Goal: Task Accomplishment & Management: Use online tool/utility

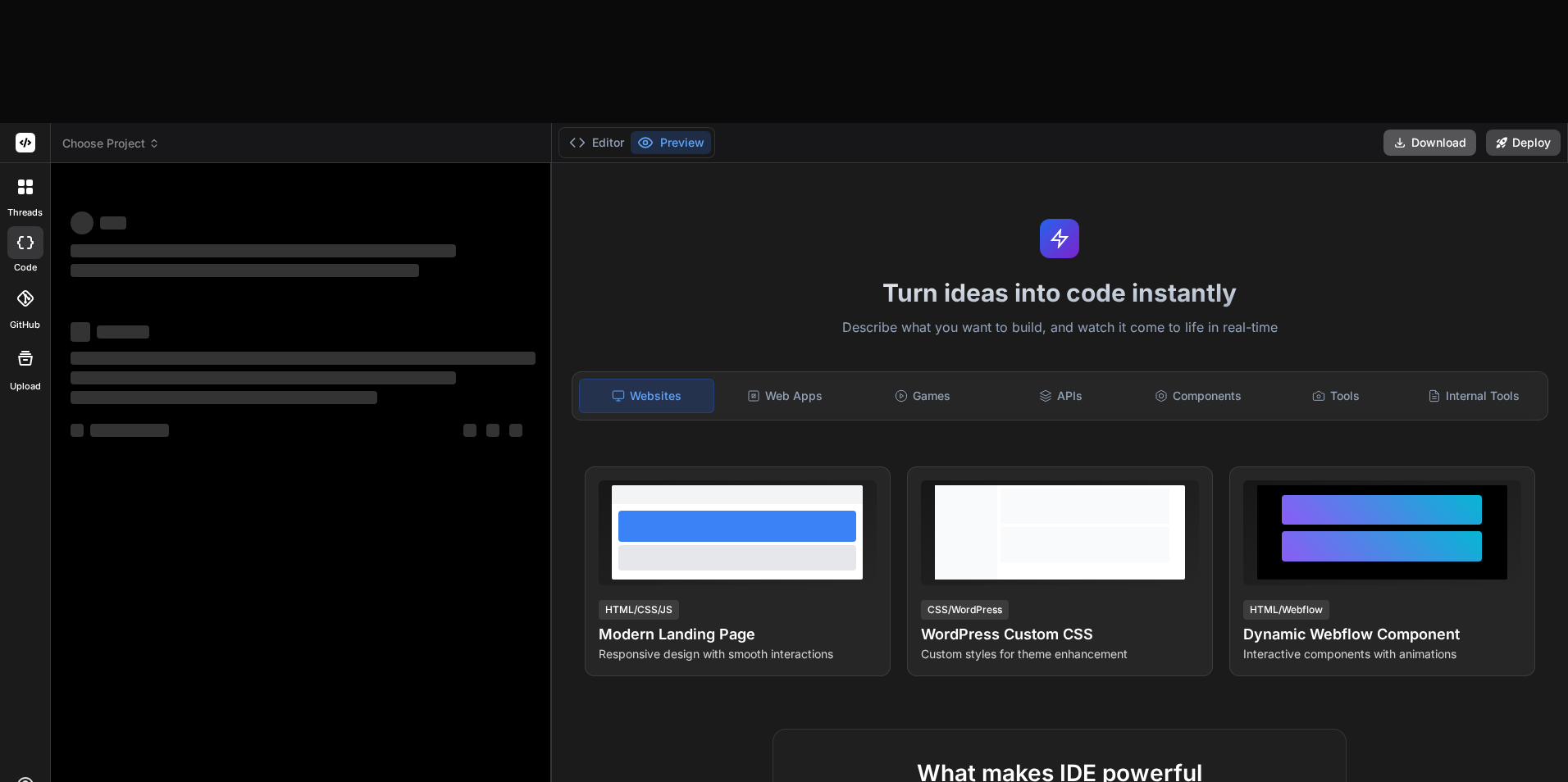
click at [1414, 130] on button "Download" at bounding box center [1429, 142] width 93 height 26
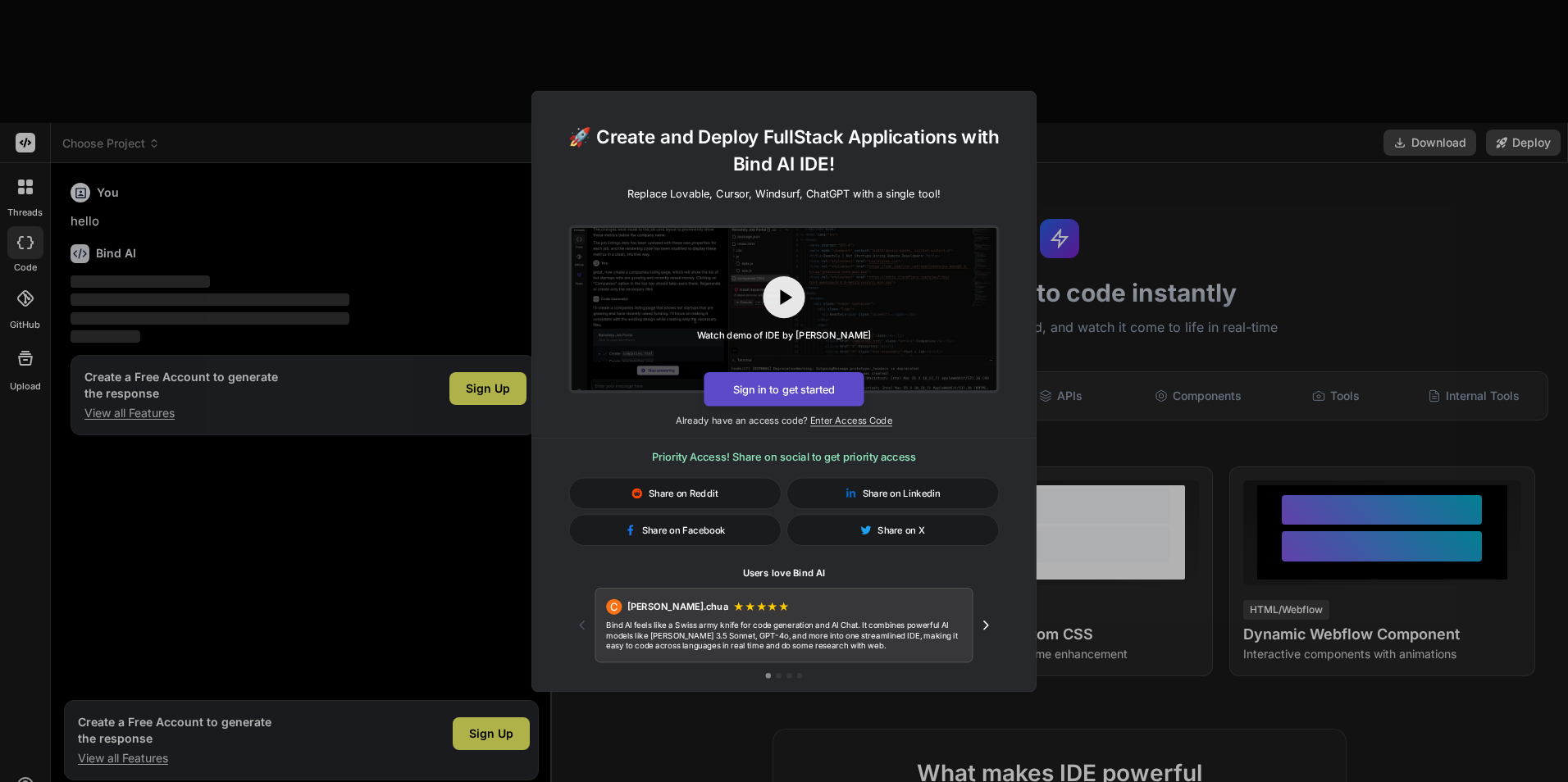
click at [785, 385] on button "Sign in to get started" at bounding box center [784, 389] width 160 height 34
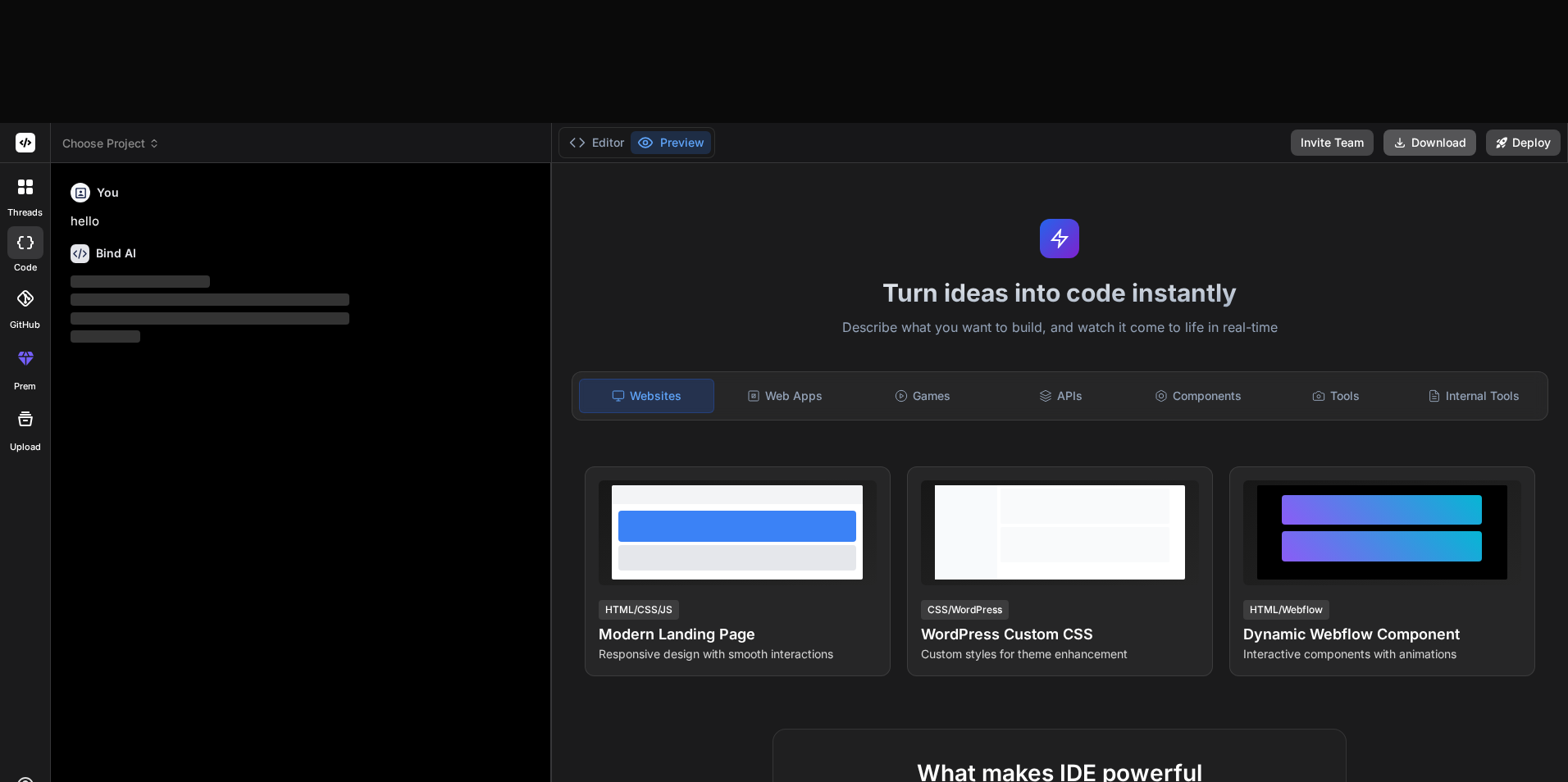
click at [1421, 130] on button "Download" at bounding box center [1429, 142] width 93 height 26
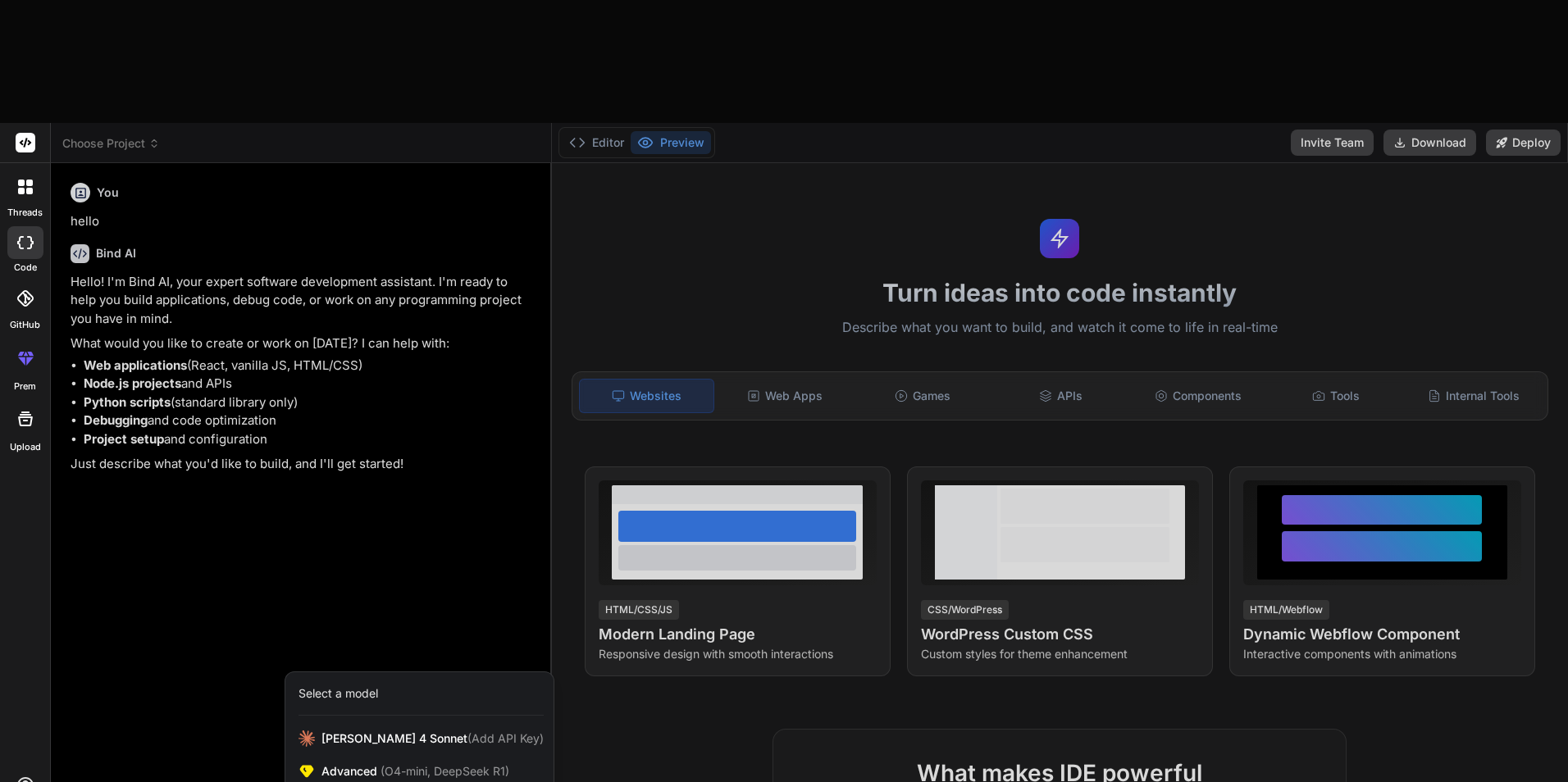
click at [176, 472] on div at bounding box center [784, 391] width 1568 height 782
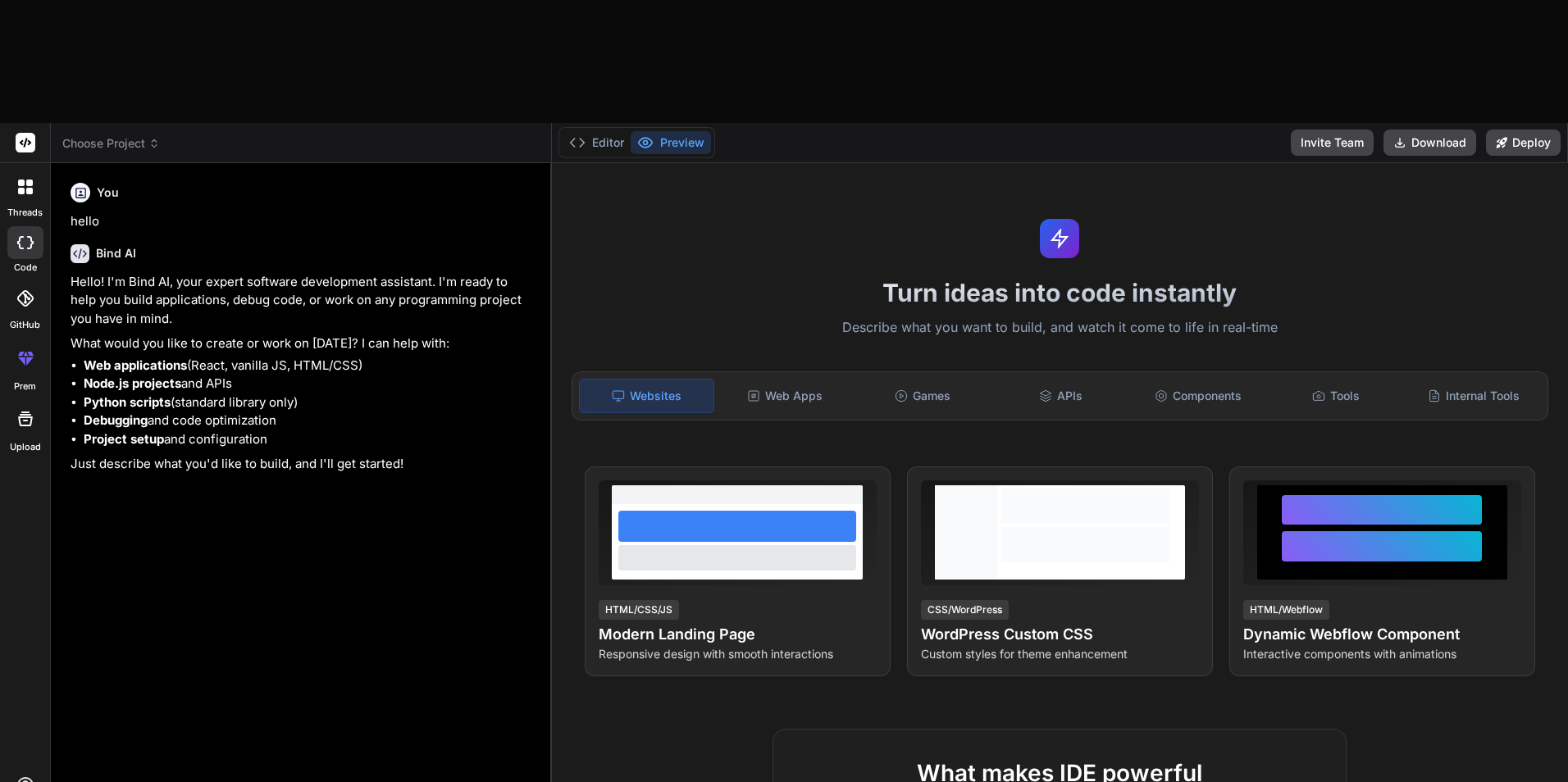
click at [263, 371] on div "You hello Bind AI Hello! I'm Bind AI, your expert software development assistan…" at bounding box center [303, 483] width 472 height 612
click at [20, 188] on icon at bounding box center [21, 191] width 7 height 7
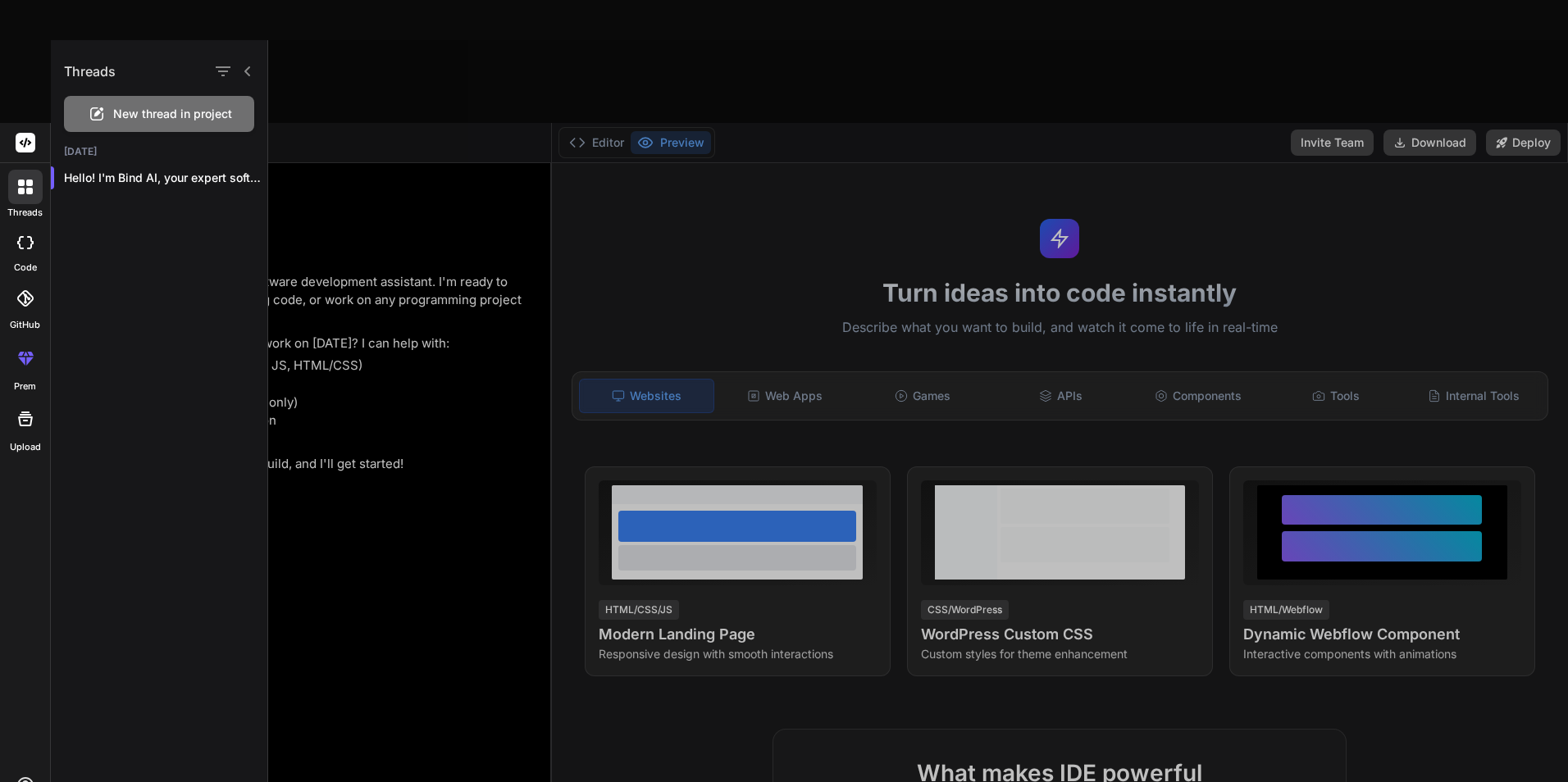
click at [373, 466] on div at bounding box center [917, 411] width 1299 height 742
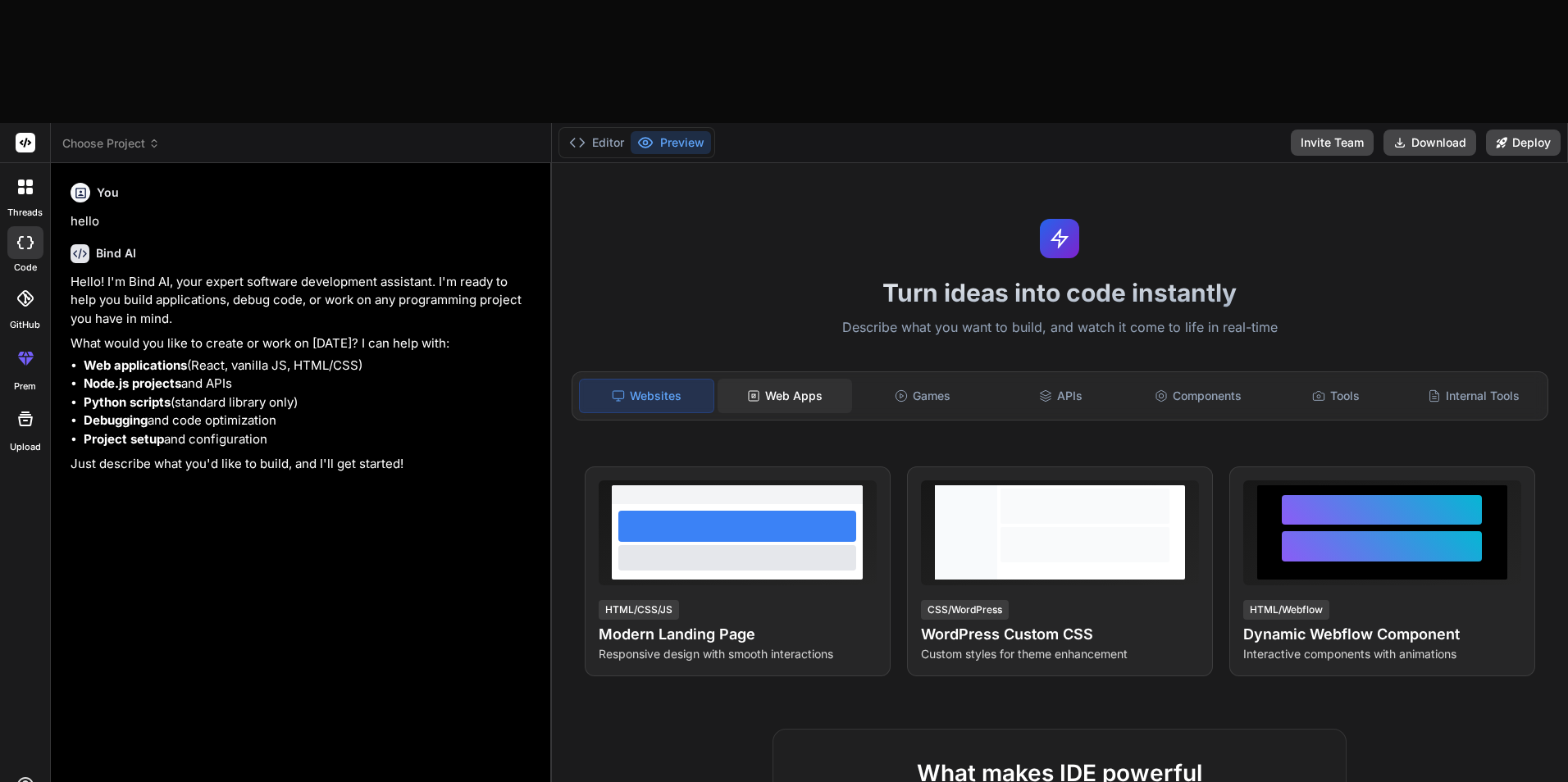
click at [767, 379] on div "Web Apps" at bounding box center [785, 396] width 135 height 34
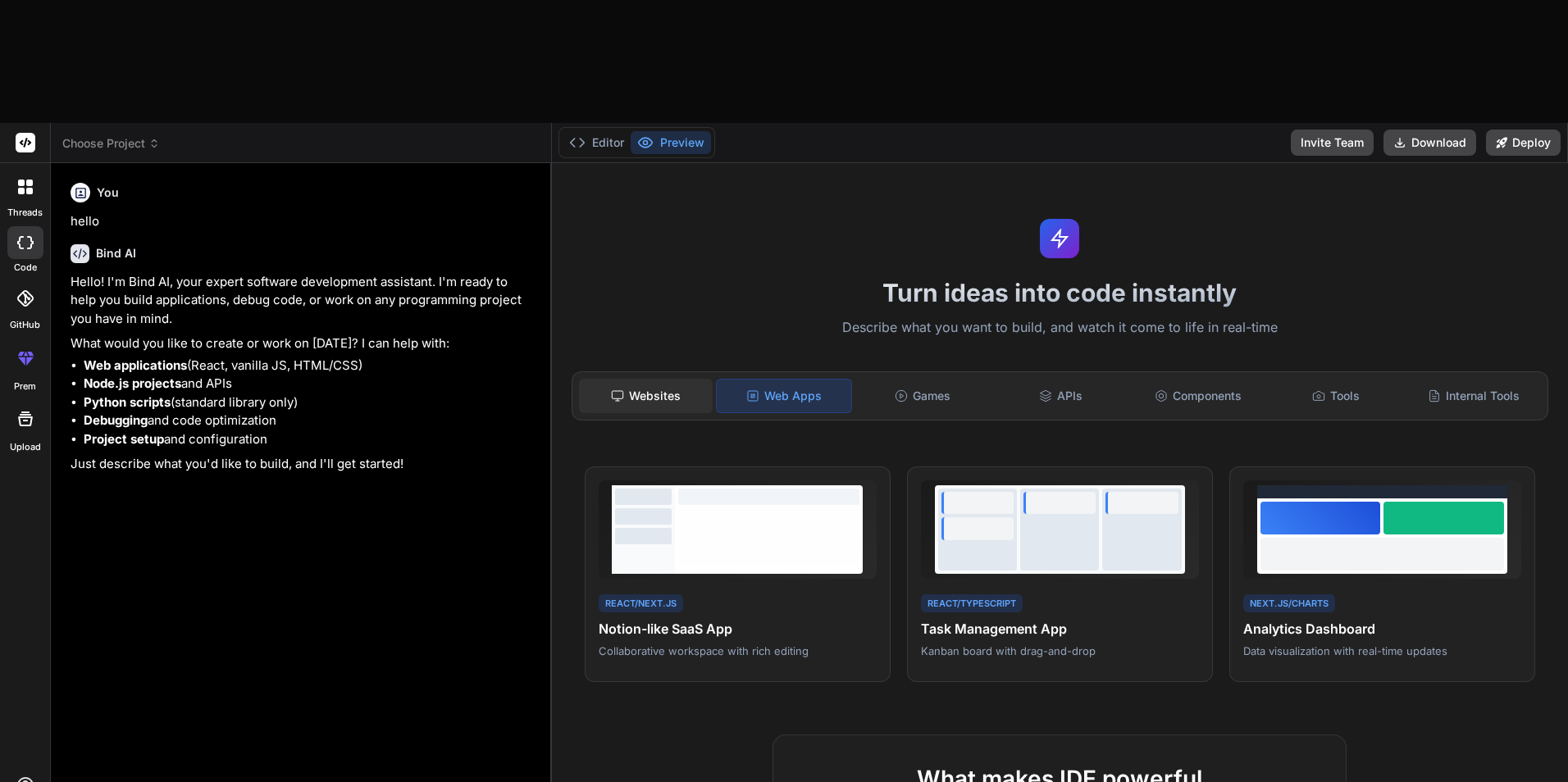
click at [596, 379] on div "Websites" at bounding box center [646, 396] width 135 height 34
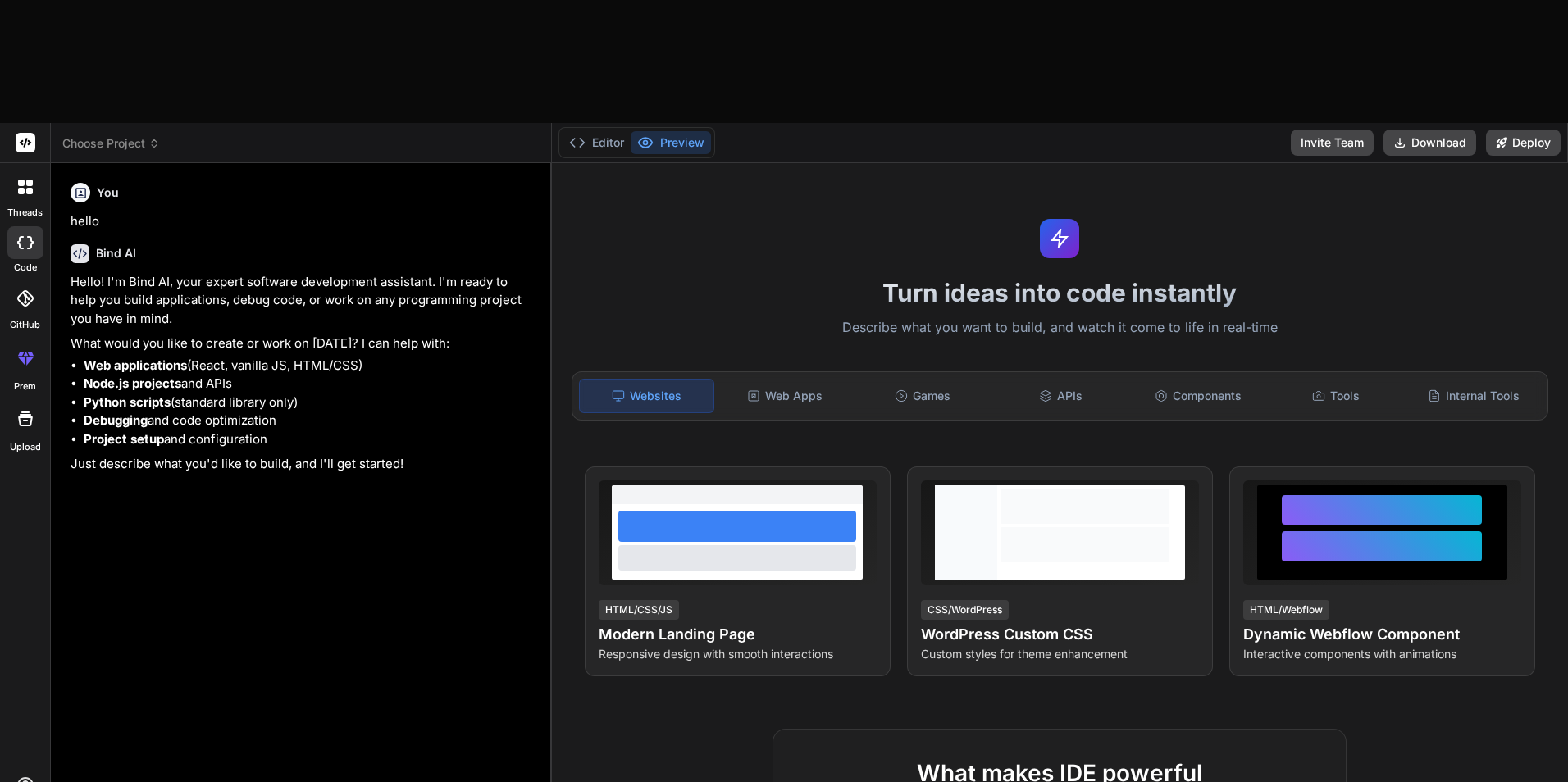
click at [304, 597] on div "You hello Bind AI Hello! I'm Bind AI, your expert software development assistan…" at bounding box center [303, 483] width 472 height 612
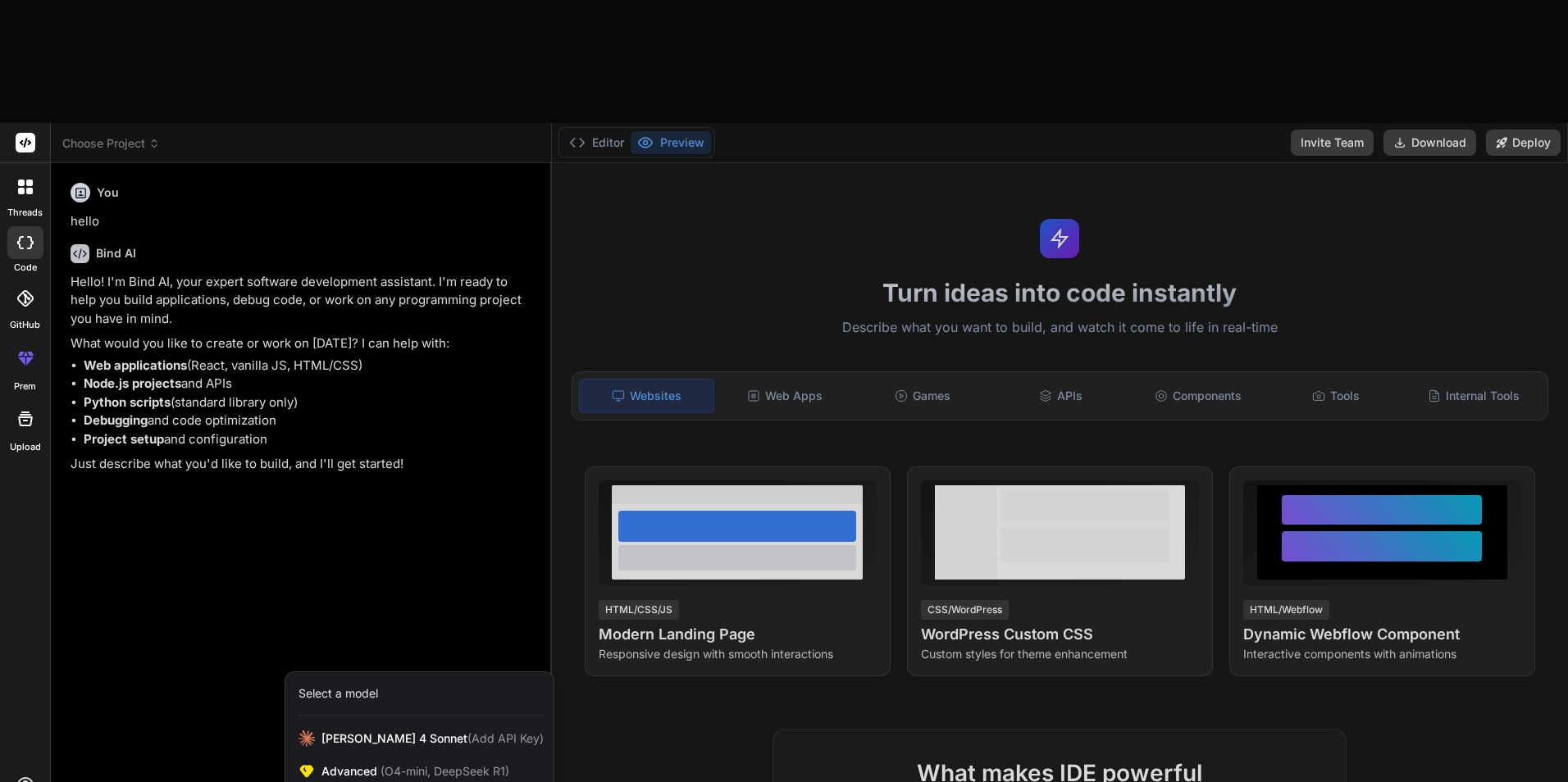
click at [175, 633] on div at bounding box center [784, 391] width 1568 height 782
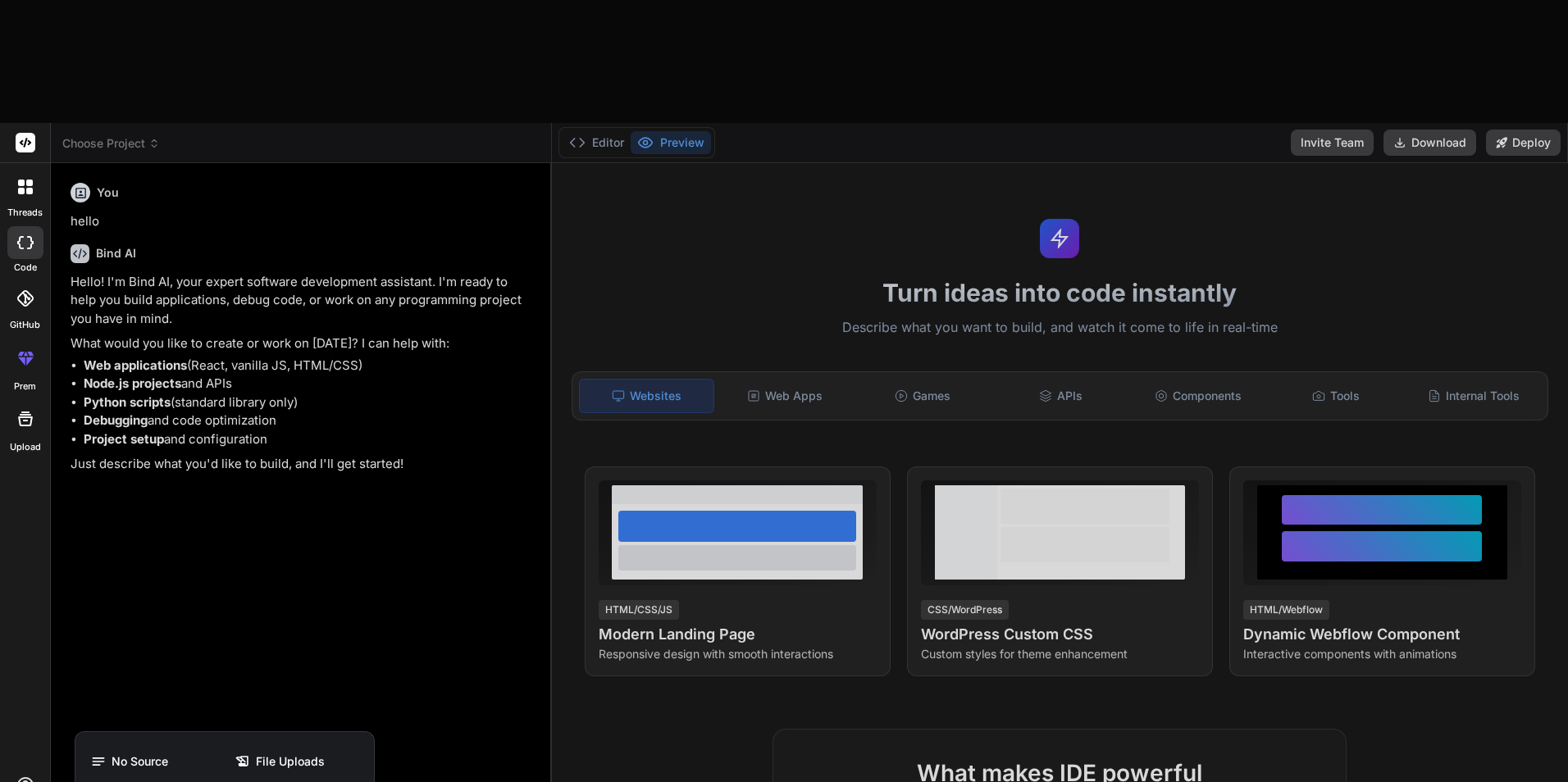
click at [460, 680] on div at bounding box center [784, 391] width 1568 height 782
type textarea "x"
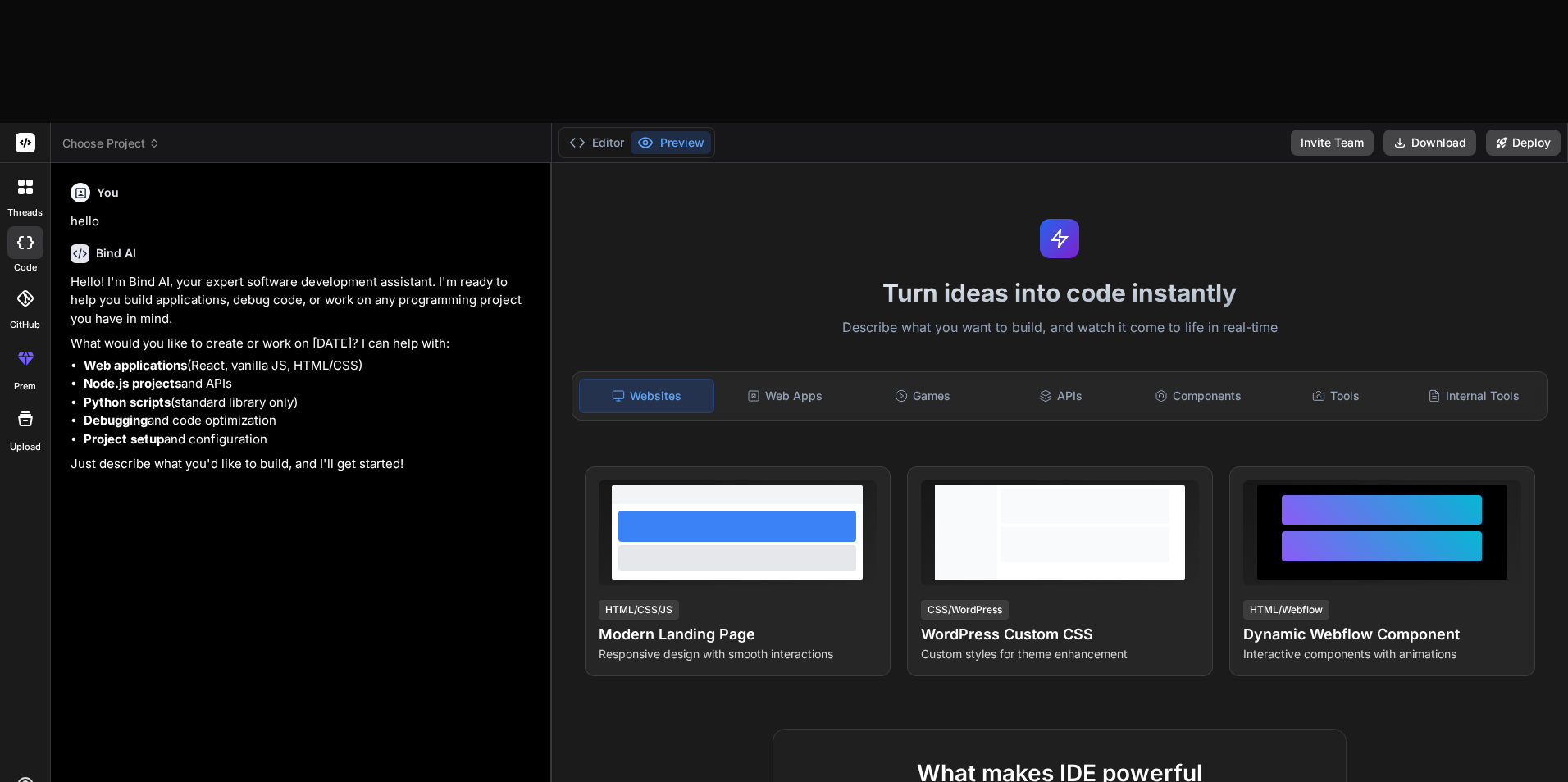
type textarea "G"
type textarea "x"
type textarea "Ge"
type textarea "x"
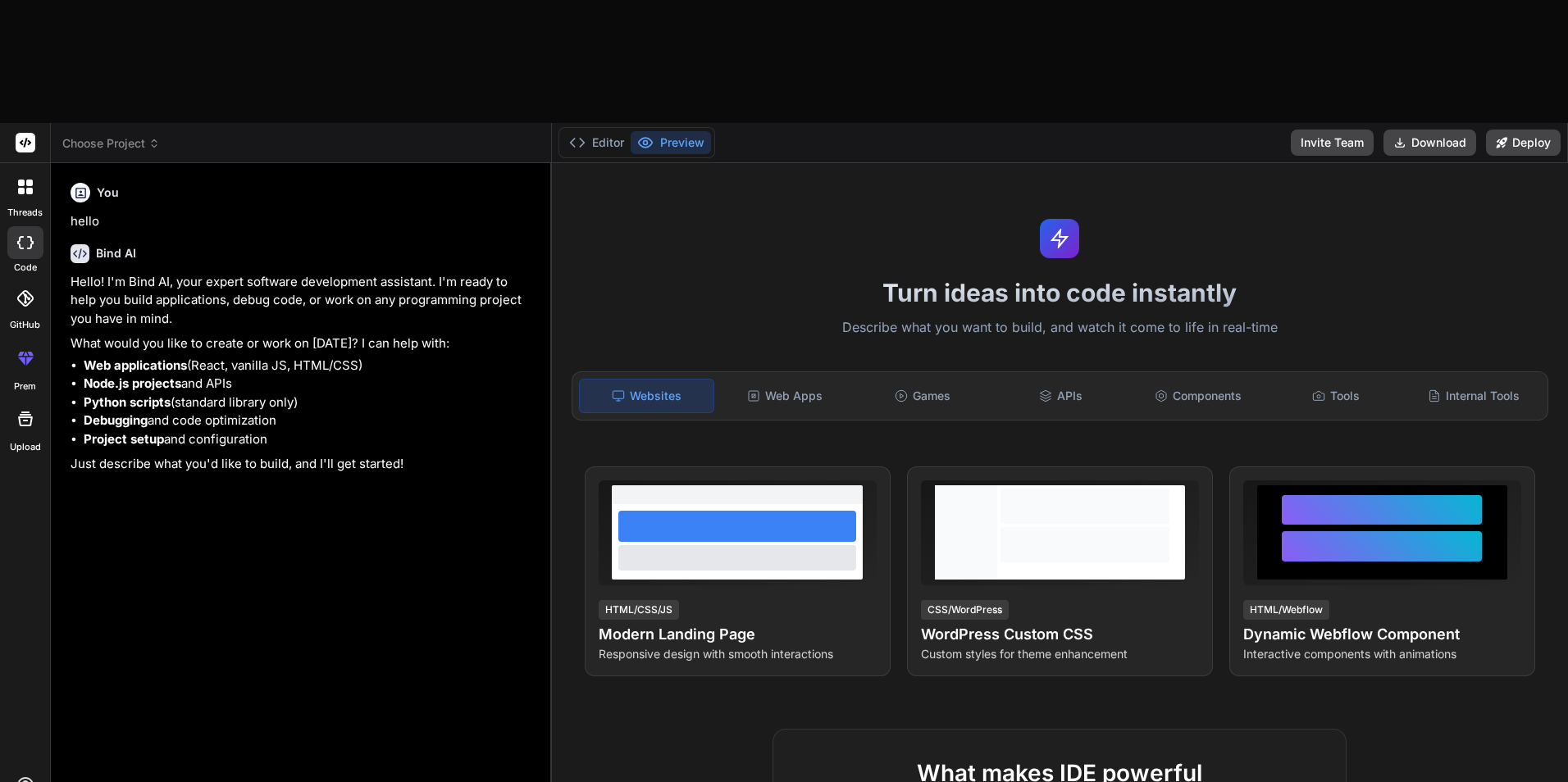
type textarea "Gen"
type textarea "x"
type textarea "Gene"
type textarea "x"
type textarea "Gener"
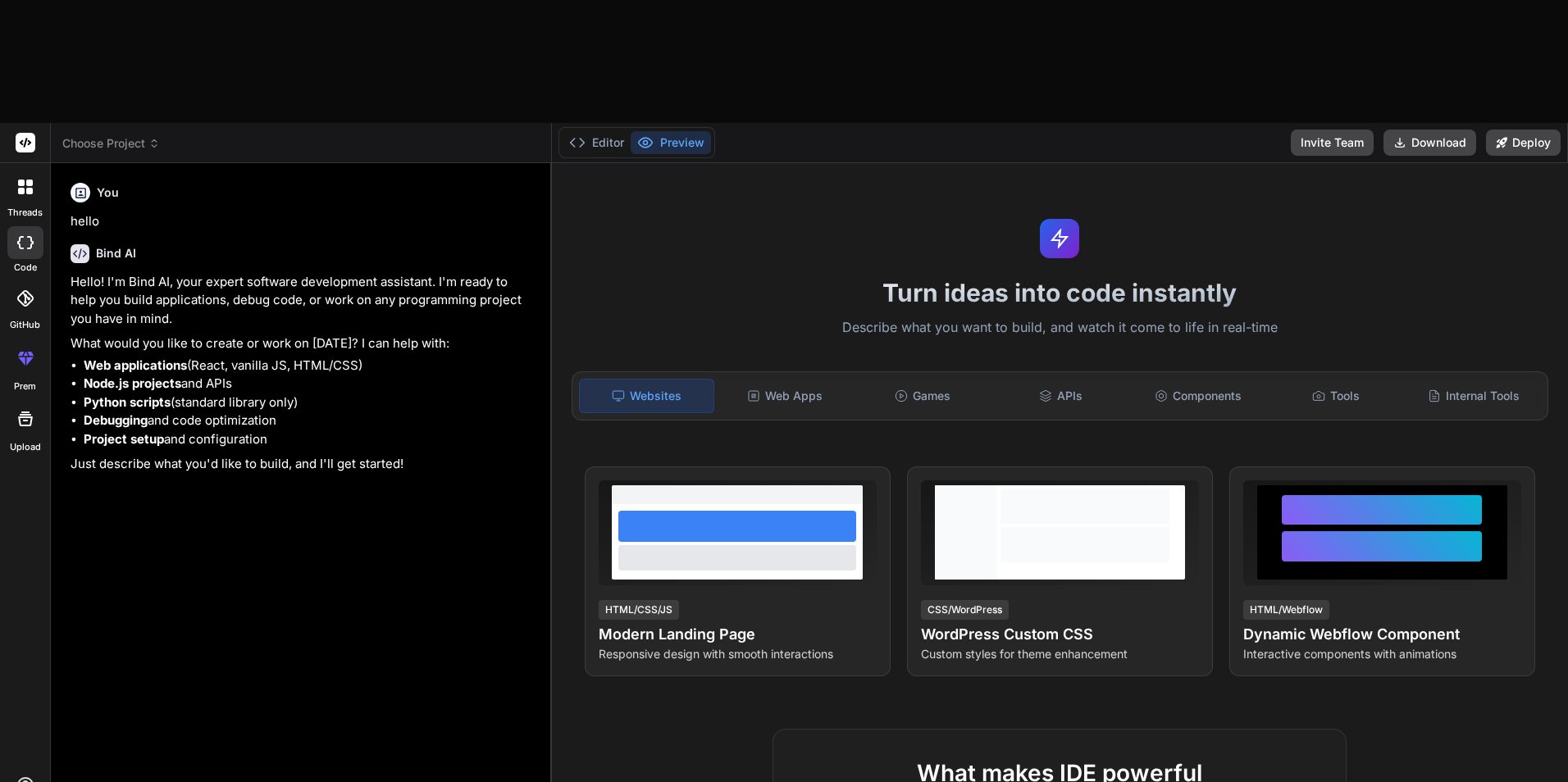
type textarea "x"
type textarea "Genera"
type textarea "x"
type textarea "Genera"
type textarea "x"
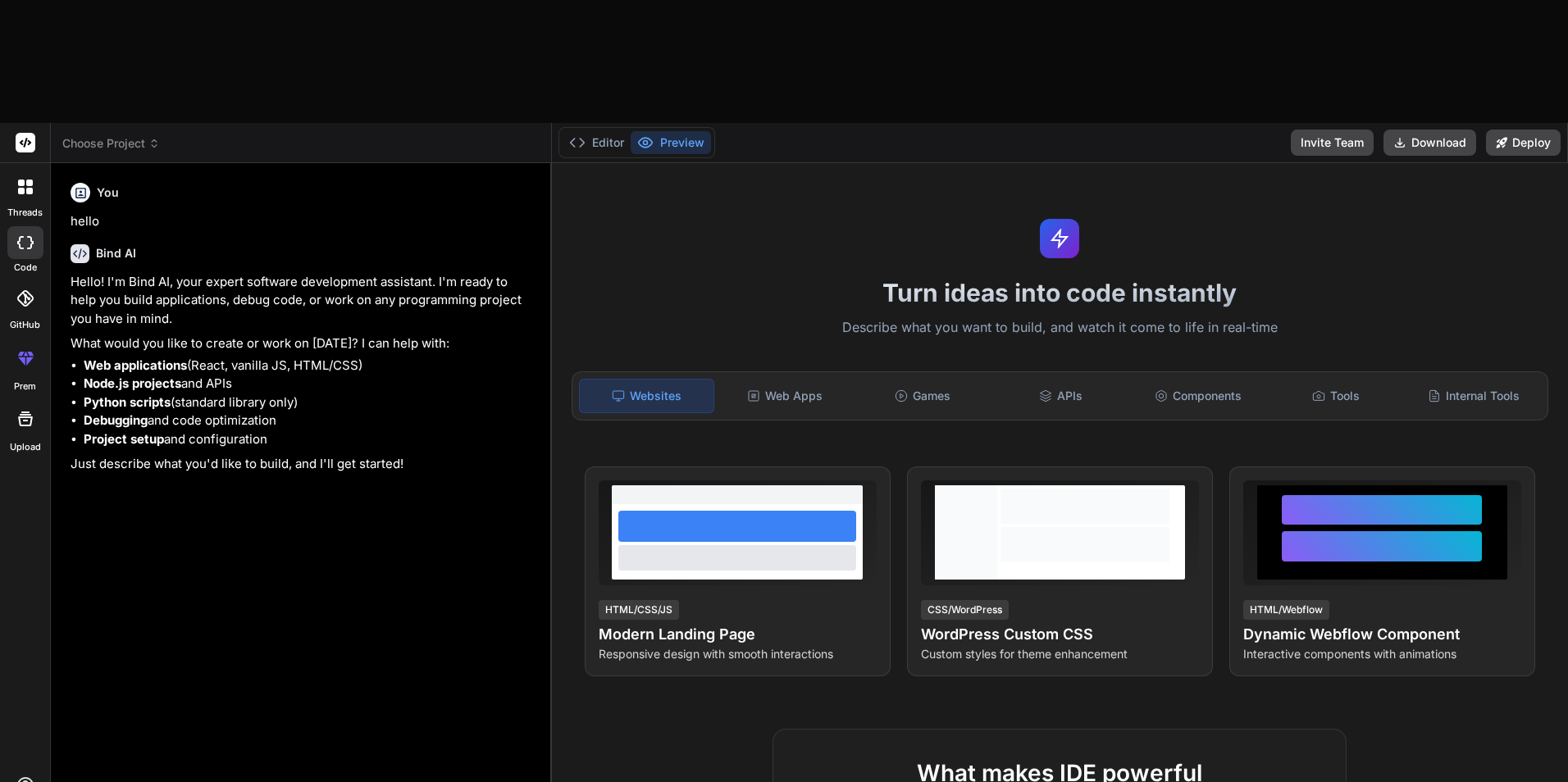
type textarea "Genera u"
type textarea "x"
type textarea "Genera un"
type textarea "x"
type textarea "Genera una"
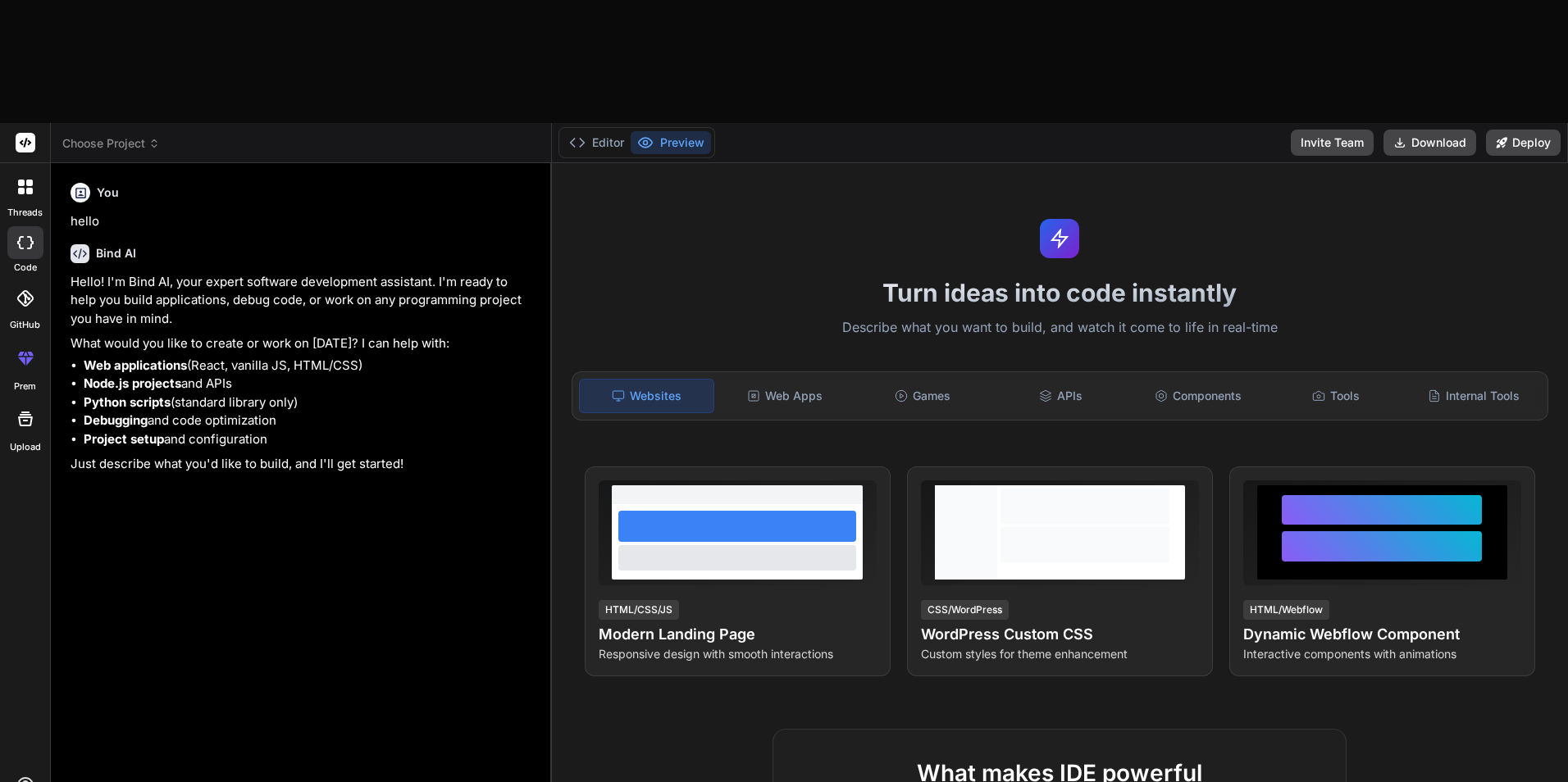
type textarea "x"
type textarea "Genera una"
type textarea "x"
type textarea "Genera una l"
type textarea "x"
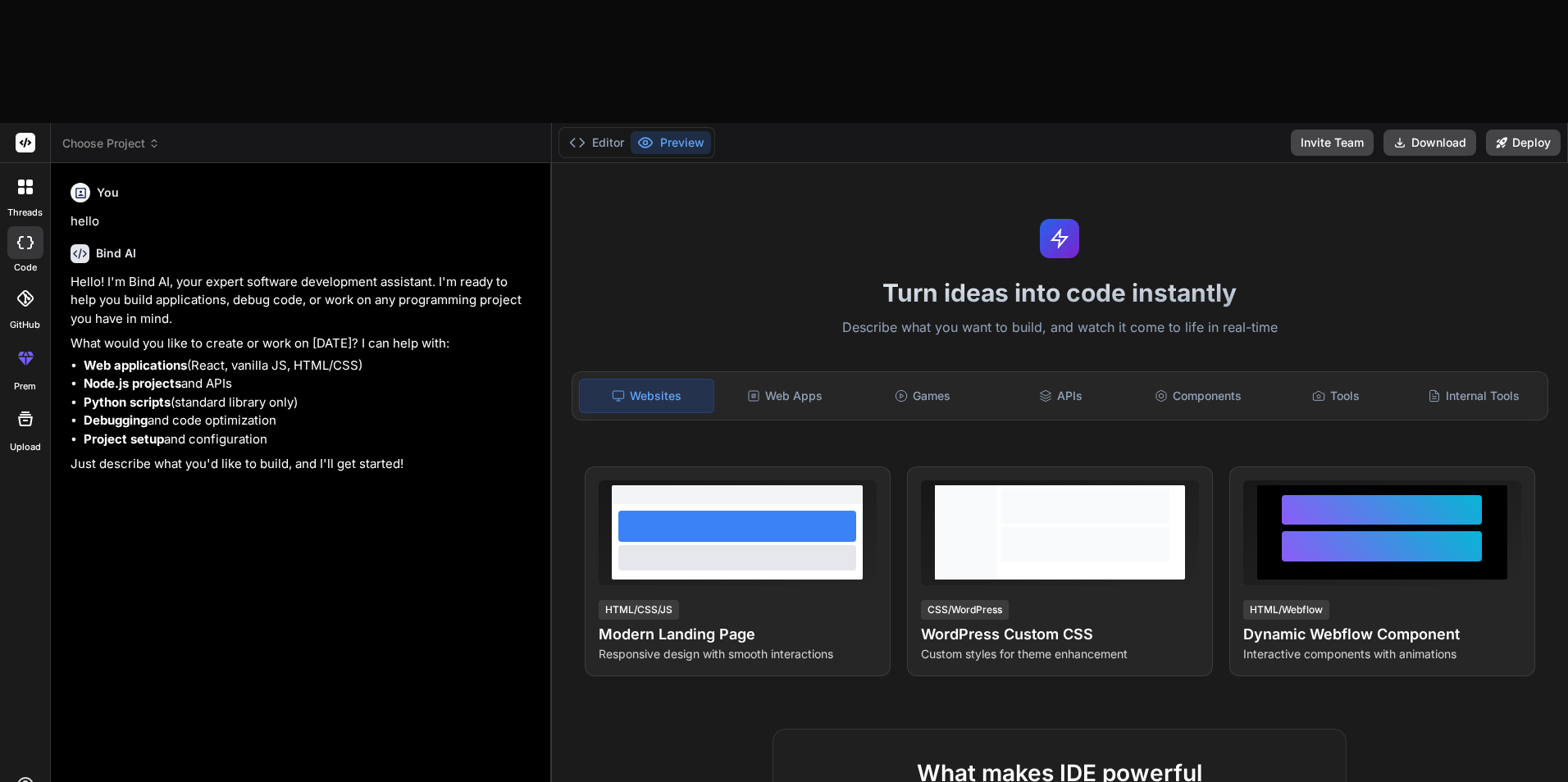
type textarea "Genera una la"
type textarea "x"
type textarea "Genera una lan"
type textarea "x"
type textarea "Genera una land"
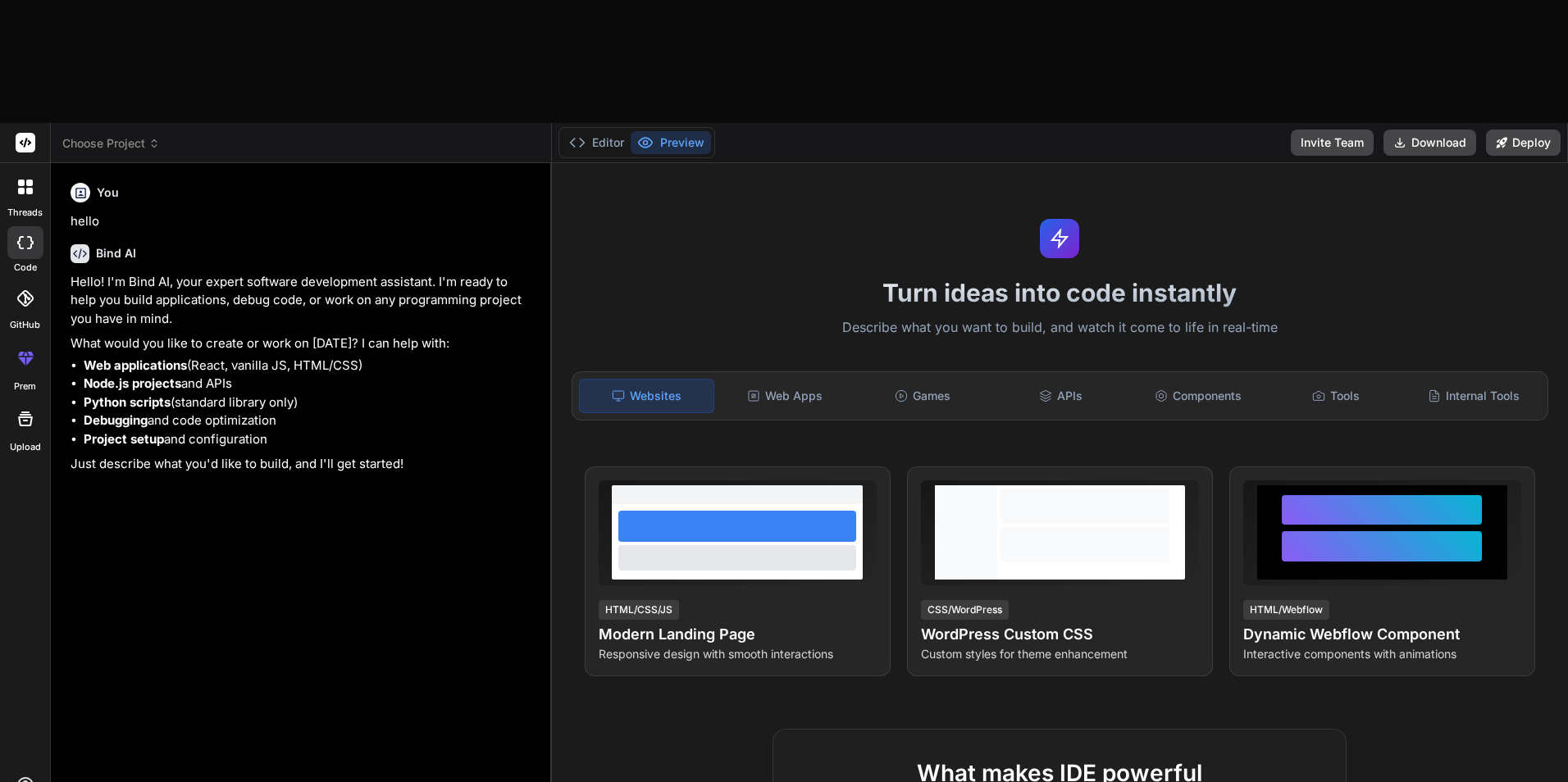
type textarea "x"
type textarea "Genera una landi"
type textarea "x"
type textarea "Genera una landin"
type textarea "x"
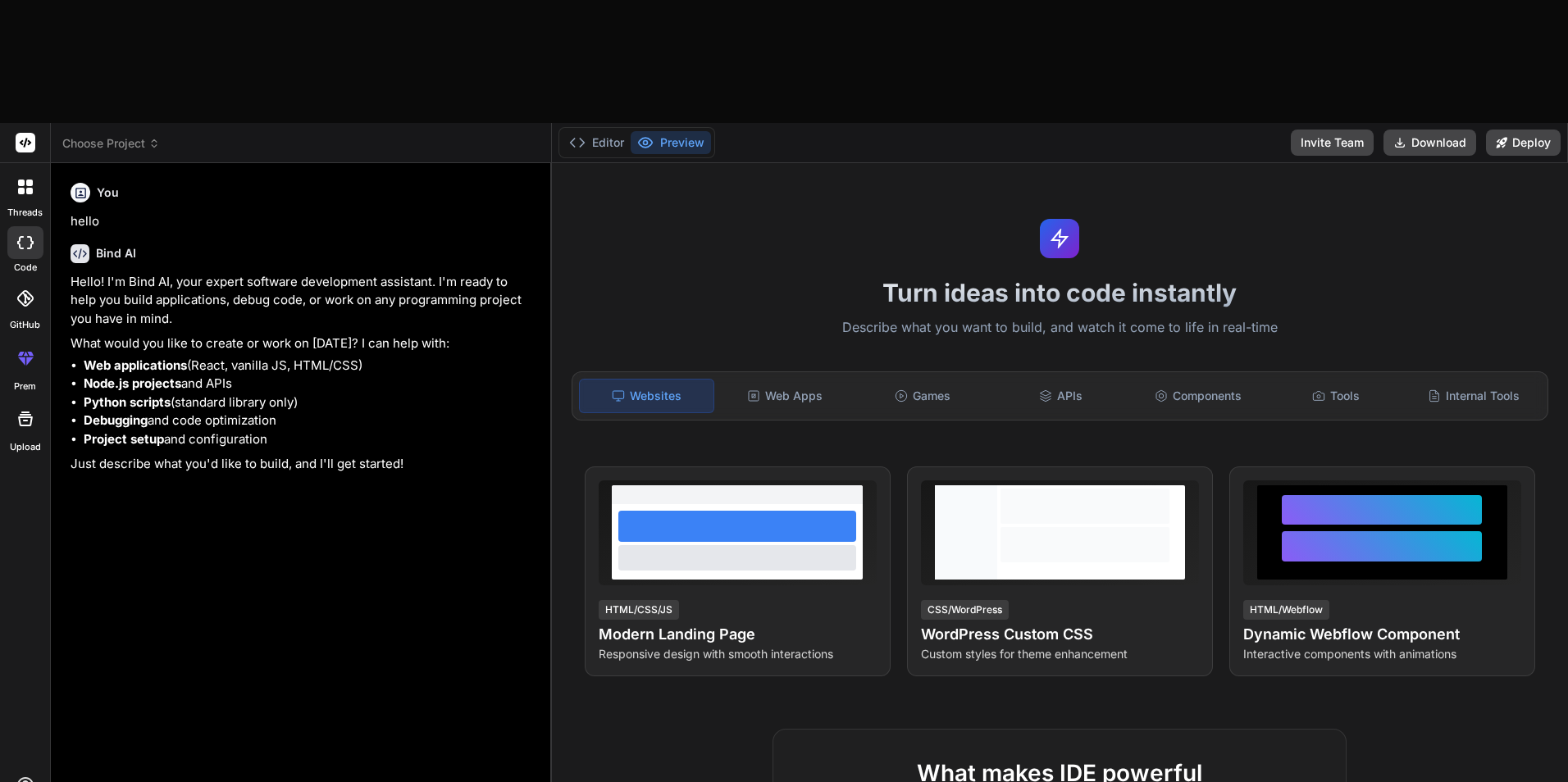
type textarea "Genera una landing"
type textarea "x"
type textarea "Genera una landing"
type textarea "x"
type textarea "Genera una landing p"
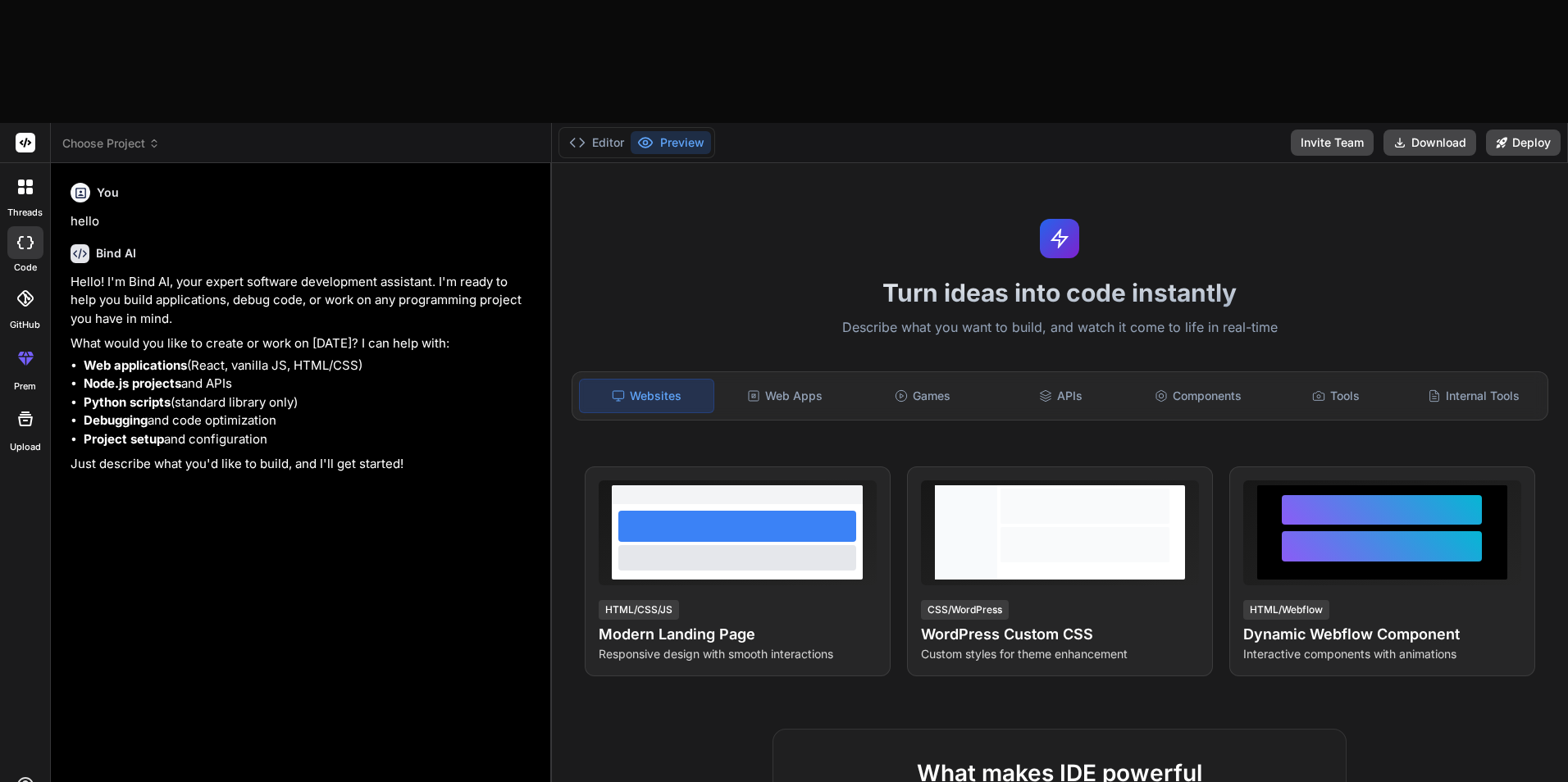
type textarea "x"
type textarea "Genera una landing pa"
type textarea "x"
type textarea "Genera una landing pag"
type textarea "x"
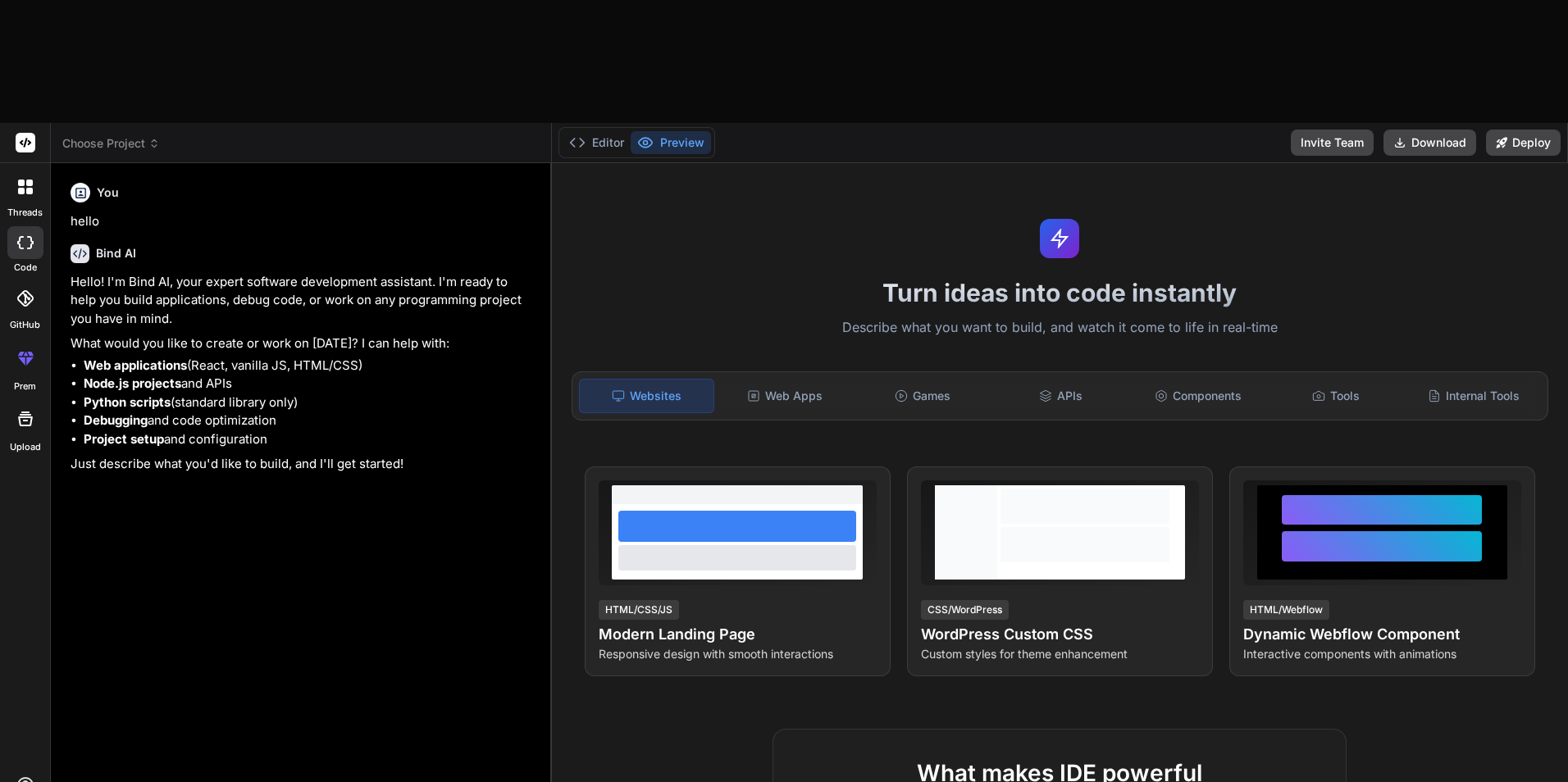
type textarea "Genera una landing page"
type textarea "x"
type textarea "Genera una landing page"
type textarea "x"
type textarea "Genera una landing page d"
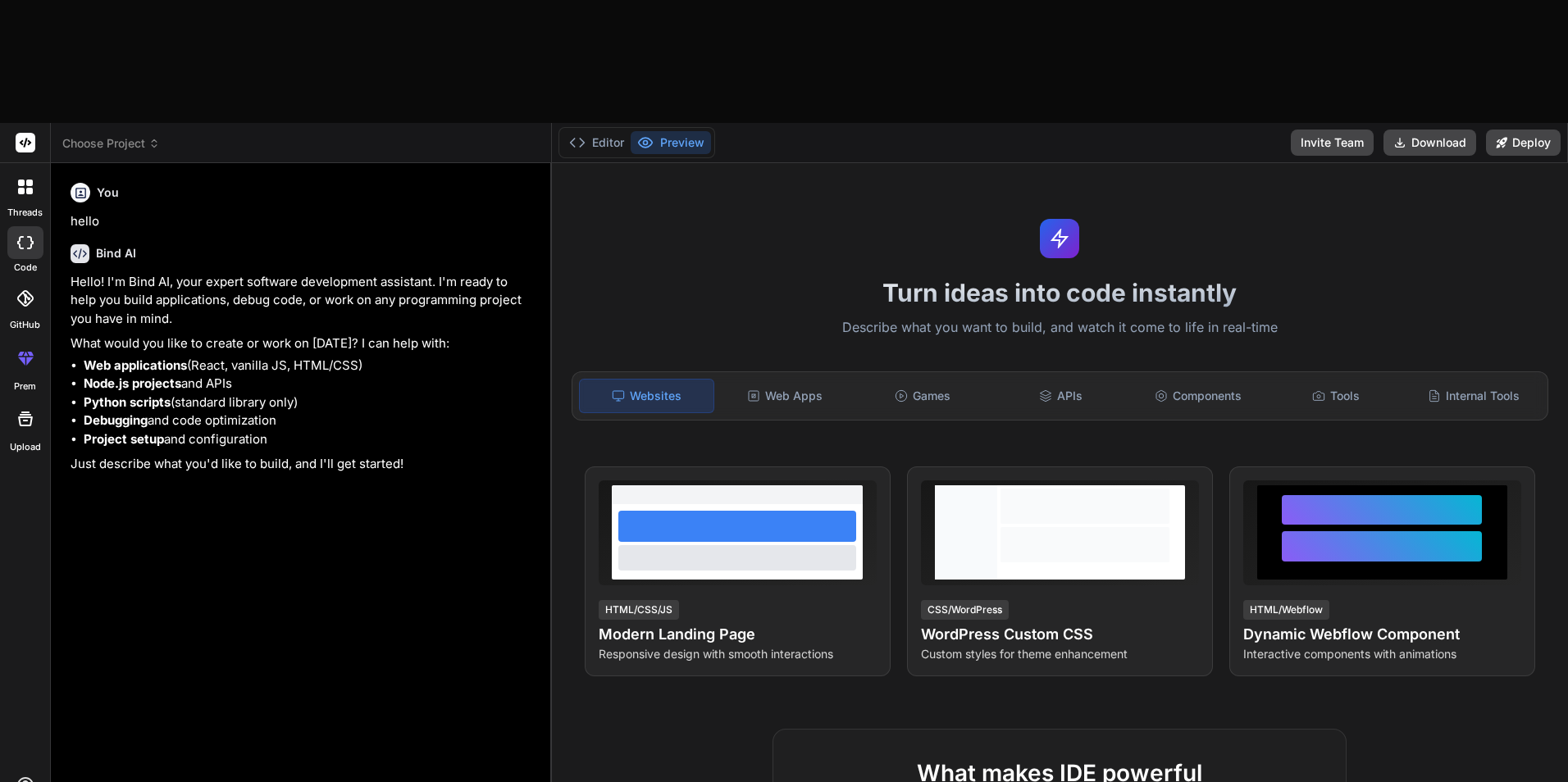
type textarea "x"
type textarea "Genera una landing page do"
type textarea "x"
type textarea "Genera una landing page don"
type textarea "x"
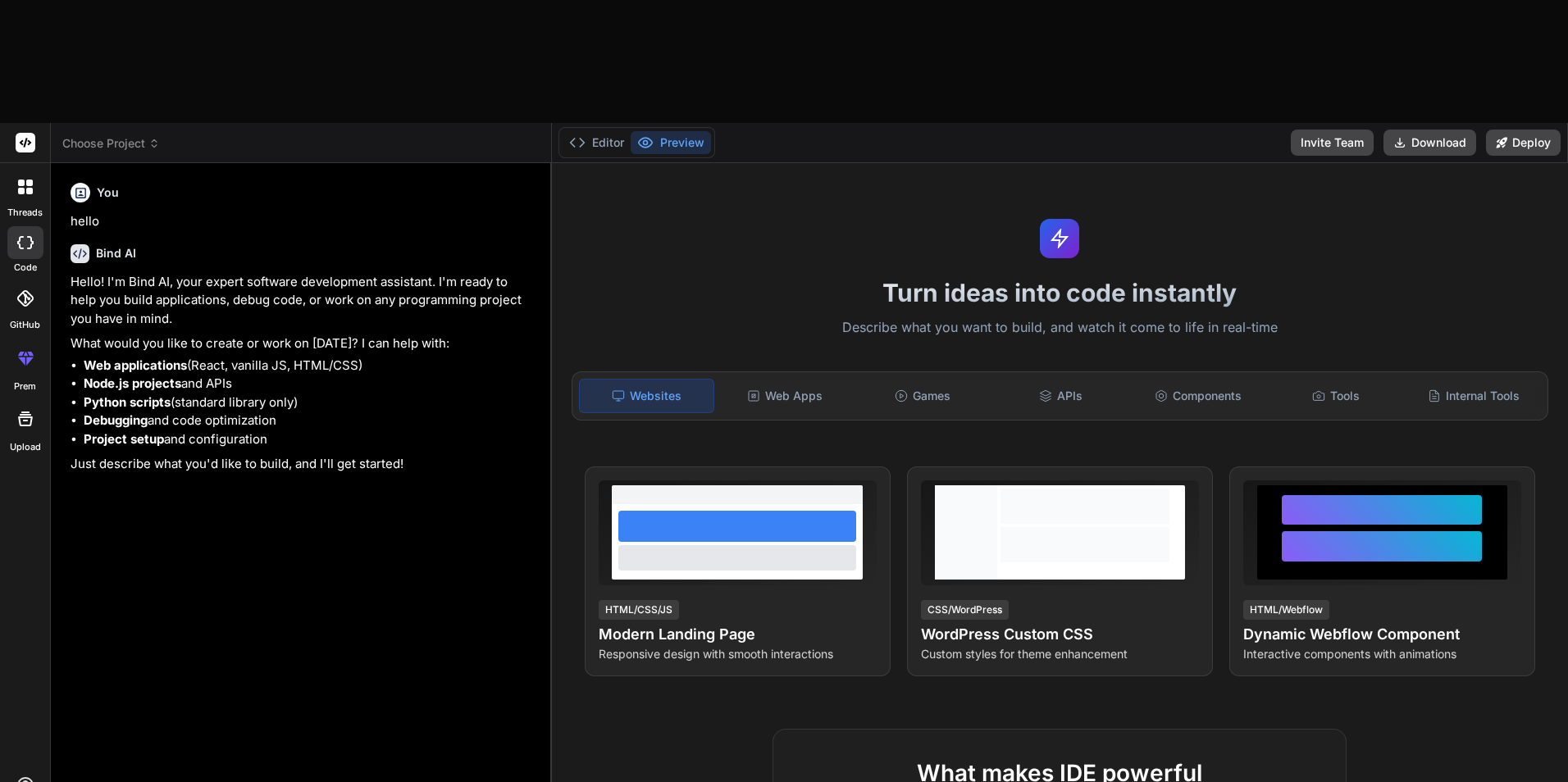
type textarea "Genera una landing page dond"
type textarea "x"
type textarea "Genera una landing page donde"
type textarea "x"
type textarea "Genera una landing page dond"
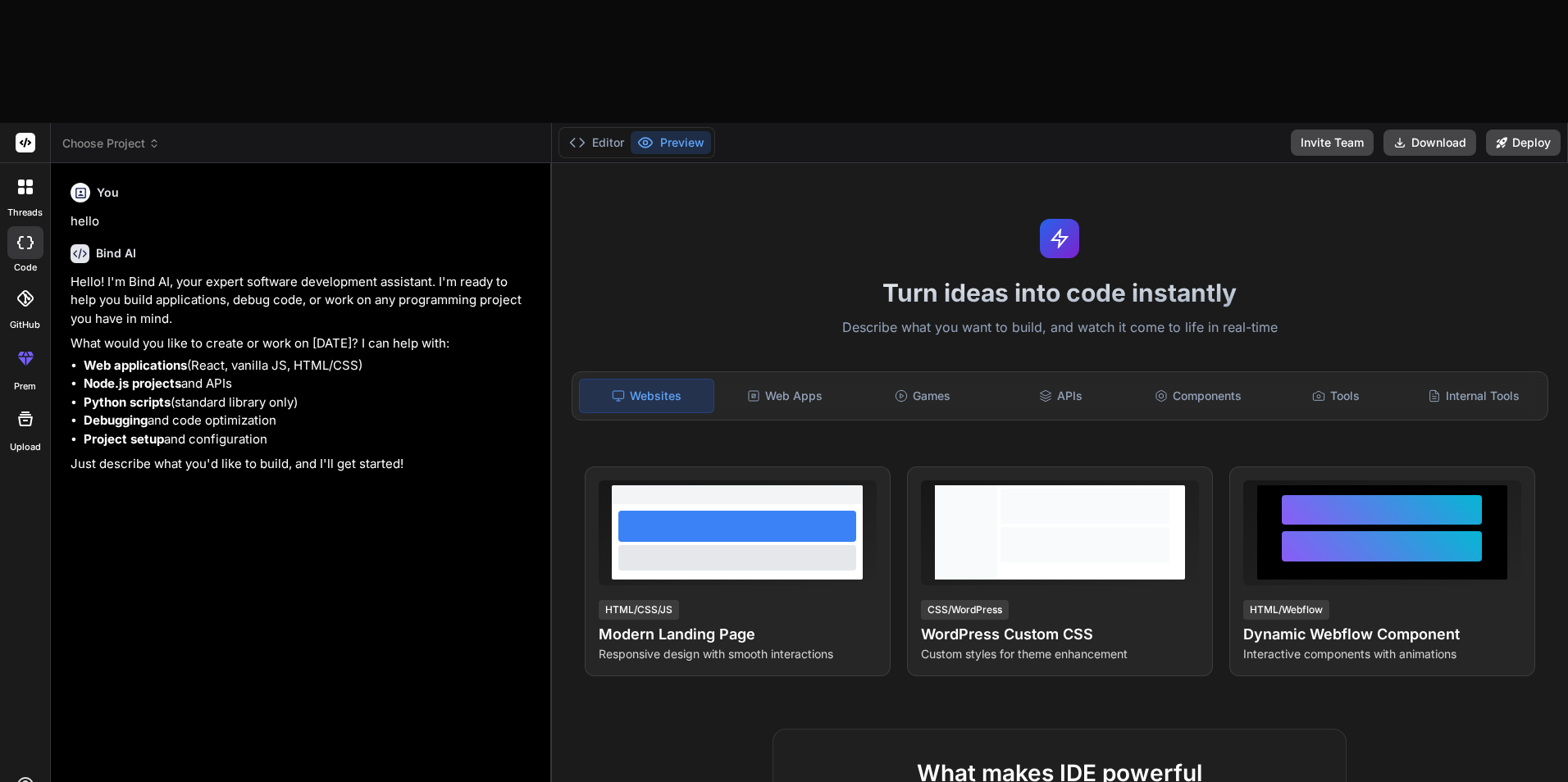
type textarea "x"
type textarea "Genera una landing page don"
type textarea "x"
type textarea "Genera una landing page do"
type textarea "x"
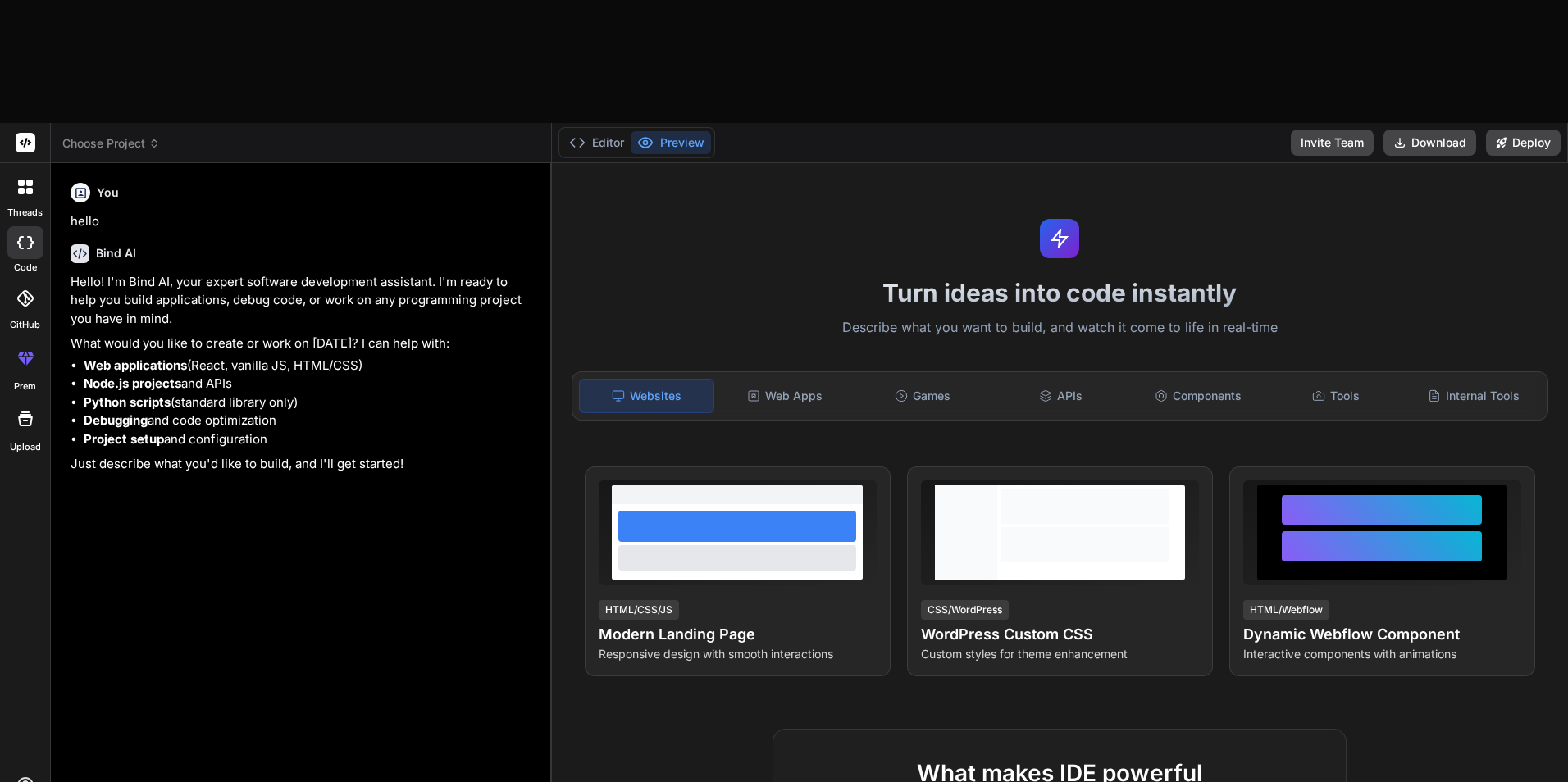
type textarea "Genera una landing page d"
type textarea "x"
type textarea "Genera una landing page"
type textarea "x"
type textarea "Genera una landing page p"
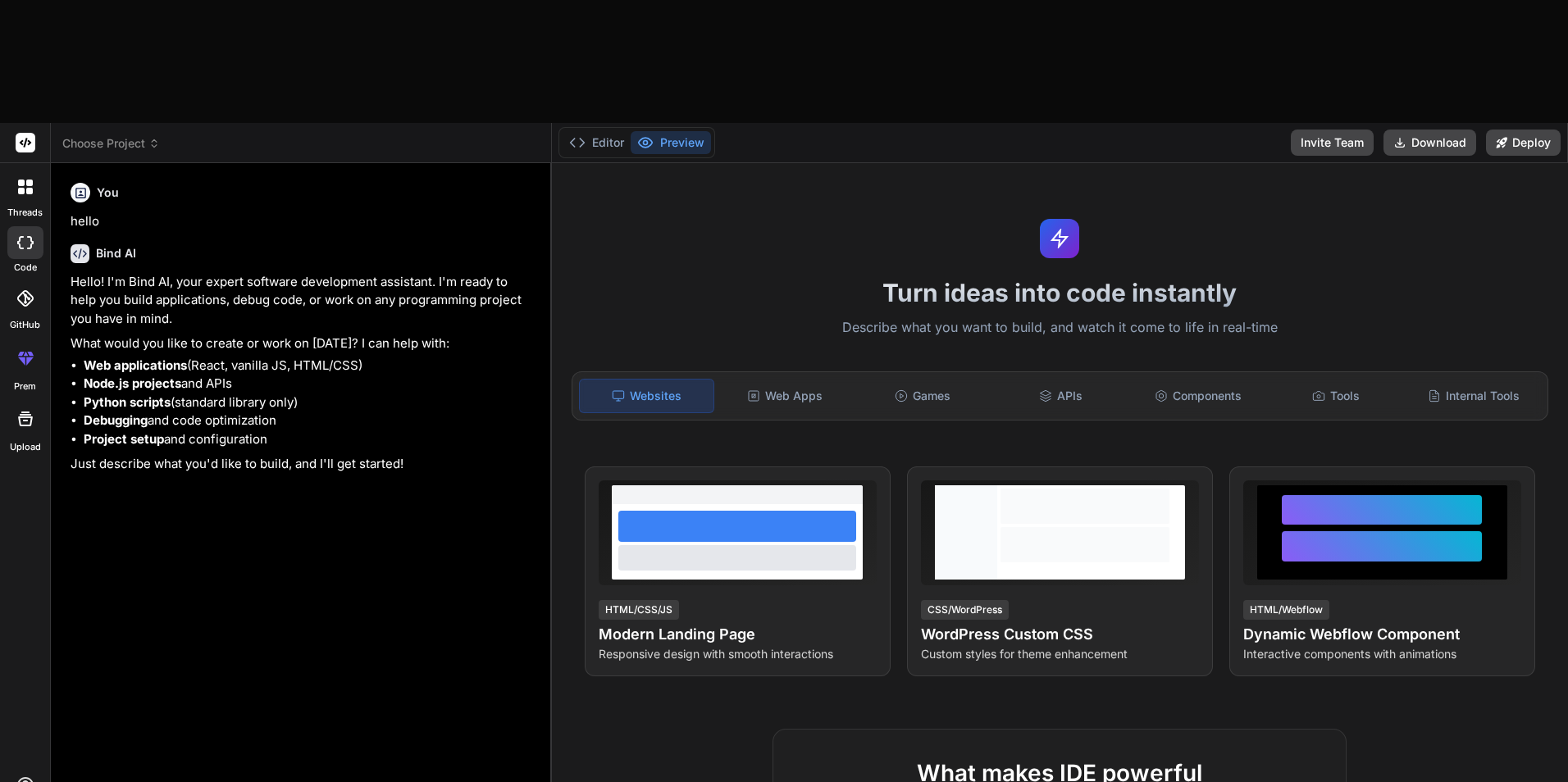
type textarea "x"
type textarea "Genera una landing page pa"
type textarea "x"
type textarea "Genera una landing page par"
type textarea "x"
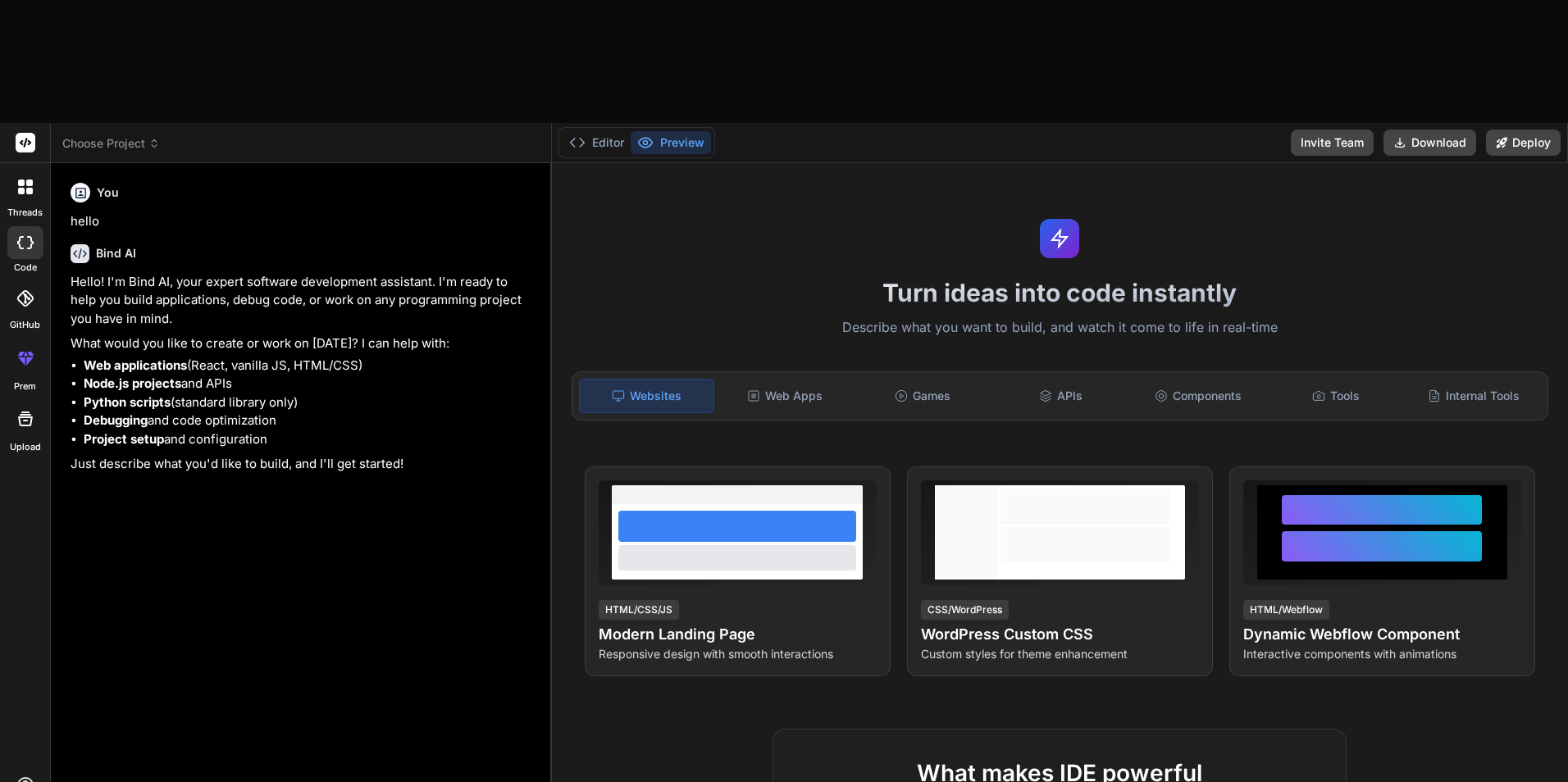
type textarea "Genera una landing page para"
type textarea "x"
type textarea "Genera una landing page par"
type textarea "x"
type textarea "Genera una landing page pa"
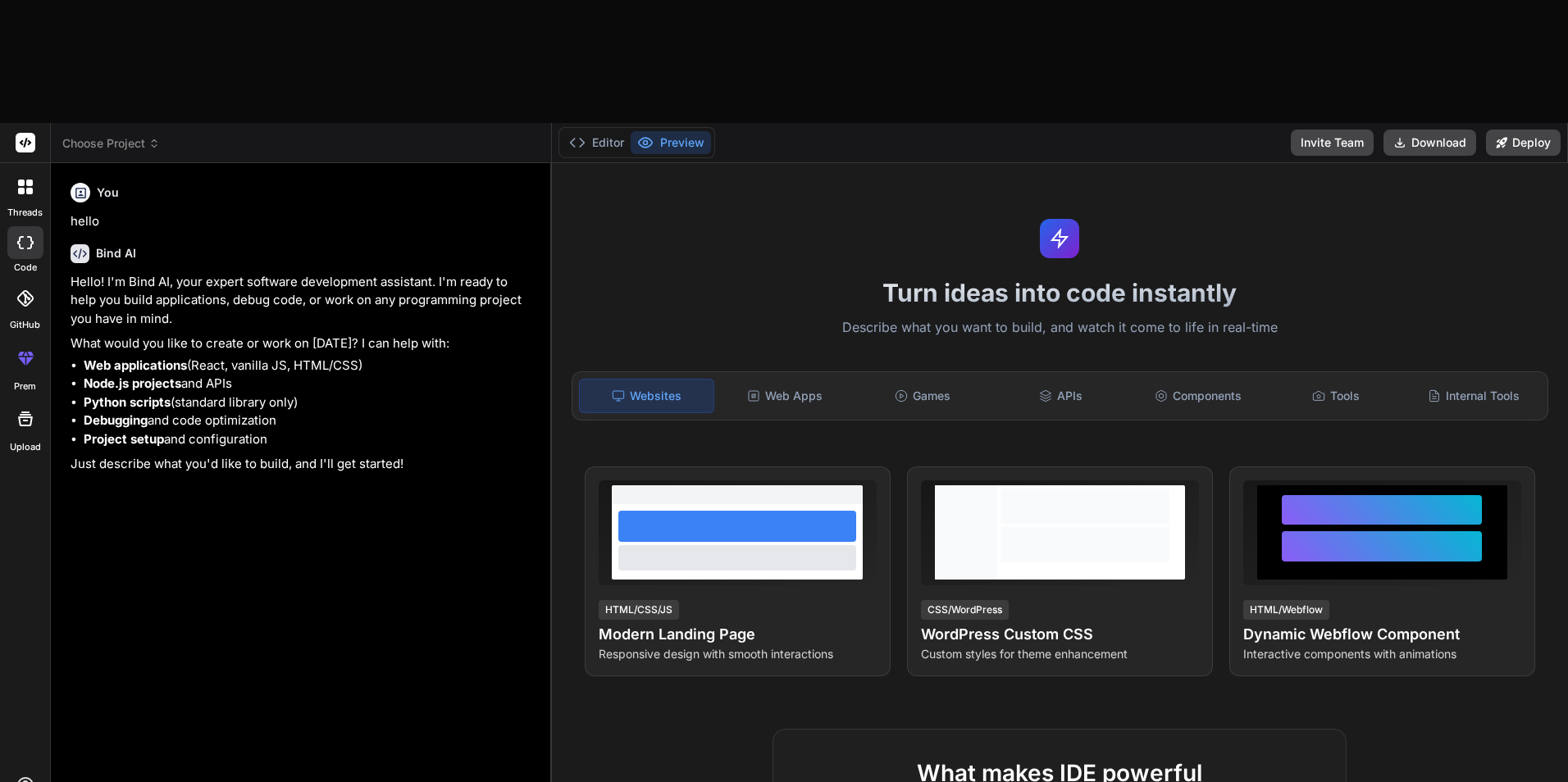
type textarea "x"
type textarea "Genera una landing page p"
type textarea "x"
type textarea "Genera una landing page"
type textarea "x"
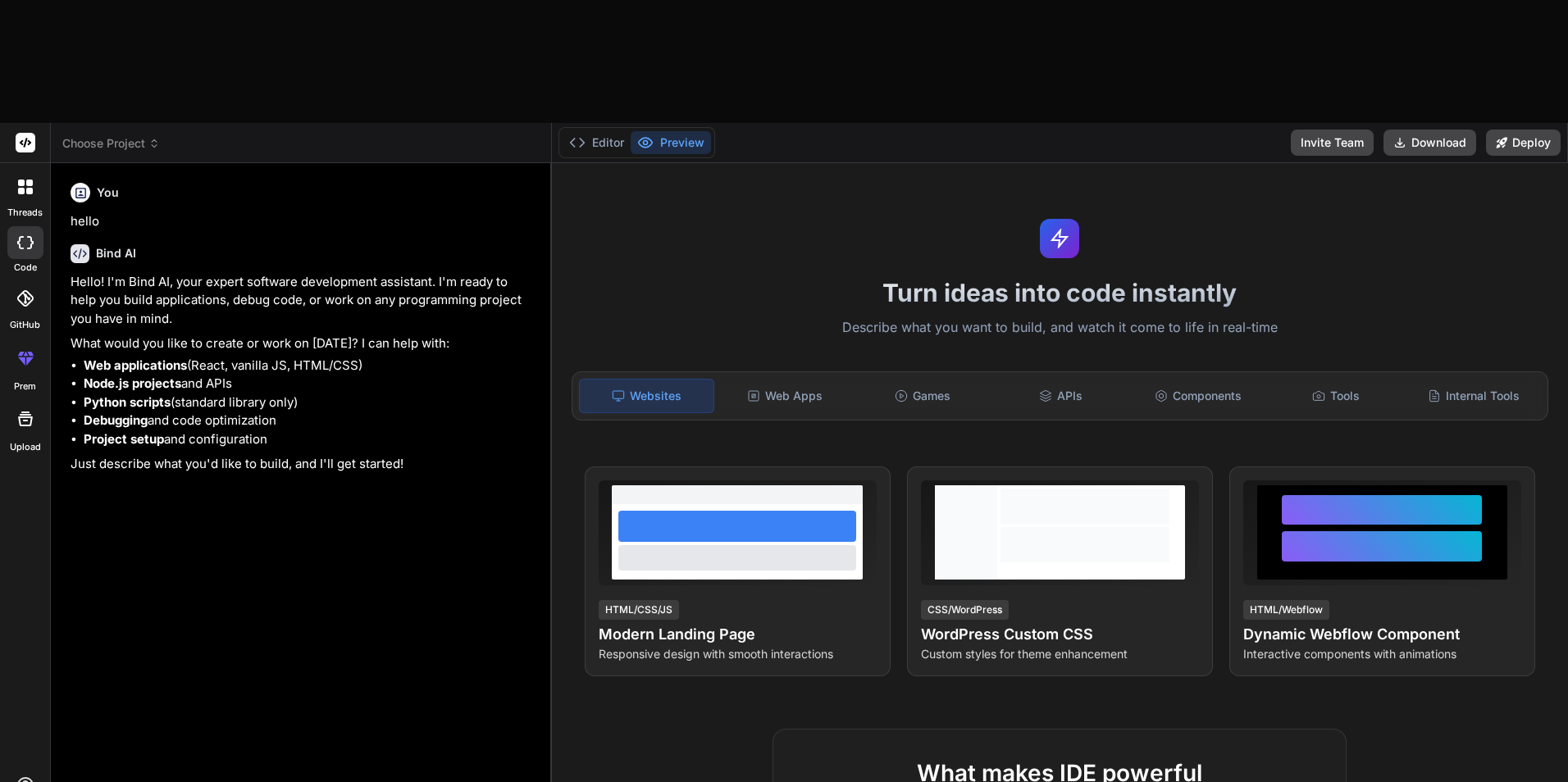
type textarea "Genera una landing page"
type textarea "x"
type textarea "Genera una landing pag"
type textarea "x"
type textarea "Genera una landing pa"
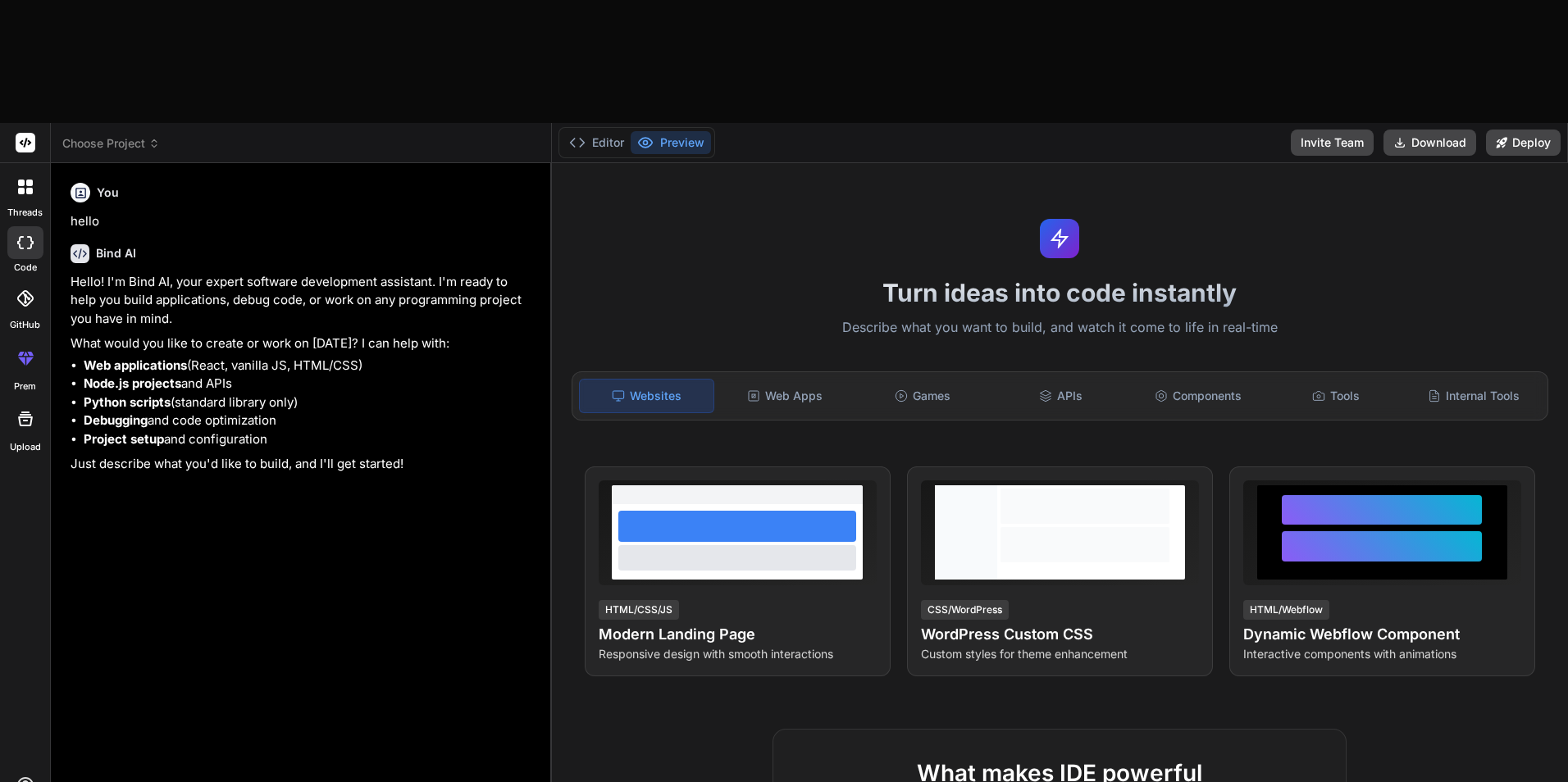
type textarea "x"
type textarea "Genera una landing p"
type textarea "x"
type textarea "Genera una landing pa"
type textarea "x"
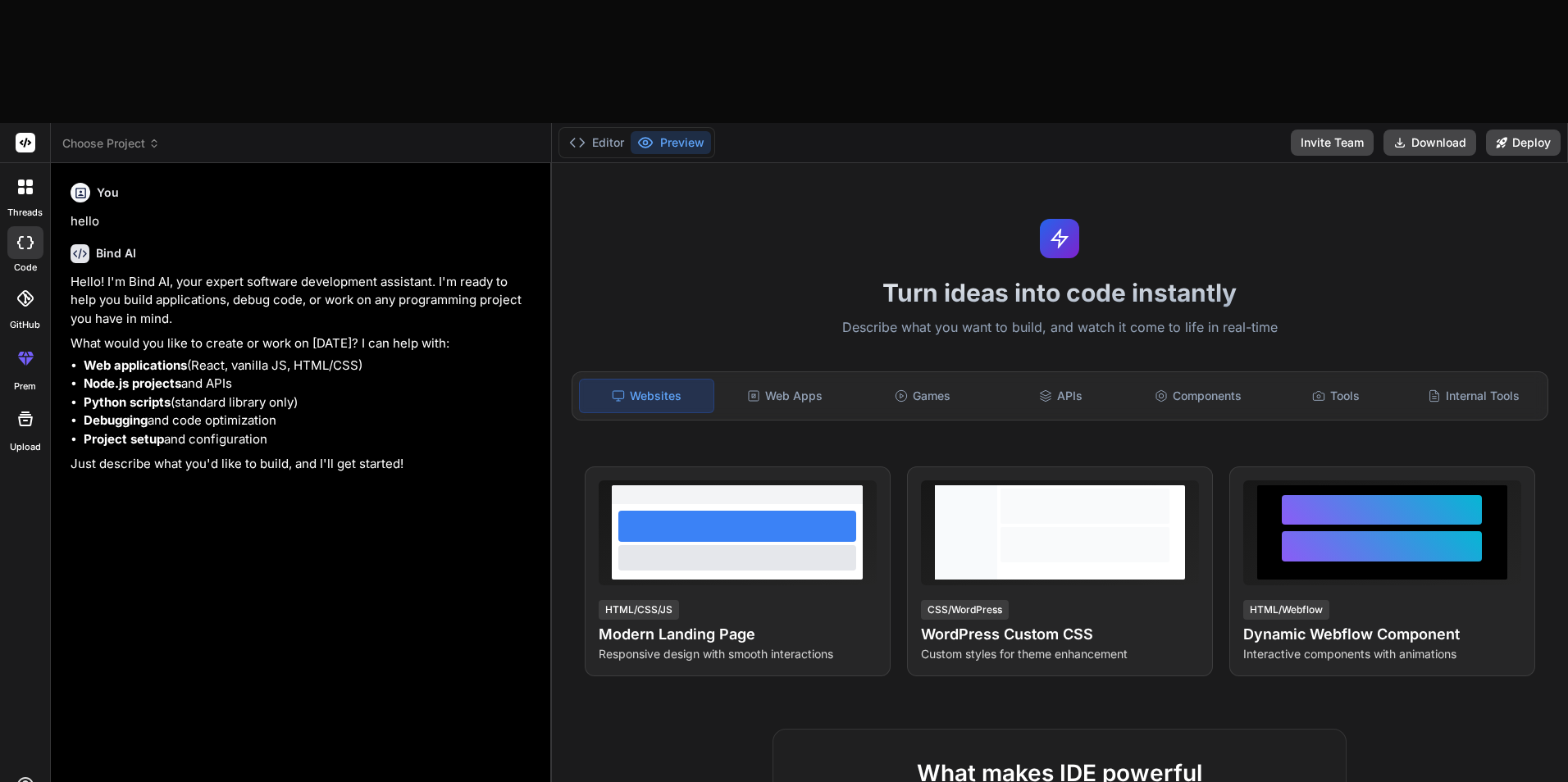
type textarea "Genera una landing pag"
type textarea "x"
type textarea "Genera una landing page"
type textarea "x"
type textarea "Genera una landing page"
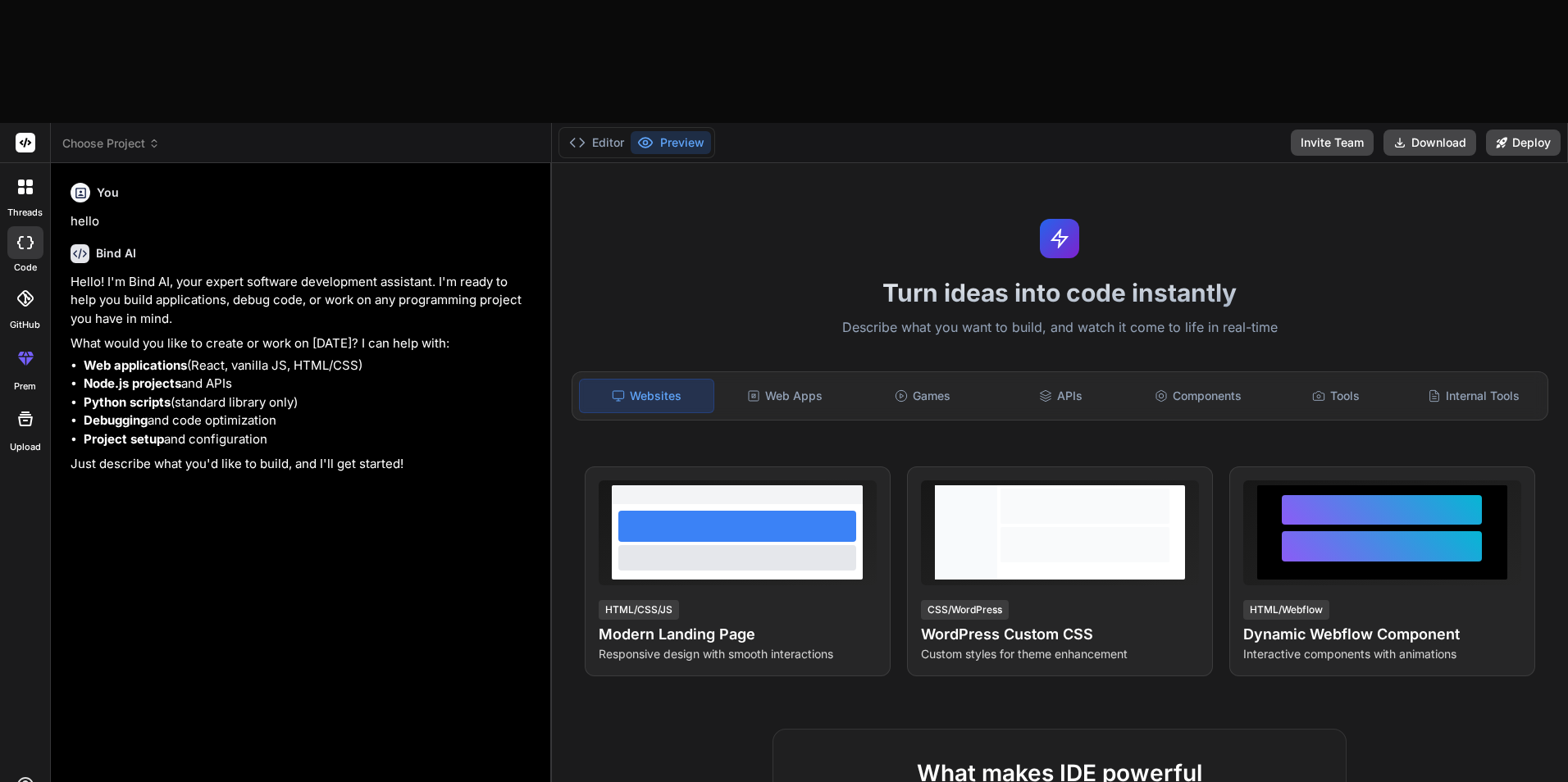
type textarea "x"
type textarea "Genera una landing page m"
type textarea "x"
type textarea "Genera una landing page mo"
type textarea "x"
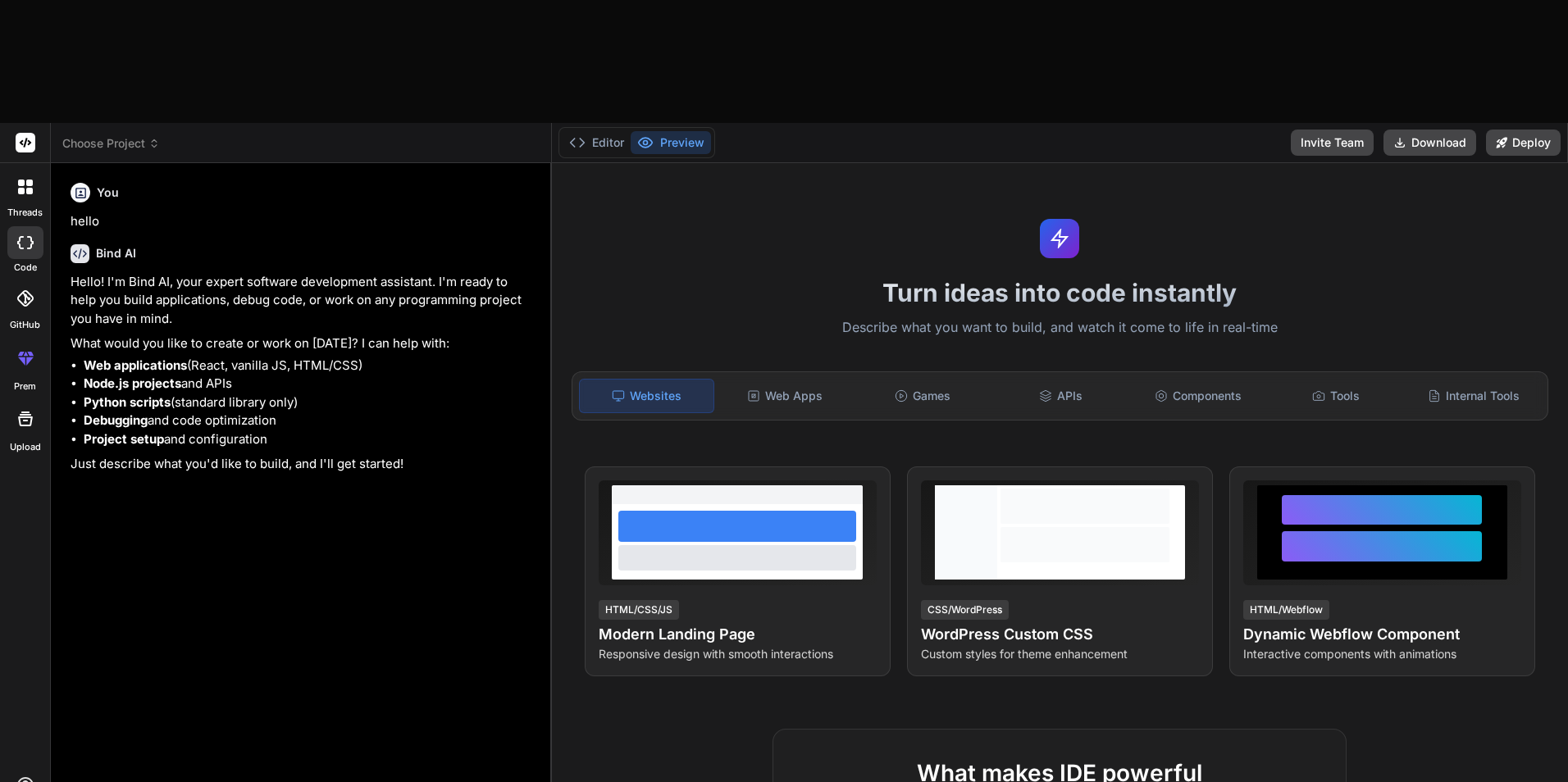
type textarea "Genera una landing page mod"
type textarea "x"
type textarea "Genera una landing page mode"
type textarea "x"
type textarea "Genera una landing page moder"
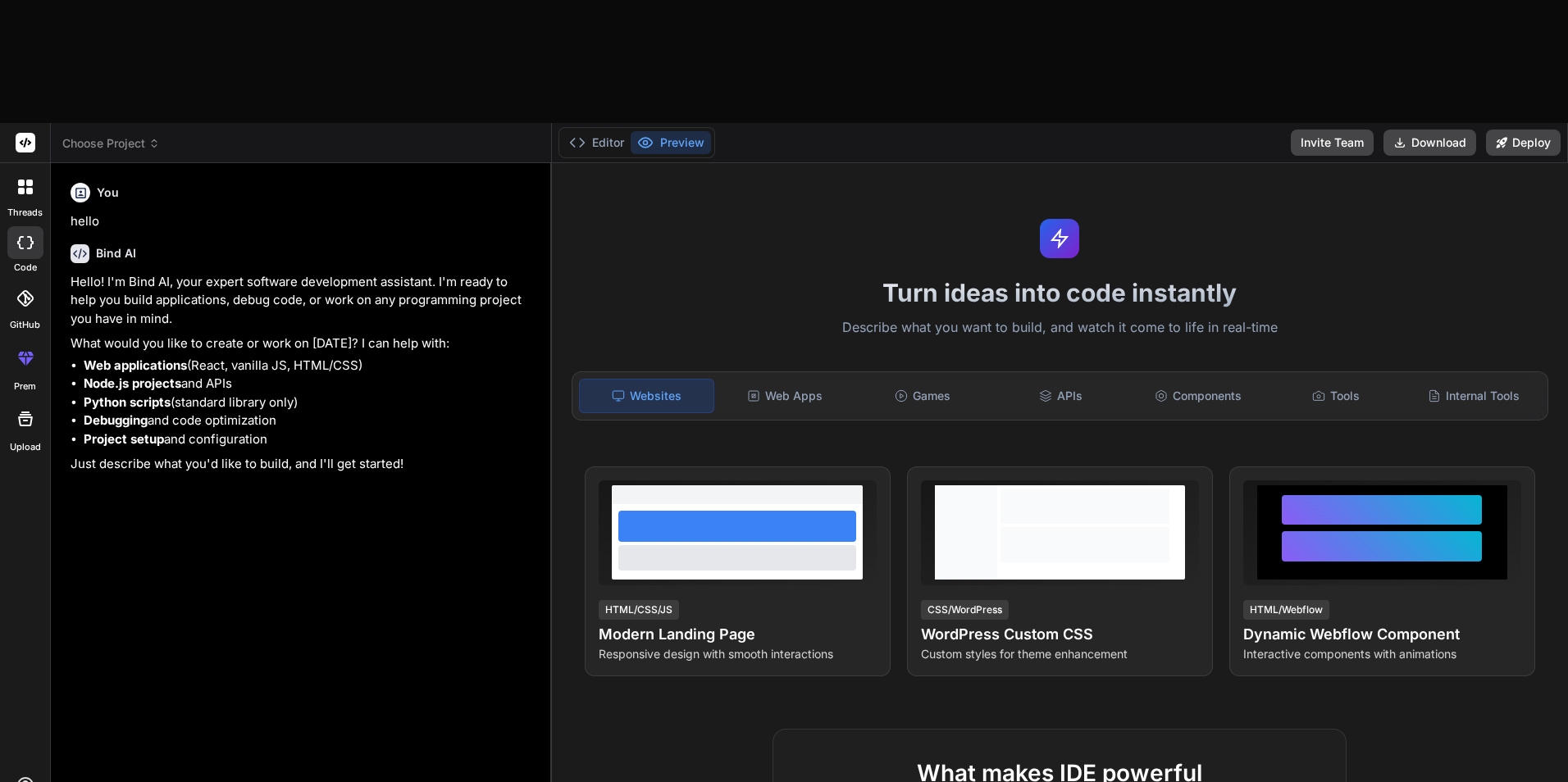
type textarea "x"
type textarea "Genera una landing page modern"
type textarea "x"
type textarea "Genera una landing page moderna"
type textarea "x"
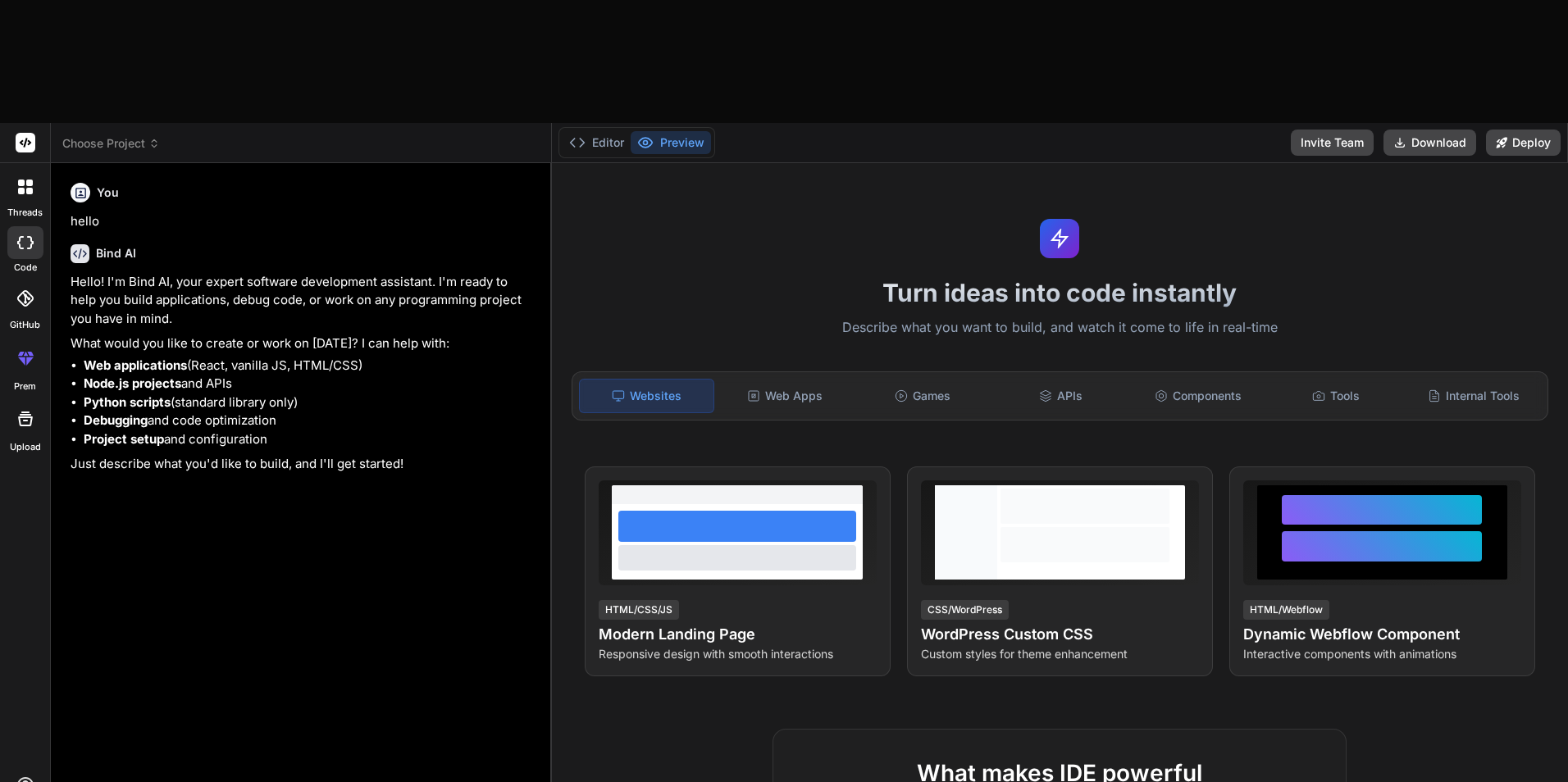
type textarea "Genera una landing page moderna"
type textarea "x"
type textarea "Genera una landing page moderna p"
type textarea "x"
type textarea "Genera una landing page moderna pa"
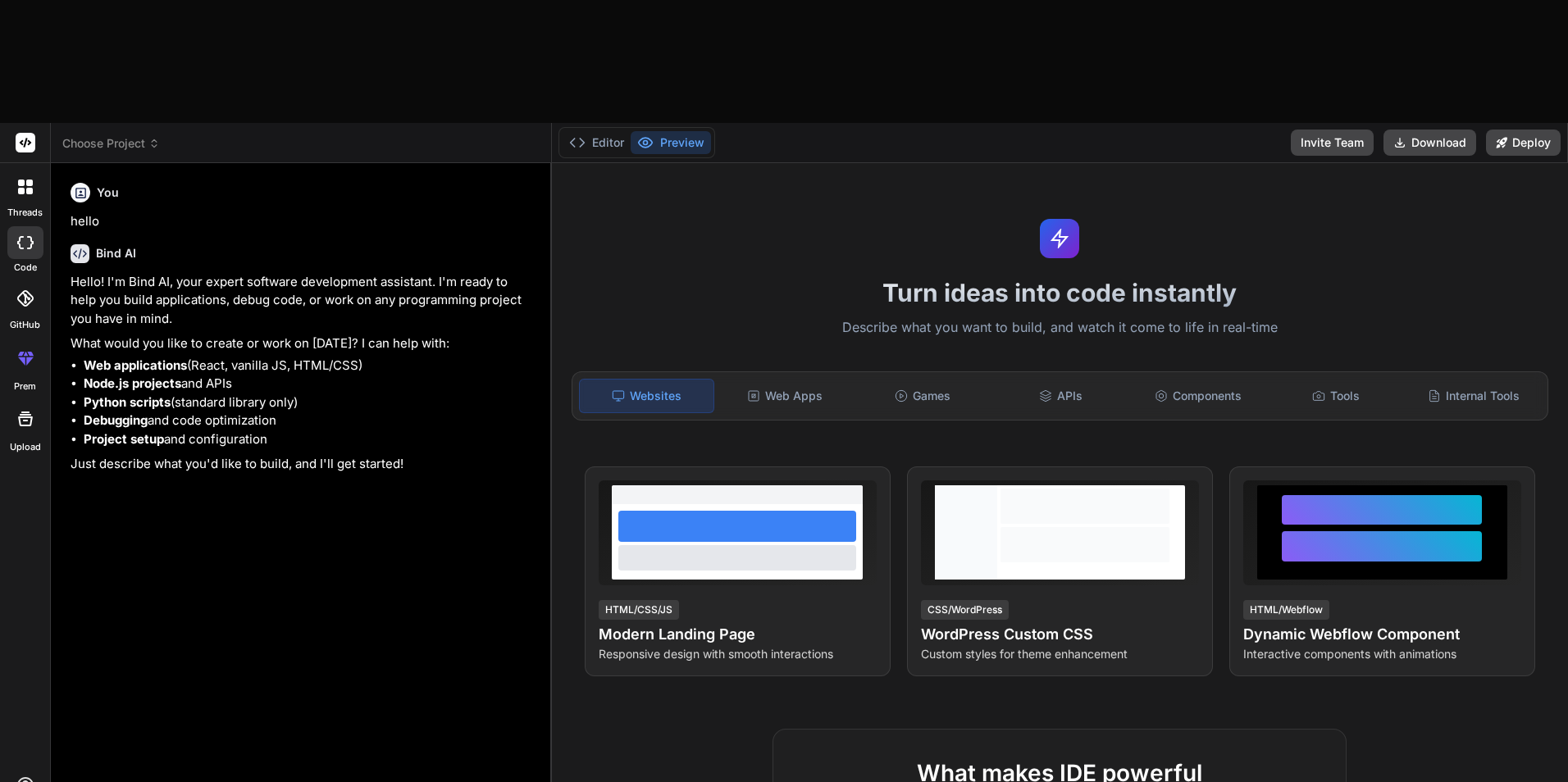
type textarea "x"
type textarea "Genera una landing page moderna par"
type textarea "x"
type textarea "Genera una landing page moderna para"
type textarea "x"
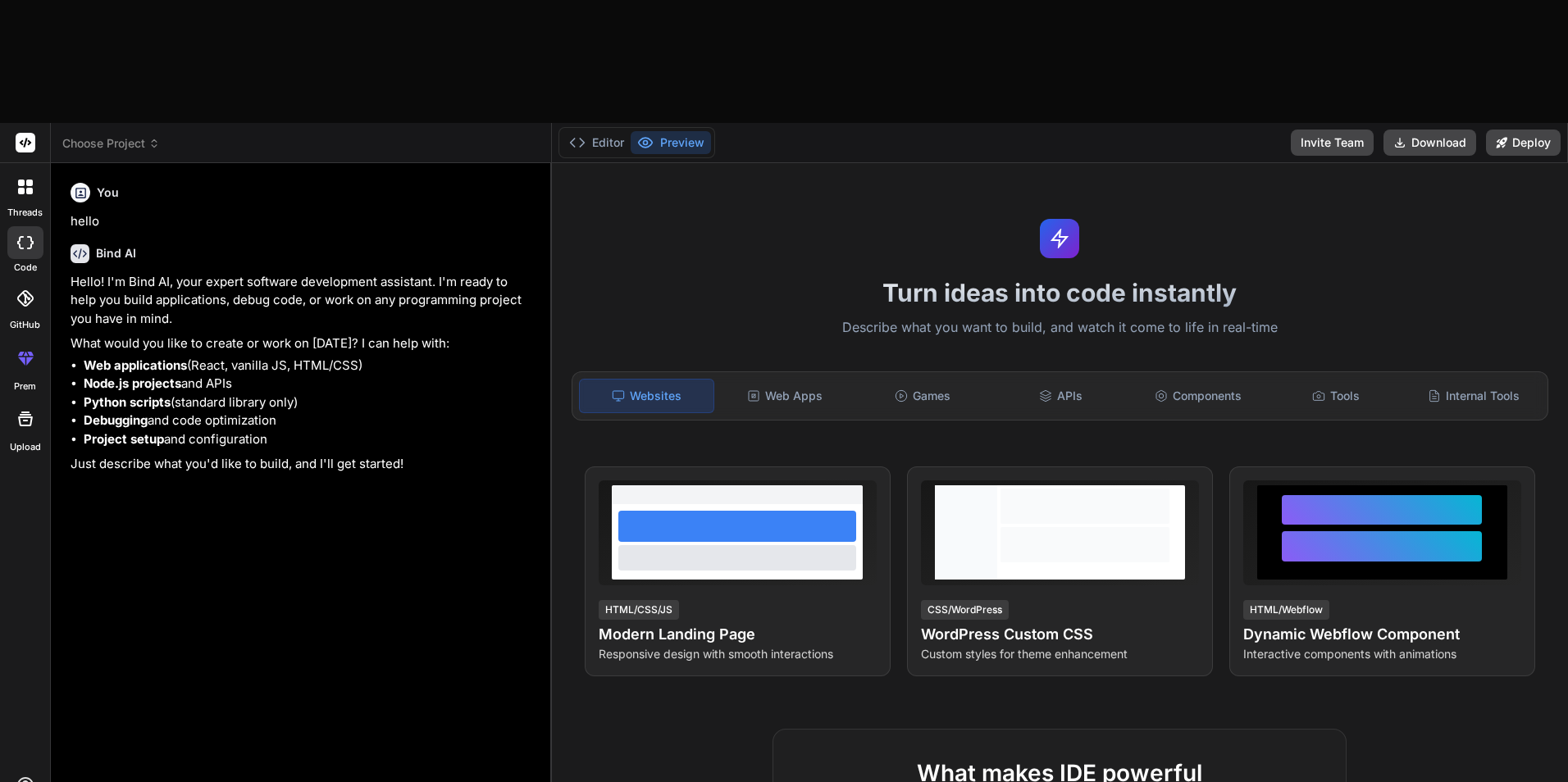
type textarea "Genera una landing page moderna para"
type textarea "x"
type textarea "Genera una landing page moderna para u"
type textarea "x"
type textarea "Genera una landing page moderna para un"
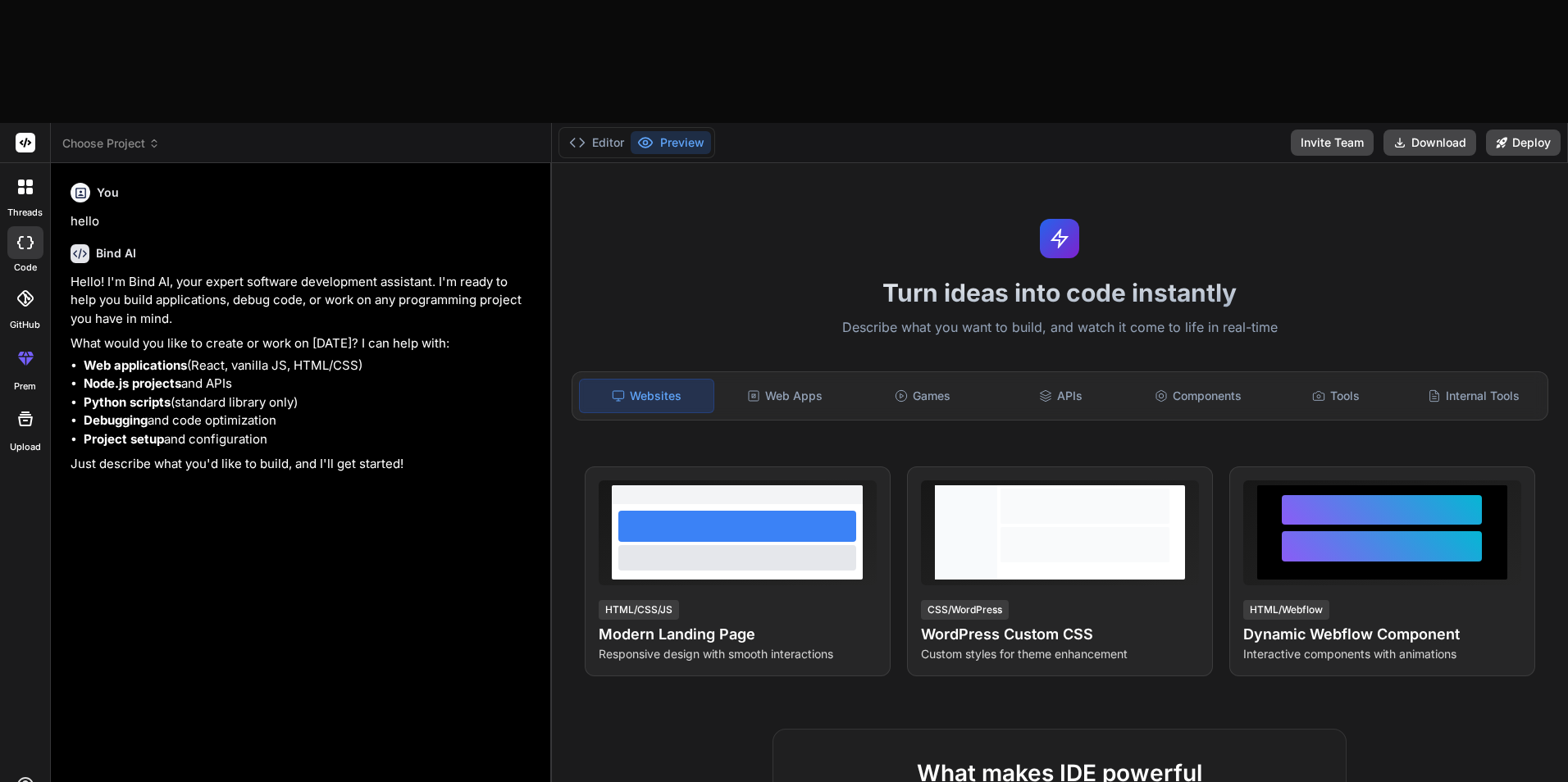
type textarea "x"
type textarea "Genera una landing page moderna para una"
type textarea "x"
type textarea "Genera una landing page moderna para una"
type textarea "x"
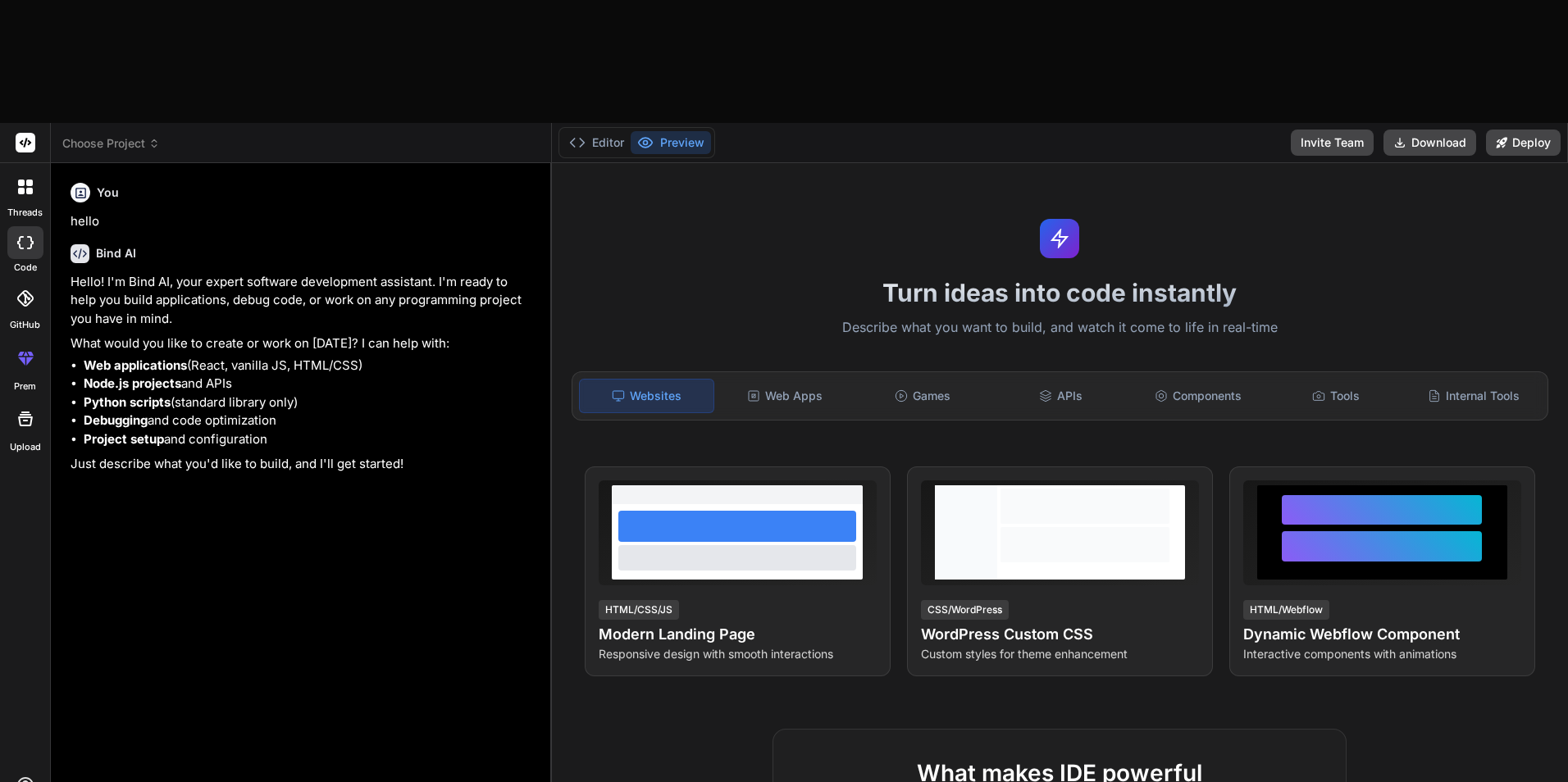
type textarea "Genera una landing page moderna para una i"
type textarea "x"
type textarea "Genera una landing page moderna para una in"
type textarea "x"
type textarea "Genera una landing page moderna para una inv"
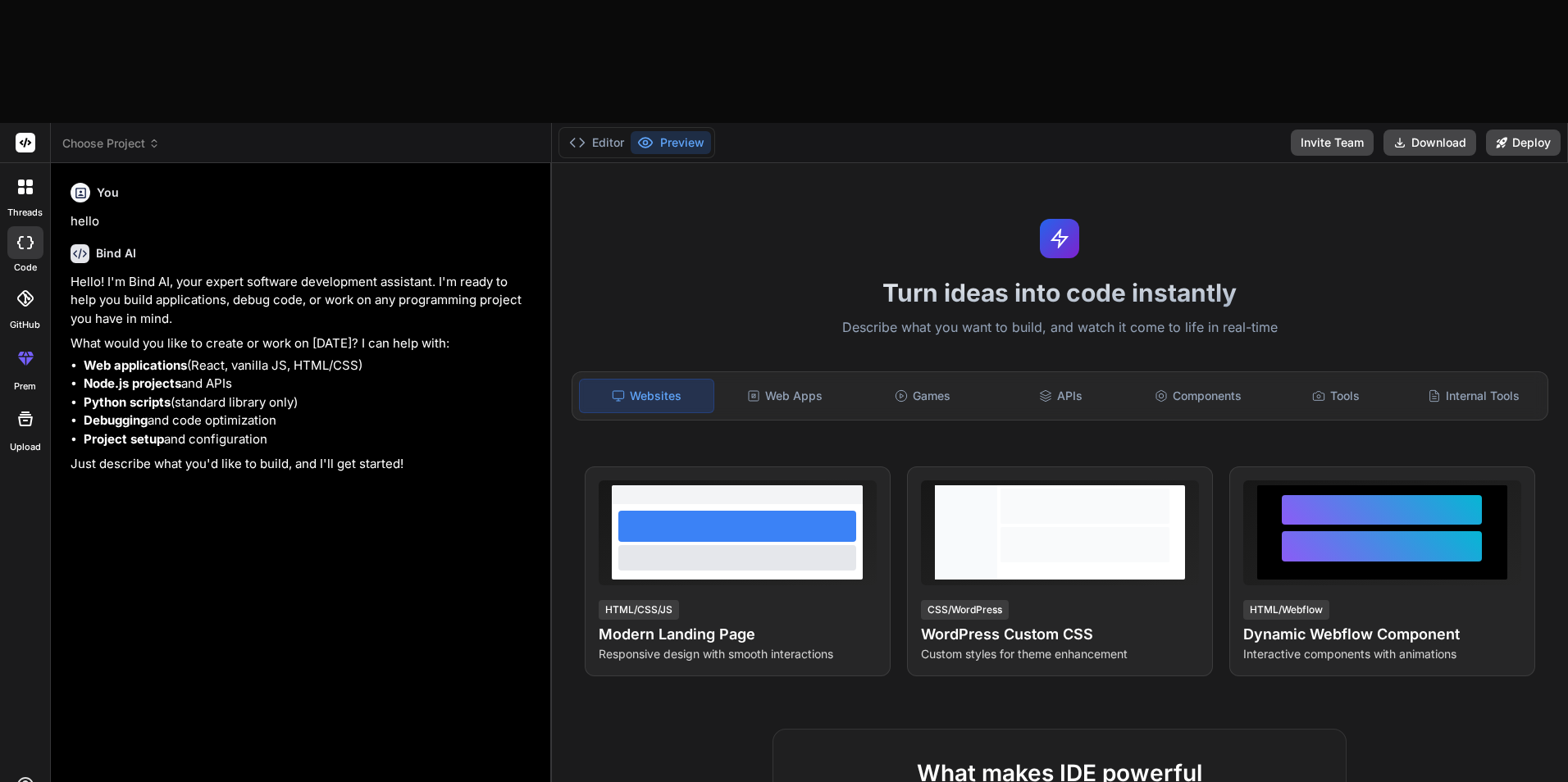
type textarea "x"
type textarea "Genera una landing page moderna para una invi"
type textarea "x"
type textarea "Genera una landing page moderna para una invit"
type textarea "x"
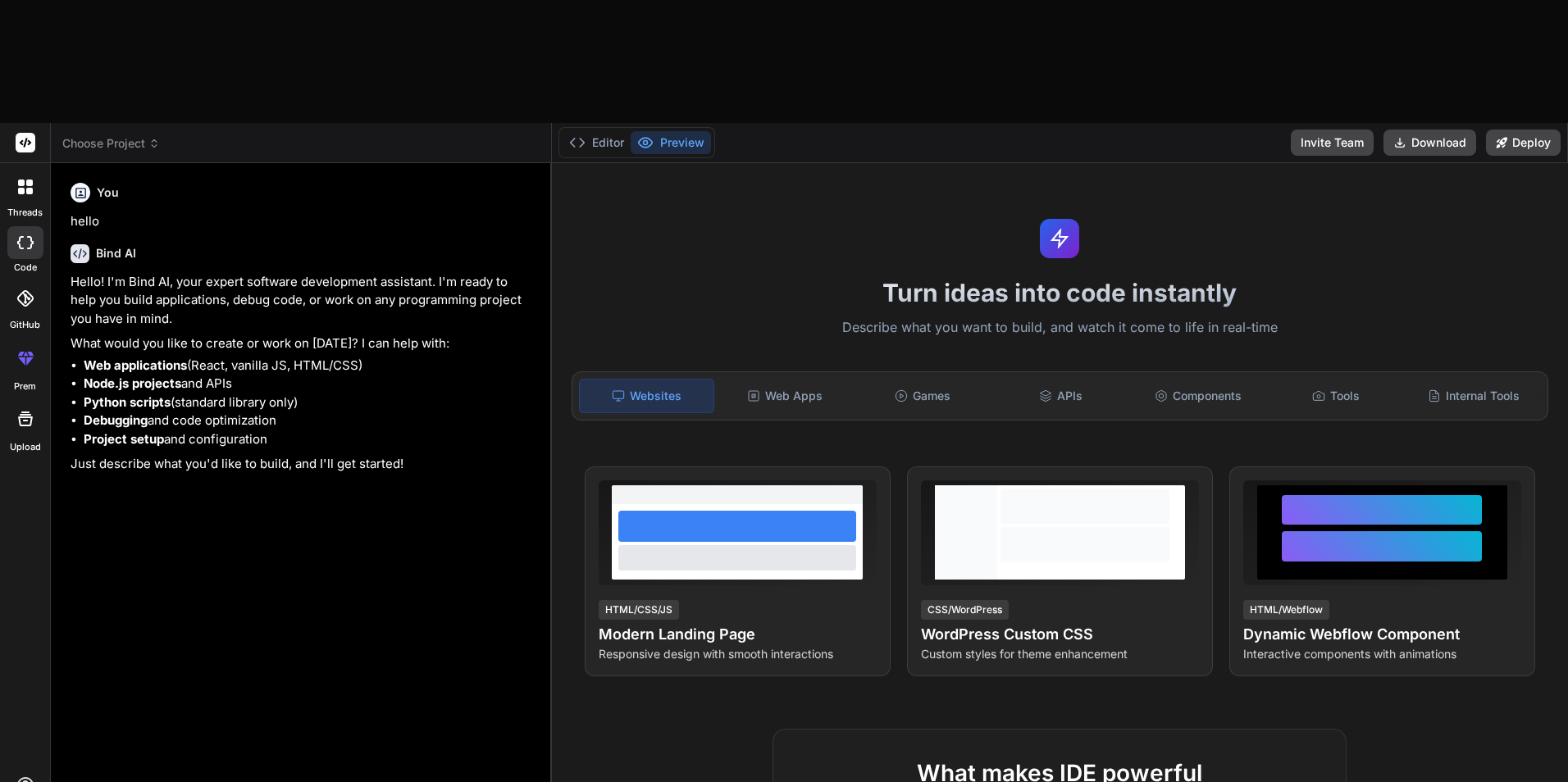
type textarea "Genera una landing page moderna para una invita"
type textarea "x"
type textarea "Genera una landing page moderna para una invitac"
type textarea "x"
type textarea "Genera una landing page moderna para una invitaci"
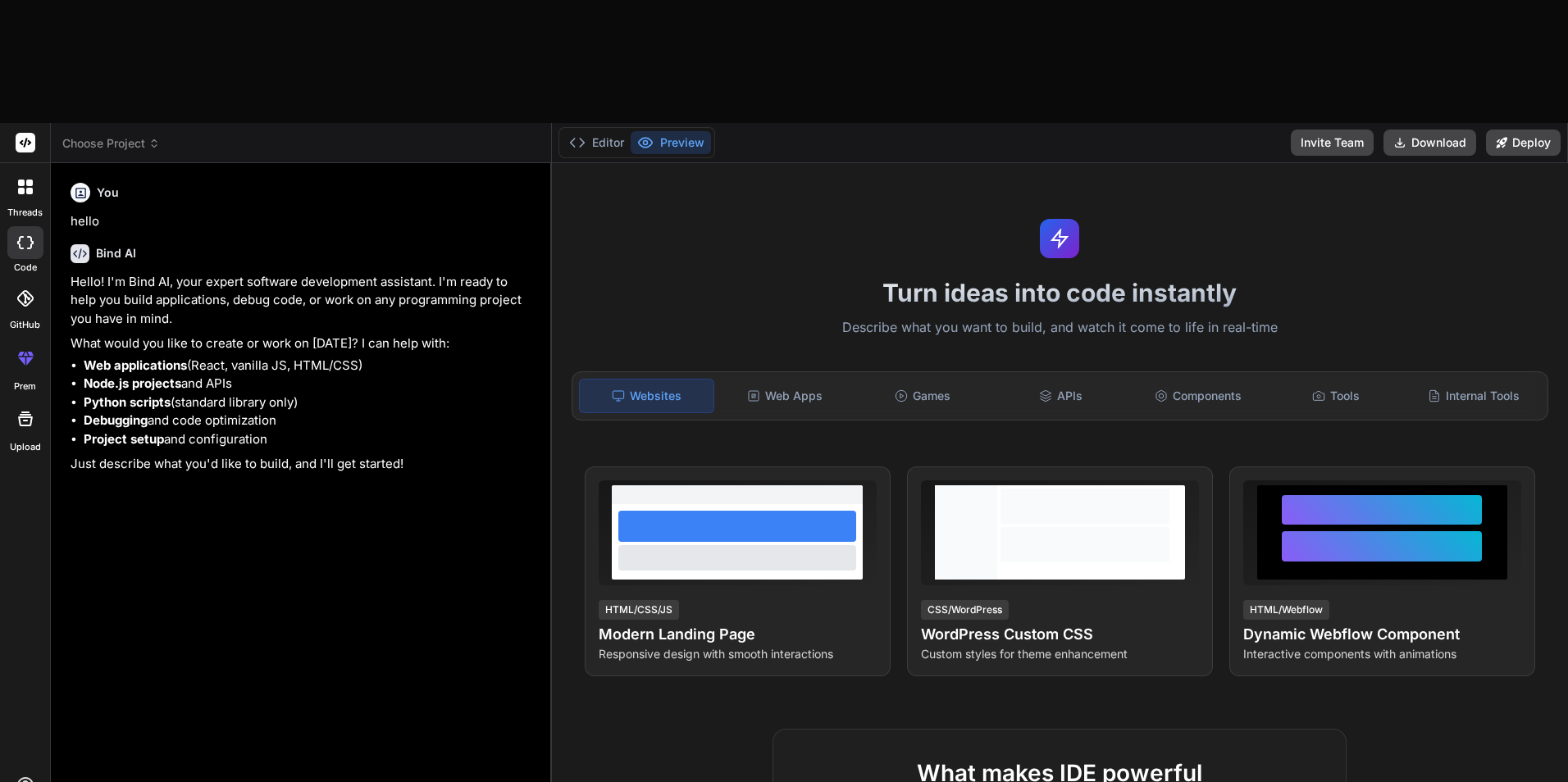
type textarea "x"
type textarea "Genera una landing page moderna para una invitacio"
type textarea "x"
type textarea "Genera una landing page moderna para una invitacion"
type textarea "x"
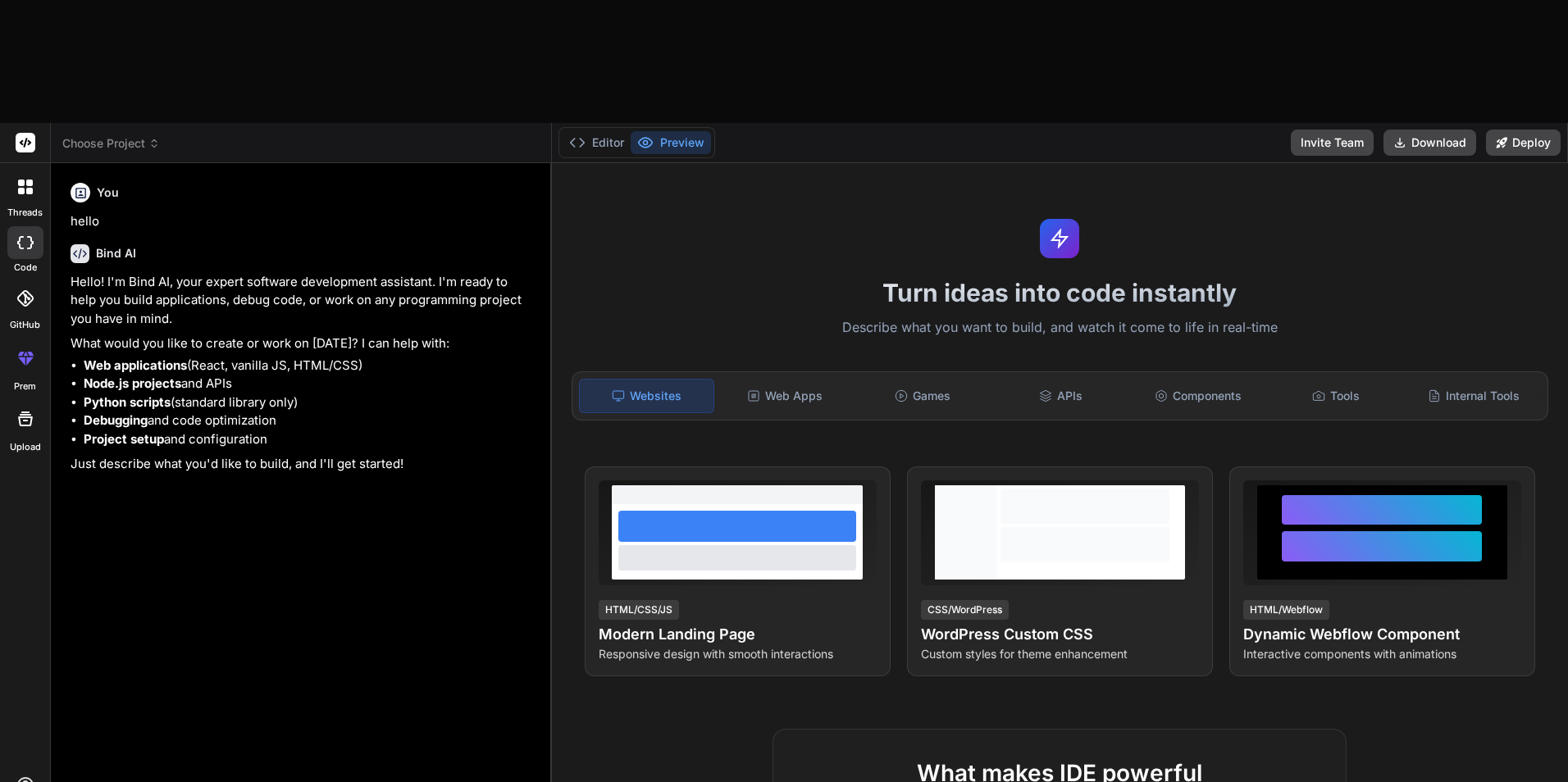
type textarea "Genera una landing page moderna para una invitacion"
type textarea "x"
type textarea "Genera una landing page moderna para una invitacion d"
type textarea "x"
type textarea "Genera una landing page moderna para una invitacion de"
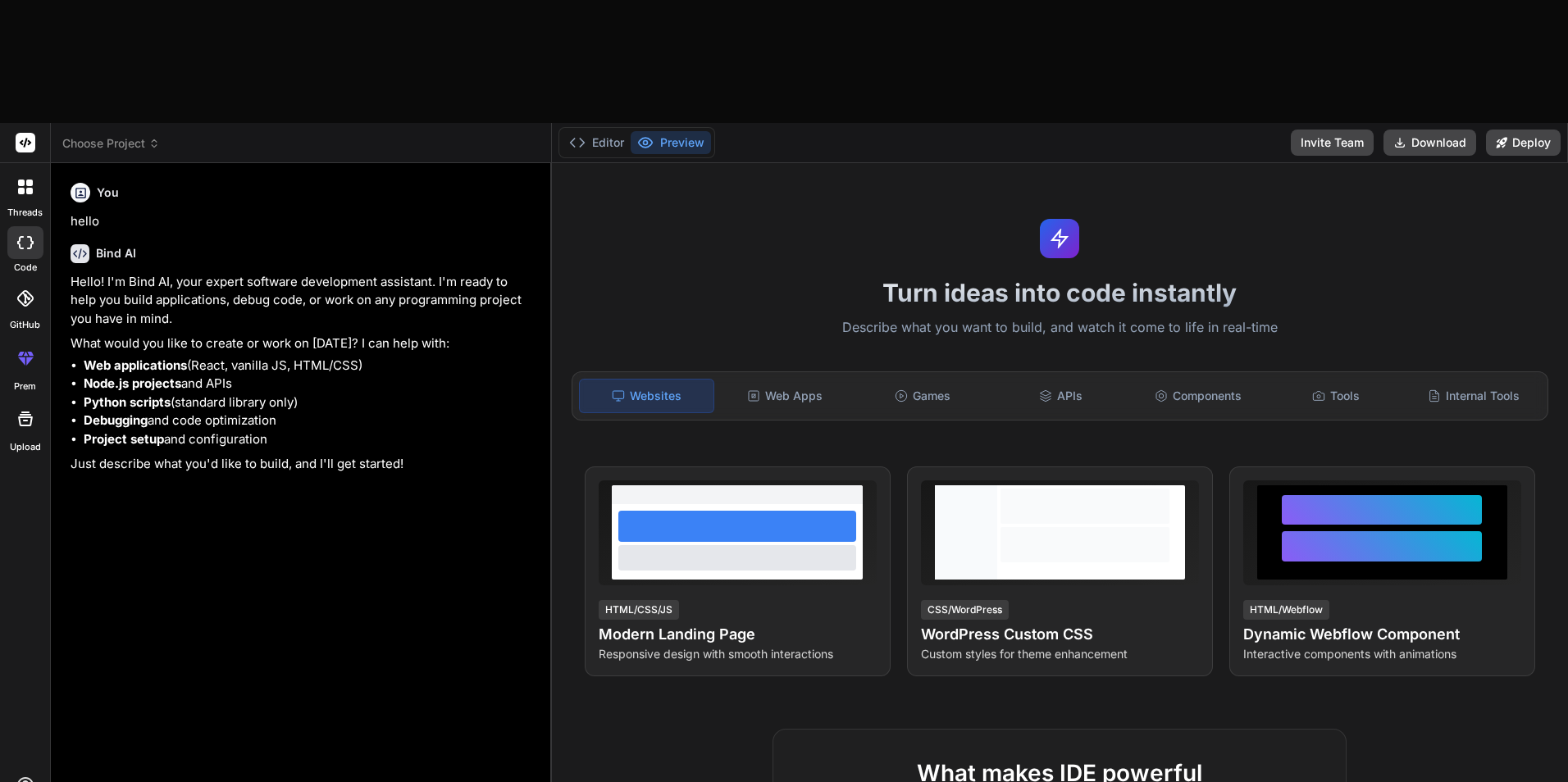
type textarea "x"
type textarea "Genera una landing page moderna para una invitacion de"
type textarea "x"
type textarea "Genera una landing page moderna para una invitacion de b"
type textarea "x"
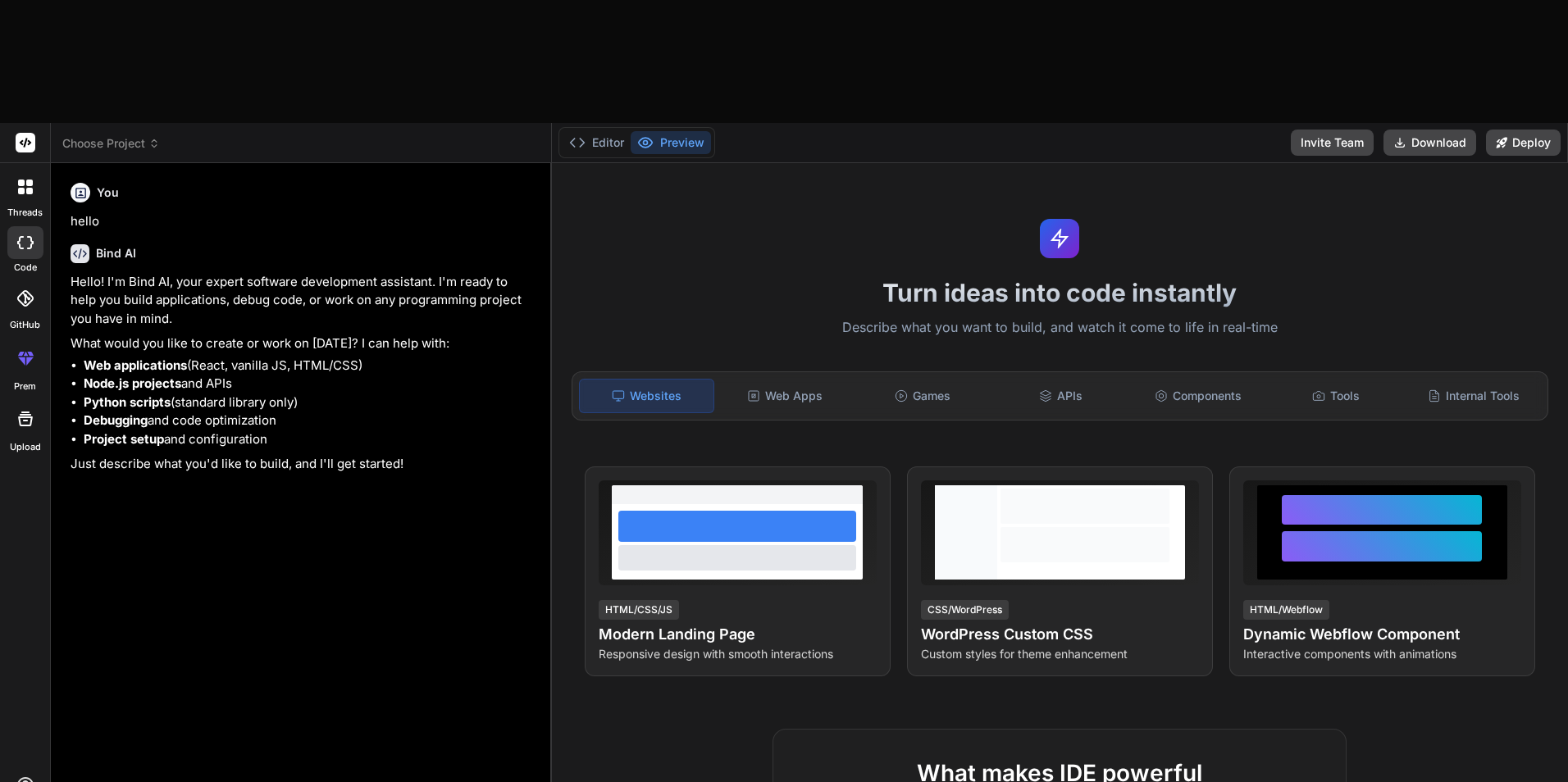
type textarea "Genera una landing page moderna para una invitacion de bo"
type textarea "x"
type textarea "Genera una landing page moderna para una invitacion de bod"
type textarea "x"
type textarea "Genera una landing page moderna para una invitacion de boda"
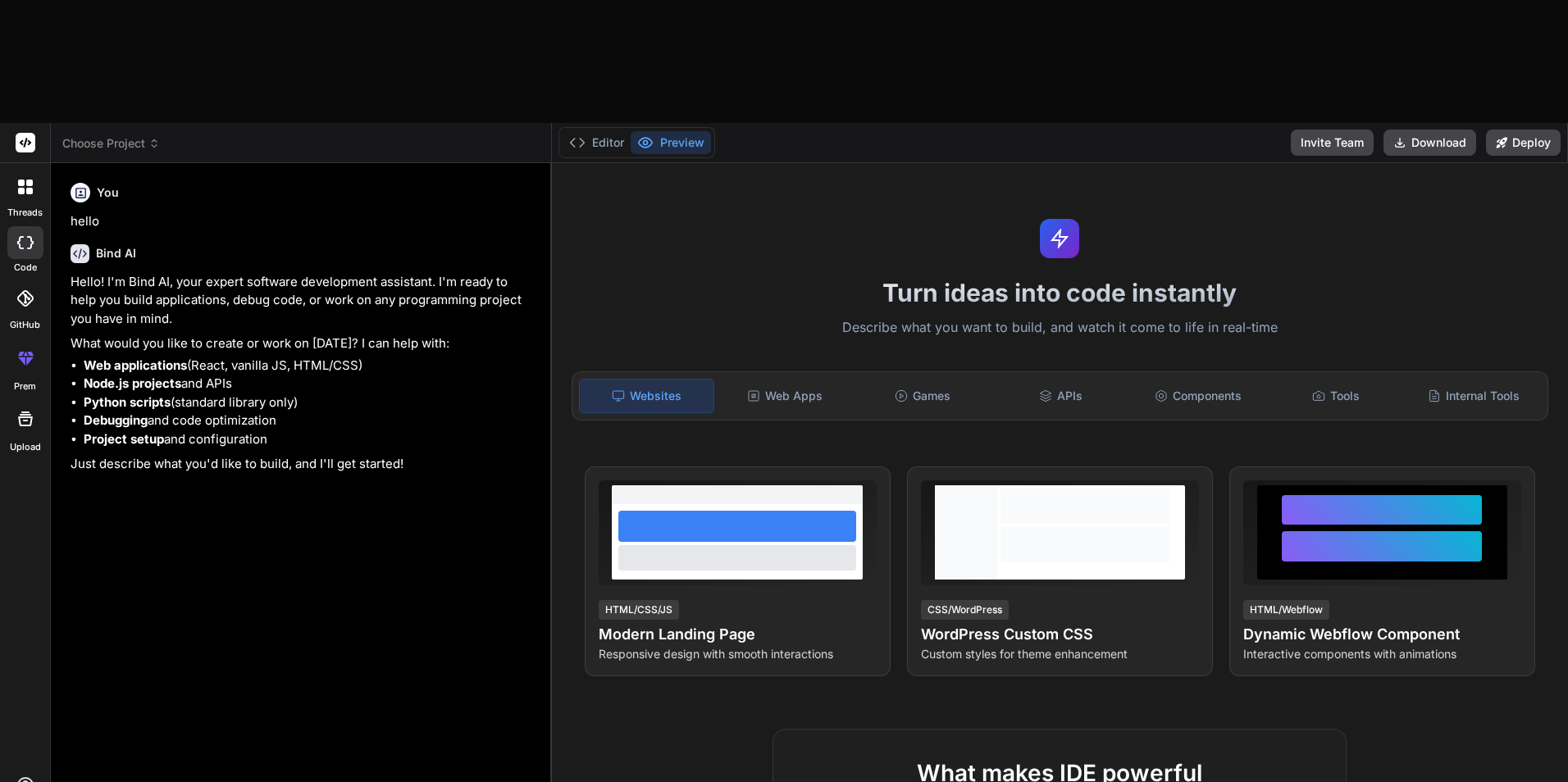
type textarea "x"
type textarea "Genera una landing page moderna para una invitacion de boda"
type textarea "x"
type textarea "Genera una landing page moderna para una invitacion de boda d"
type textarea "x"
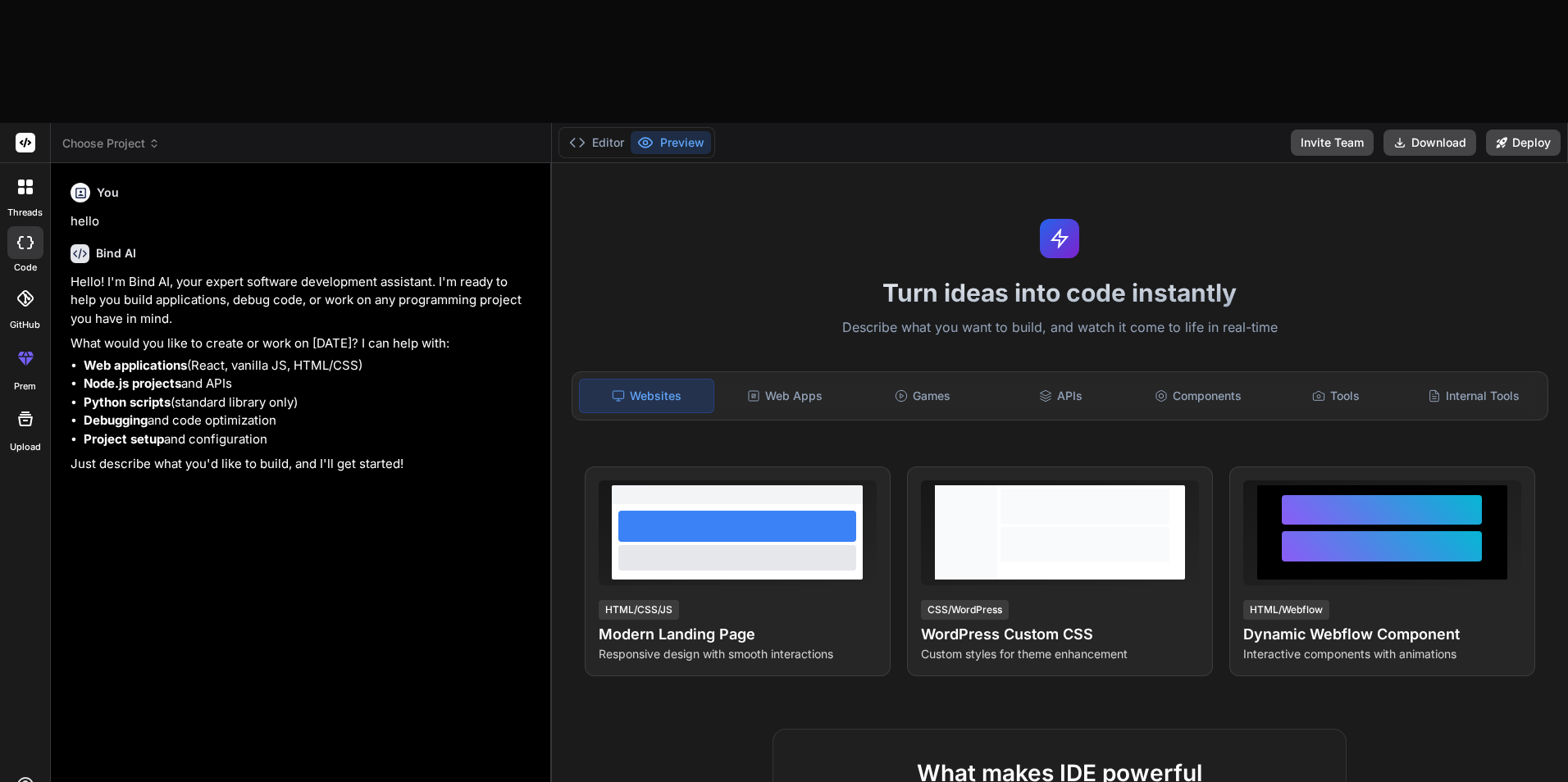
type textarea "Genera una landing page moderna para una invitacion de boda di"
type textarea "x"
type textarea "Genera una landing page moderna para una invitacion de boda din"
type textarea "x"
type textarea "Genera una landing page moderna para una invitacion de boda dina"
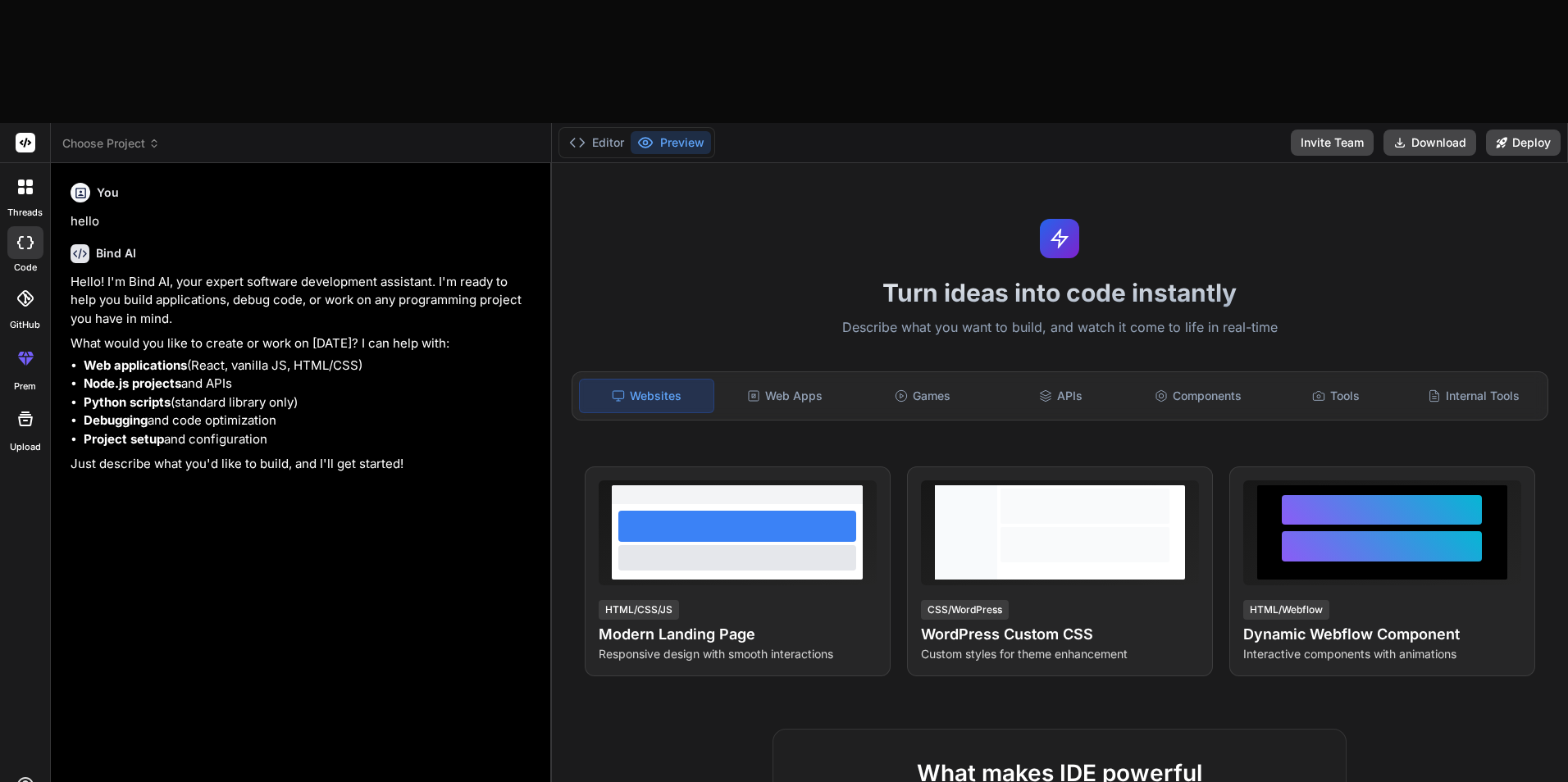
type textarea "x"
type textarea "Genera una landing page moderna para una invitacion de boda dinam"
type textarea "x"
type textarea "Genera una landing page moderna para una invitacion de boda dinami"
type textarea "x"
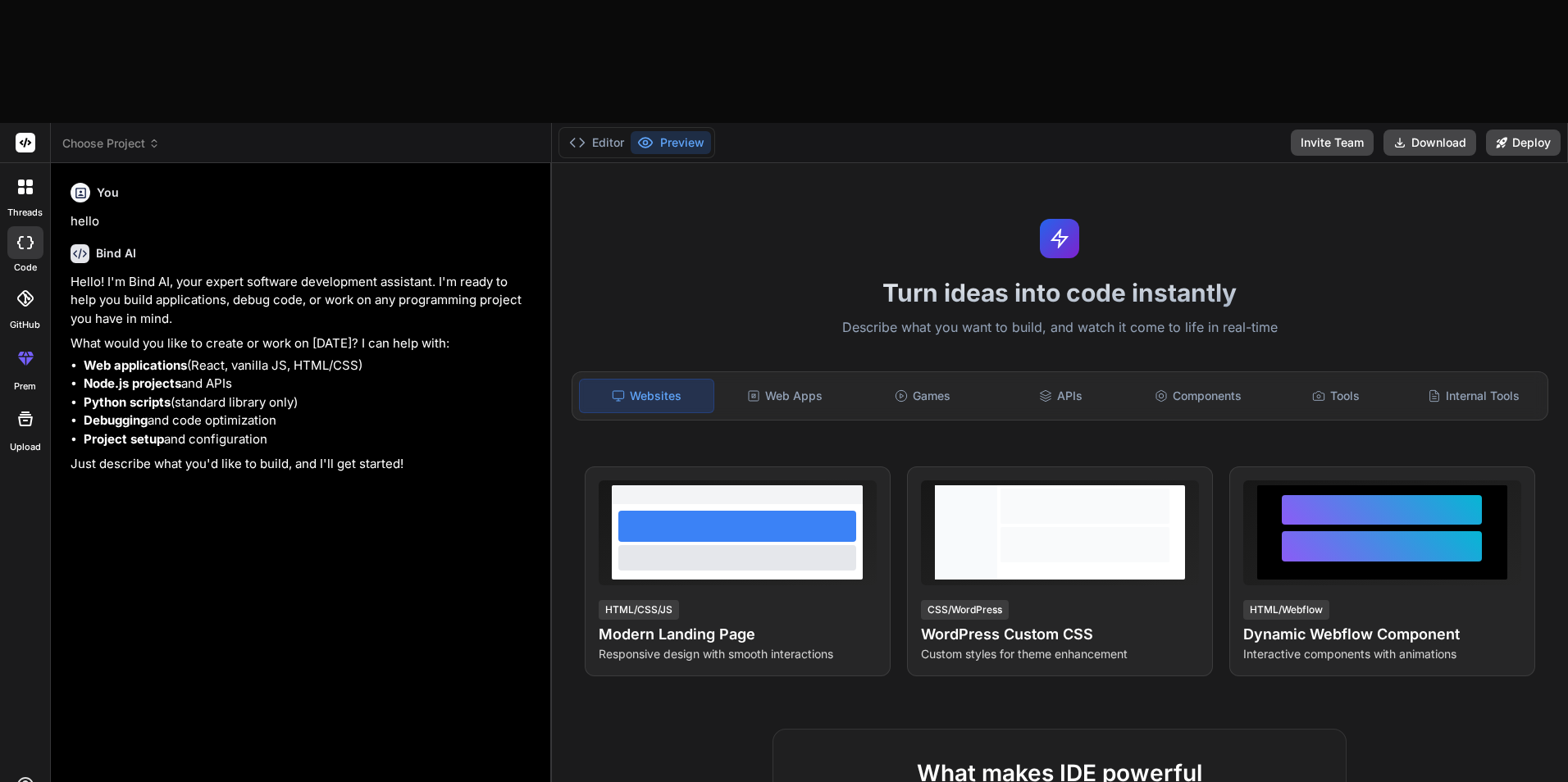
type textarea "Genera una landing page moderna para una invitacion de boda dinamic"
type textarea "x"
type textarea "Genera una landing page moderna para una invitacion de boda dinamica"
type textarea "x"
type textarea "Genera una landing page moderna para una invitacion de boda dinamica,"
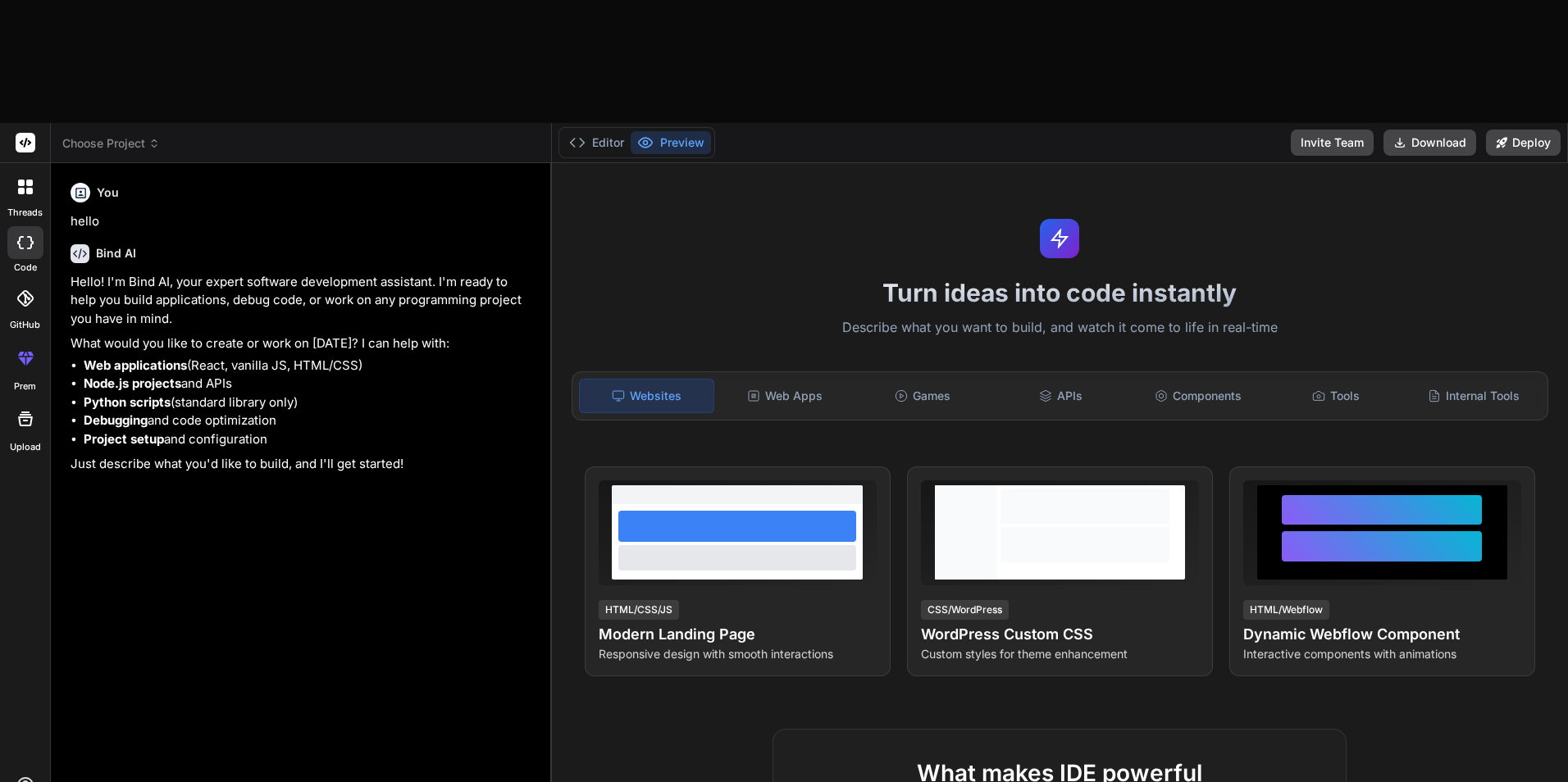
type textarea "x"
type textarea "Genera una landing page moderna para una invitacion de boda dinamica,"
type textarea "x"
type textarea "Genera una landing page moderna para una invitacion de boda dinamica, u"
type textarea "x"
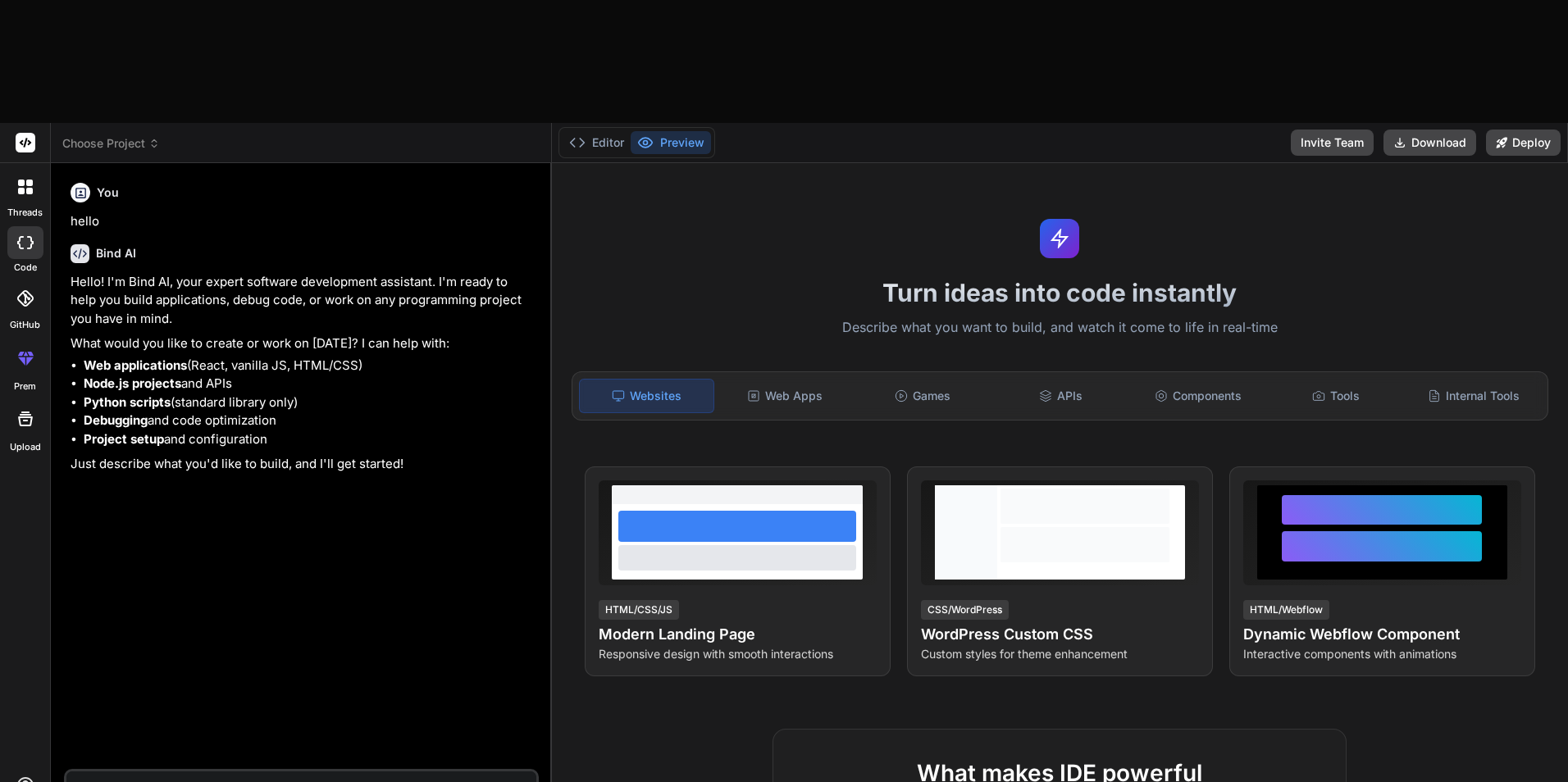
type textarea "Genera una landing page moderna para una invitacion de boda dinamica, un"
type textarea "x"
type textarea "Genera una landing page moderna para una invitacion de boda dinamica, una"
type textarea "x"
type textarea "Genera una landing page moderna para una invitacion de boda dinamica, una"
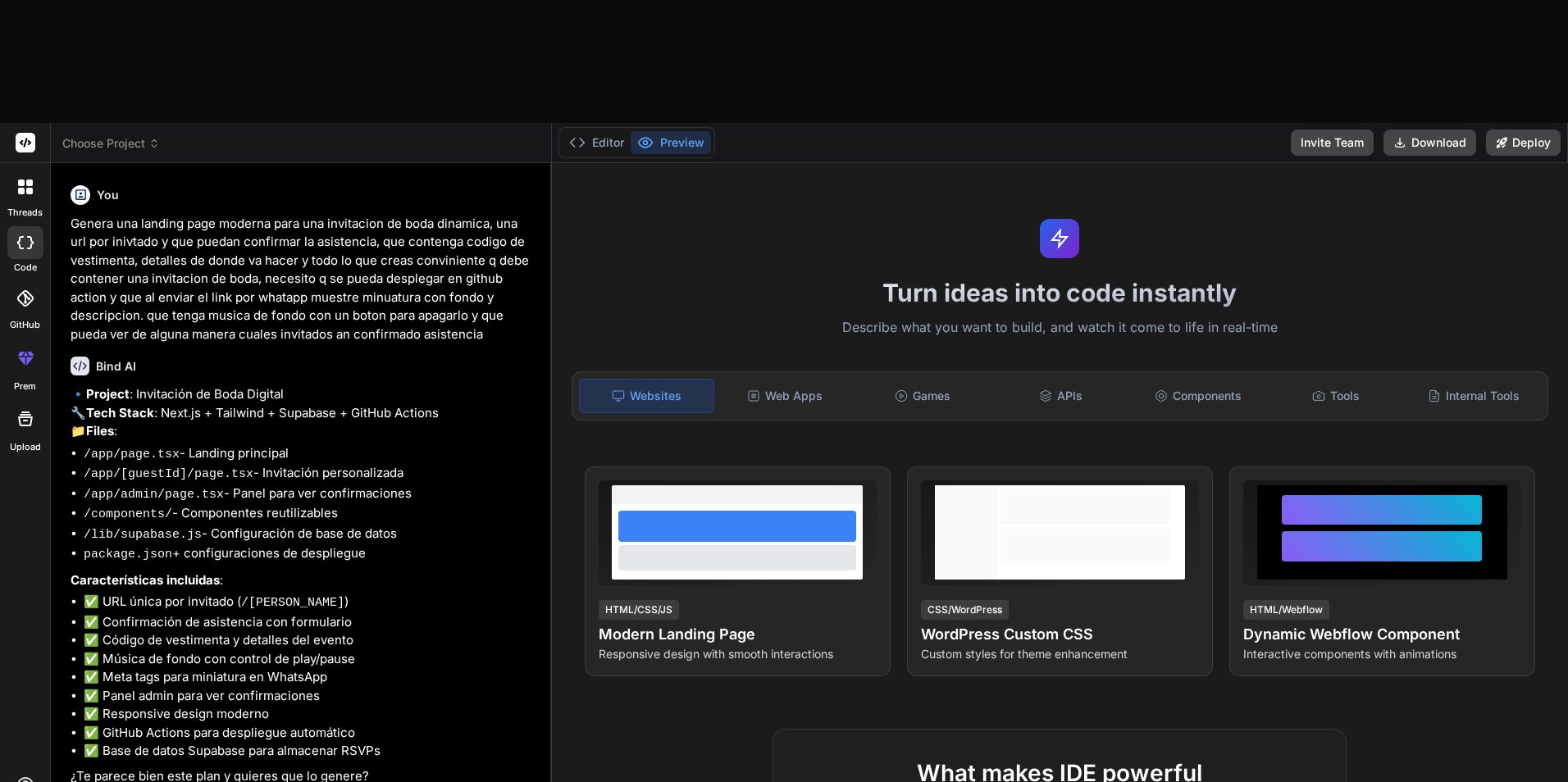
scroll to position [324, 0]
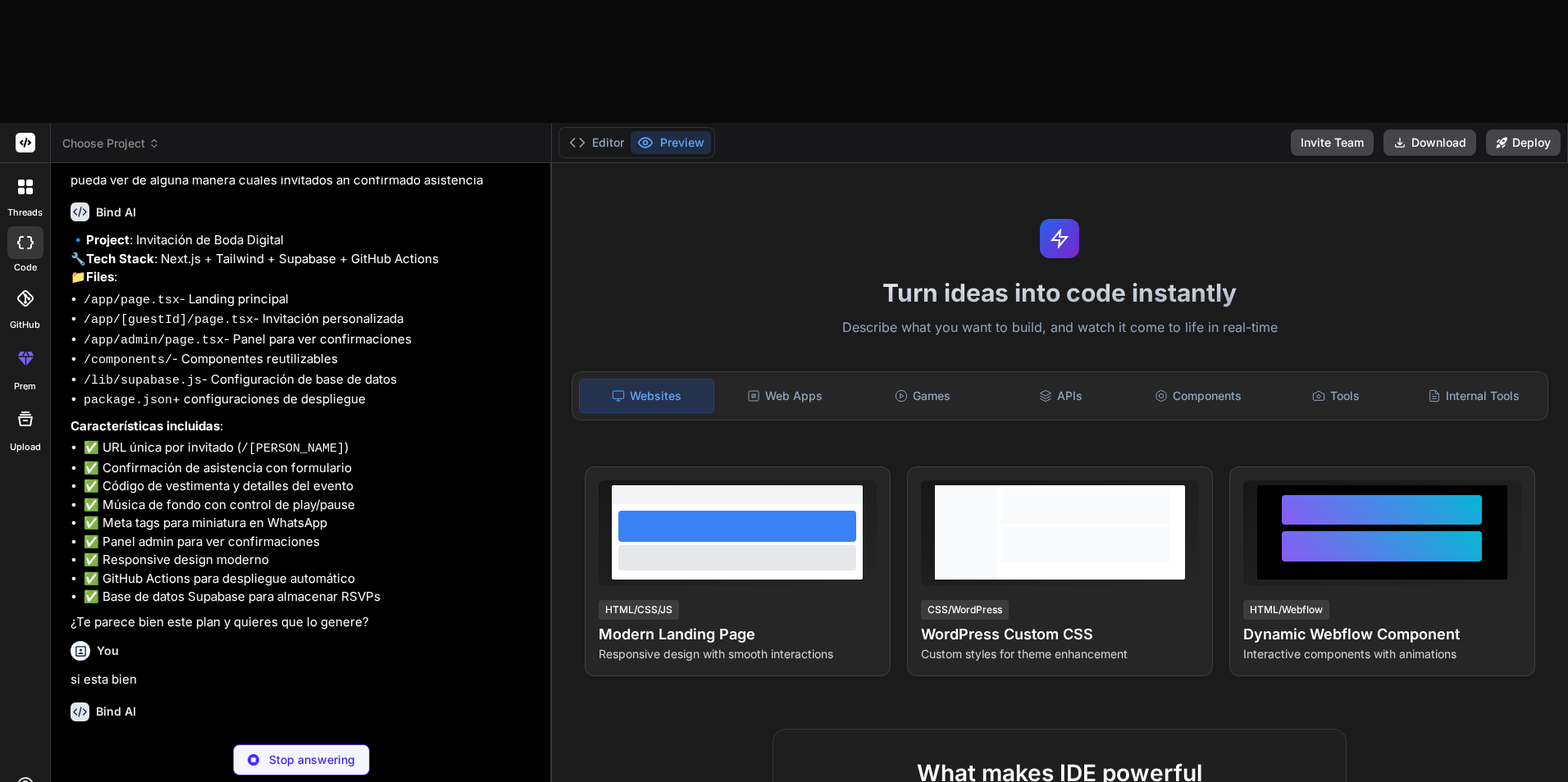
scroll to position [495, 0]
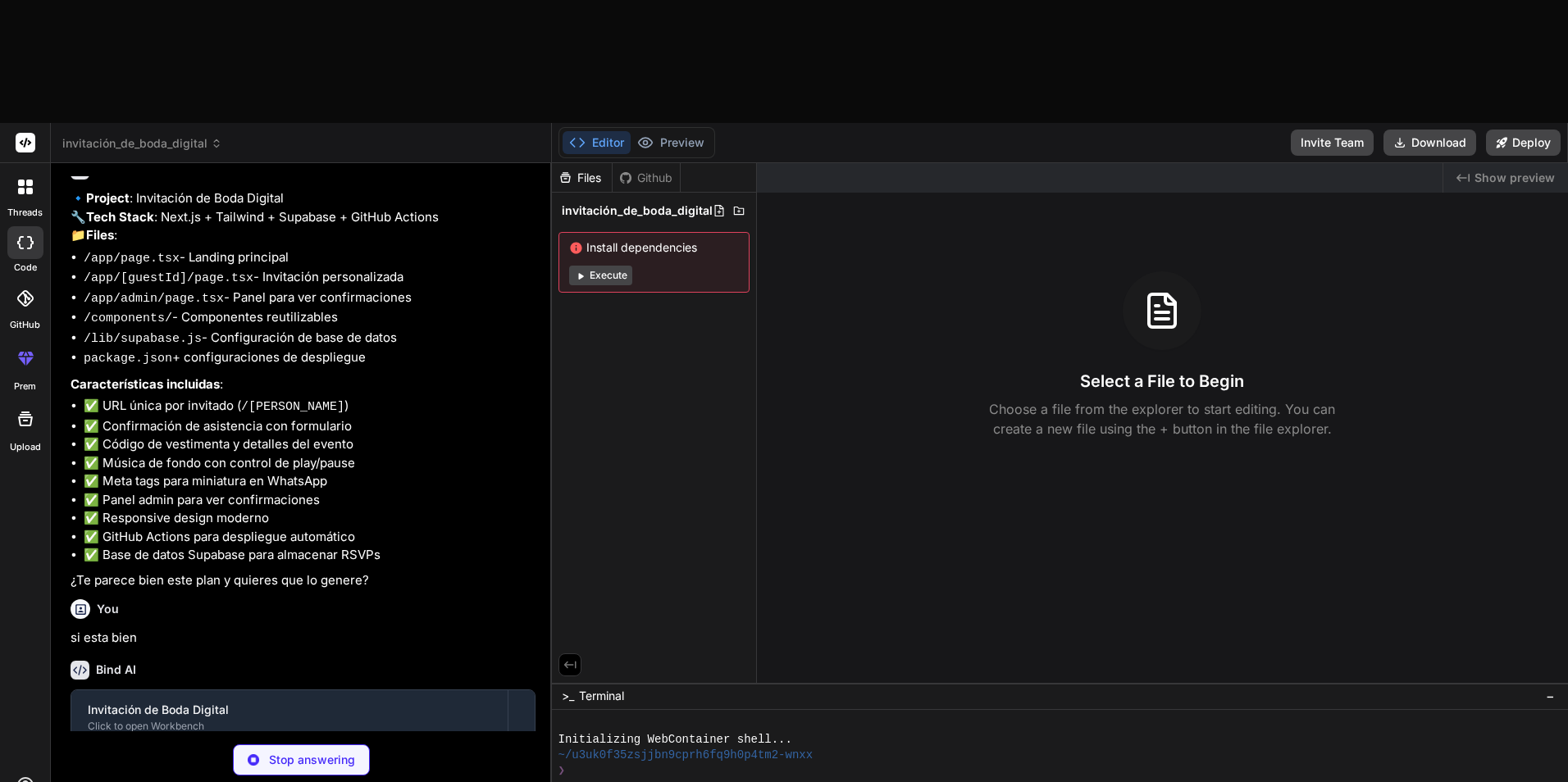
click at [601, 266] on button "Execute" at bounding box center [600, 275] width 63 height 20
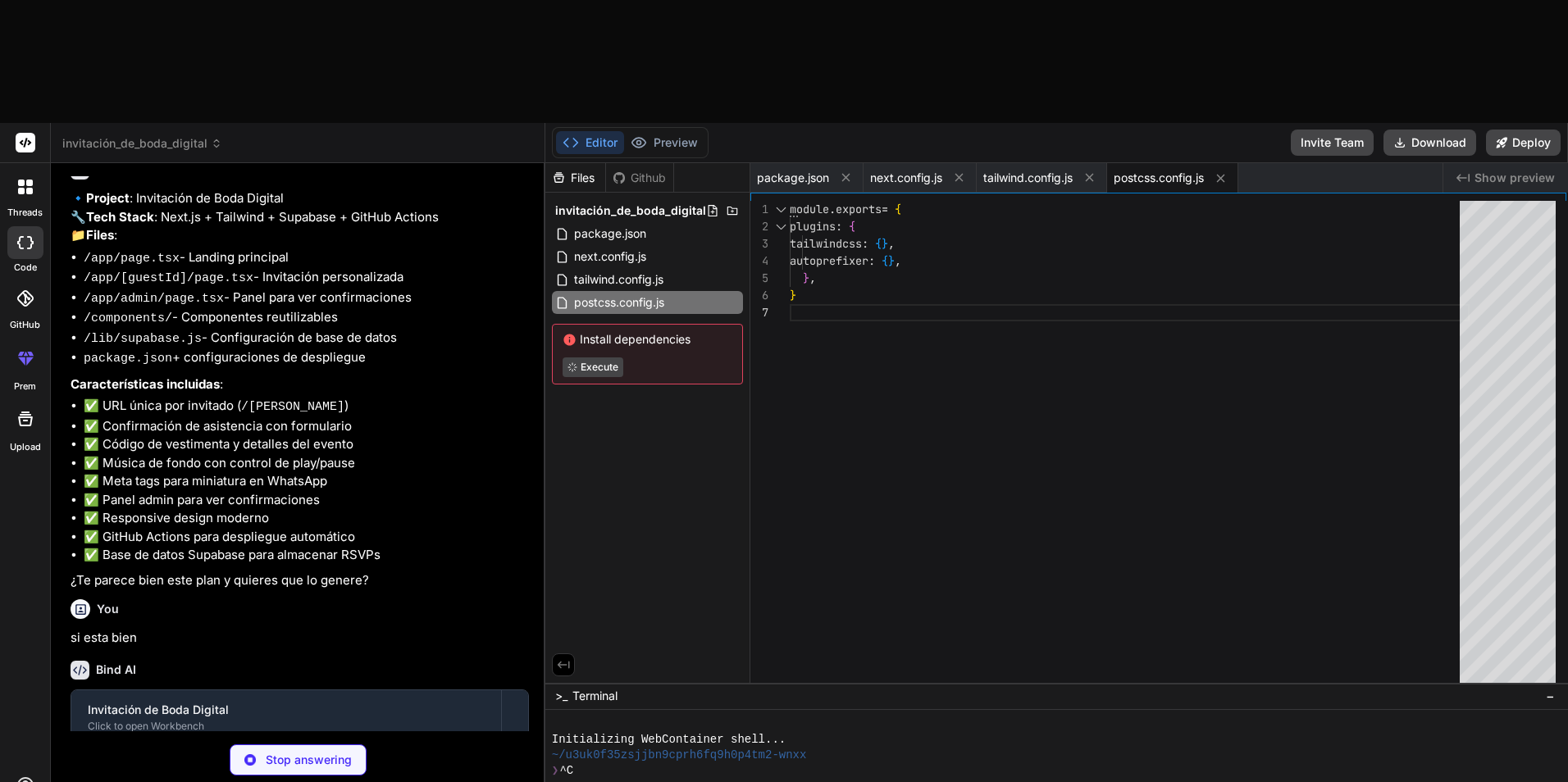
scroll to position [513, 0]
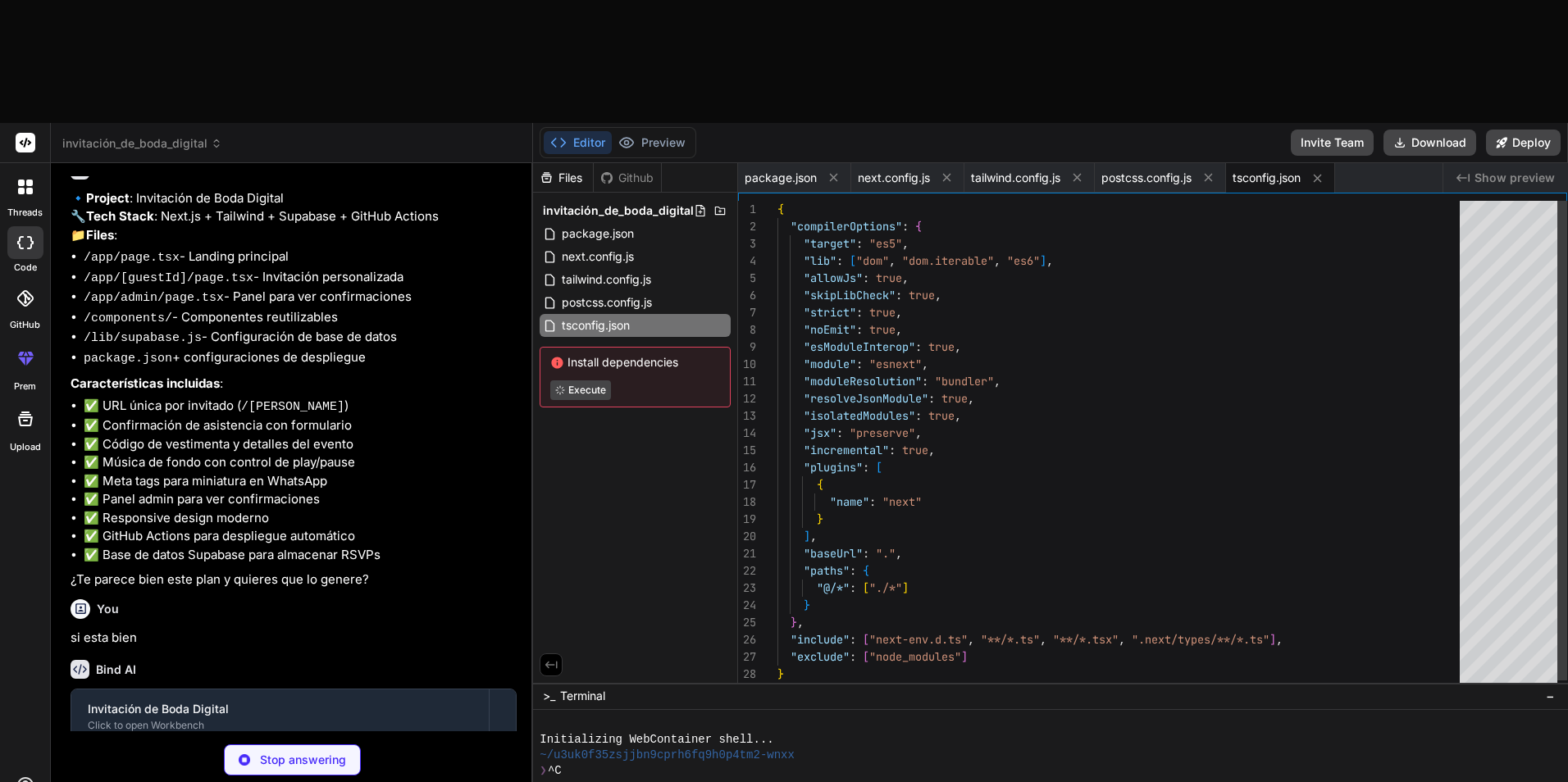
drag, startPoint x: 550, startPoint y: 333, endPoint x: 499, endPoint y: 333, distance: 51.0
click at [499, 333] on div "Bind AI Web Search Created with Pixso. Code Generator You hello Bind AI Hello! …" at bounding box center [292, 534] width 482 height 742
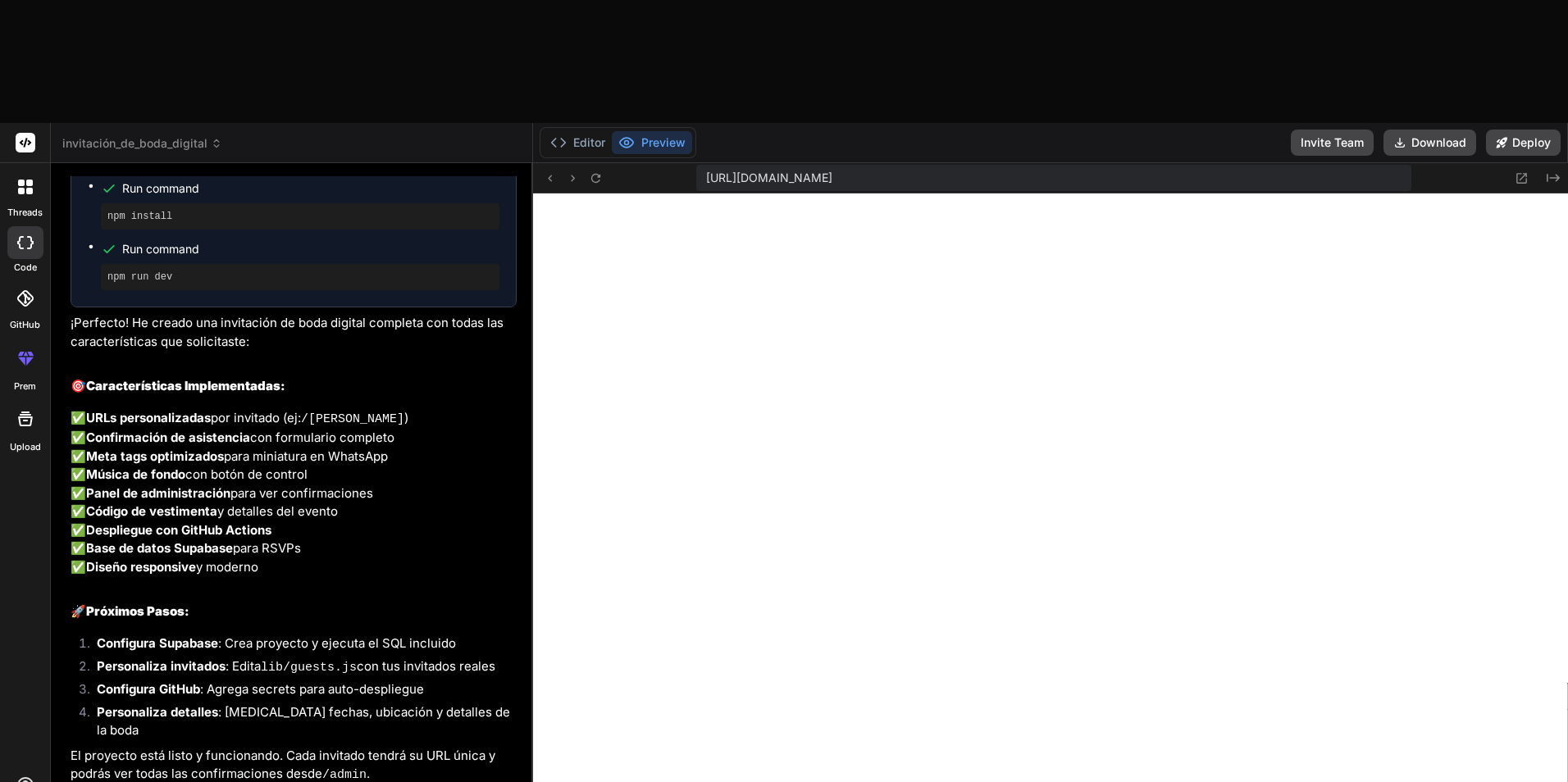
scroll to position [1787, 0]
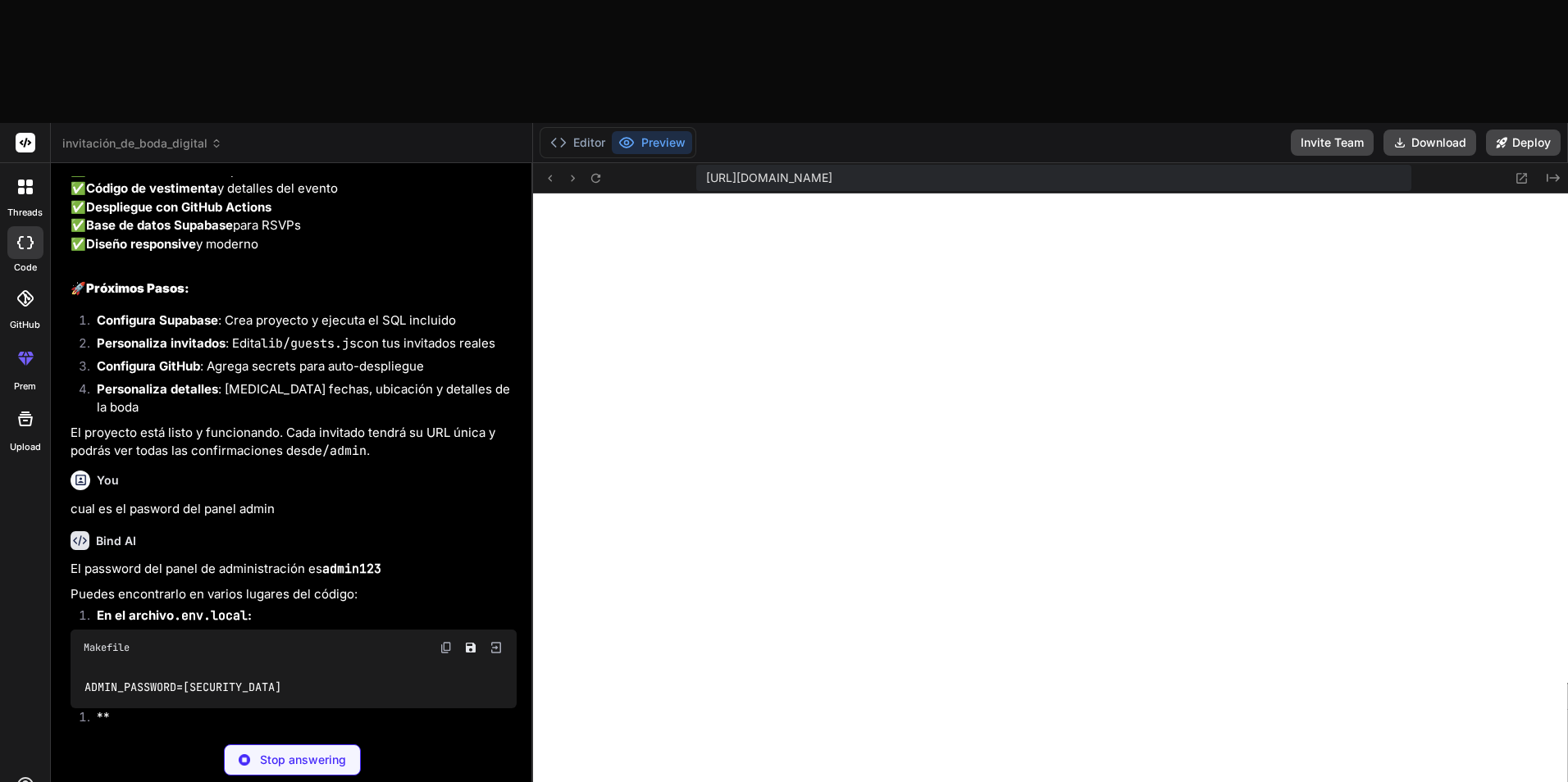
scroll to position [1939, 0]
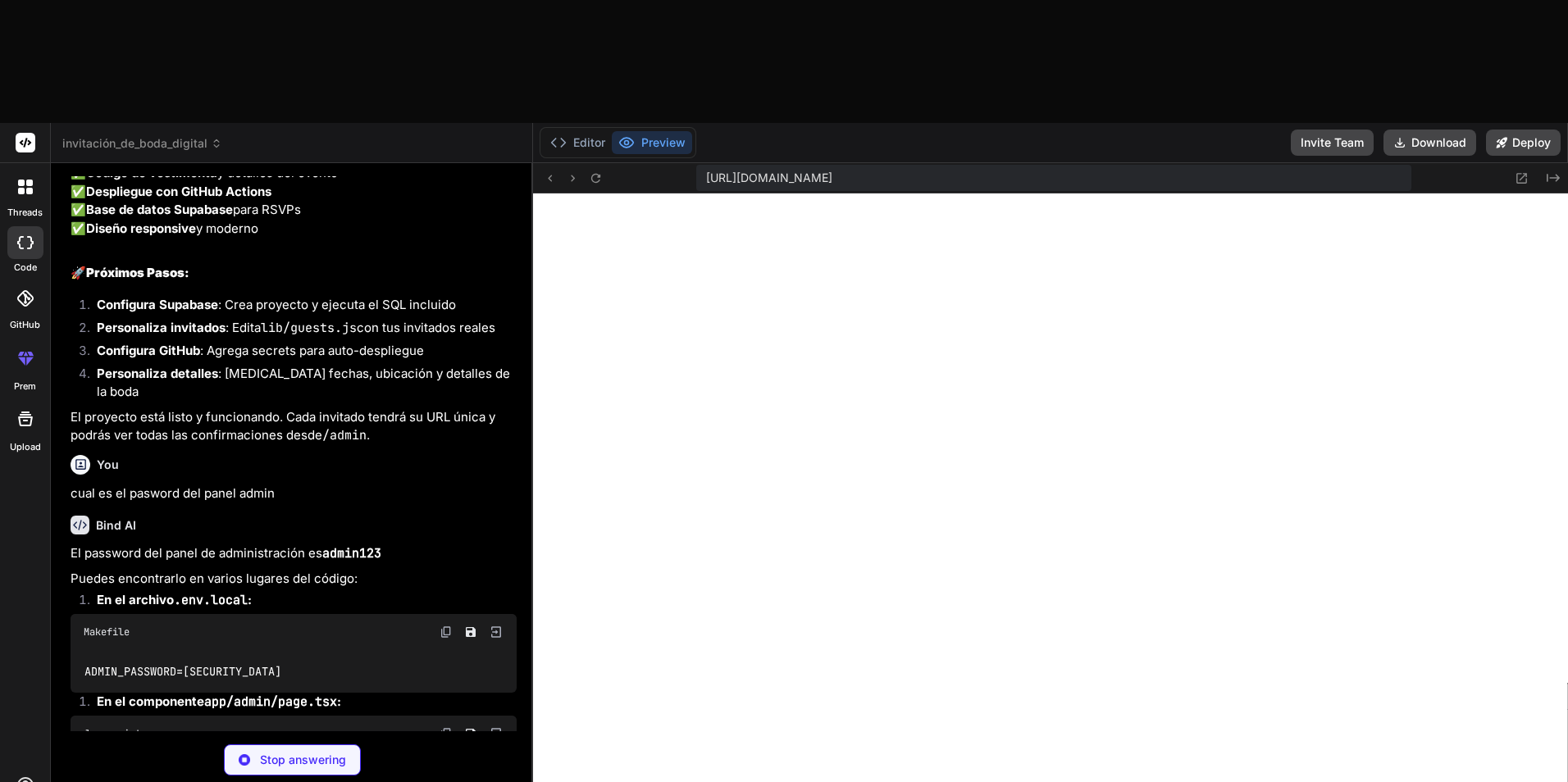
click at [360, 562] on code "admin123" at bounding box center [351, 553] width 59 height 16
copy code "admin123"
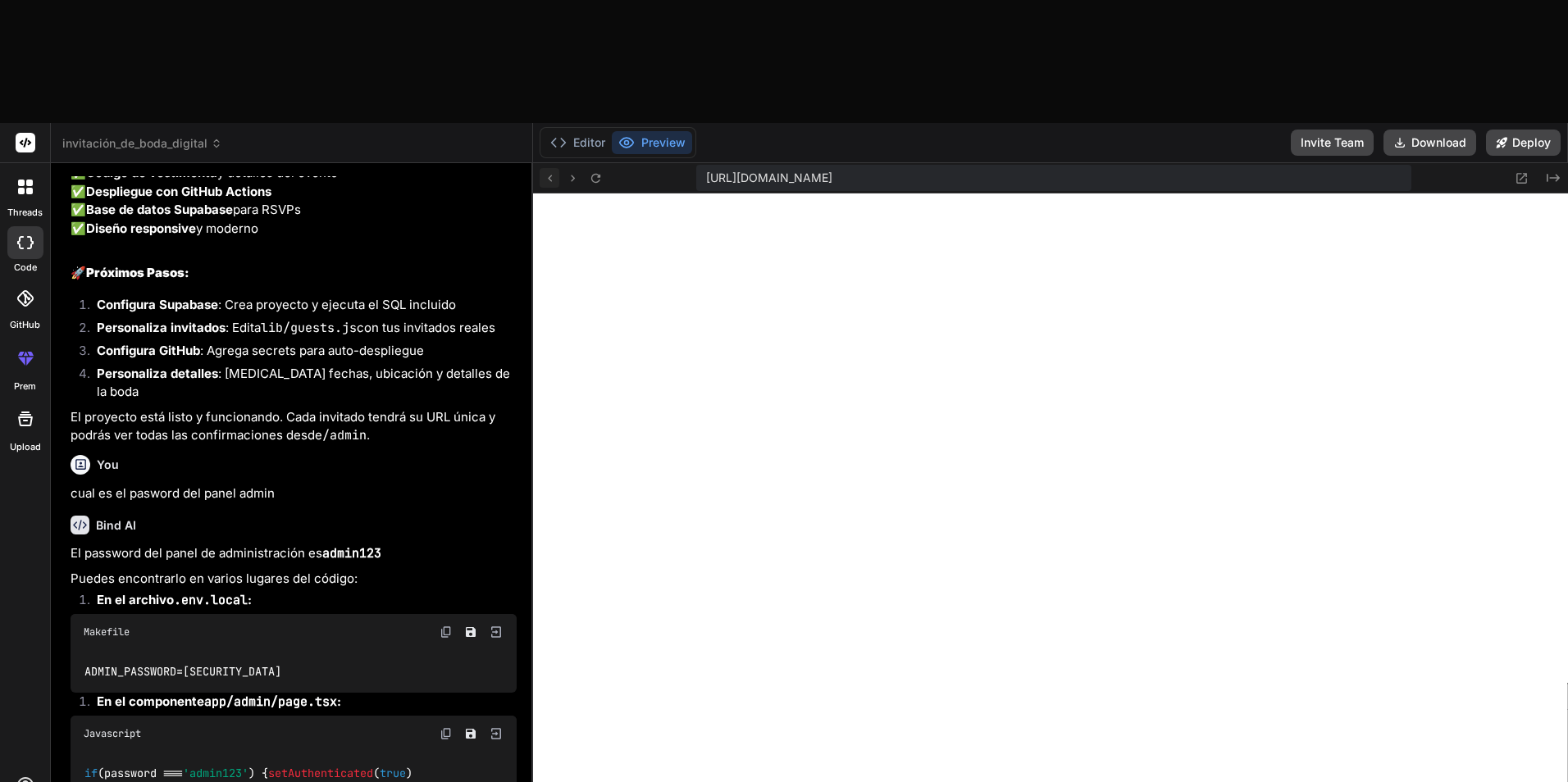
click at [553, 171] on icon at bounding box center [550, 178] width 14 height 14
click at [554, 171] on icon at bounding box center [550, 178] width 14 height 14
click at [1517, 173] on icon at bounding box center [1522, 178] width 11 height 11
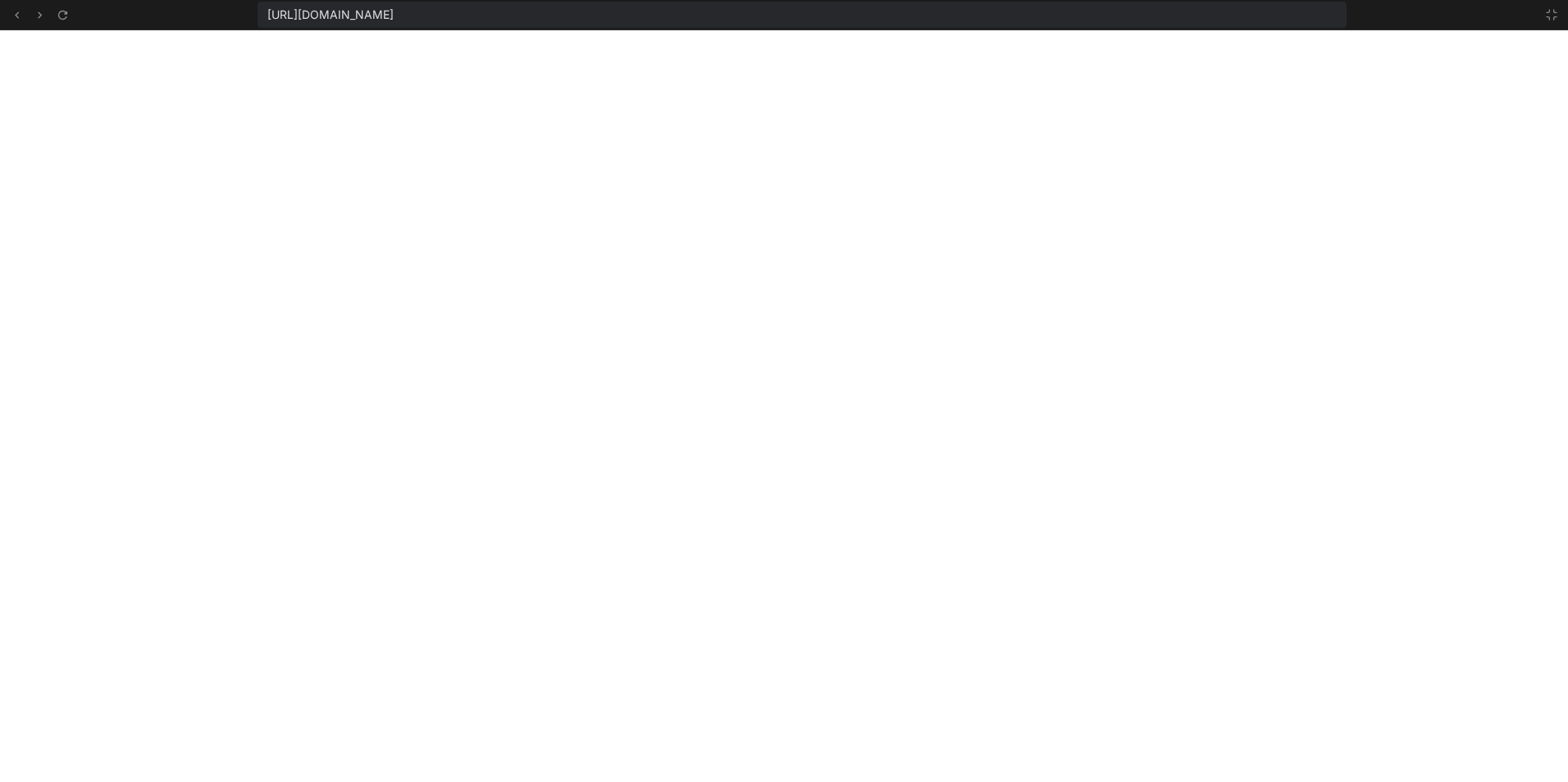
scroll to position [1590, 0]
click at [1241, 11] on div "https://u3uk0f35zsjjbn9cprh6fq9h0p4tm2-wnxx--3000--96435430.local-corp.webconta…" at bounding box center [801, 14] width 1088 height 26
drag, startPoint x: 828, startPoint y: 10, endPoint x: 238, endPoint y: 26, distance: 590.2
click at [238, 26] on div "https://u3uk0f35zsjjbn9cprh6fq9h0p4tm2-wnxx--3000--96435430.local-corp.webconta…" at bounding box center [784, 15] width 1568 height 31
copy span "https://u3uk0f35zsjjbn9cprh6fq9h0p4tm2-wnxx--3000--96435430.local-corp.webconta…"
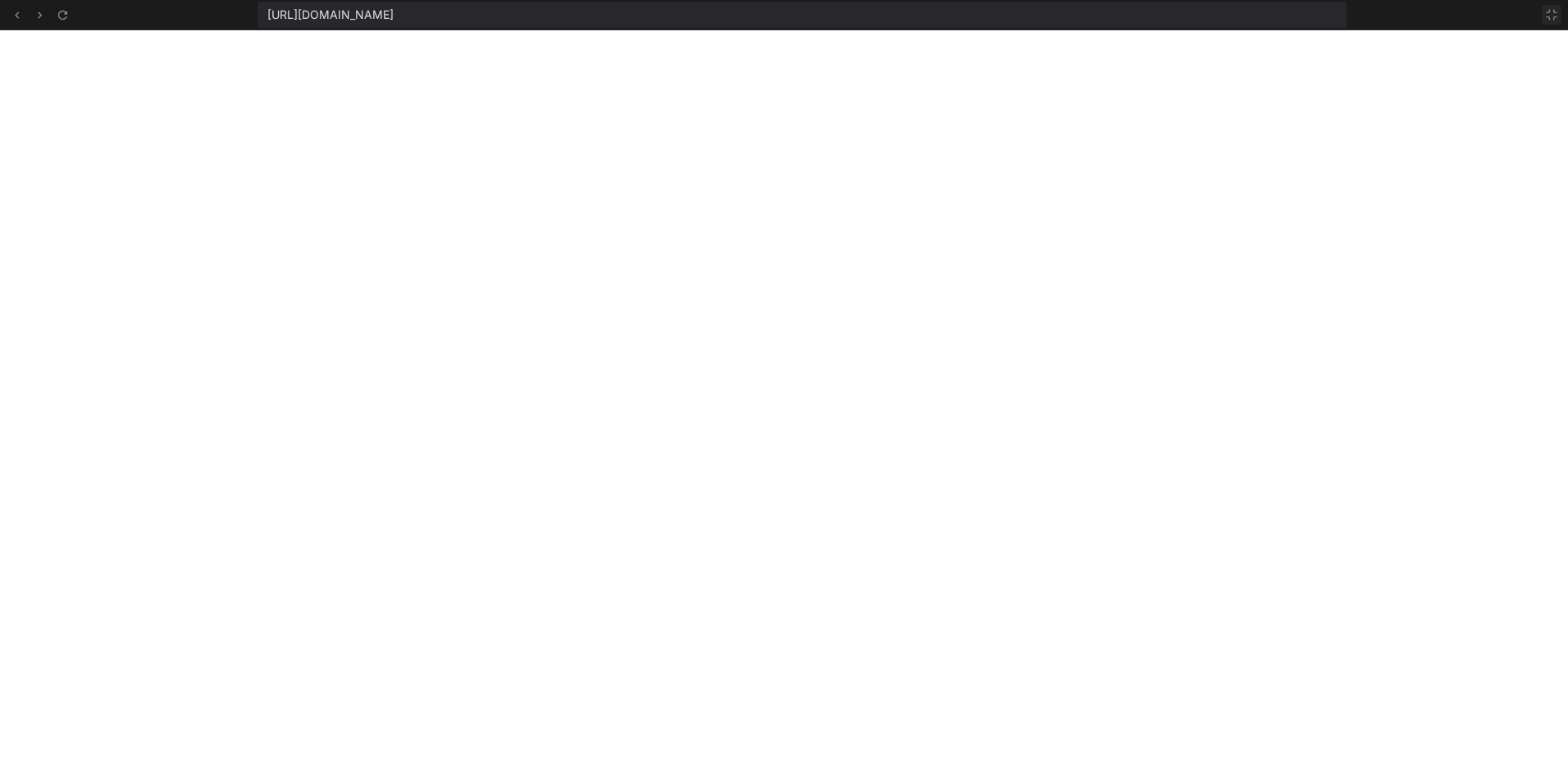
click at [1557, 13] on icon at bounding box center [1551, 14] width 13 height 13
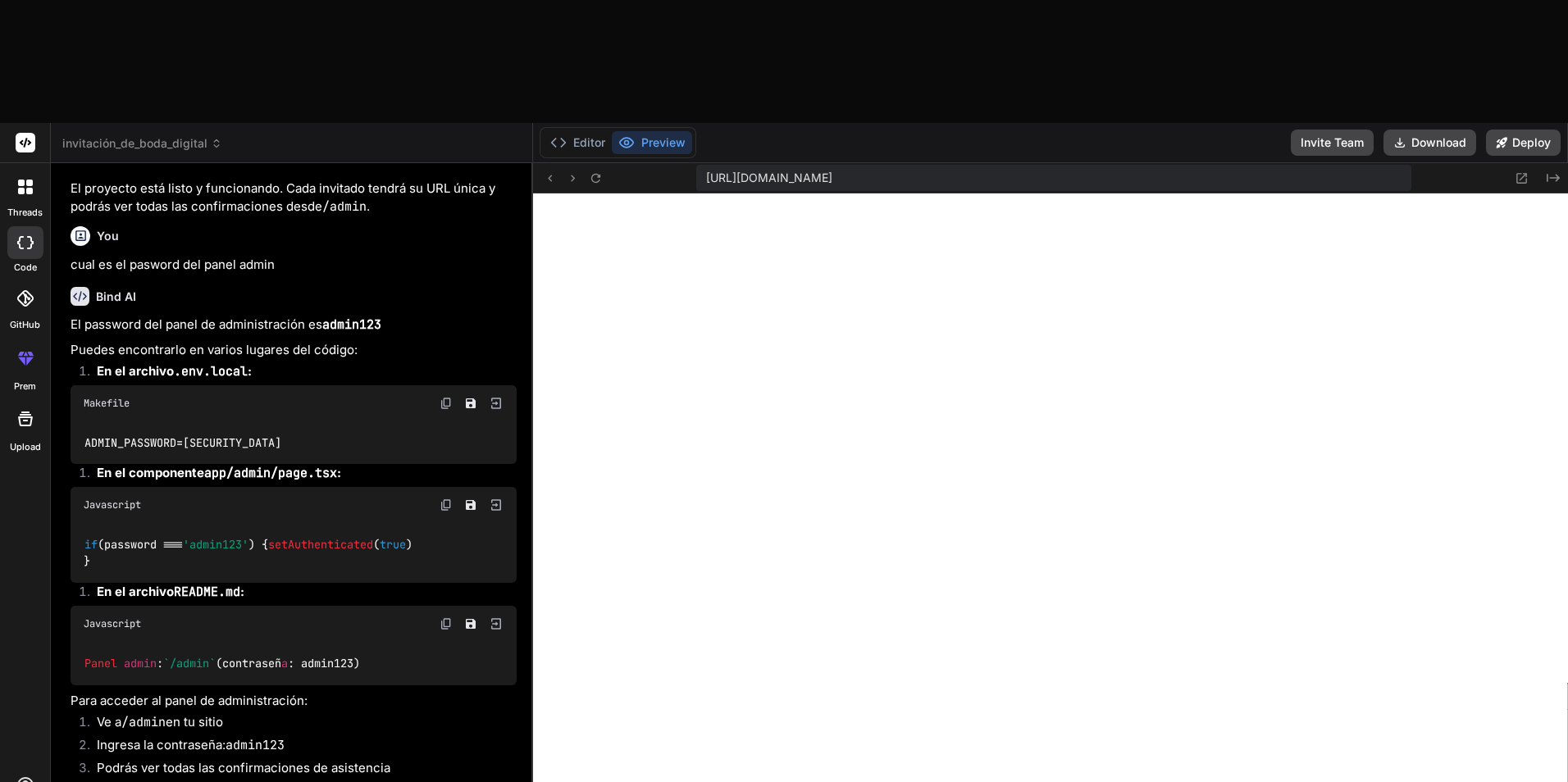
scroll to position [2414, 0]
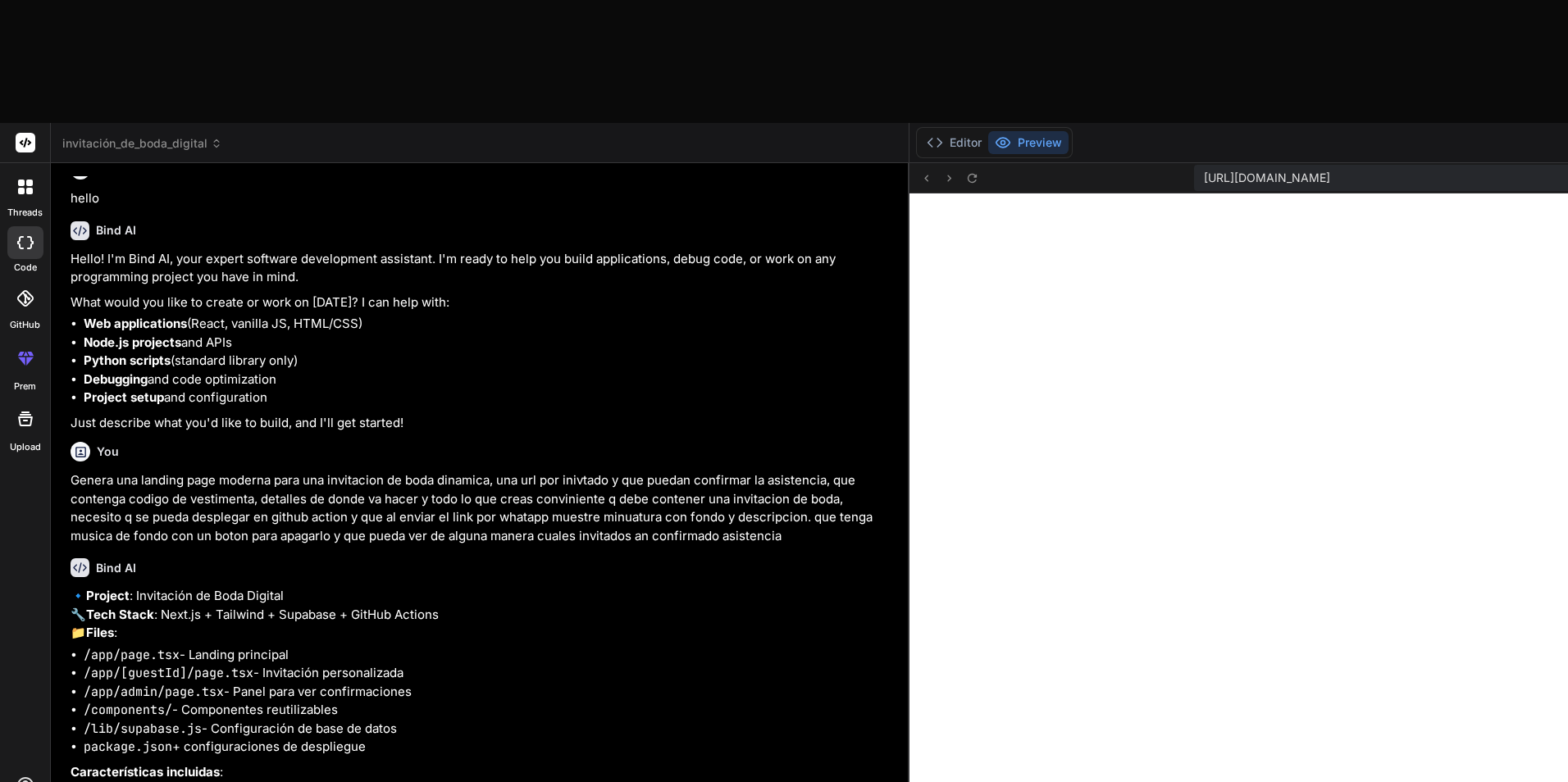
scroll to position [0, 0]
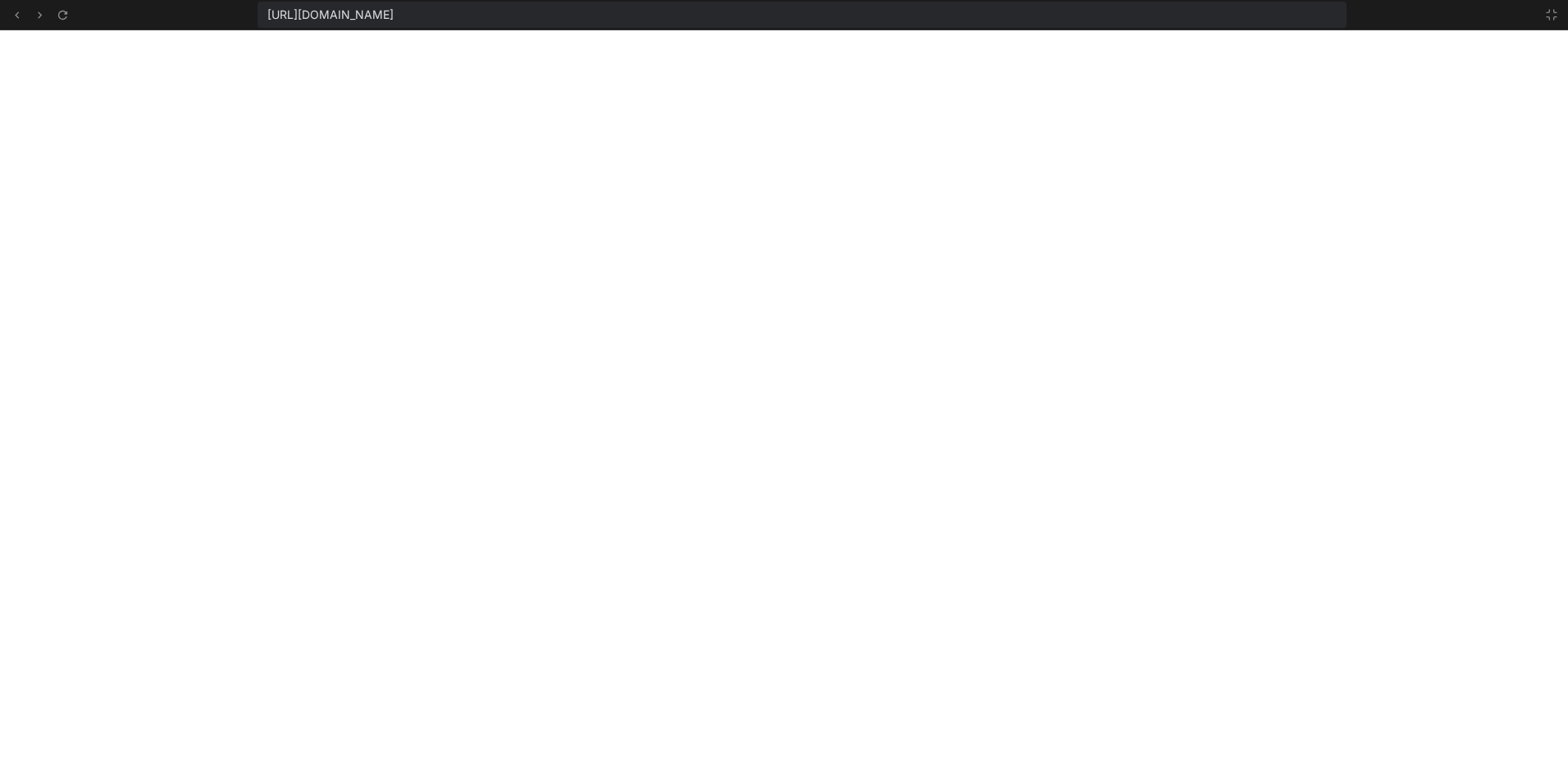
click at [819, 9] on div "https://u3uk0f35zsjjbn9cprh6fq9h0p4tm2-wnxx--3000--96435430.local-corp.webconta…" at bounding box center [801, 14] width 1088 height 26
drag, startPoint x: 824, startPoint y: 15, endPoint x: 268, endPoint y: 21, distance: 556.0
click at [268, 21] on div "https://u3uk0f35zsjjbn9cprh6fq9h0p4tm2-wnxx--3000--96435430.local-corp.webconta…" at bounding box center [801, 14] width 1088 height 26
copy span "https://u3uk0f35zsjjbn9cprh6fq9h0p4tm2-wnxx--3000--96435430.local-corp.webconta…"
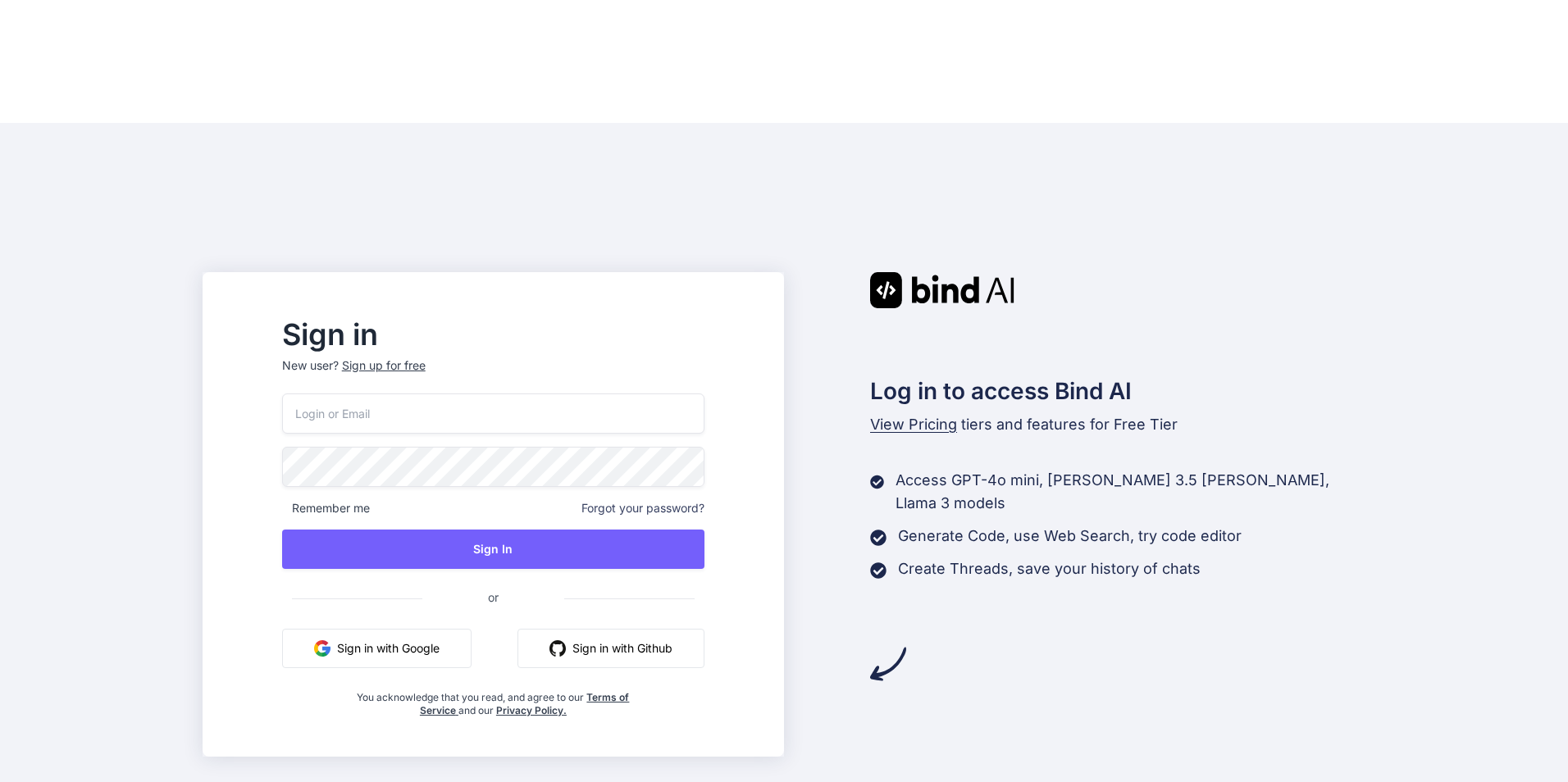
click at [394, 629] on button "Sign in with Google" at bounding box center [377, 649] width 189 height 39
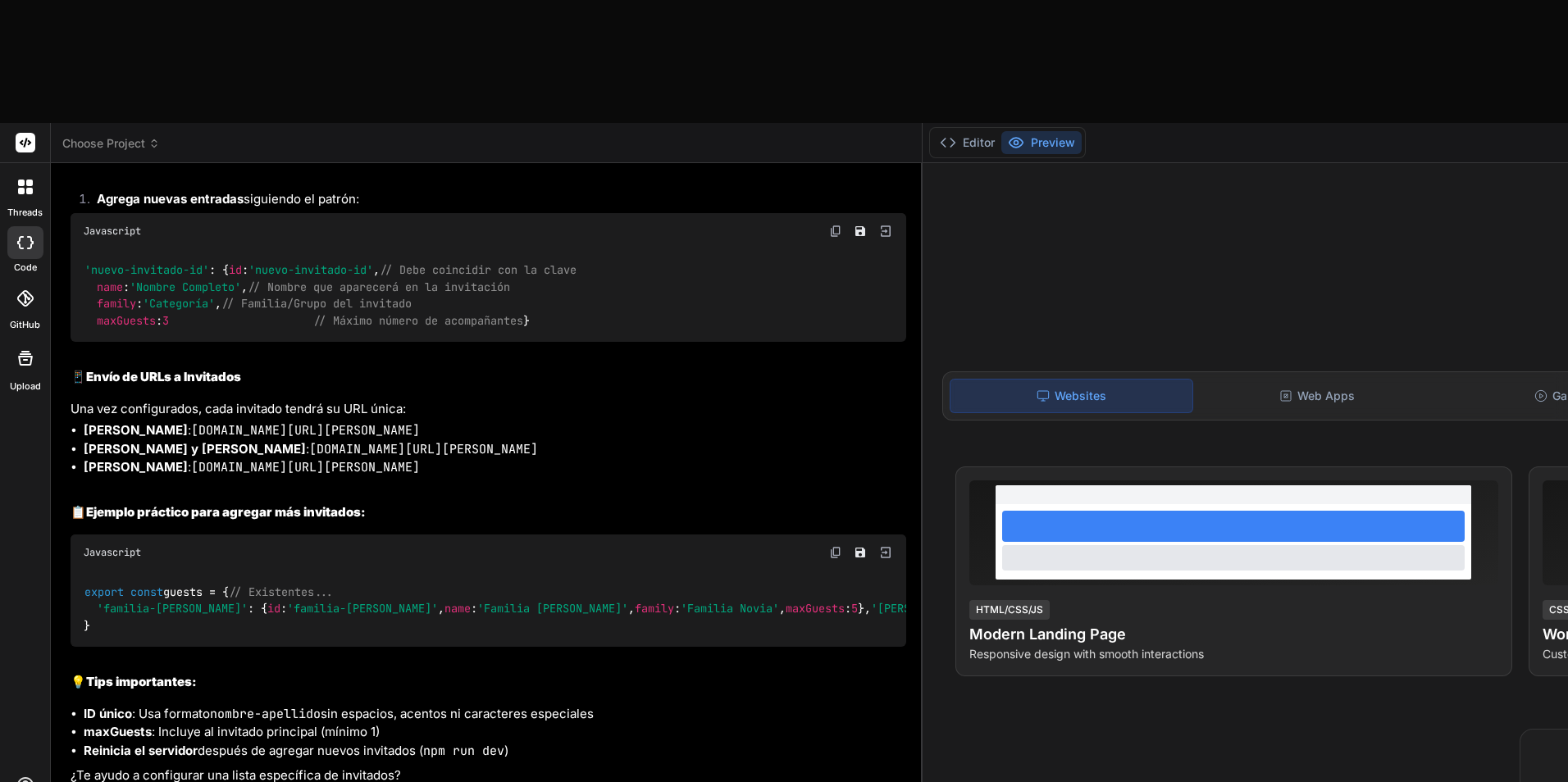
scroll to position [4023, 0]
type textarea "x"
type textarea "c"
type textarea "x"
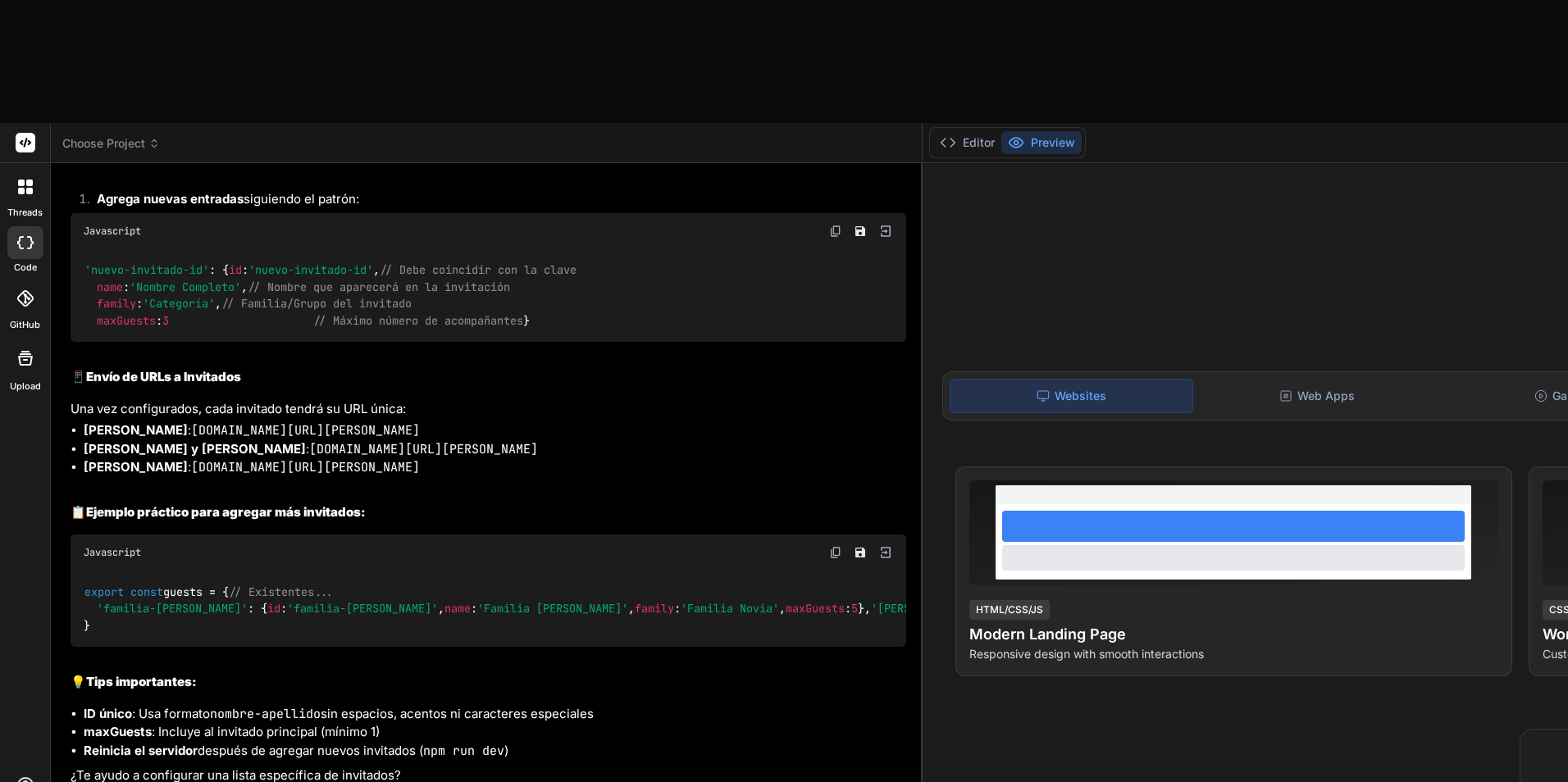
type textarea "co"
type textarea "x"
type textarea "com"
type textarea "x"
type textarea "como"
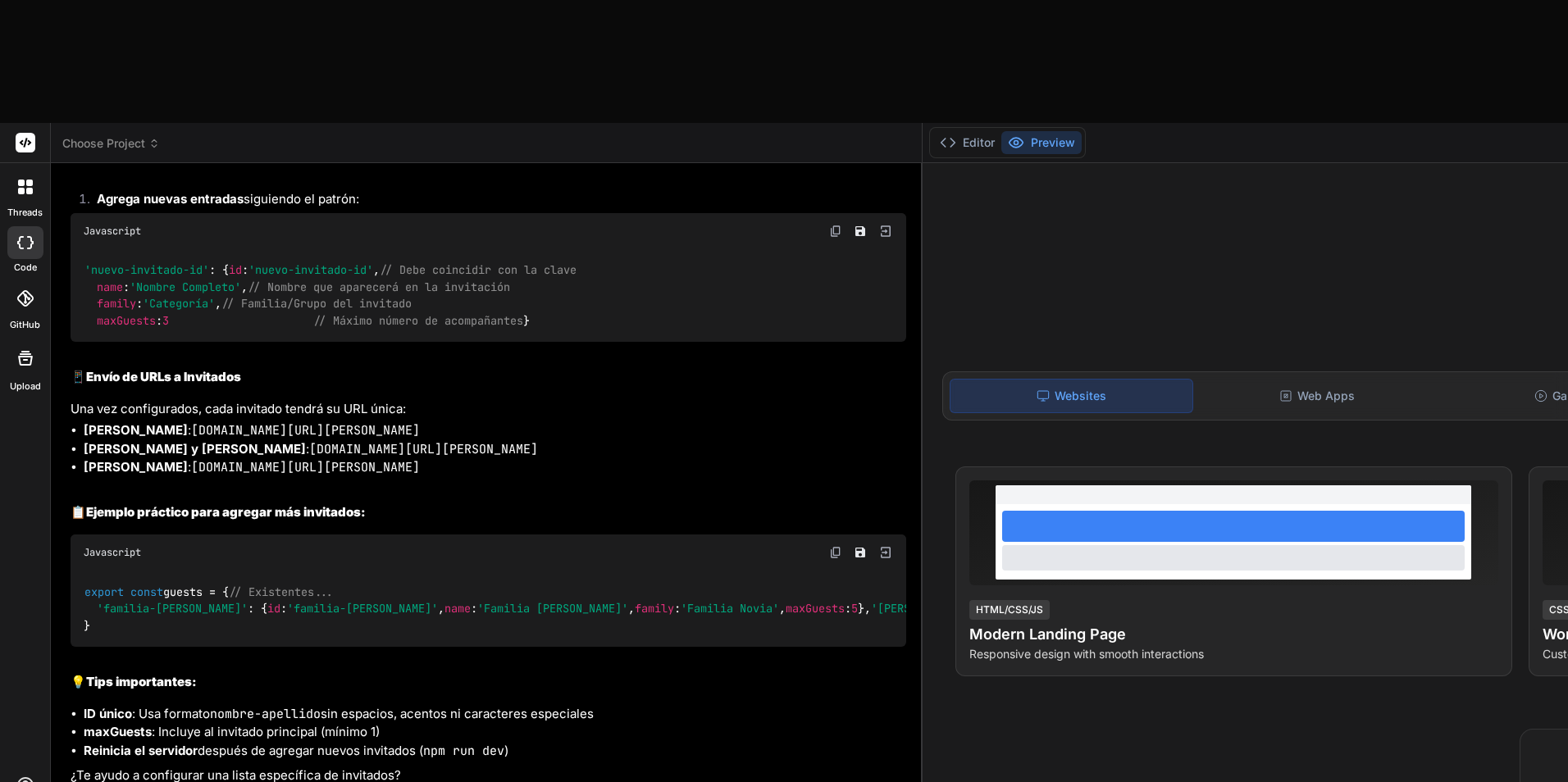
type textarea "x"
type textarea "como"
type textarea "x"
type textarea "como l"
type textarea "x"
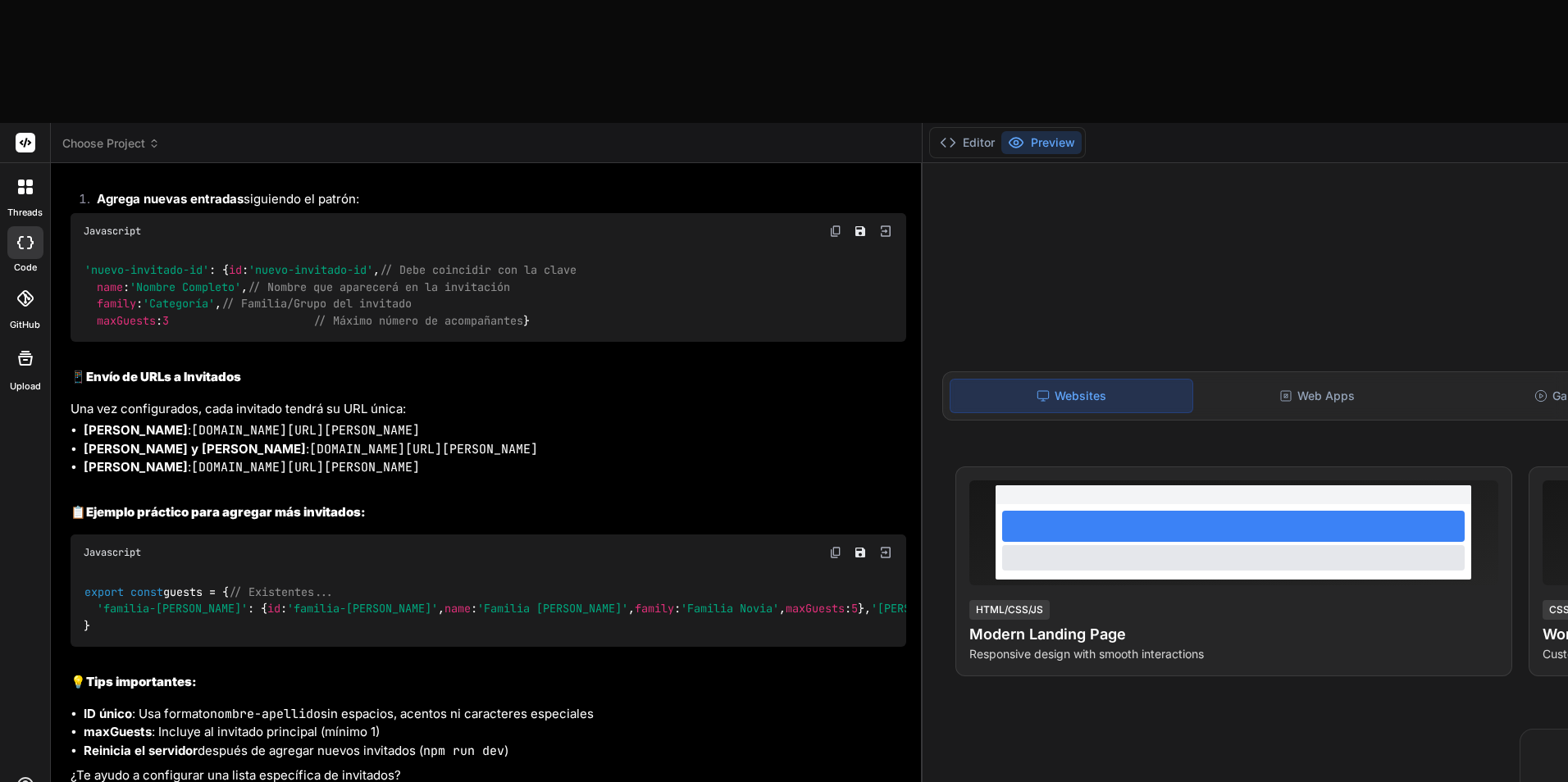
type textarea "como lo"
type textarea "x"
type textarea "como lo"
type textarea "x"
type textarea "como lo s"
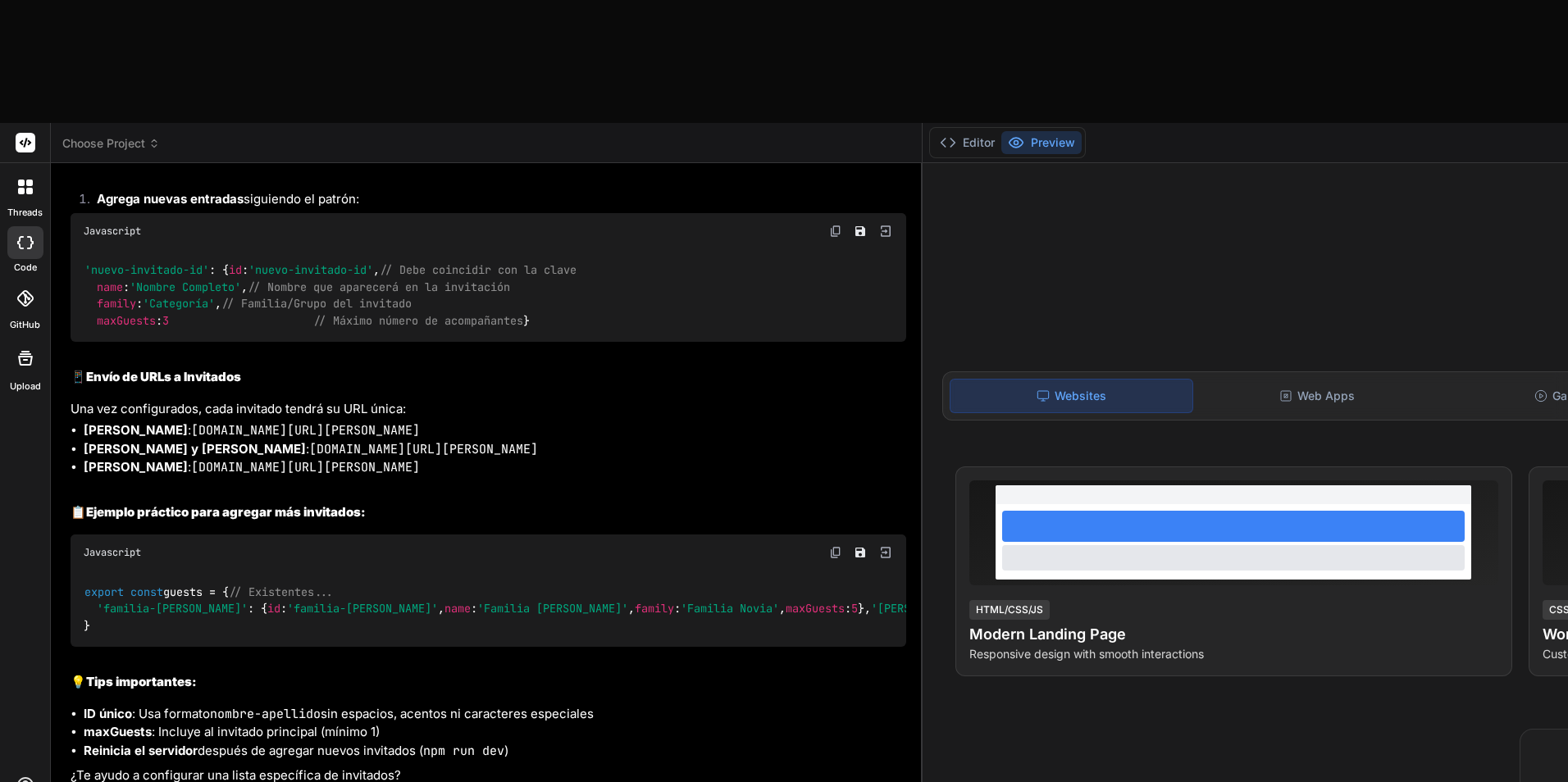
type textarea "x"
type textarea "como lo su"
type textarea "x"
type textarea "como lo sub"
type textarea "x"
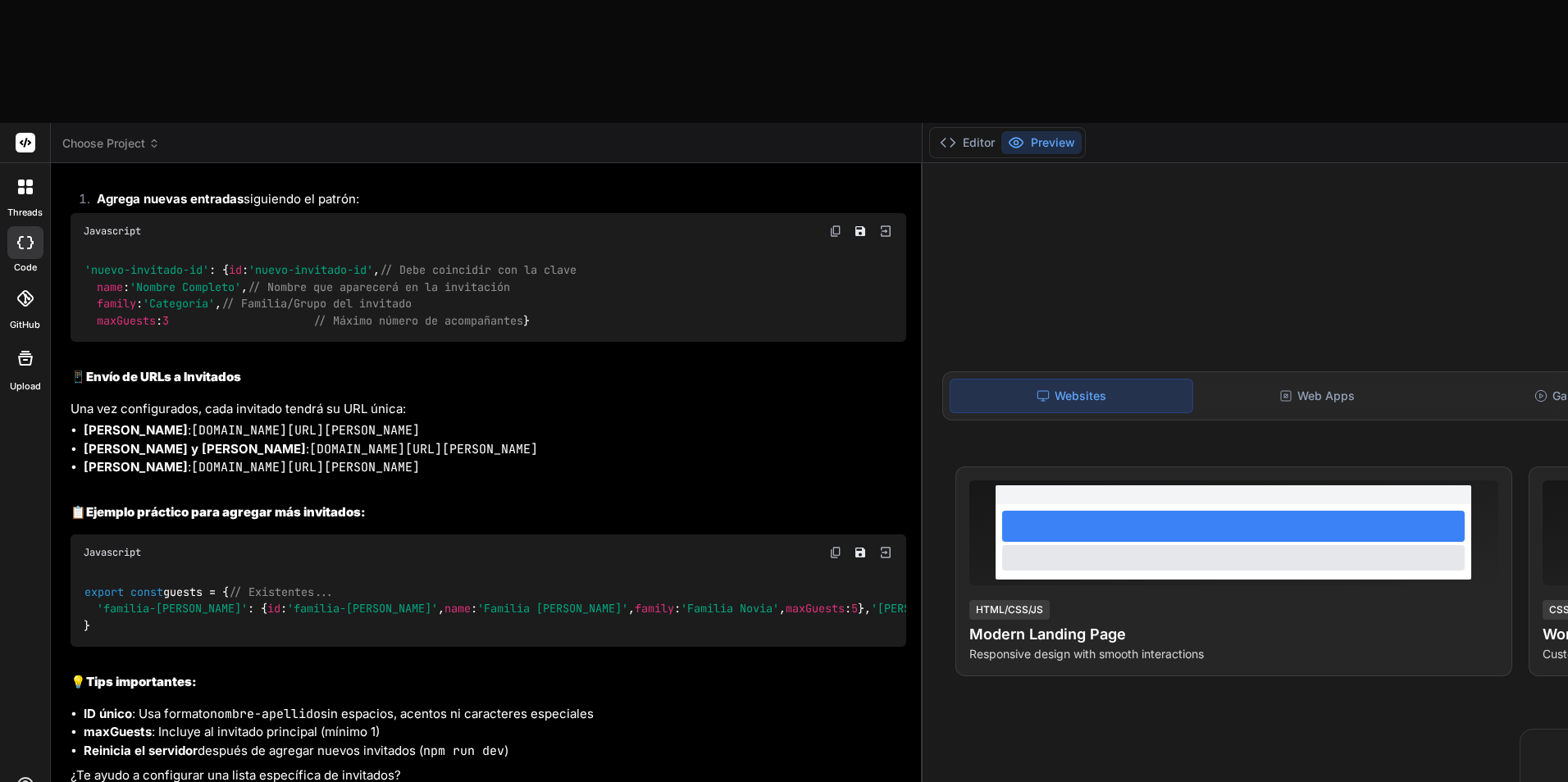
type textarea "como lo subo"
click at [933, 131] on button "Editor" at bounding box center [967, 142] width 68 height 23
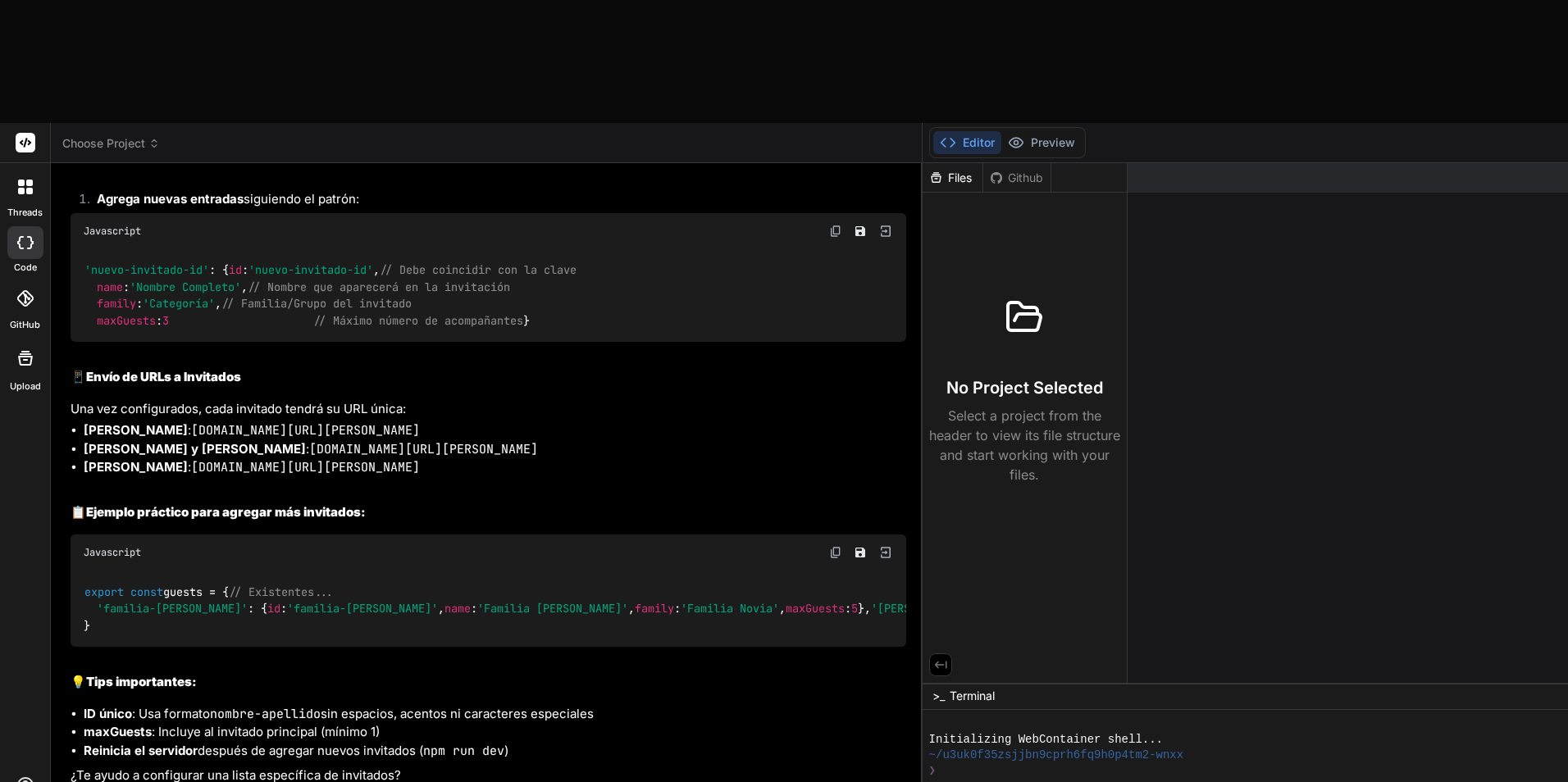
click at [983, 170] on div "Github" at bounding box center [1016, 177] width 67 height 16
click at [1001, 131] on button "Preview" at bounding box center [1041, 142] width 80 height 23
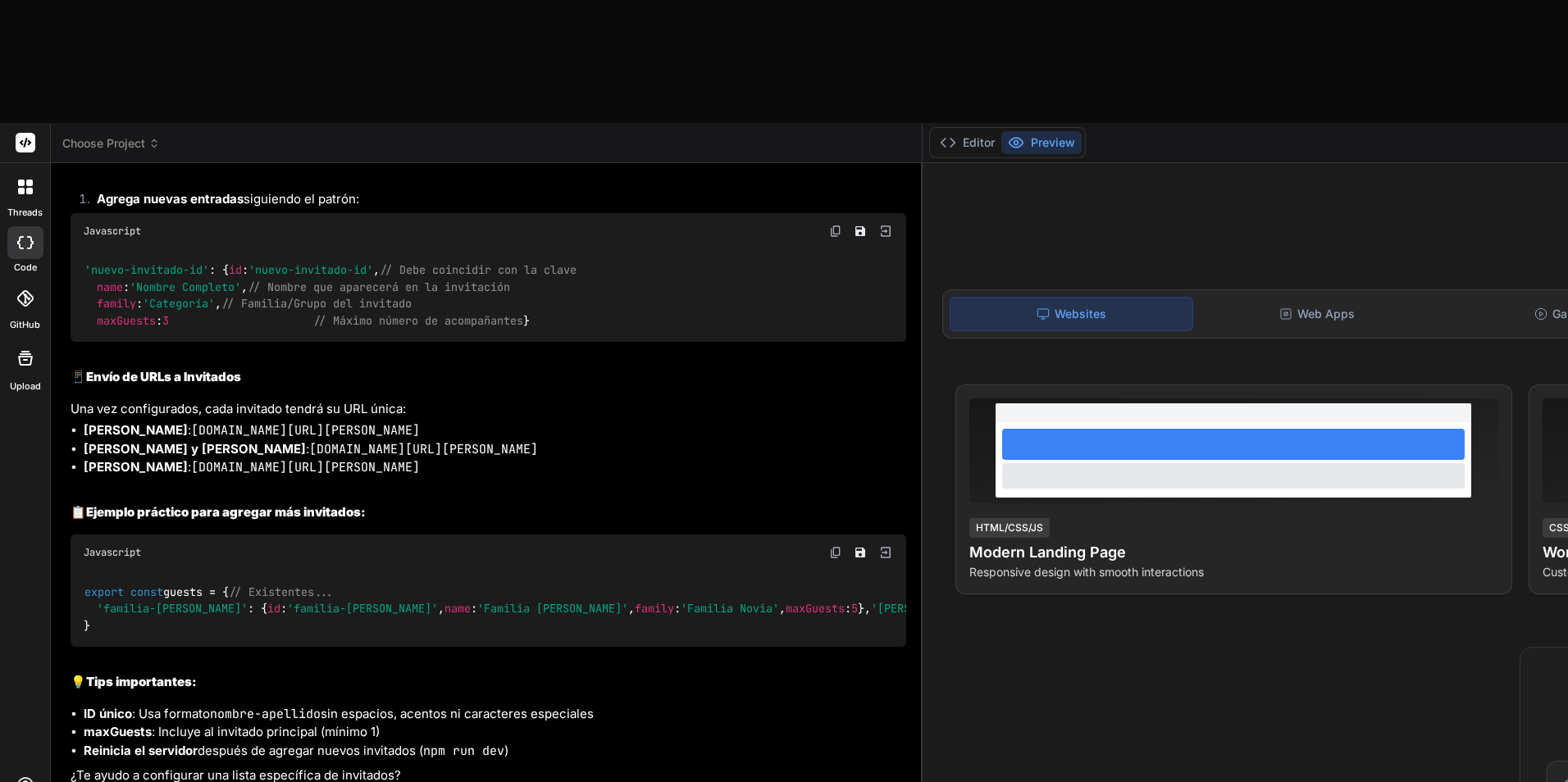
click at [310, 571] on div "export const guests = { // Existentes... 'familia-martinez' : { id : 'familia-m…" at bounding box center [489, 608] width 836 height 76
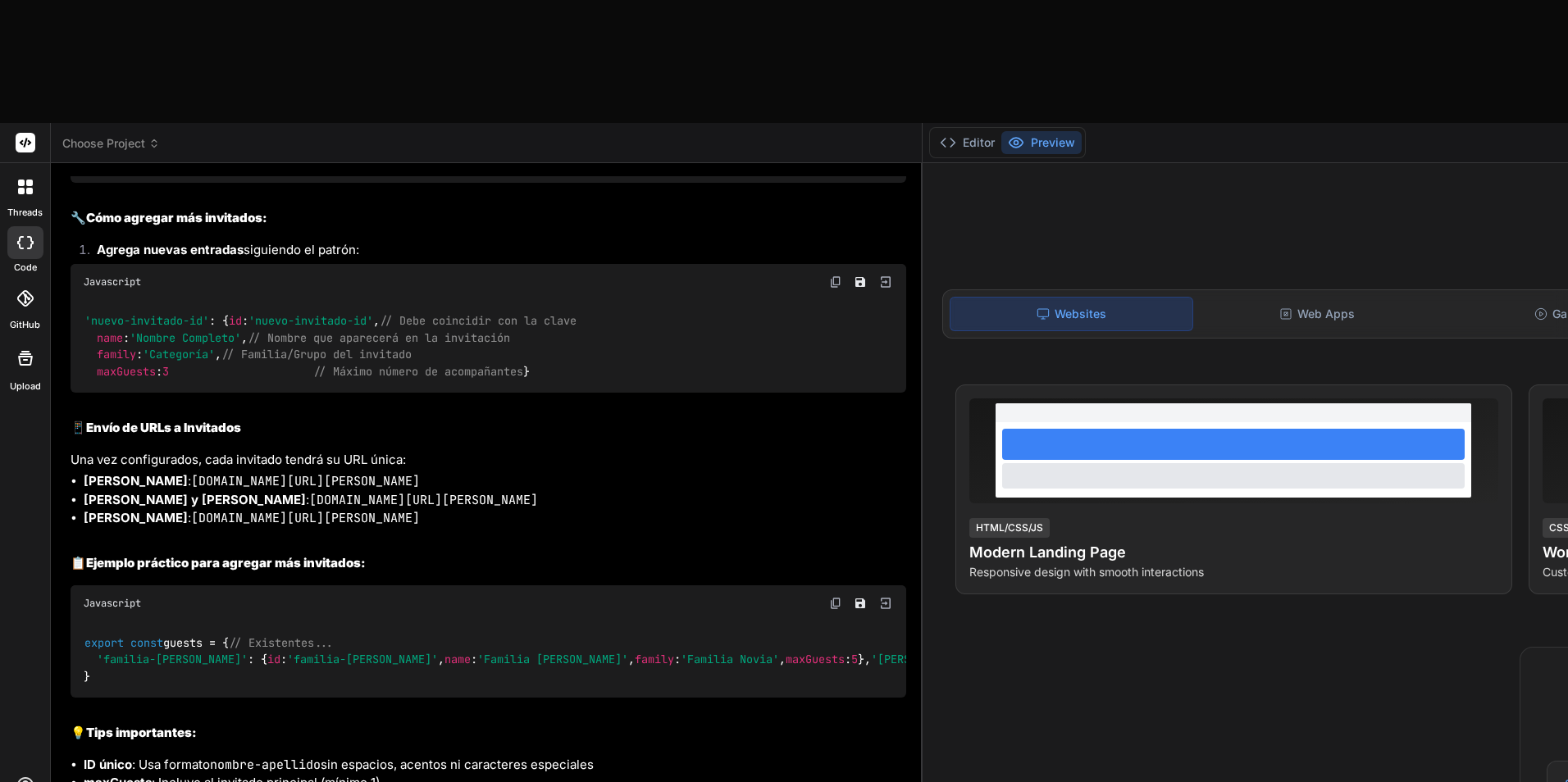
click at [27, 188] on icon at bounding box center [30, 191] width 7 height 7
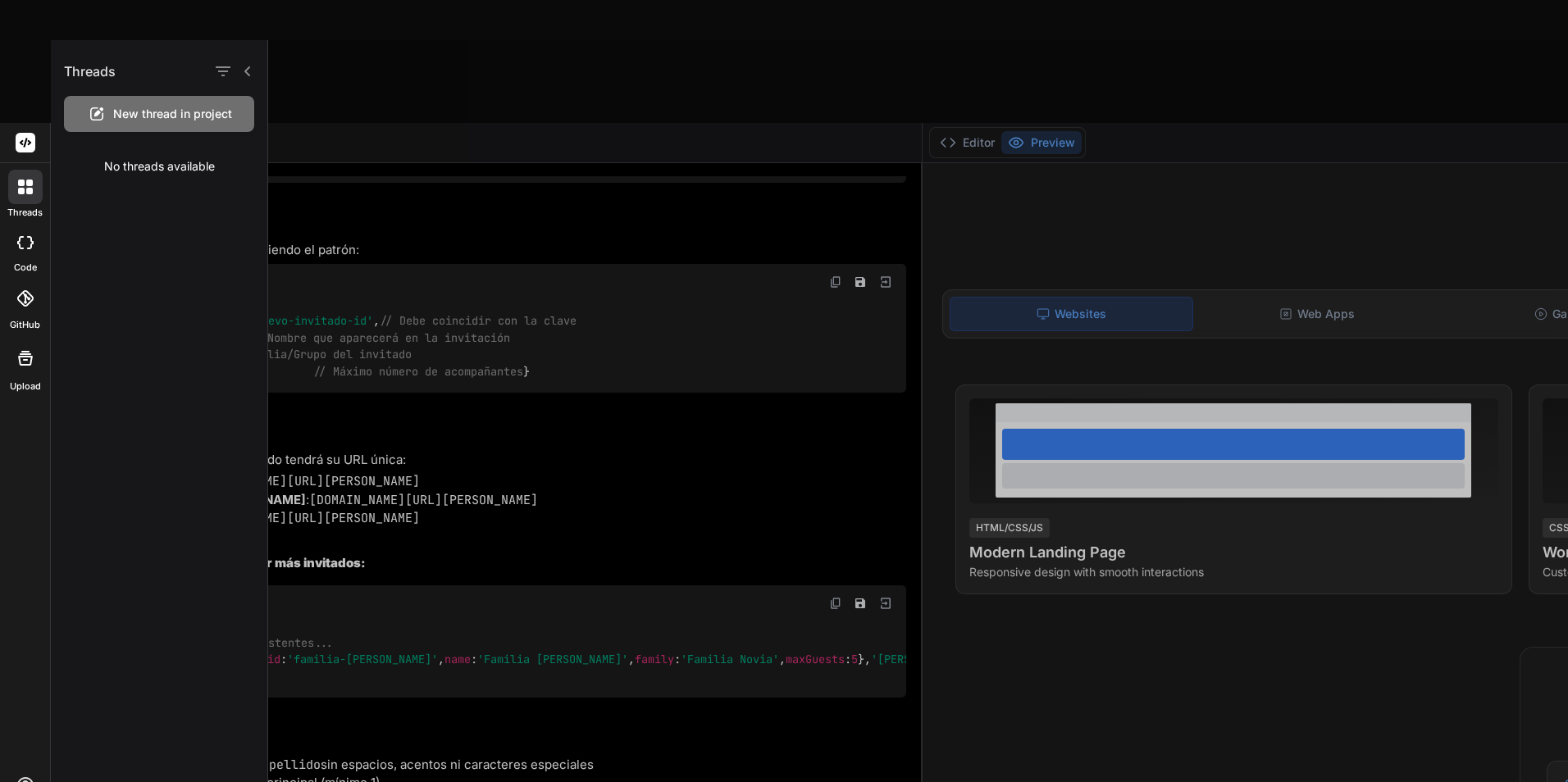
click at [670, 102] on div at bounding box center [917, 411] width 1299 height 742
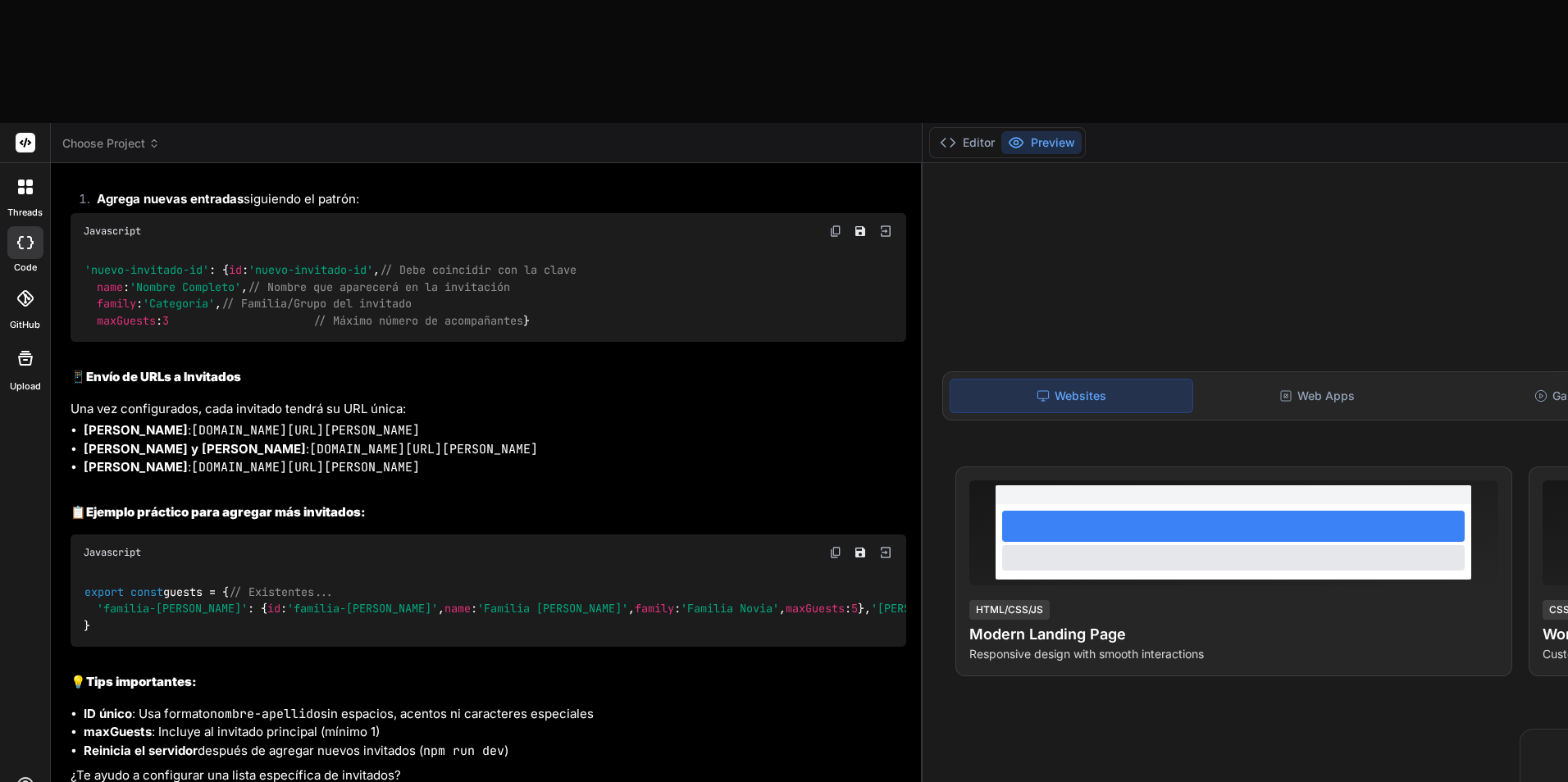
scroll to position [3777, 0]
drag, startPoint x: 195, startPoint y: 684, endPoint x: 51, endPoint y: 688, distance: 144.1
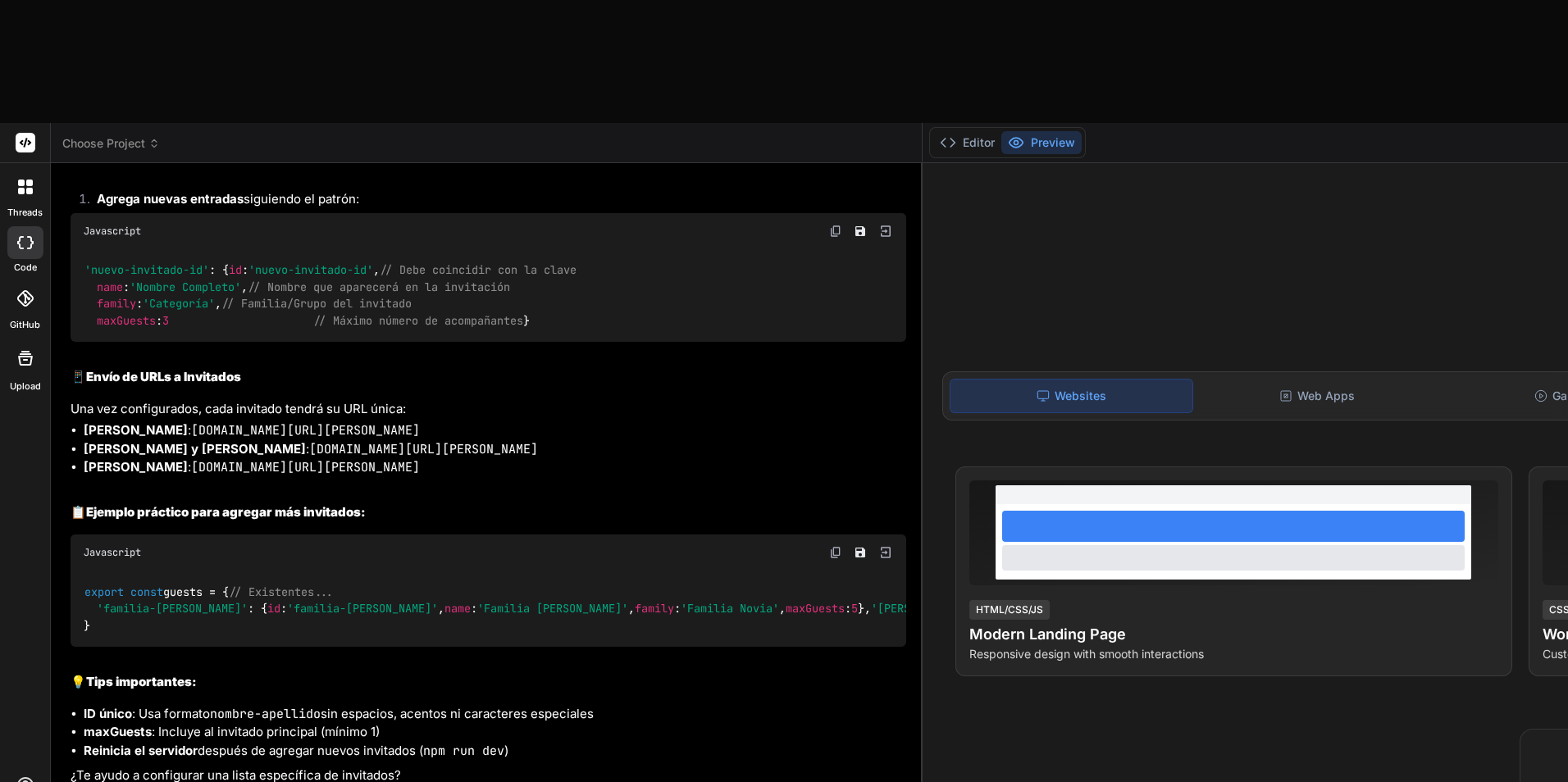
click at [51, 688] on div "Bind AI Web Search Created with Pixso. Code Generator You hello Bind AI Hello! …" at bounding box center [487, 533] width 871 height 741
type textarea "x"
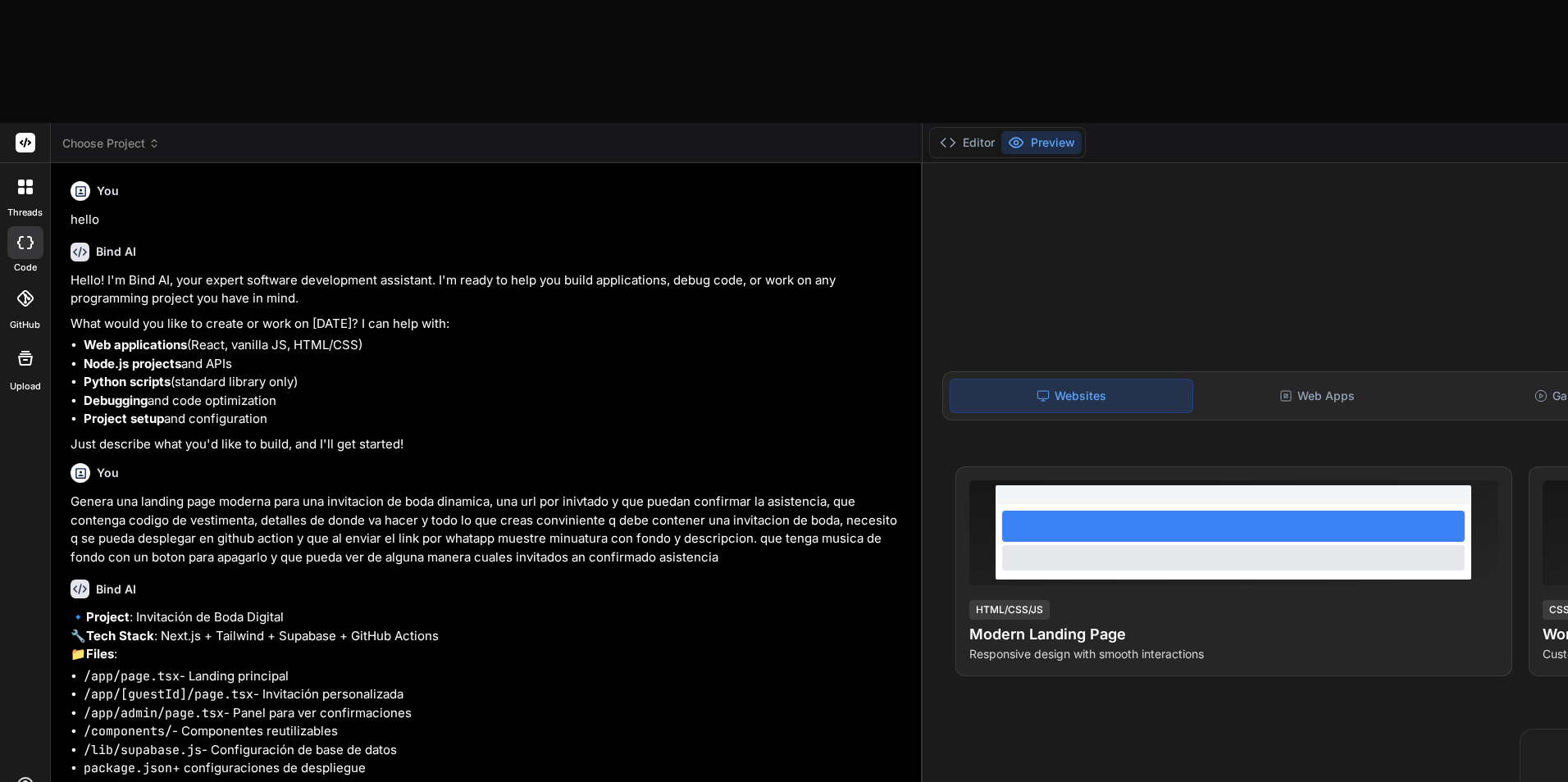
scroll to position [0, 0]
click at [215, 495] on p "Genera una landing page moderna para una invitacion de boda dinamica, una url p…" at bounding box center [489, 531] width 836 height 74
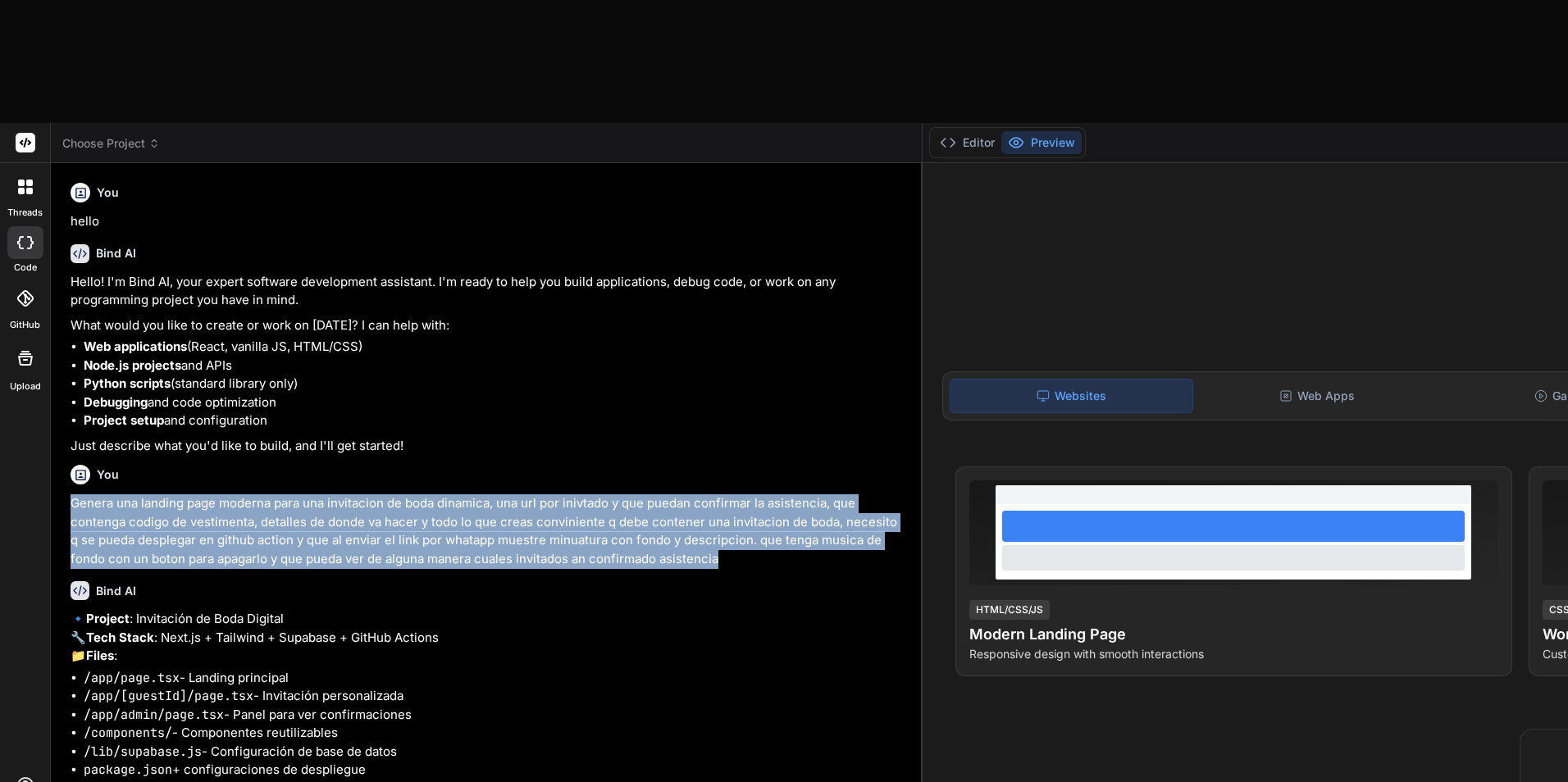
drag, startPoint x: 70, startPoint y: 399, endPoint x: 492, endPoint y: 512, distance: 436.9
click at [492, 512] on div "You hello Bind AI Hello! I'm Bind AI, your expert software development assistan…" at bounding box center [489, 483] width 842 height 612
copy p "Genera una landing page moderna para una invitacion de boda dinamica, una url p…"
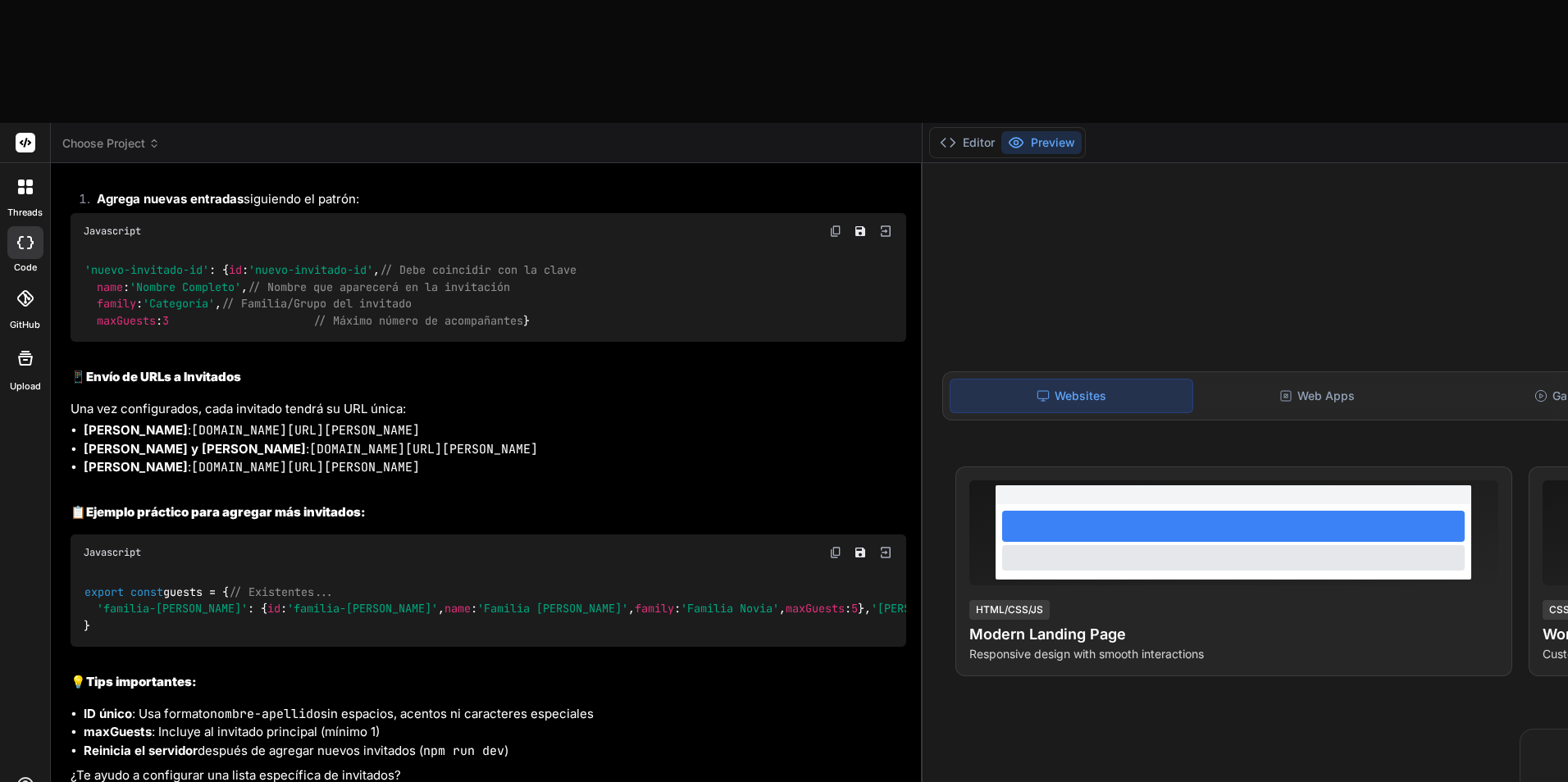
scroll to position [4023, 0]
click at [28, 138] on icon at bounding box center [26, 143] width 12 height 10
click at [12, 226] on div at bounding box center [26, 242] width 36 height 32
click at [25, 180] on icon at bounding box center [25, 187] width 14 height 14
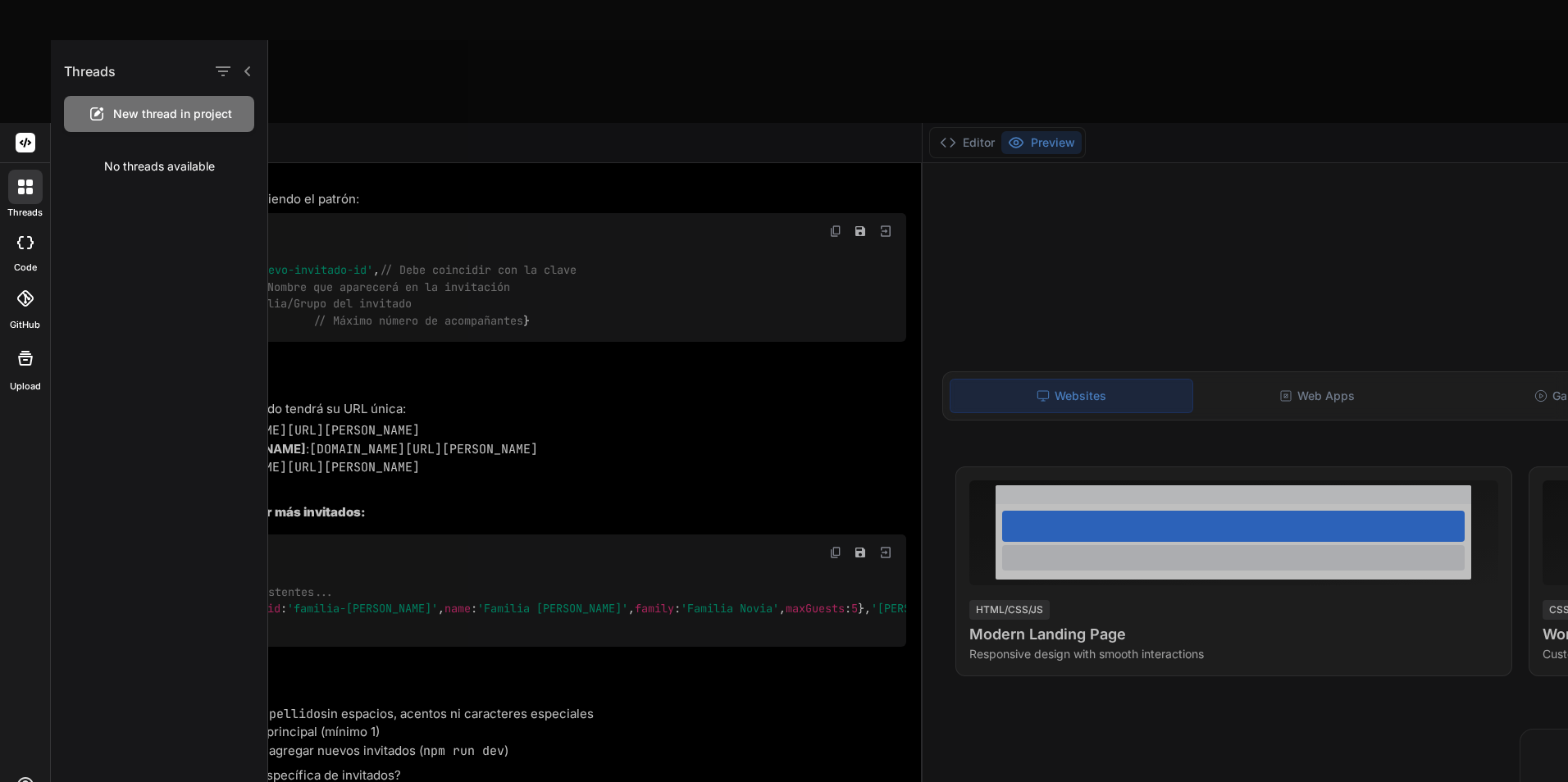
click at [126, 108] on span "New thread in project" at bounding box center [172, 113] width 119 height 16
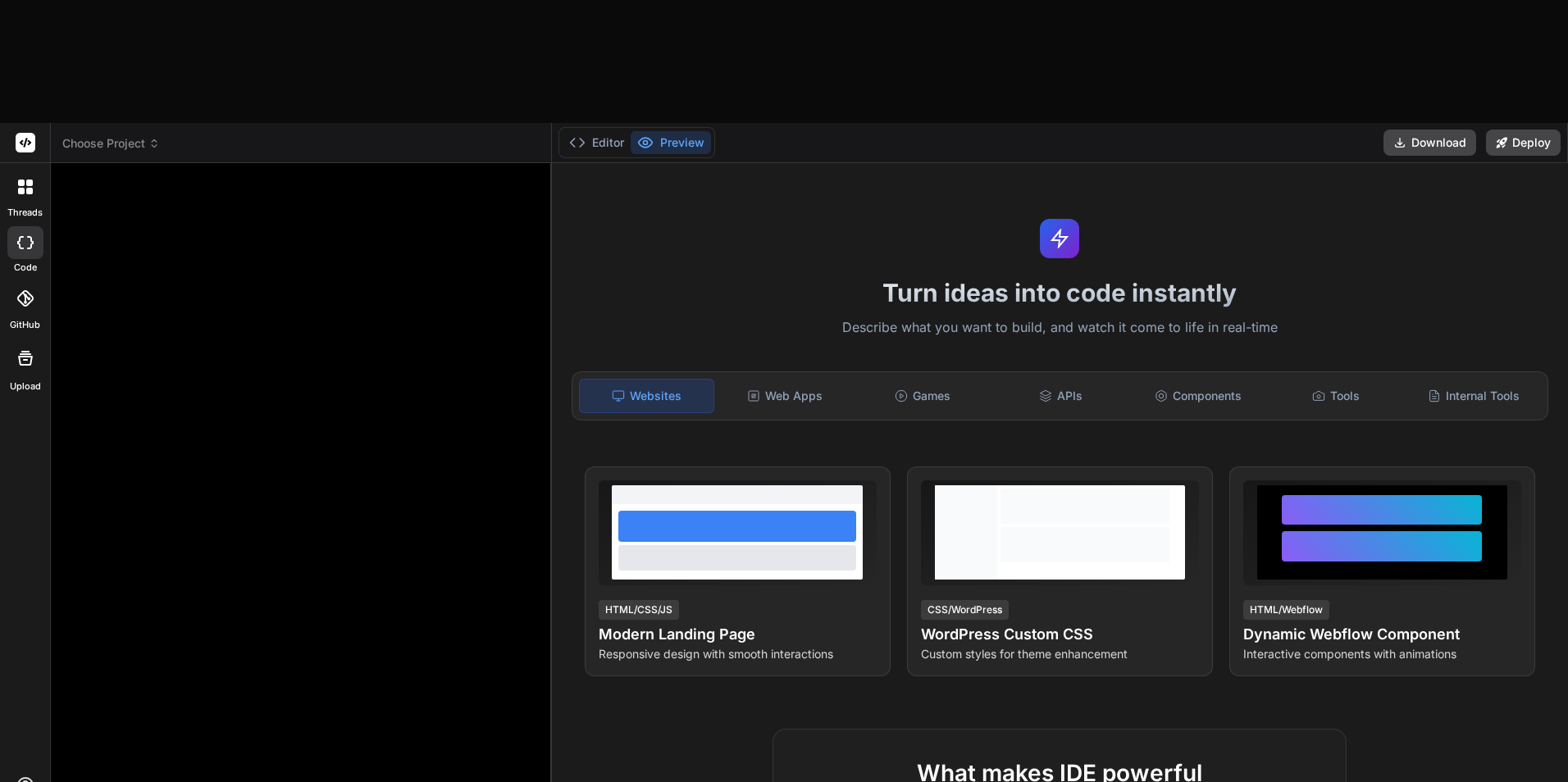
paste textarea "Genera una landing page moderna para una invitacion de boda dinamica, una url p…"
type textarea "x"
type textarea "Genera una landing page moderna para una invitacion de boda dinamica, una url p…"
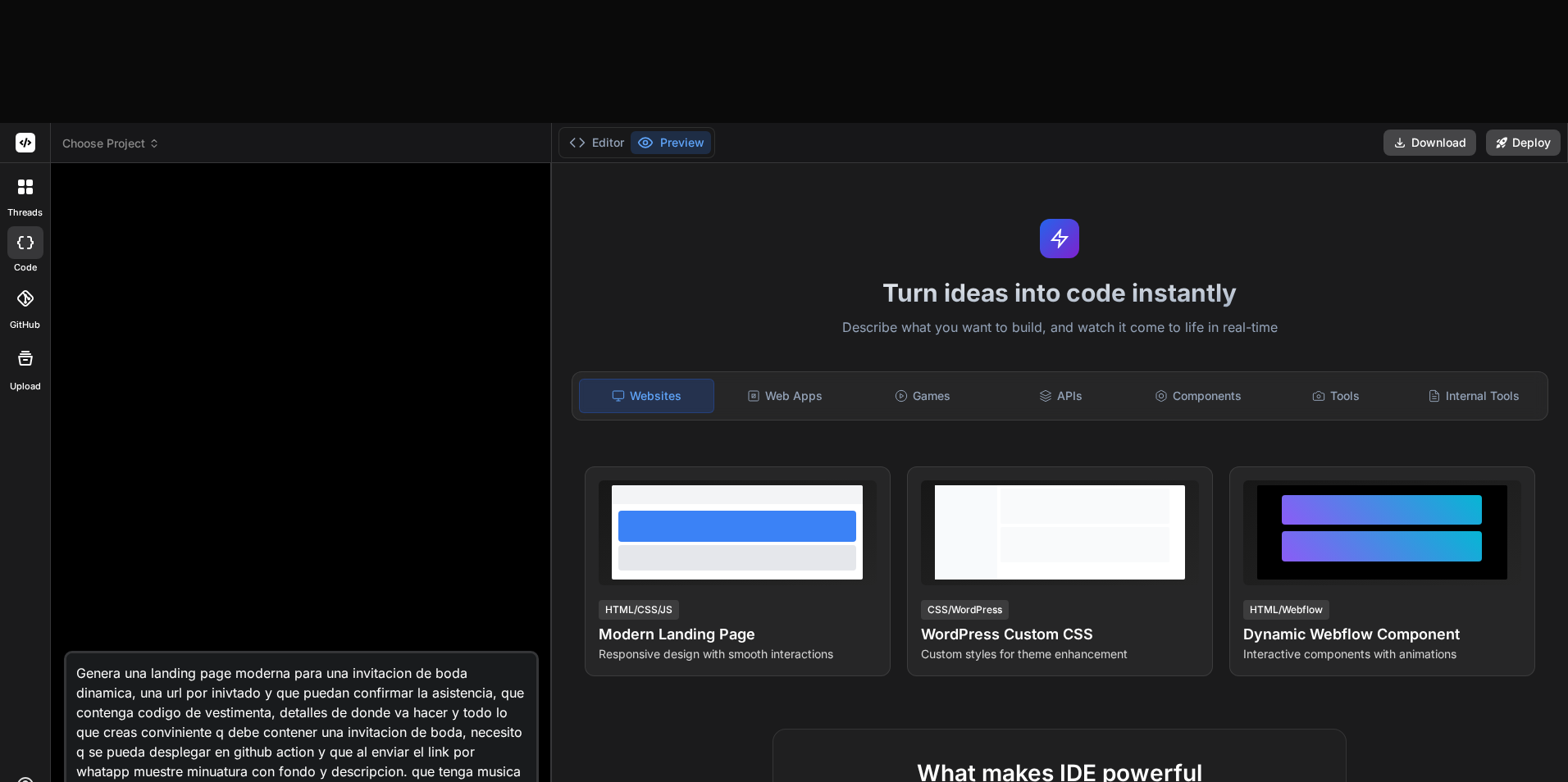
click at [290, 653] on textarea "Genera una landing page moderna para una invitacion de boda dinamica, una url p…" at bounding box center [301, 737] width 470 height 167
type textarea "x"
type textarea "Genera una landing page moderna para una invitacion de boda dinamica, una url p…"
type textarea "x"
type textarea "Genera una landing page moderna c para una invitacion de boda dinamica, una url…"
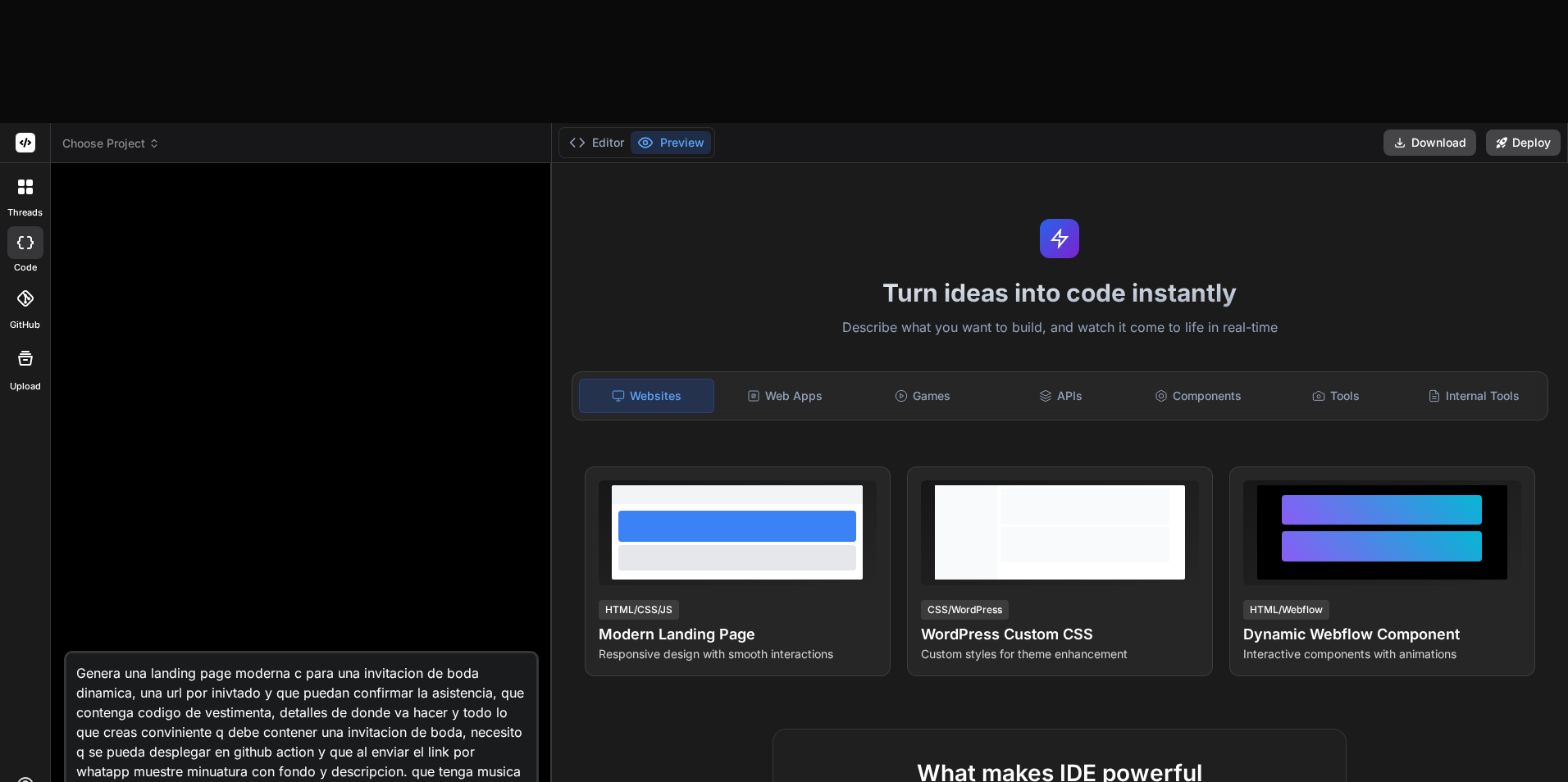
type textarea "x"
type textarea "Genera una landing page moderna co para una invitacion de boda dinamica, una ur…"
type textarea "x"
type textarea "Genera una landing page moderna con para una invitacion de boda dinamica, una u…"
type textarea "x"
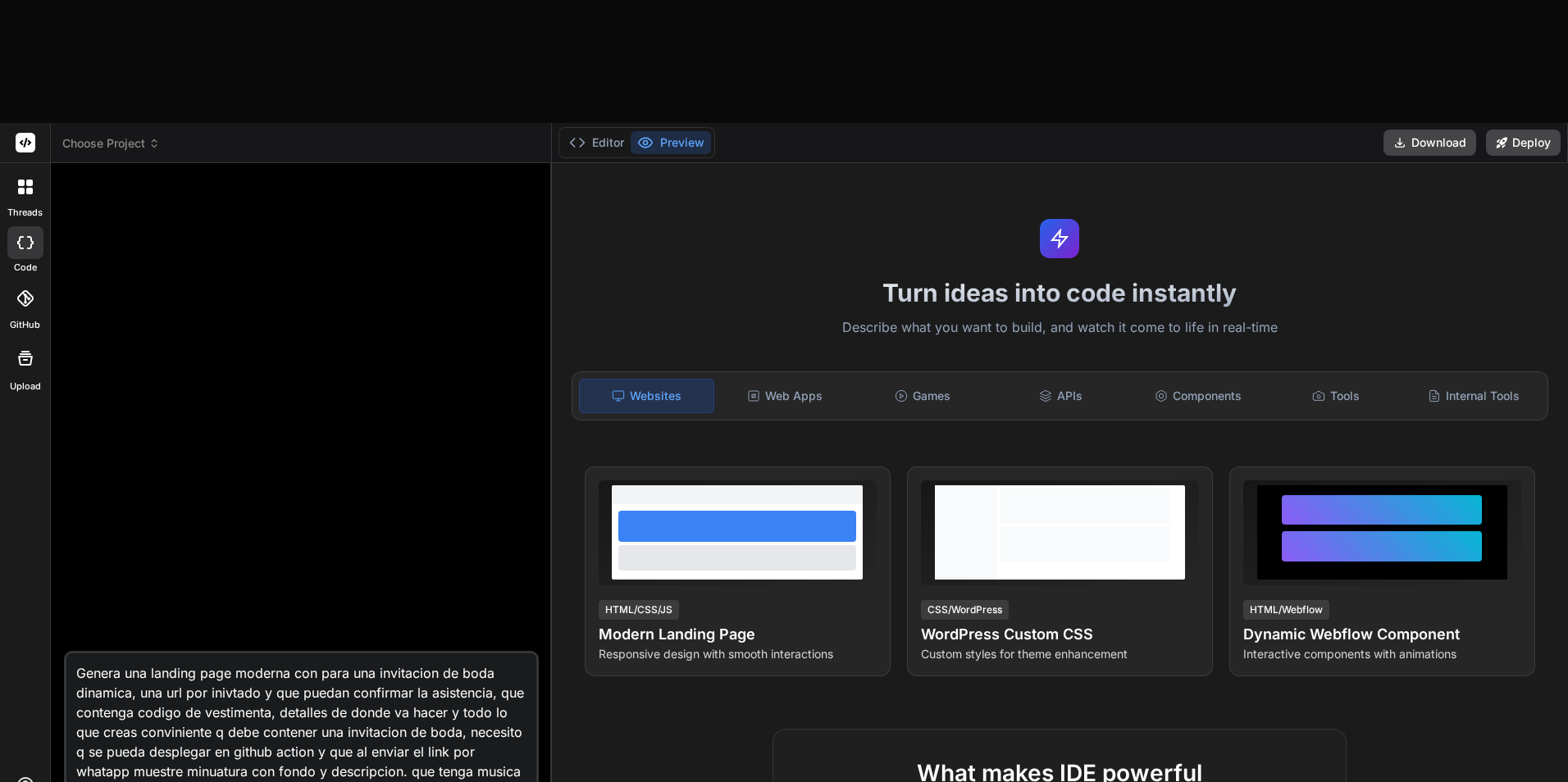
type textarea "Genera una landing page moderna con para una invitacion de boda dinamica, una u…"
type textarea "x"
type textarea "Genera una landing page moderna con f para una invitacion de boda dinamica, una…"
type textarea "x"
type textarea "Genera una landing page moderna con fo para una invitacion de boda dinamica, un…"
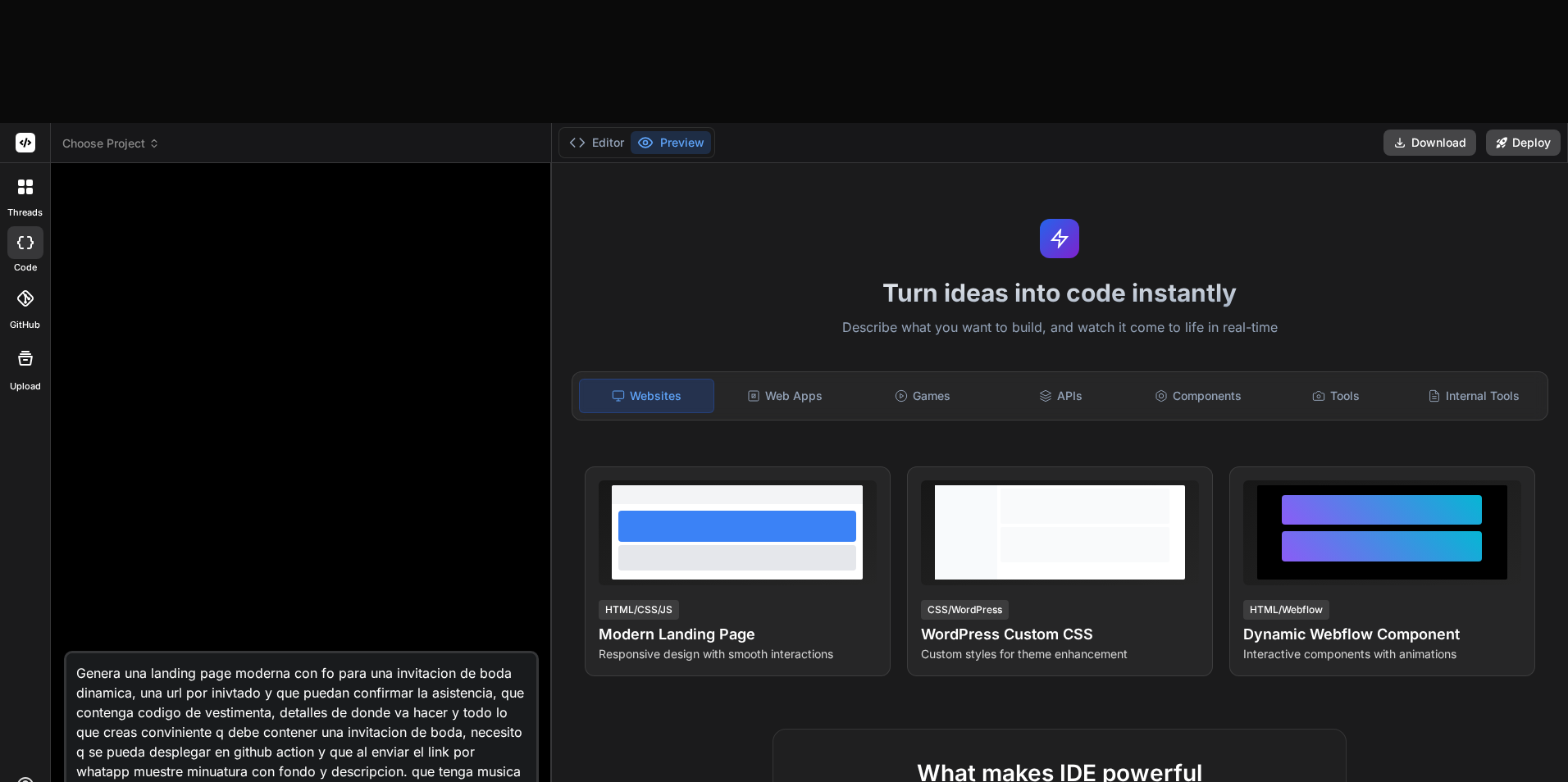
type textarea "x"
type textarea "Genera una landing page moderna con fons para una invitacion de boda dinamica, …"
type textarea "x"
type textarea "Genera una landing page moderna con fonsd para una invitacion de boda dinamica,…"
type textarea "x"
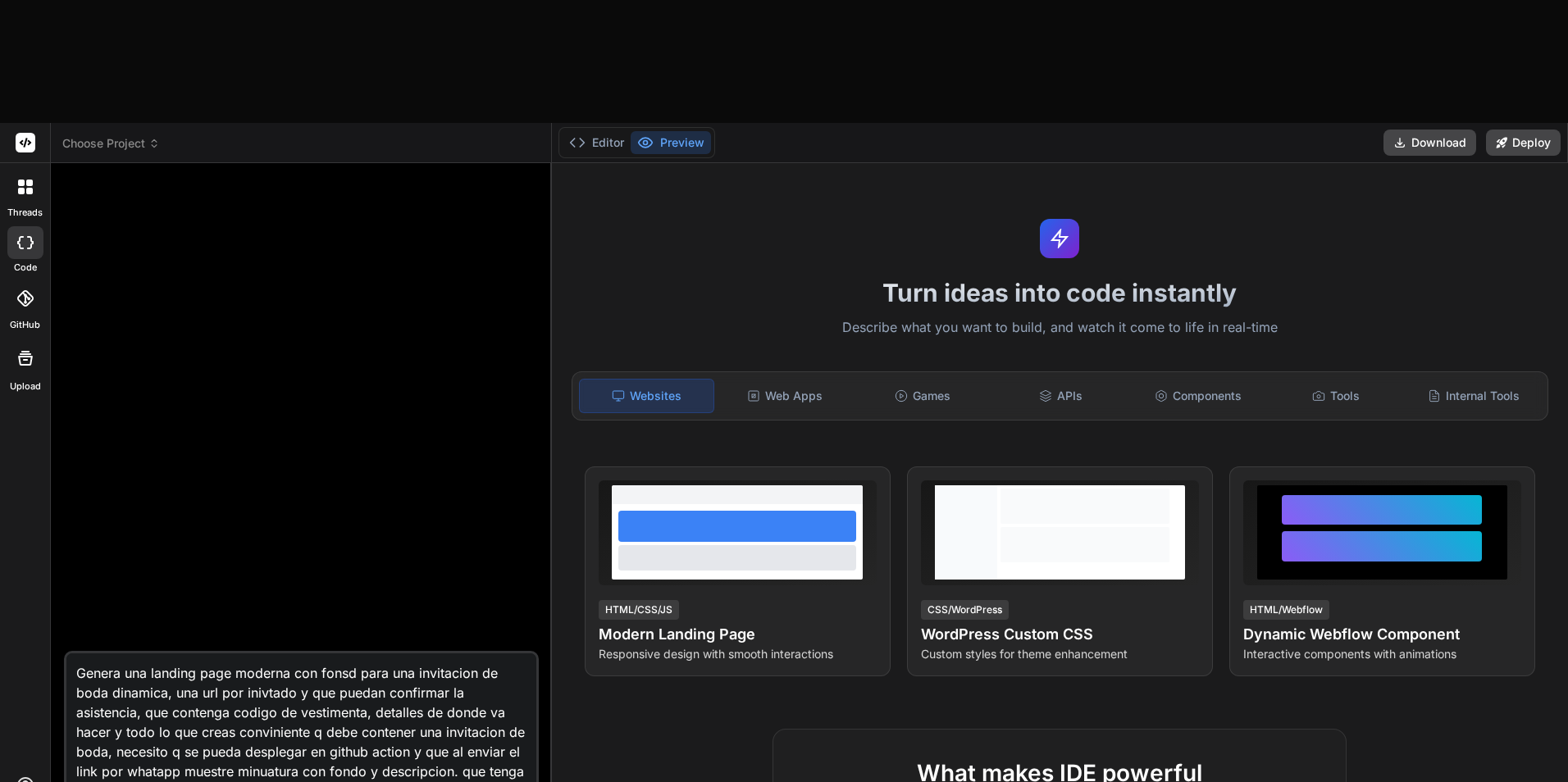
type textarea "Genera una landing page moderna con fonsdo para una invitacion de boda dinamica…"
type textarea "x"
type textarea "Genera una landing page moderna con fonsd para una invitacion de boda dinamica,…"
type textarea "x"
type textarea "Genera una landing page moderna con fons para una invitacion de boda dinamica, …"
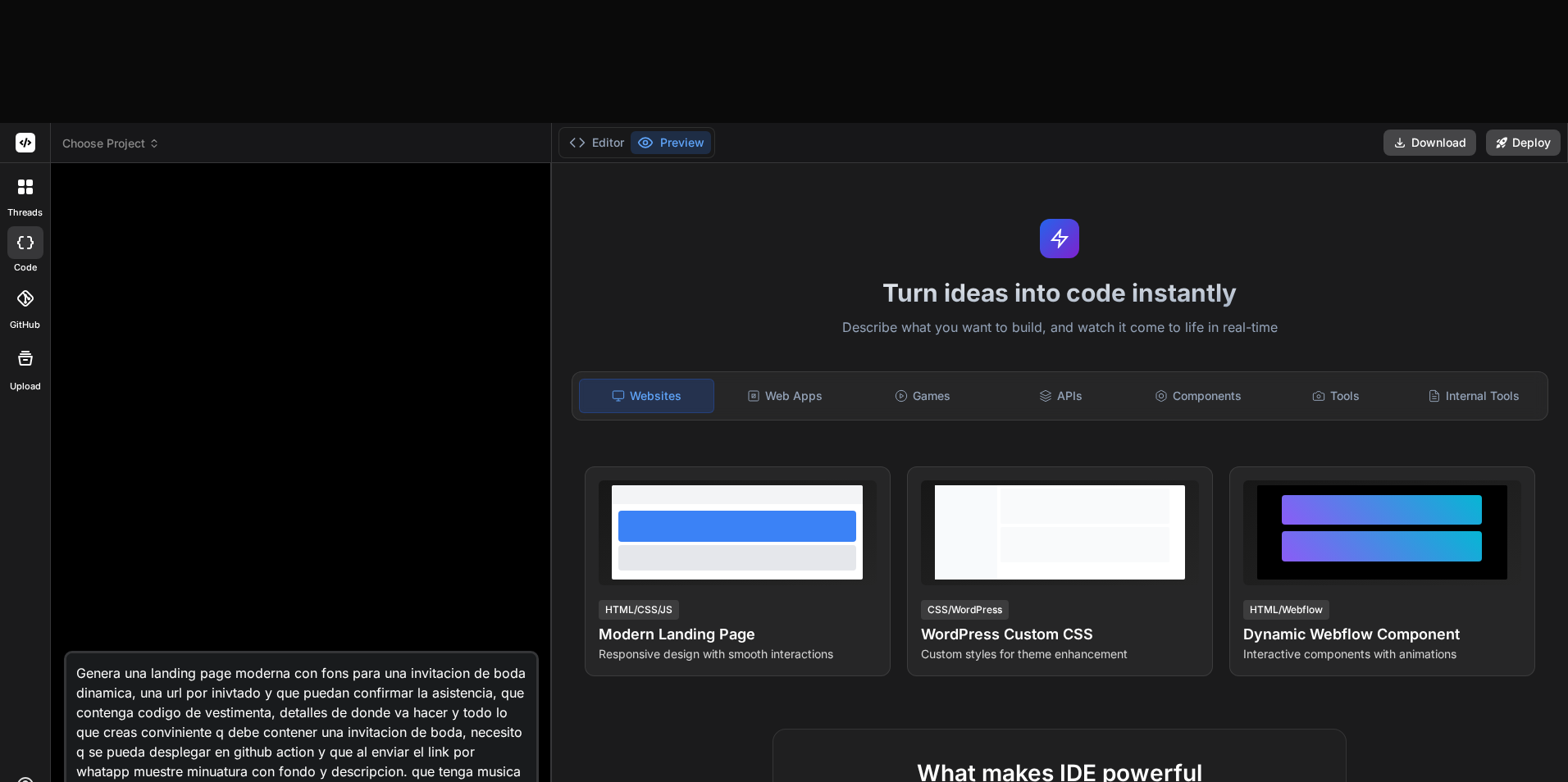
type textarea "x"
type textarea "Genera una landing page moderna con fon para una invitacion de boda dinamica, u…"
type textarea "x"
type textarea "Genera una landing page moderna con fond para una invitacion de boda dinamica, …"
type textarea "x"
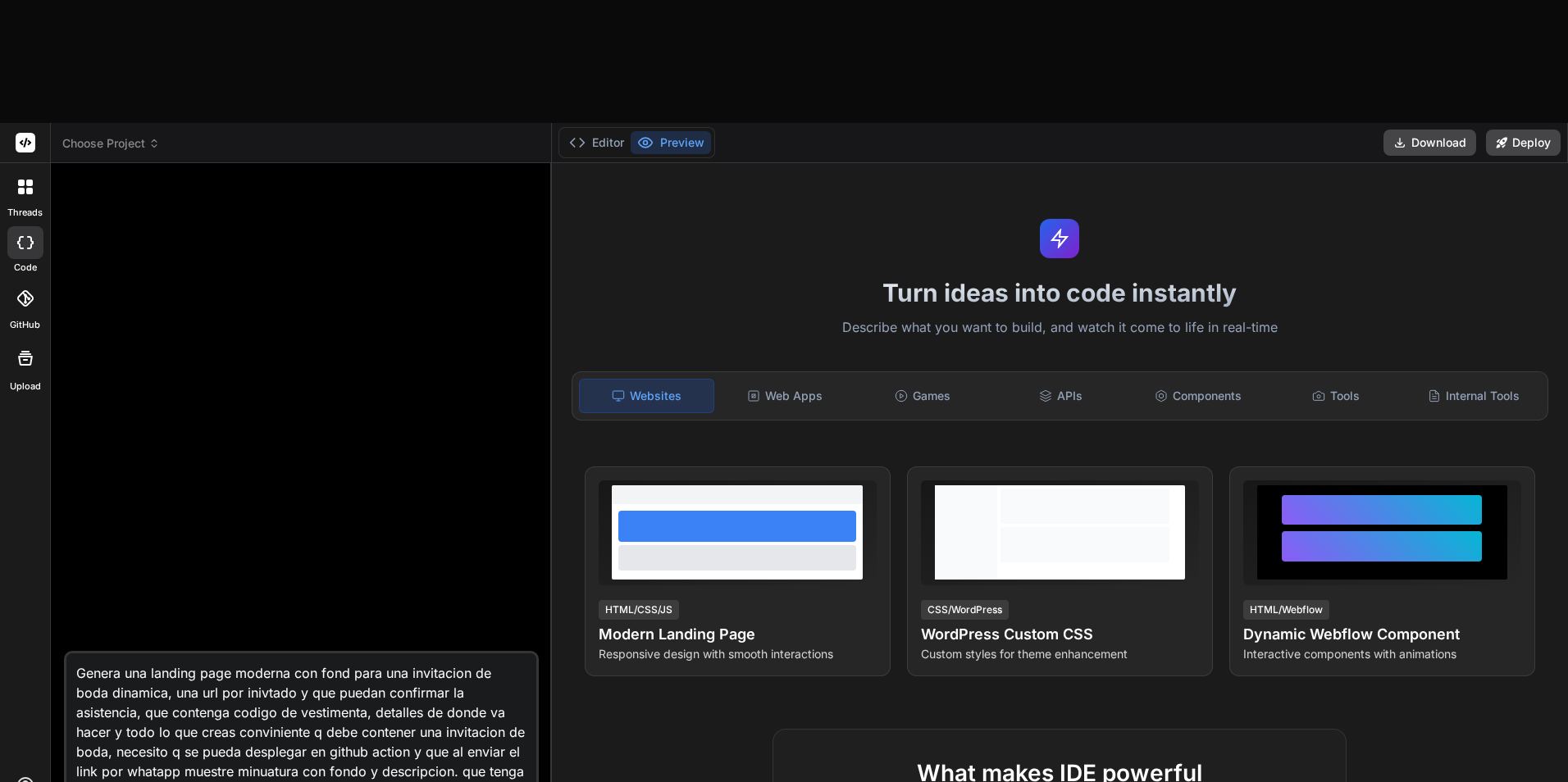
type textarea "Genera una landing page moderna con fondo para una invitacion de boda dinamica,…"
type textarea "x"
type textarea "Genera una landing page moderna con fondos para una invitacion de boda dinamica…"
type textarea "x"
type textarea "Genera una landing page moderna con fondos para una invitacion de boda dinamica…"
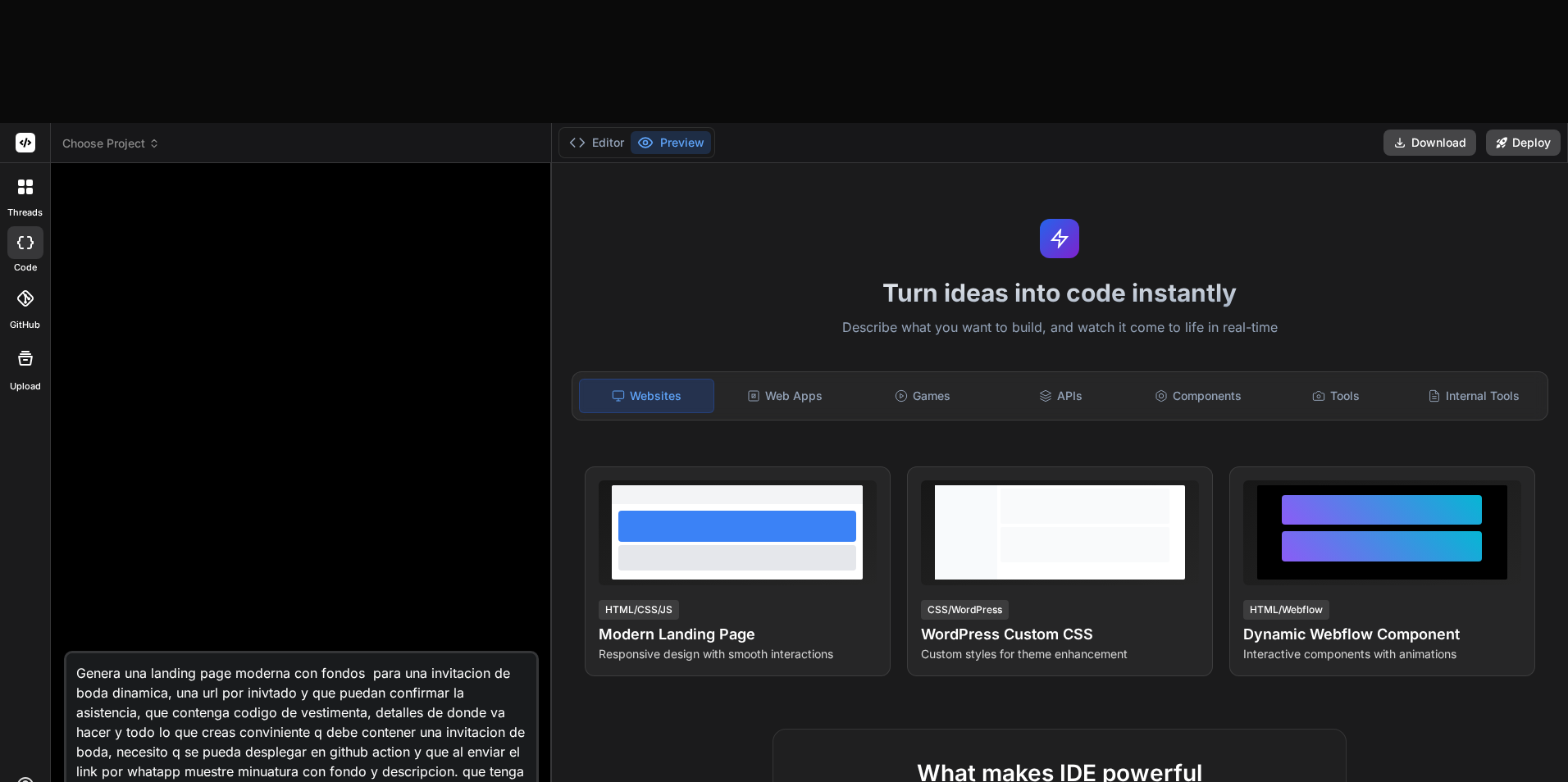
type textarea "x"
type textarea "Genera una landing page moderna con fondos p para una invitacion de boda dinami…"
type textarea "x"
type textarea "Genera una landing page moderna con fondos pe para una invitacion de boda dinam…"
type textarea "x"
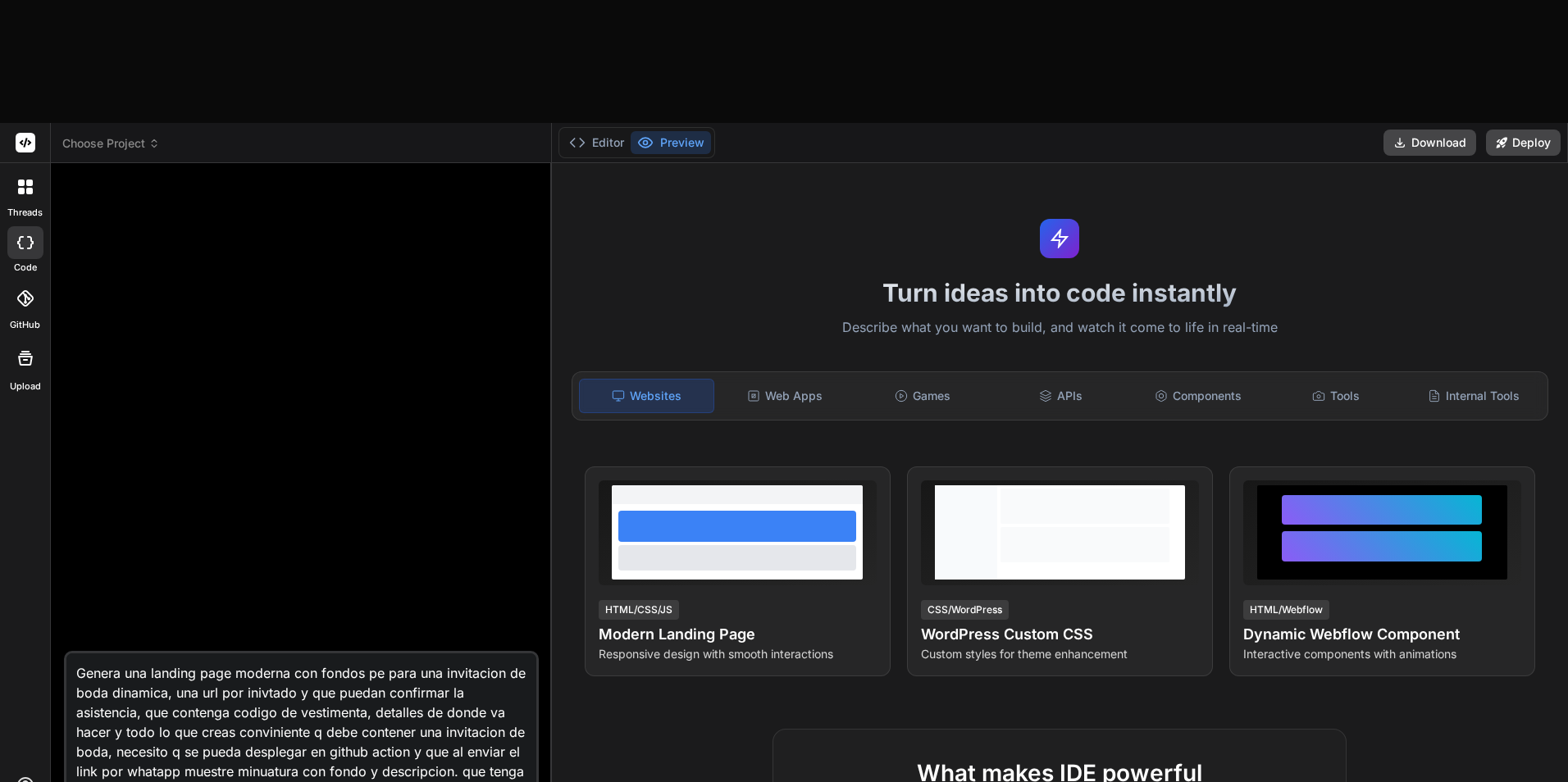
type textarea "Genera una landing page moderna con fondos per para una invitacion de boda dina…"
type textarea "x"
type textarea "Genera una landing page moderna con fondos pers para una invitacion de boda din…"
type textarea "x"
type textarea "Genera una landing page moderna con fondos perso para una invitacion de boda di…"
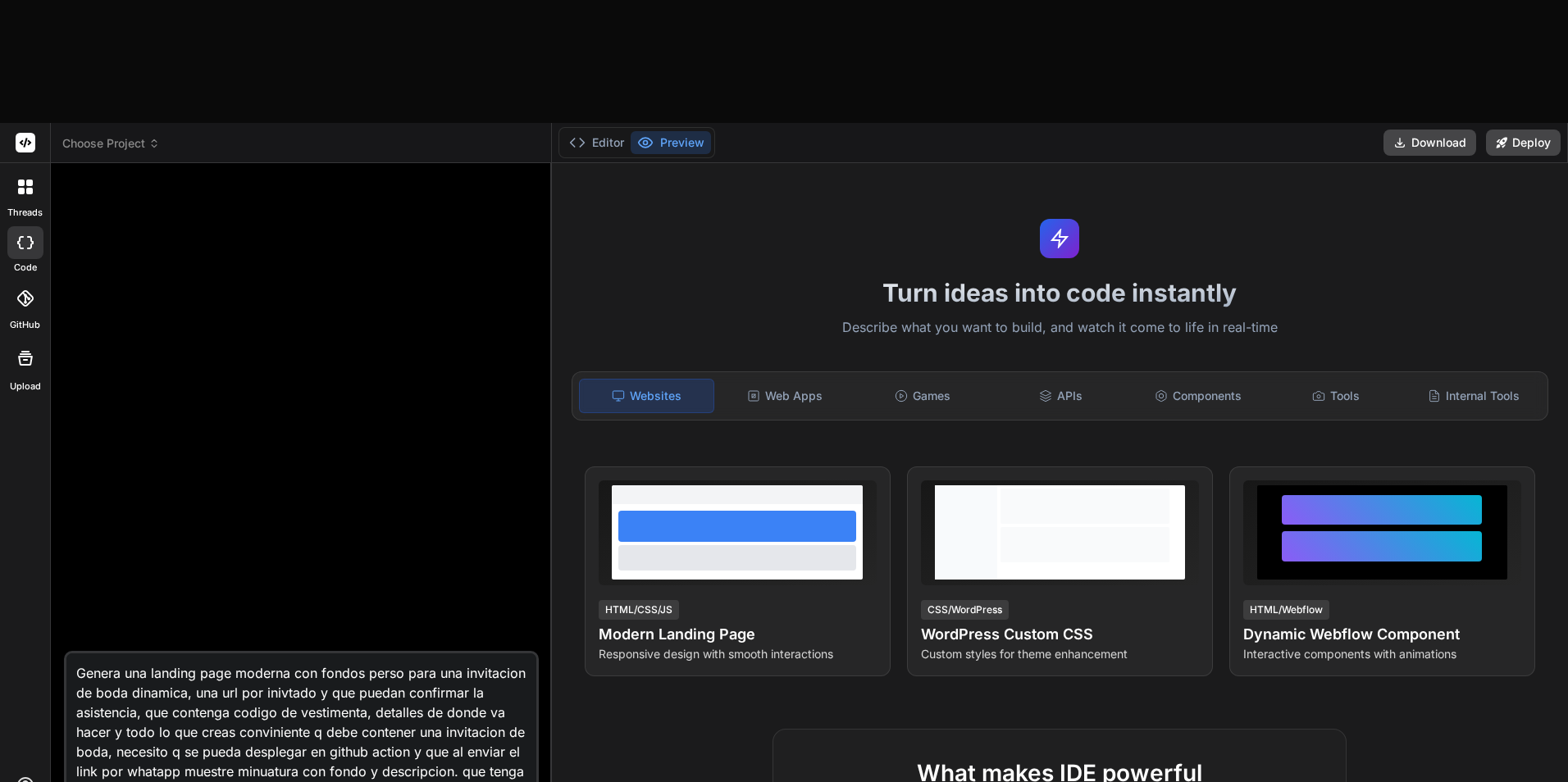
type textarea "x"
type textarea "Genera una landing page moderna con fondos person para una invitacion de boda d…"
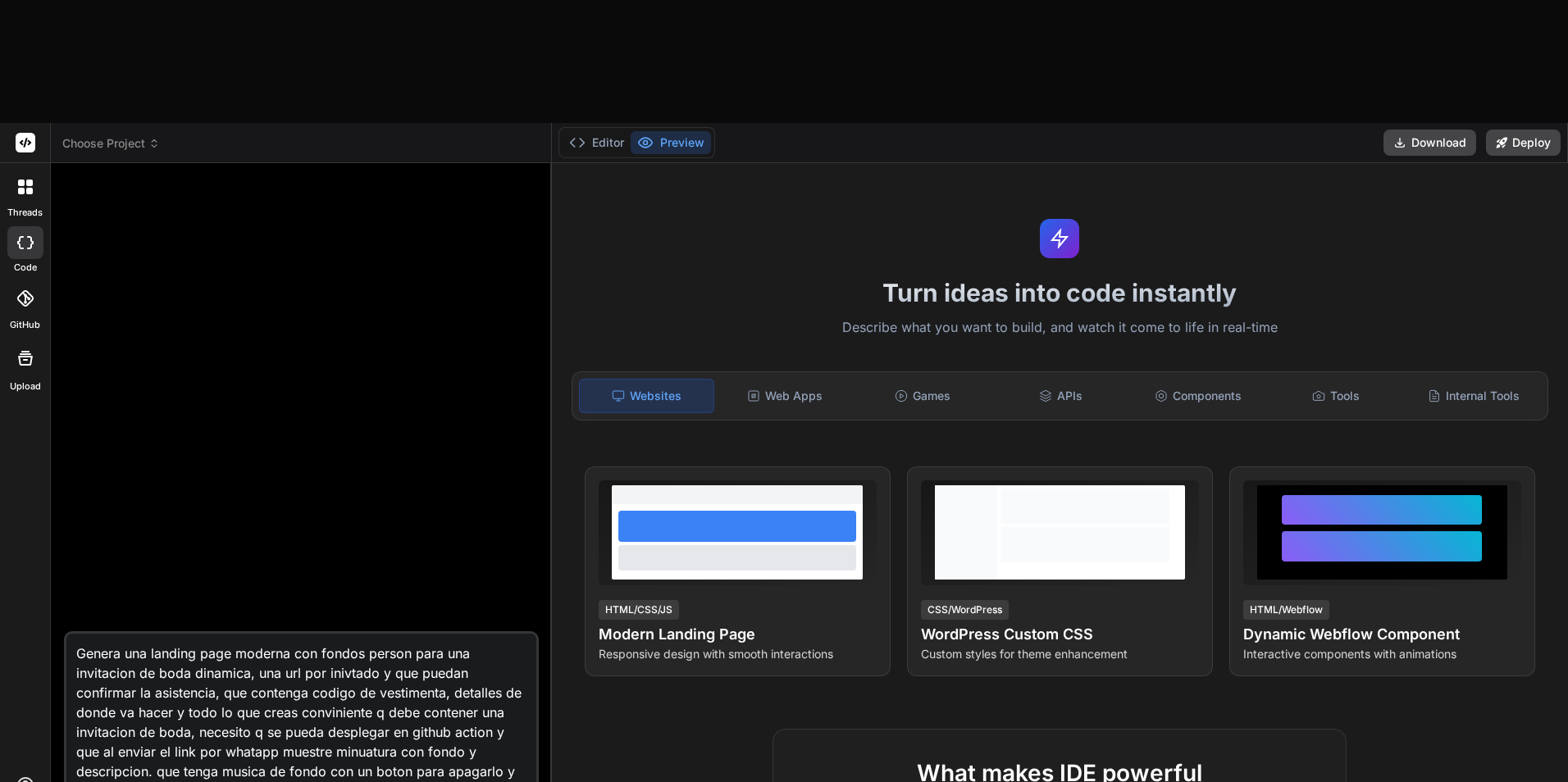
type textarea "x"
type textarea "Genera una landing page moderna con fondos persona para una invitacion de boda …"
type textarea "x"
type textarea "Genera una landing page moderna con fondos personal para una invitacion de boda…"
type textarea "x"
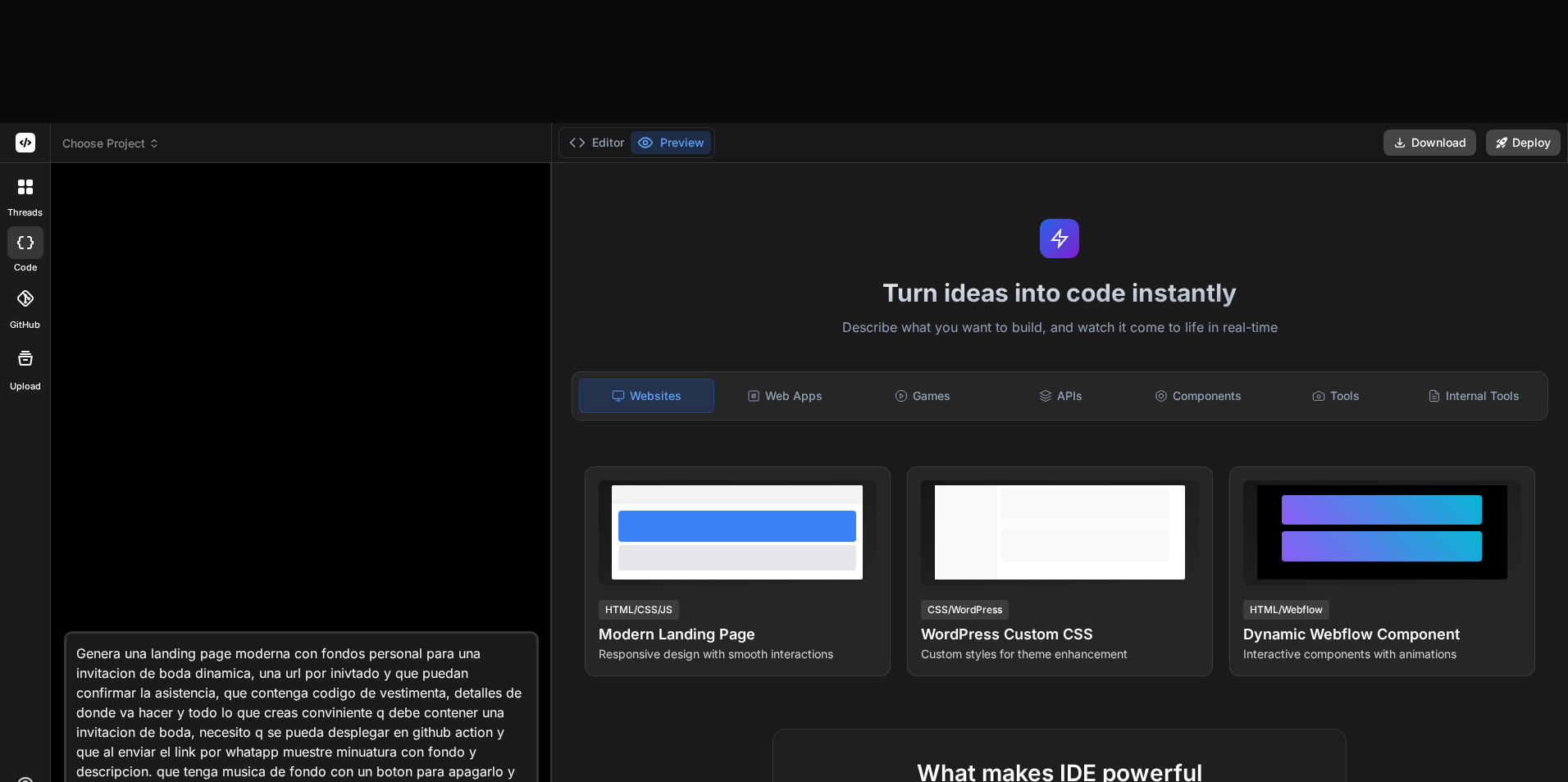
type textarea "Genera una landing page moderna con fondos personali para una invitacion de bod…"
type textarea "x"
type textarea "Genera una landing page moderna con fondos personaliz para una invitacion de bo…"
type textarea "x"
type textarea "Genera una landing page moderna con fondos personalizd para una invitacion de b…"
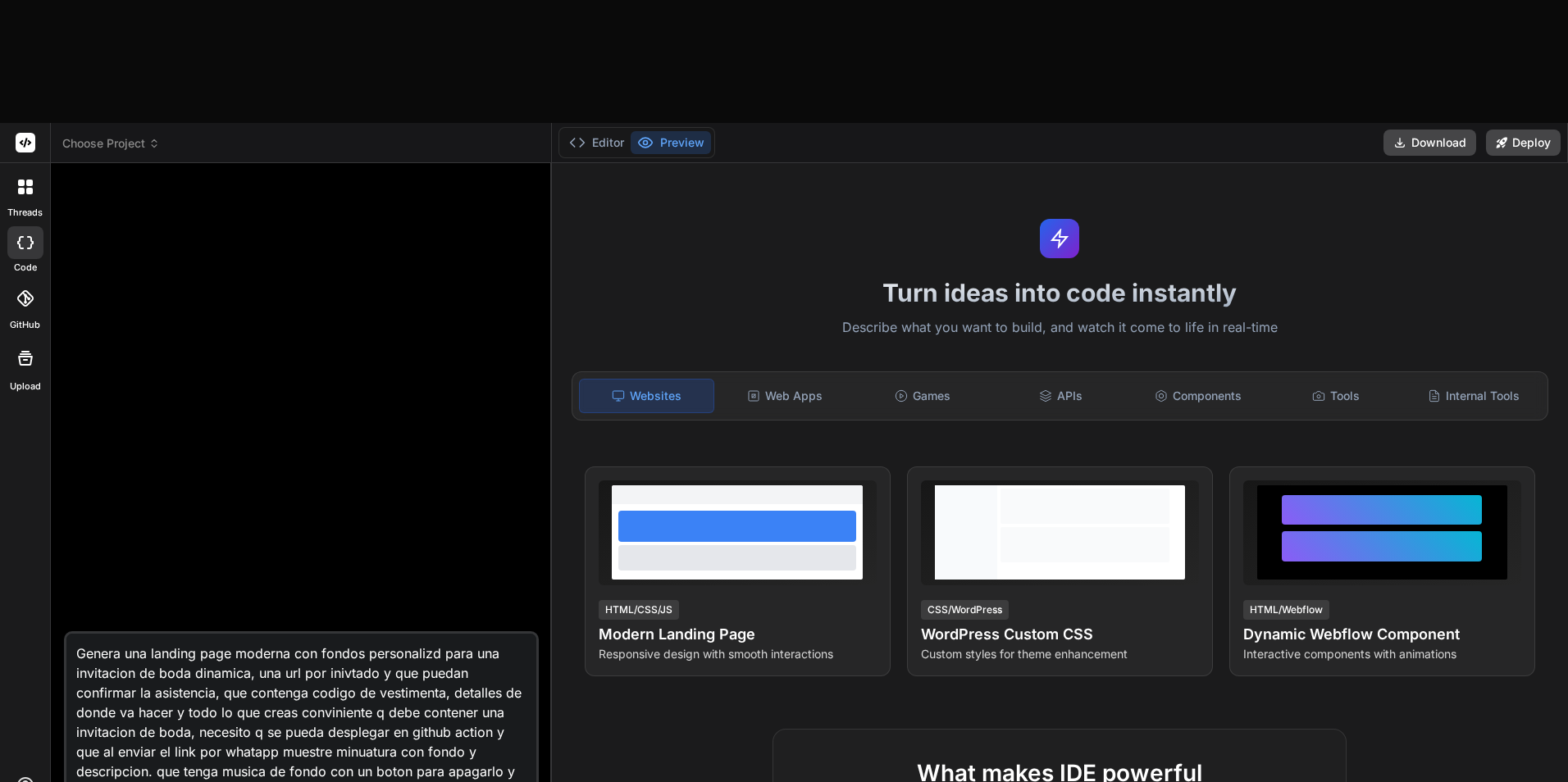
type textarea "x"
type textarea "Genera una landing page moderna con fondos personalizdo para una invitacion de …"
type textarea "x"
drag, startPoint x: 256, startPoint y: 551, endPoint x: 307, endPoint y: 548, distance: 51.1
click at [307, 634] on textarea "Genera una landing page moderna con fondos personalizdos para una invitacion de…" at bounding box center [301, 727] width 470 height 187
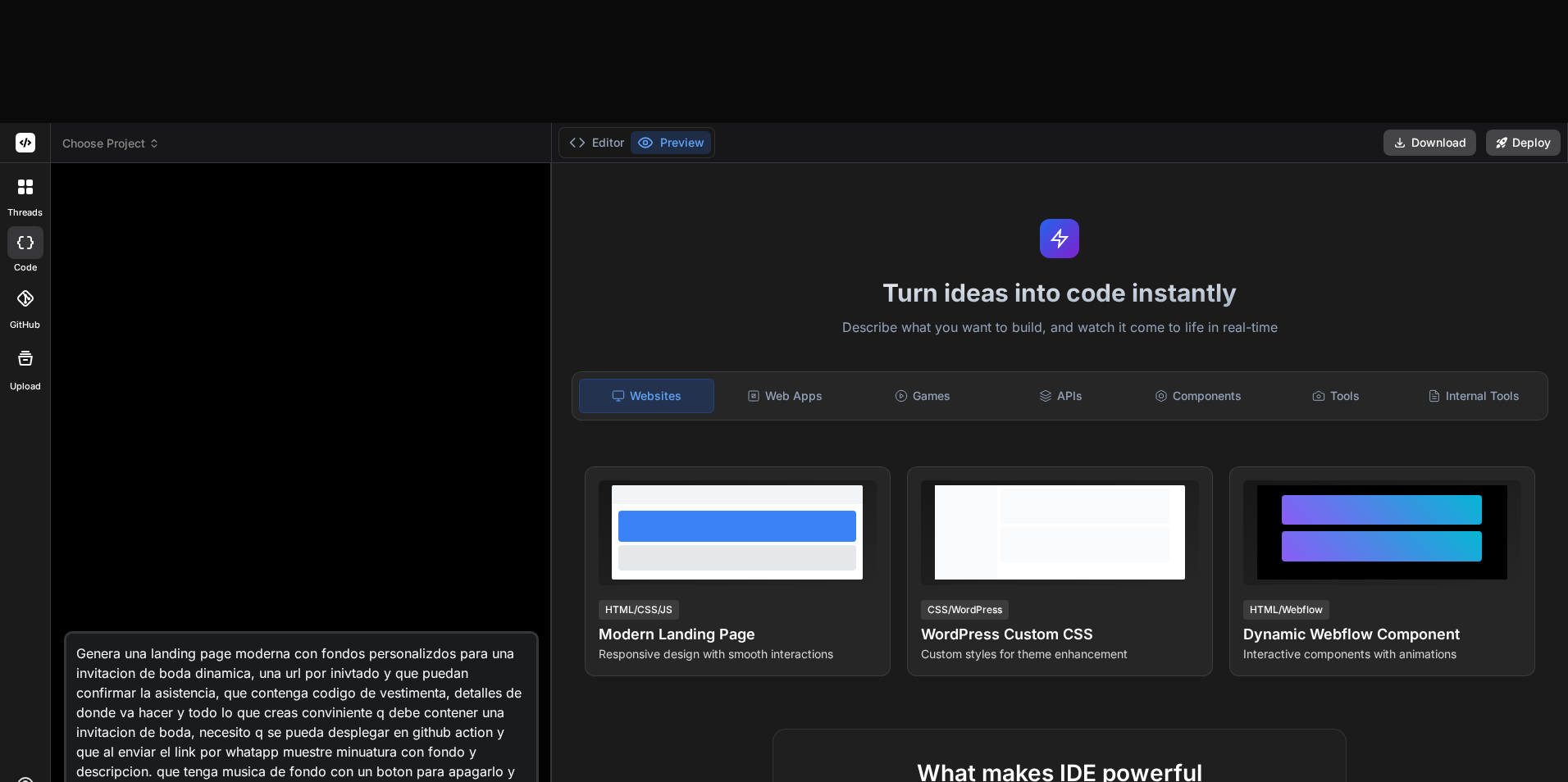
click at [254, 634] on textarea "Genera una landing page moderna con fondos personalizdos para una invitacion de…" at bounding box center [301, 727] width 470 height 187
type textarea "Genera una landing page moderna con fondos personalizdos para una invitacion de…"
type textarea "x"
type textarea "Genera una landing page moderna con fondos personalizdos para una invitacion de…"
type textarea "x"
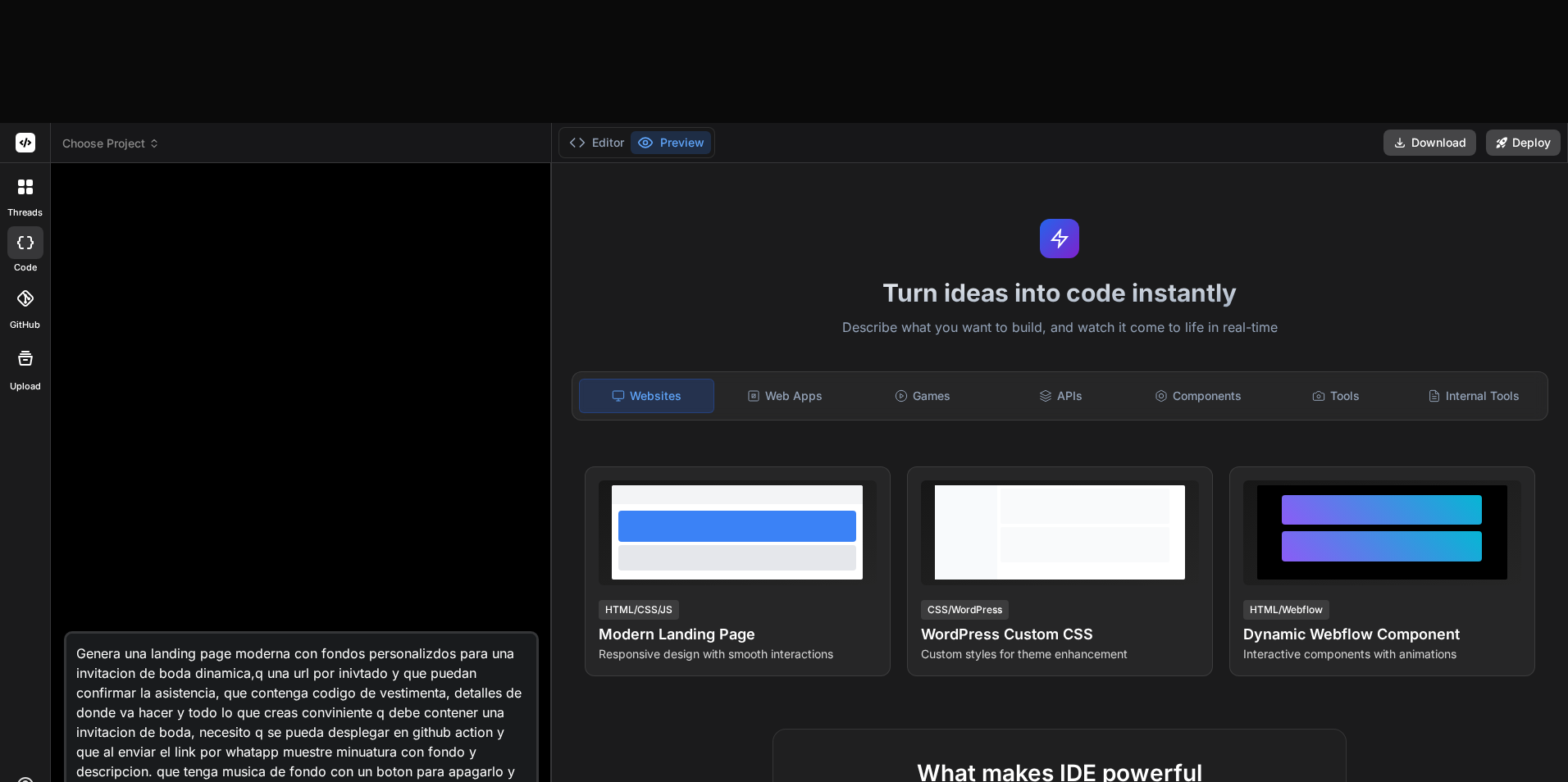
type textarea "Genera una landing page moderna con fondos personalizdos para una invitacion de…"
type textarea "x"
type textarea "Genera una landing page moderna con fondos personalizdos para una invitacion de…"
type textarea "x"
type textarea "Genera una landing page moderna con fondos personalizdos para una invitacion de…"
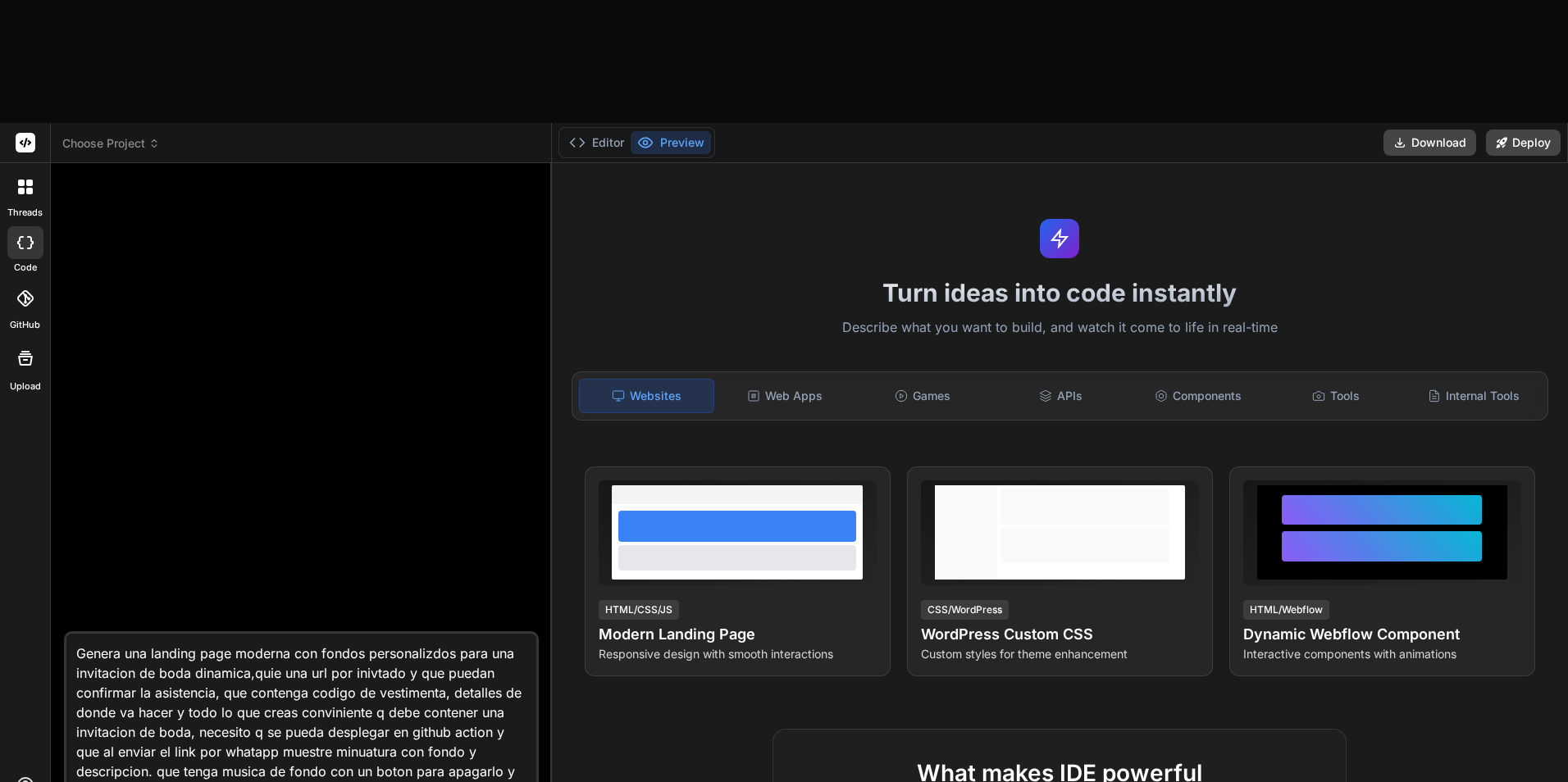
type textarea "x"
type textarea "Genera una landing page moderna con fondos personalizdos para una invitacion de…"
type textarea "x"
type textarea "Genera una landing page moderna con fondos personalizdos para una invitacion de…"
type textarea "x"
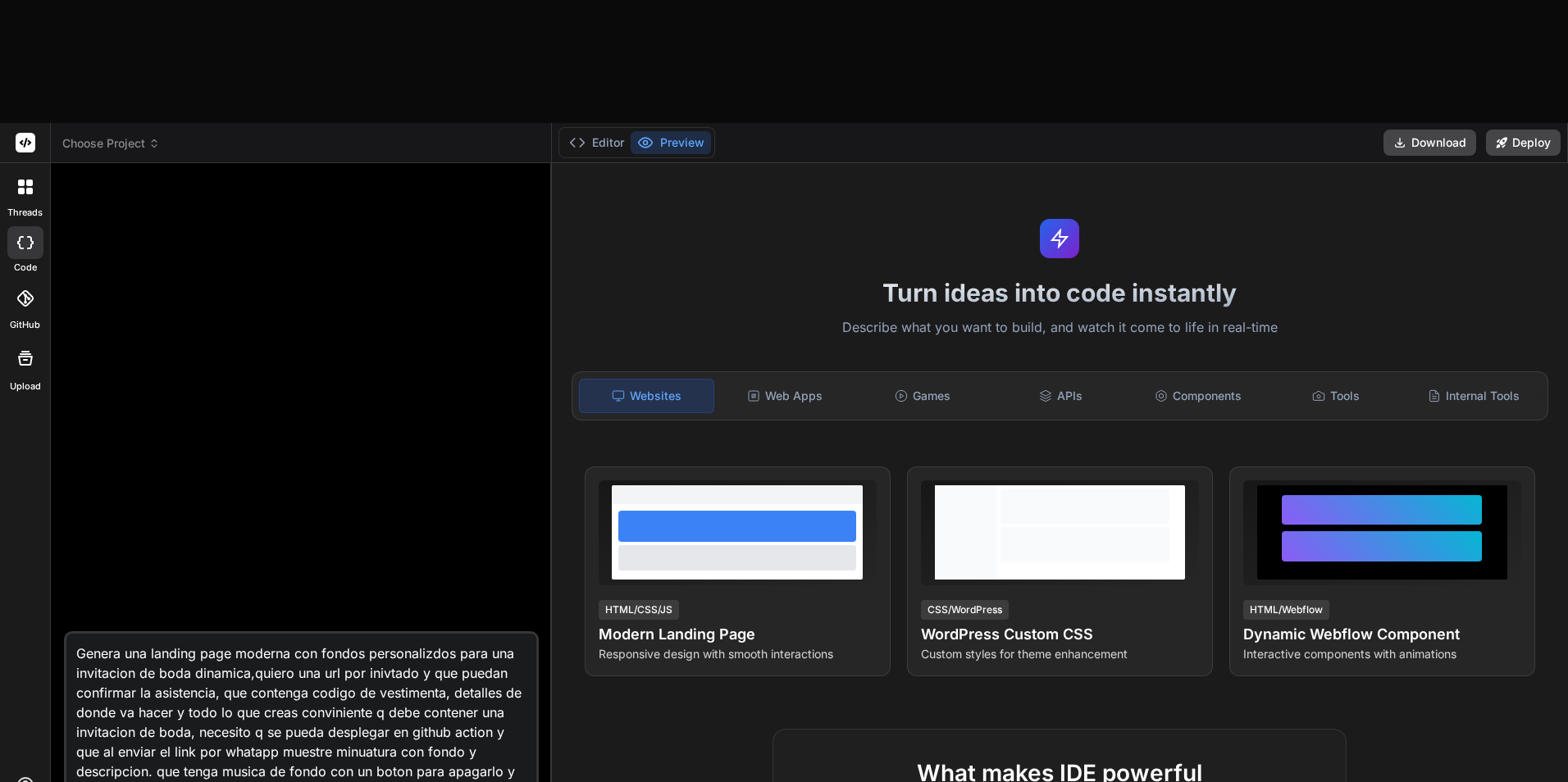
type textarea "Genera una landing page moderna con fondos personalizdos para una invitacion de…"
type textarea "x"
type textarea "Genera una landing page moderna con fondos personalizdos para una invitacion de…"
type textarea "x"
type textarea "Genera una landing page moderna con fondos personalizdos para una invitacion de…"
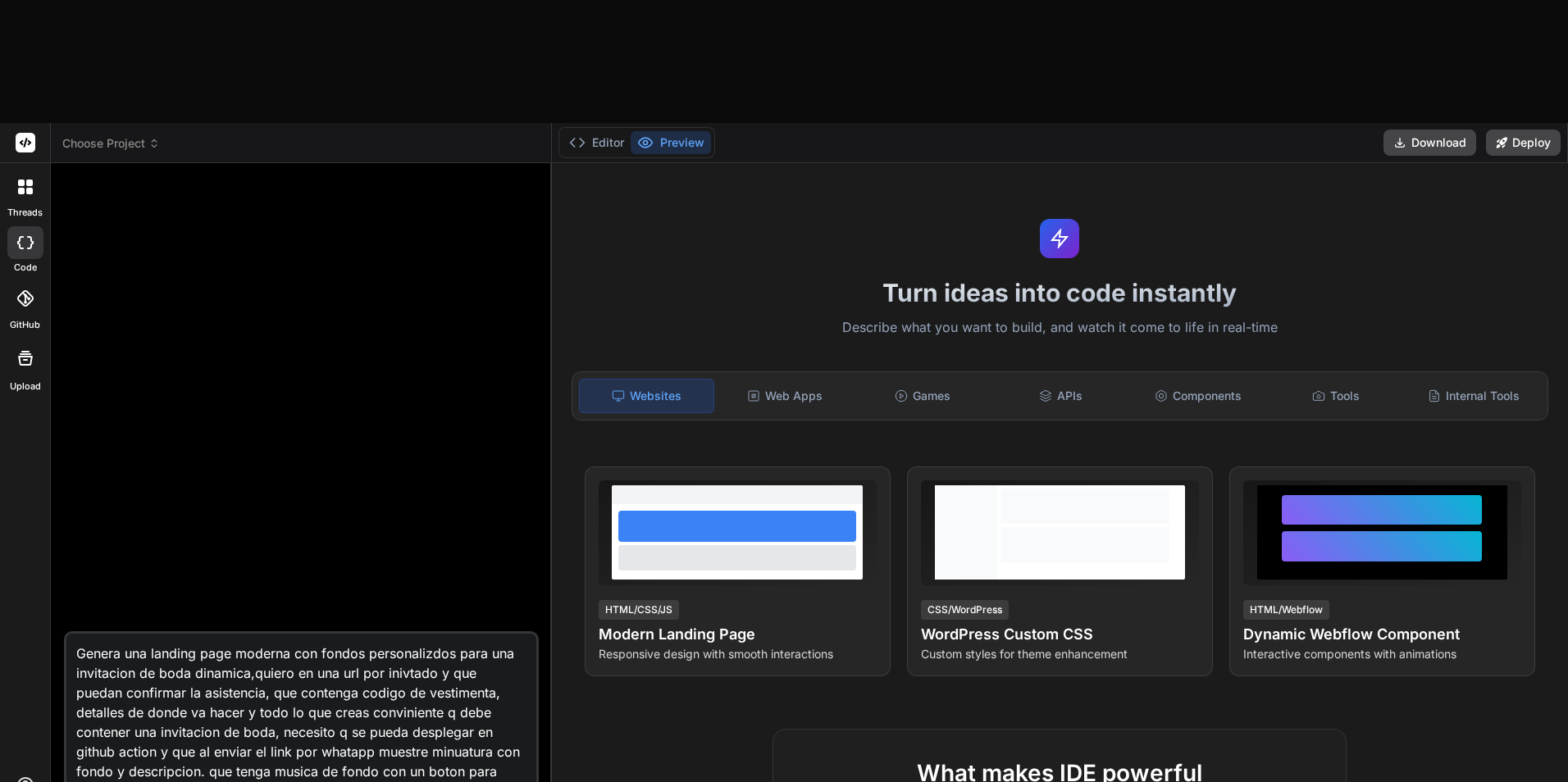
type textarea "x"
type textarea "Genera una landing page moderna con fondos personalizdos para una invitacion de…"
type textarea "x"
type textarea "Genera una landing page moderna con fondos personalizdos para una invitacion de…"
type textarea "x"
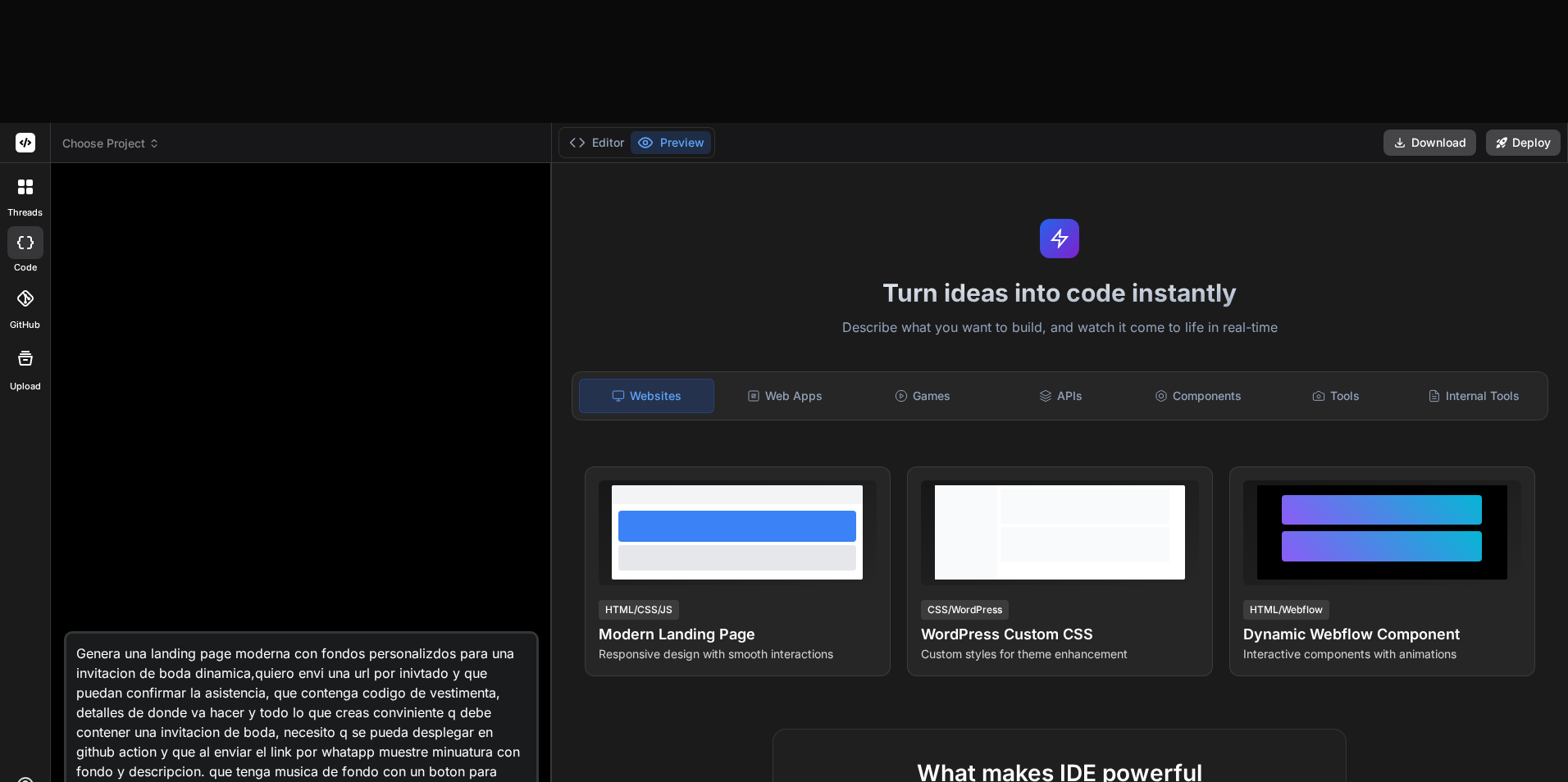
type textarea "Genera una landing page moderna con fondos personalizdos para una invitacion de…"
type textarea "x"
type textarea "Genera una landing page moderna con fondos personalizdos para una invitacion de…"
type textarea "x"
type textarea "Genera una landing page moderna con fondos personalizdos para una invitacion de…"
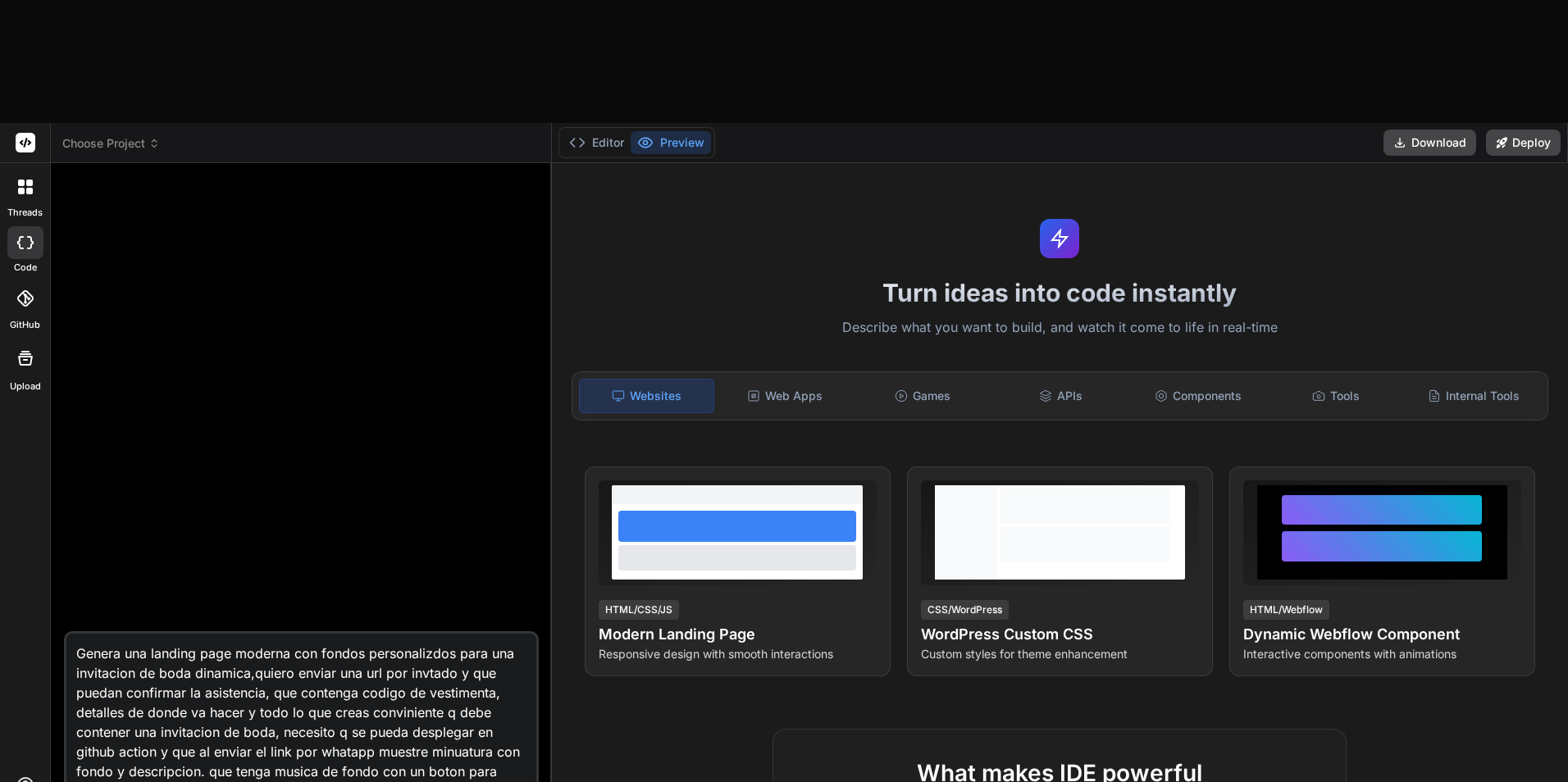
type textarea "x"
type textarea "Genera una landing page moderna con fondos personalizdos para una invitacion de…"
drag, startPoint x: 271, startPoint y: 571, endPoint x: 257, endPoint y: 594, distance: 26.9
click at [257, 634] on textarea "Genera una landing page moderna con fondos personalizdos para una invitacion de…" at bounding box center [301, 727] width 470 height 187
type textarea "x"
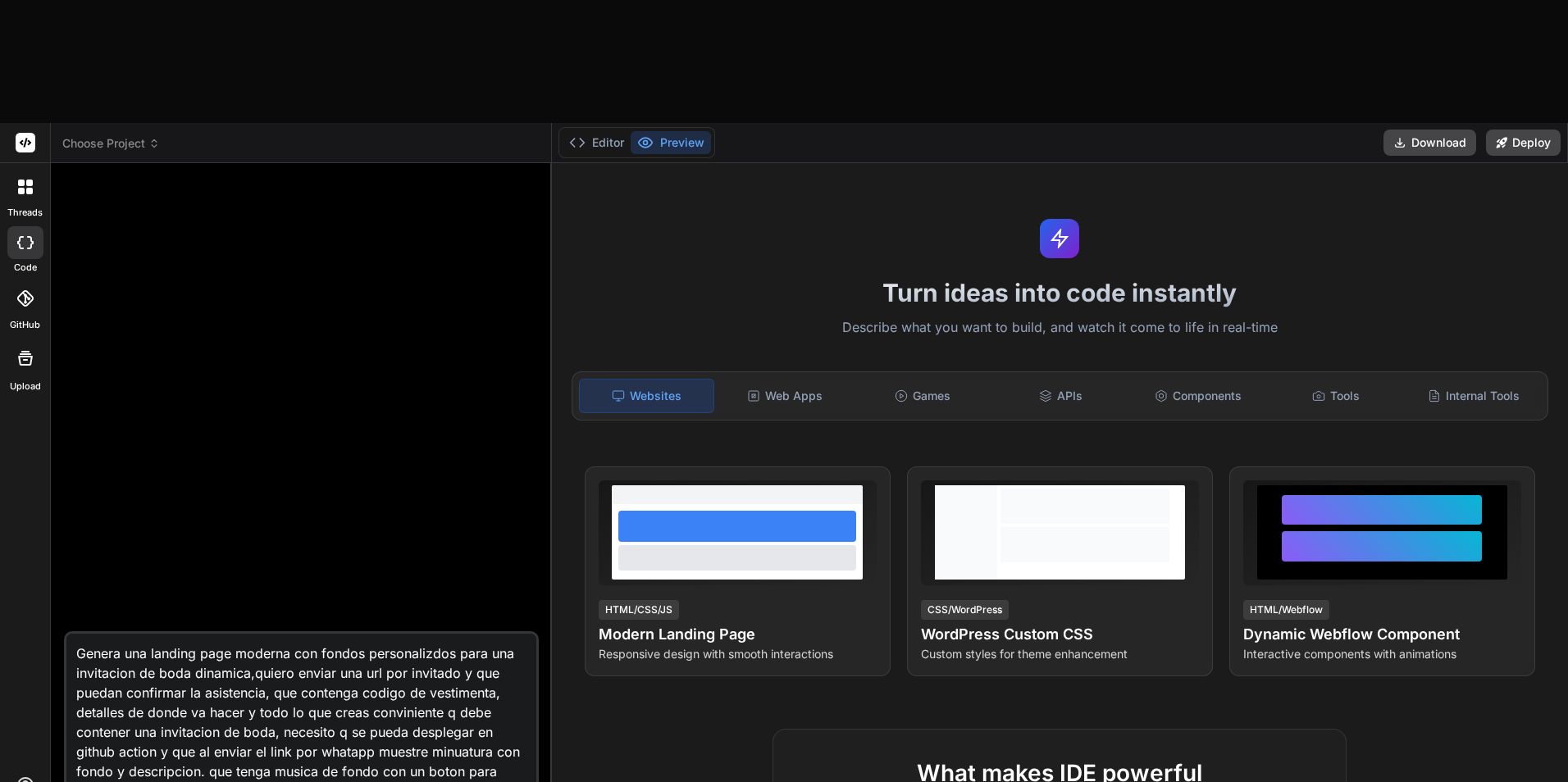
type textarea "Genera una landing page moderna con fondos personalizdos para una invitacion de…"
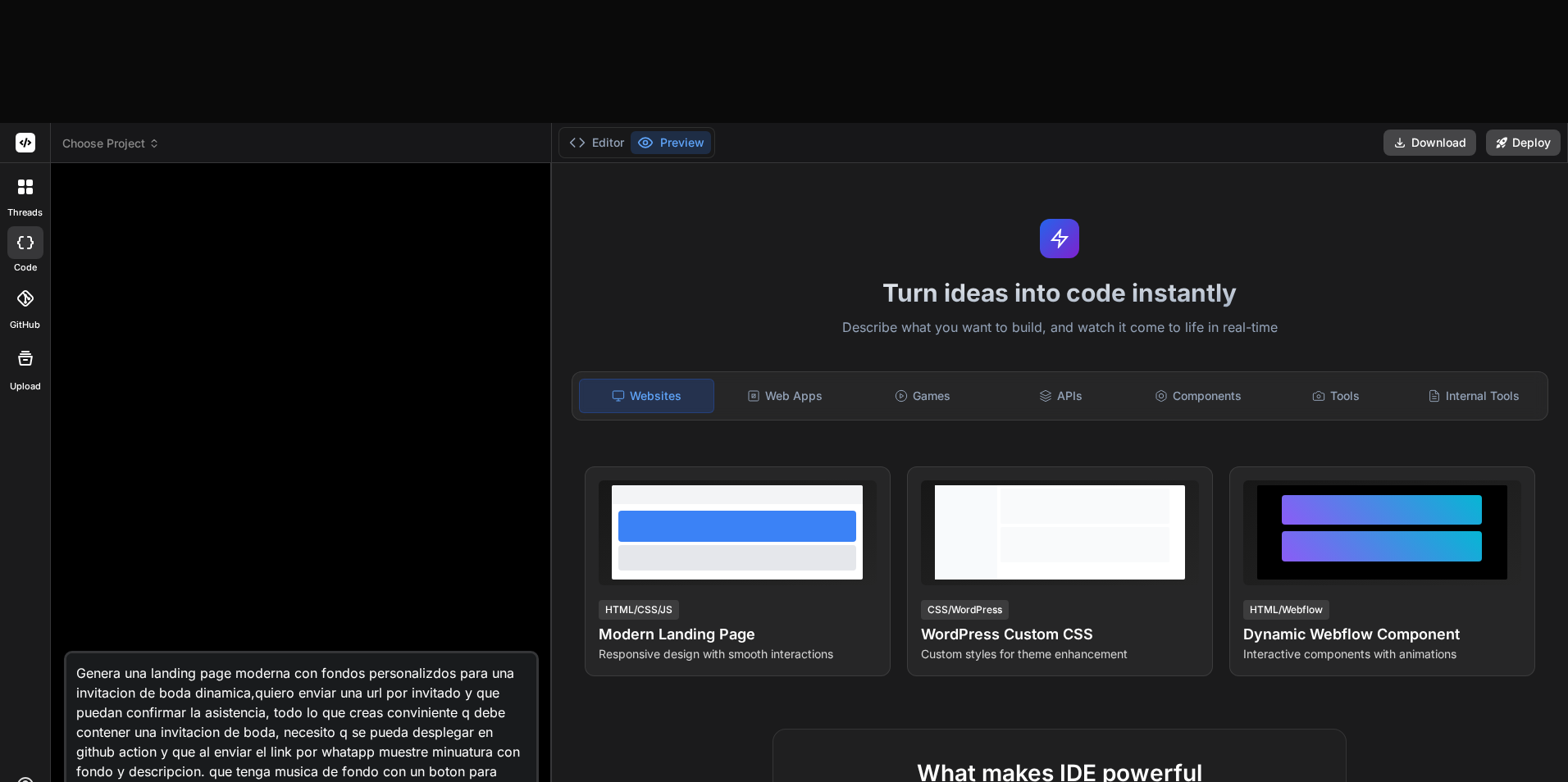
type textarea "x"
type textarea "Genera una landing page moderna con fondos personalizdos para una invitacion de…"
type textarea "x"
type textarea "Genera una landing page moderna con fondos personalizdos para una invitacion de…"
type textarea "x"
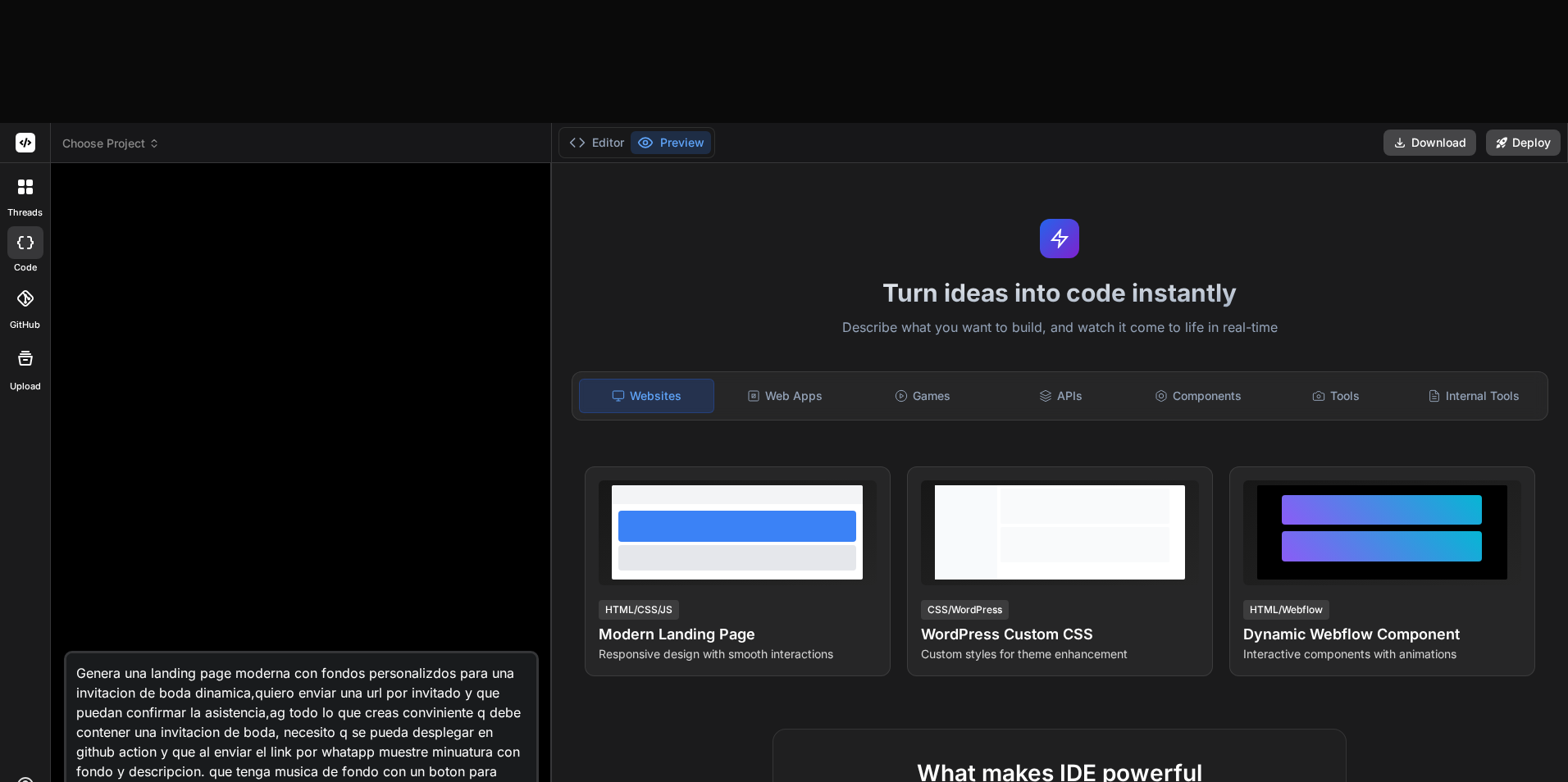
type textarea "Genera una landing page moderna con fondos personalizdos para una invitacion de…"
type textarea "x"
type textarea "Genera una landing page moderna con fondos personalizdos para una invitacion de…"
type textarea "x"
type textarea "Genera una landing page moderna con fondos personalizdos para una invitacion de…"
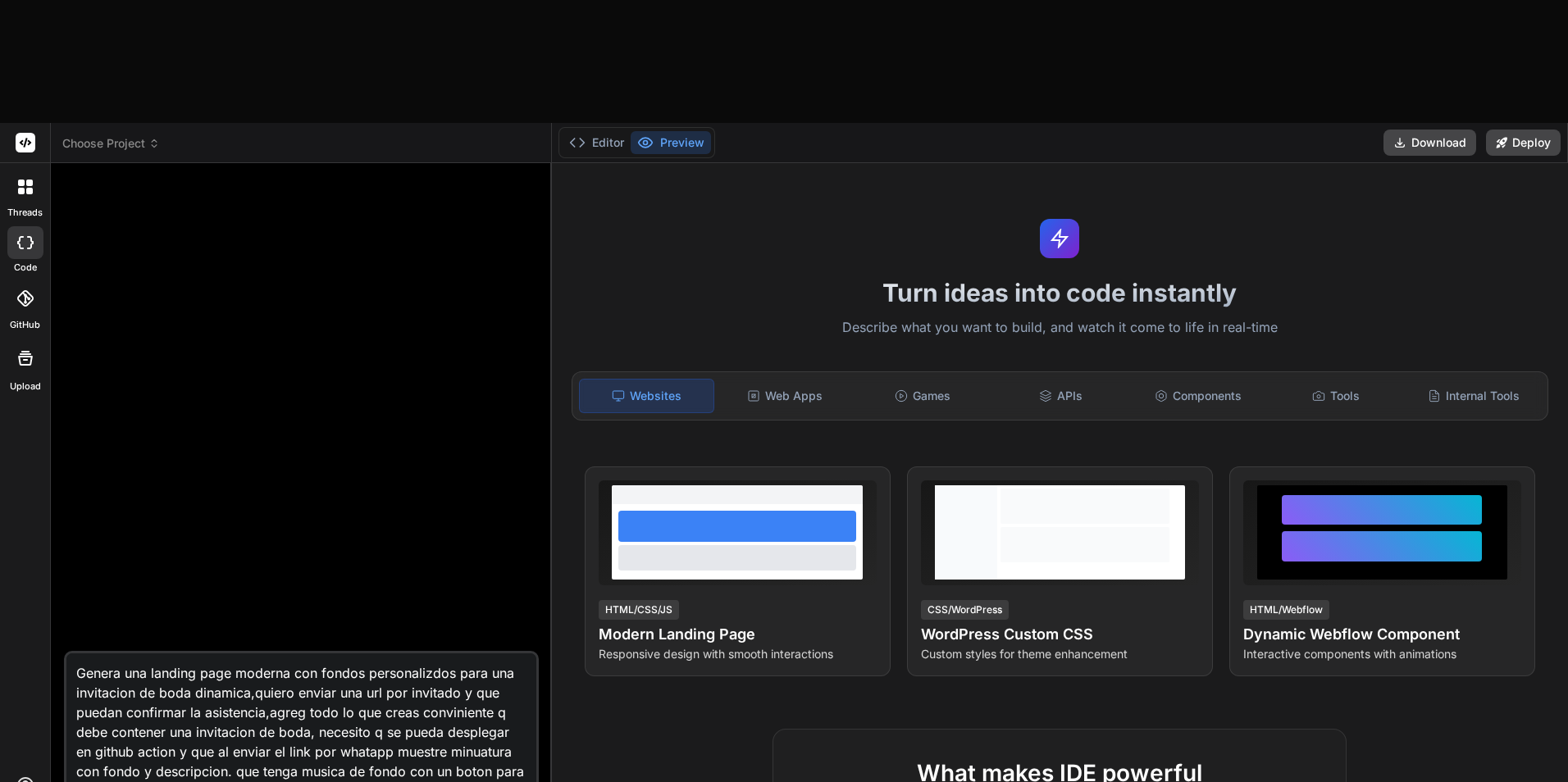
type textarea "x"
type textarea "Genera una landing page moderna con fondos personalizdos para una invitacion de…"
click at [310, 653] on textarea "Genera una landing page moderna con fondos personalizdos para una invitacion de…" at bounding box center [301, 737] width 470 height 167
type textarea "x"
type textarea "Genera una landing page moderna con fondos personalizdos para una invitacion de…"
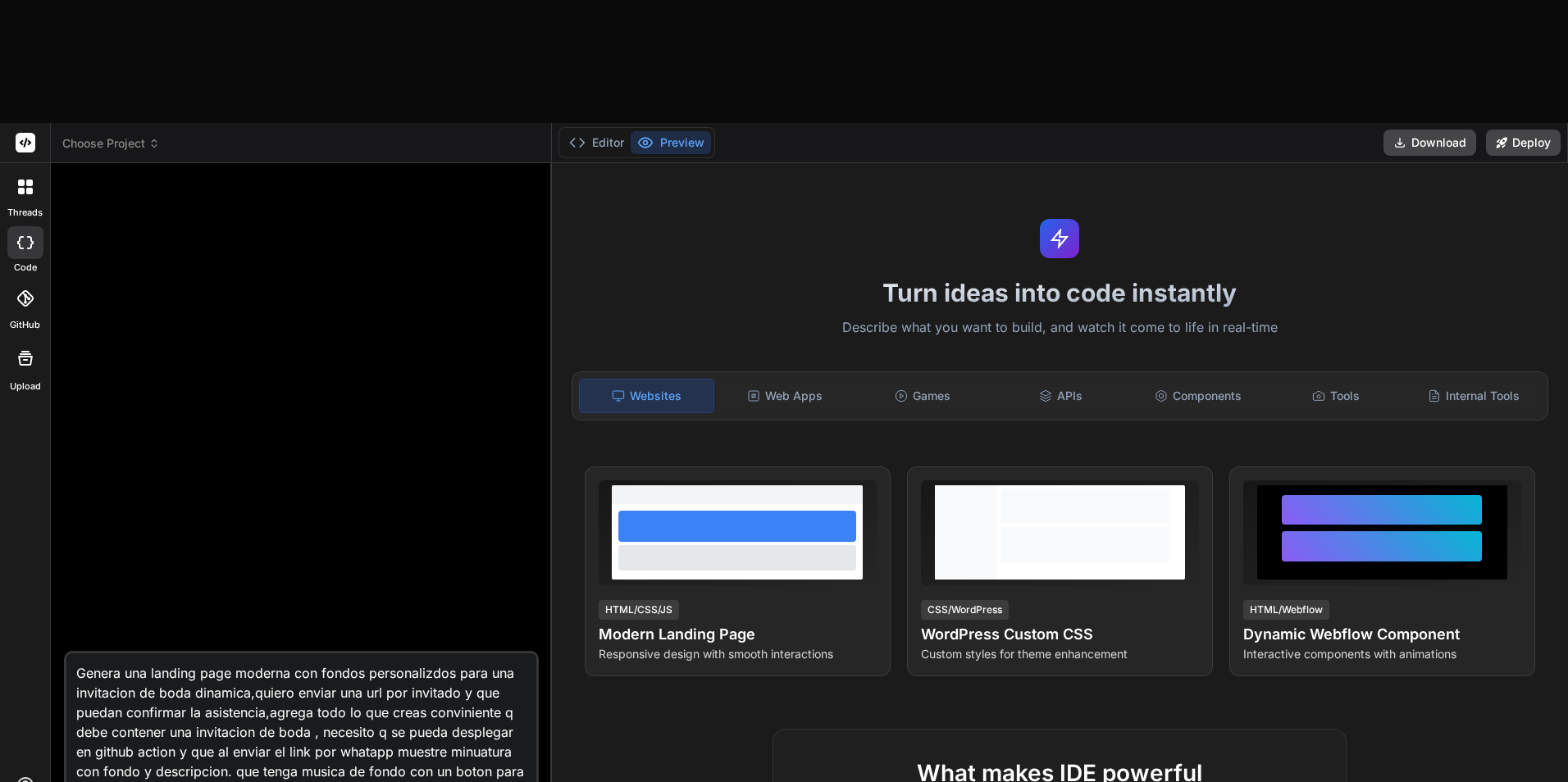
type textarea "x"
type textarea "Genera una landing page moderna con fondos personalizdos para una invitacion de…"
type textarea "x"
type textarea "Genera una landing page moderna con fondos personalizdos para una invitacion de…"
type textarea "x"
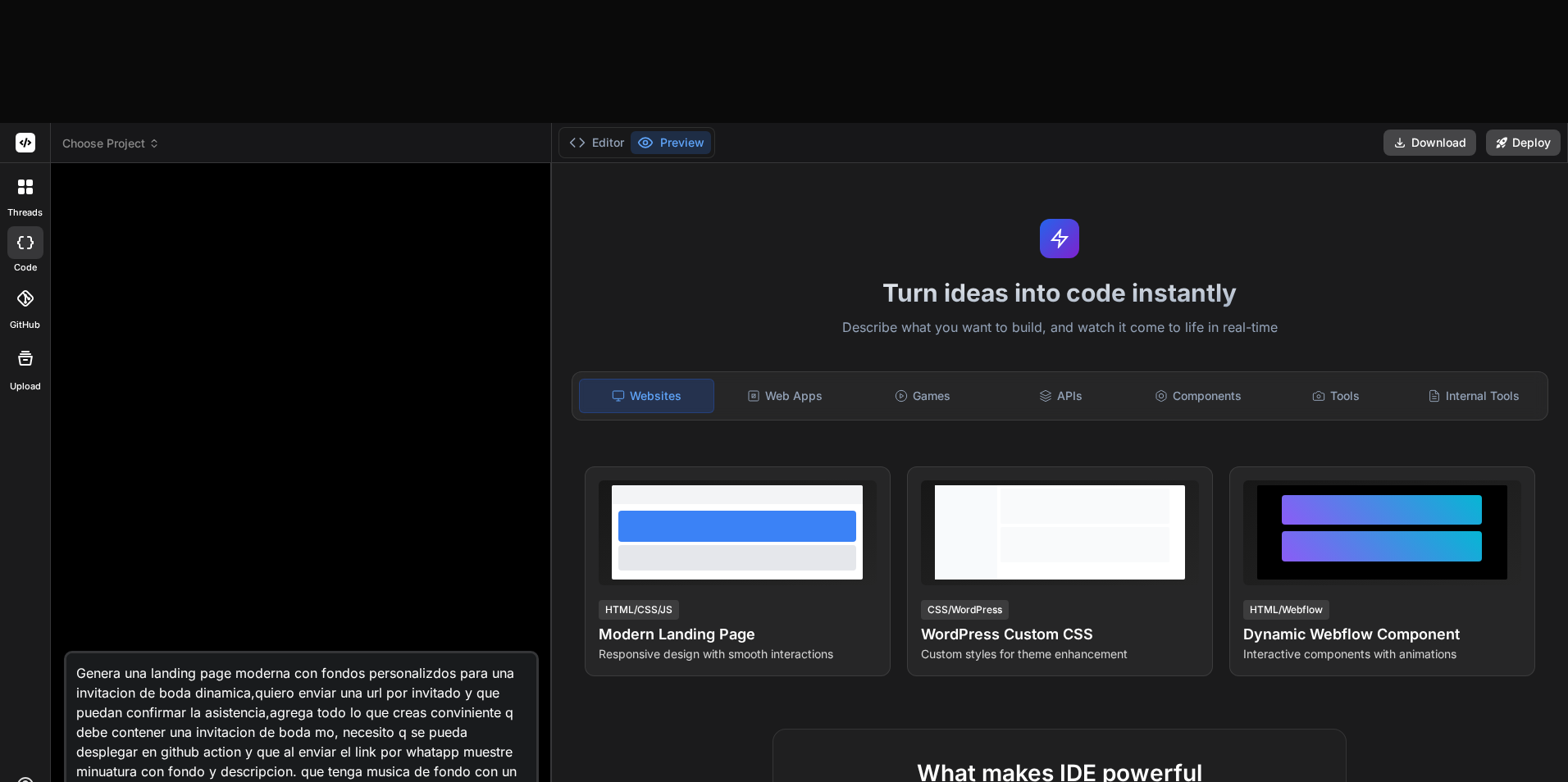
type textarea "Genera una landing page moderna con fondos personalizdos para una invitacion de…"
type textarea "x"
type textarea "Genera una landing page moderna con fondos personalizdos para una invitacion de…"
type textarea "x"
type textarea "Genera una landing page moderna con fondos personalizdos para una invitacion de…"
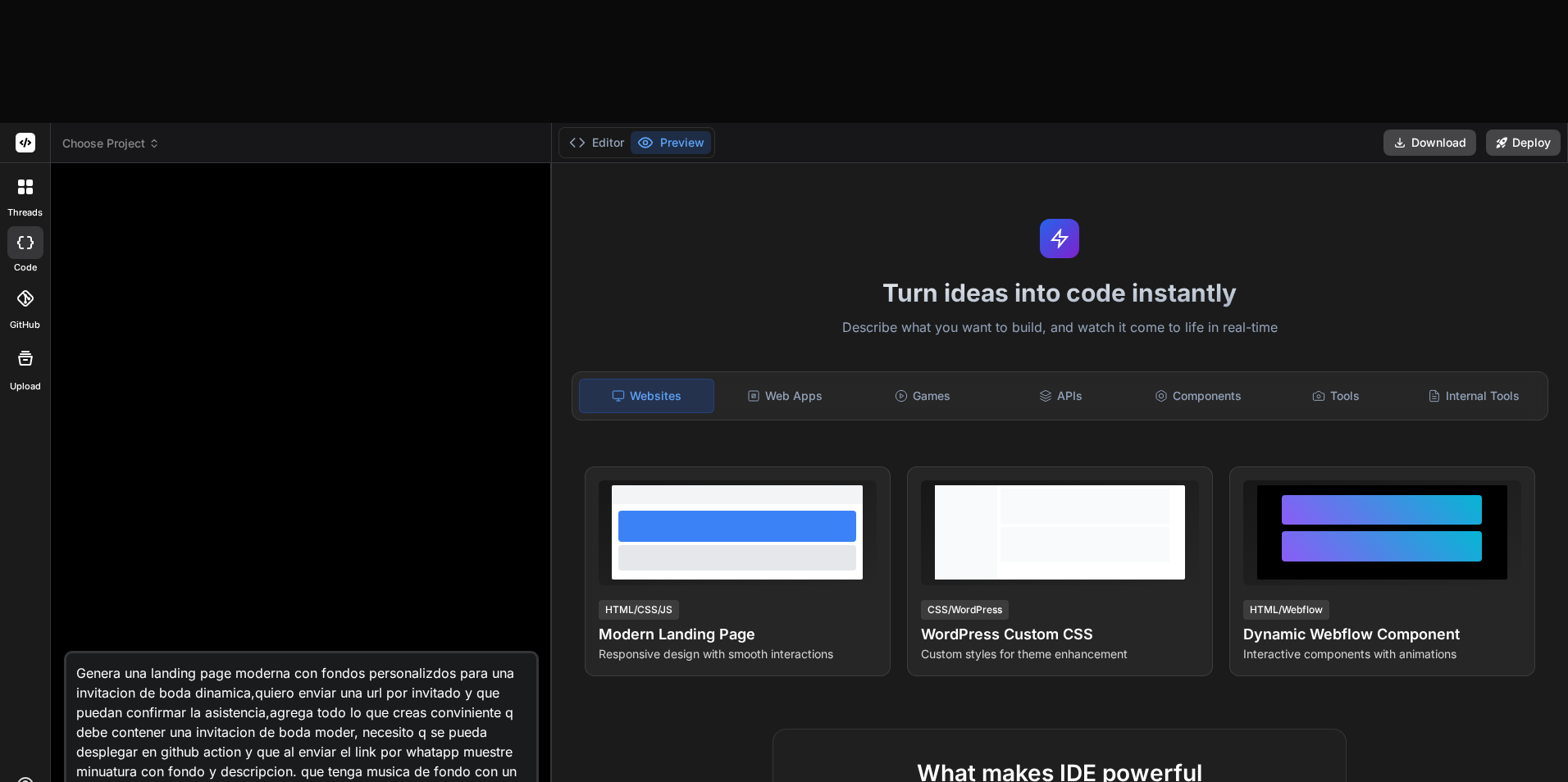
type textarea "x"
type textarea "Genera una landing page moderna con fondos personalizdos para una invitacion de…"
type textarea "x"
type textarea "Genera una landing page moderna con fondos personalizdos para una invitacion de…"
type textarea "x"
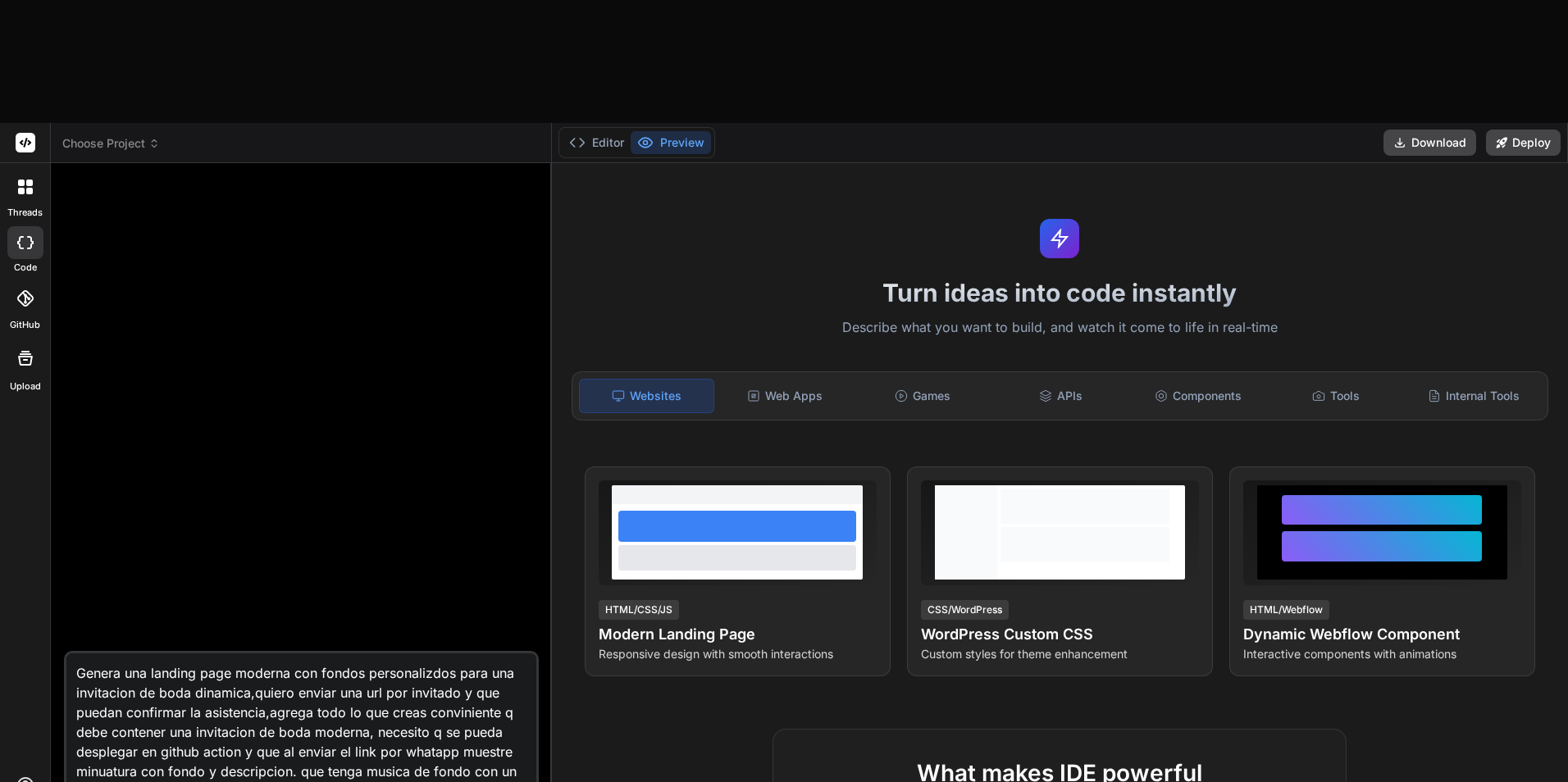
type textarea "Genera una landing page moderna con fondos personalizdos para una invitacion de…"
type textarea "x"
type textarea "Genera una landing page moderna con fondos personalizdos para una invitacion de…"
type textarea "x"
type textarea "Genera una landing page moderna con fondos personalizdos para una invitacion de…"
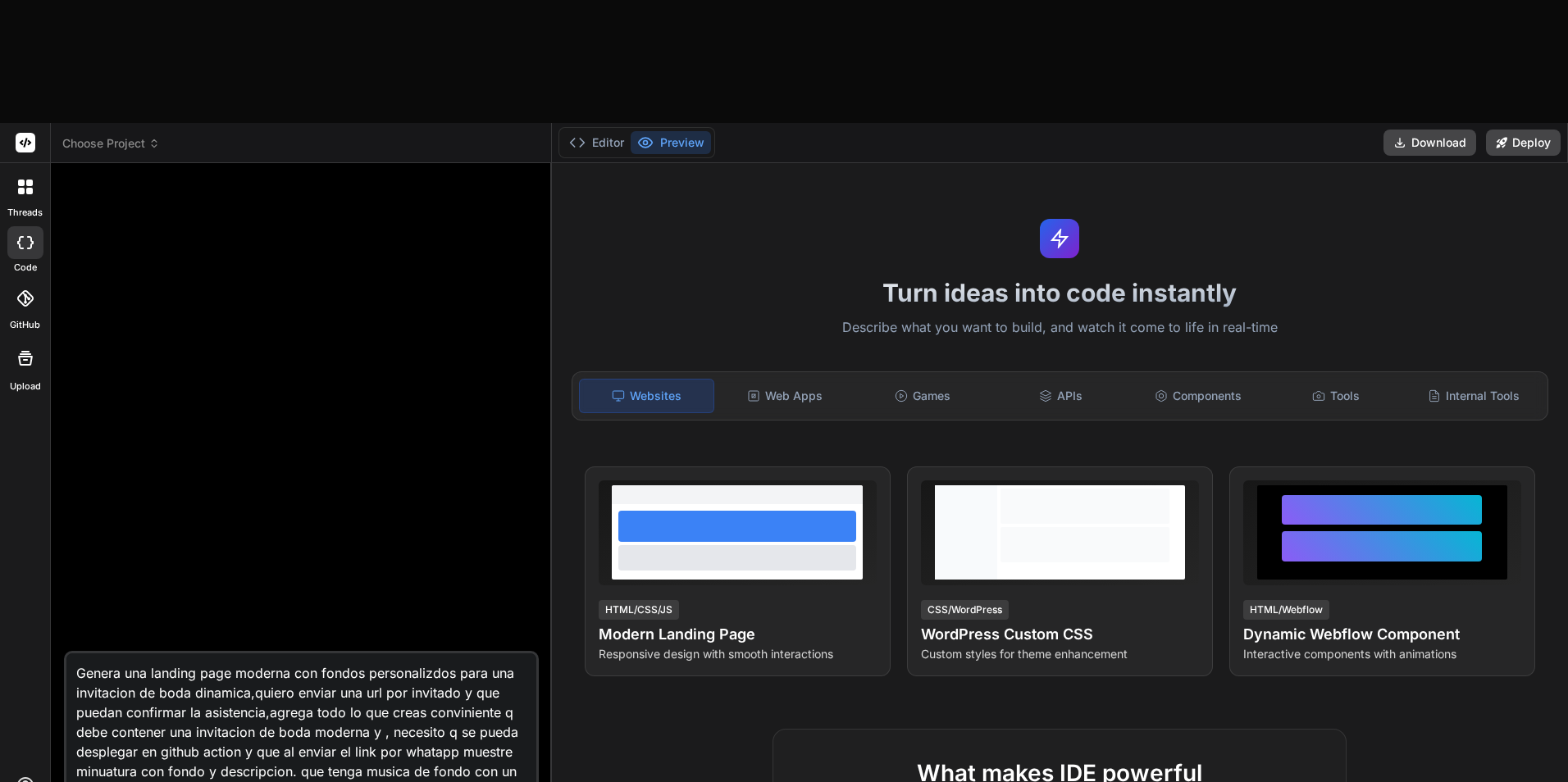
type textarea "x"
type textarea "Genera una landing page moderna con fondos personalizdos para una invitacion de…"
type textarea "x"
type textarea "Genera una landing page moderna con fondos personalizdos para una invitacion de…"
type textarea "x"
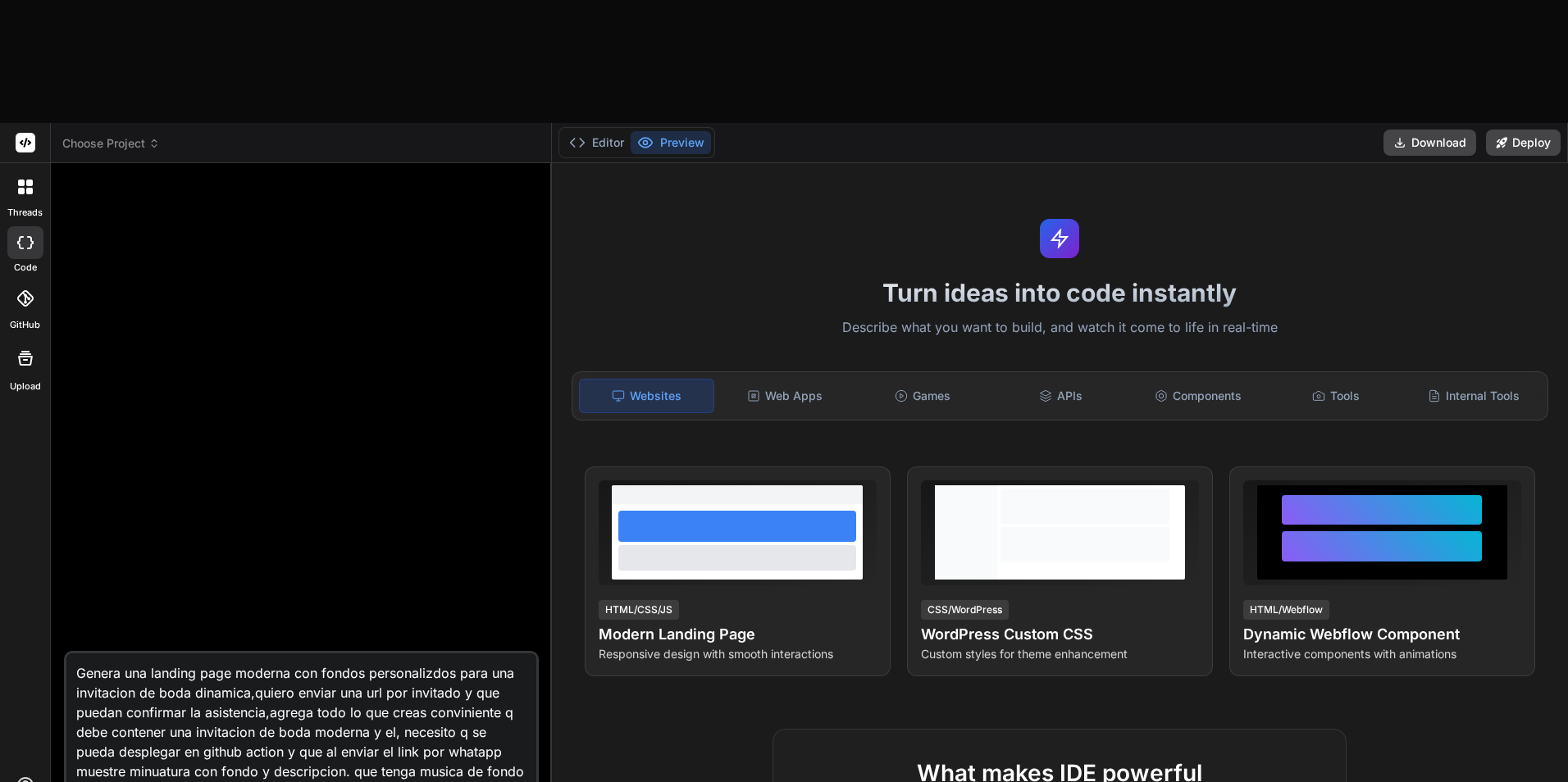
type textarea "Genera una landing page moderna con fondos personalizdos para una invitacion de…"
type textarea "x"
type textarea "Genera una landing page moderna con fondos personalizdos para una invitacion de…"
type textarea "x"
type textarea "Genera una landing page moderna con fondos personalizdos para una invitacion de…"
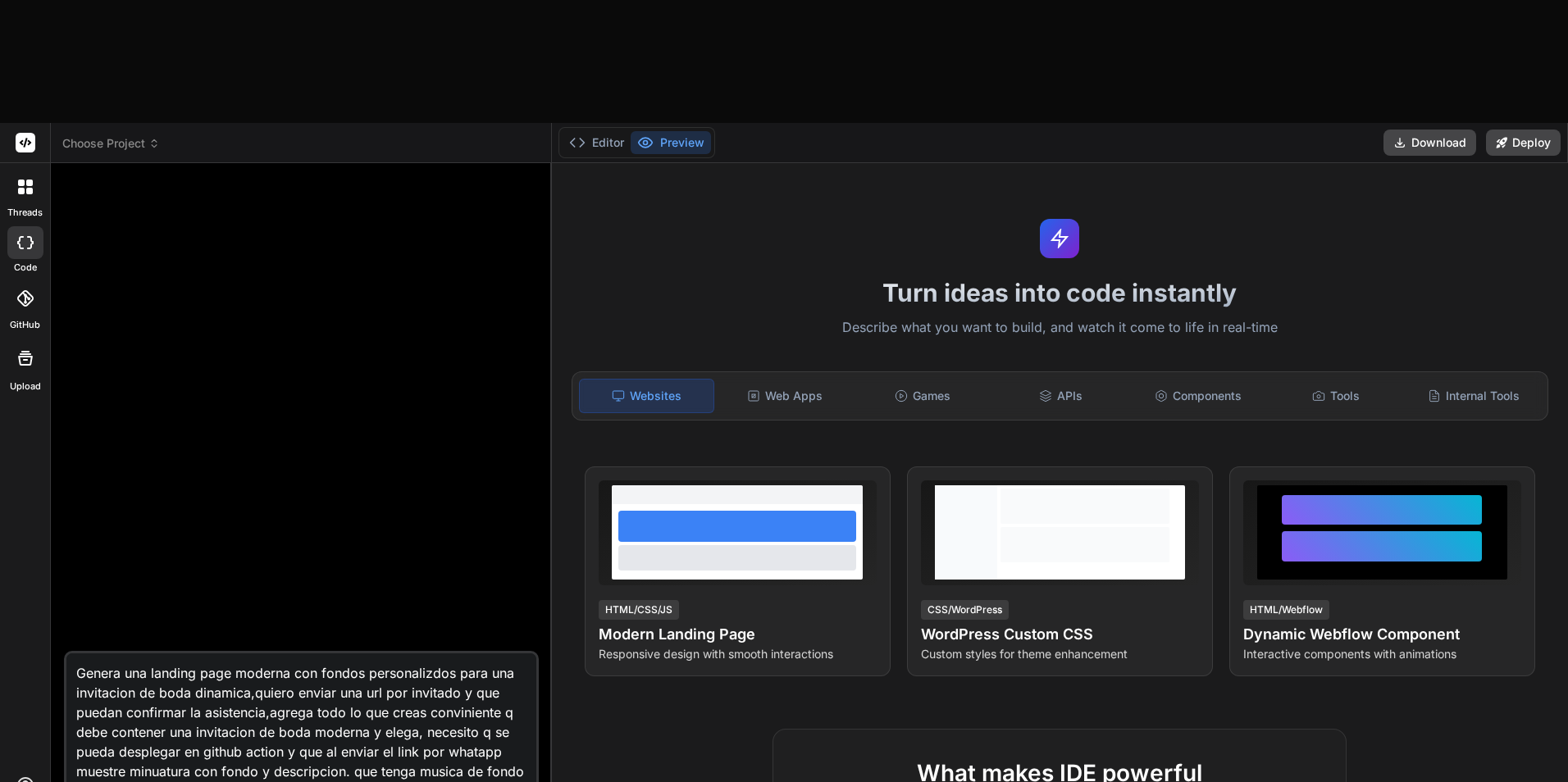
type textarea "x"
type textarea "Genera una landing page moderna con fondos personalizdos para una invitacion de…"
type textarea "x"
type textarea "Genera una landing page moderna con fondos personalizdos para una invitacion de…"
type textarea "x"
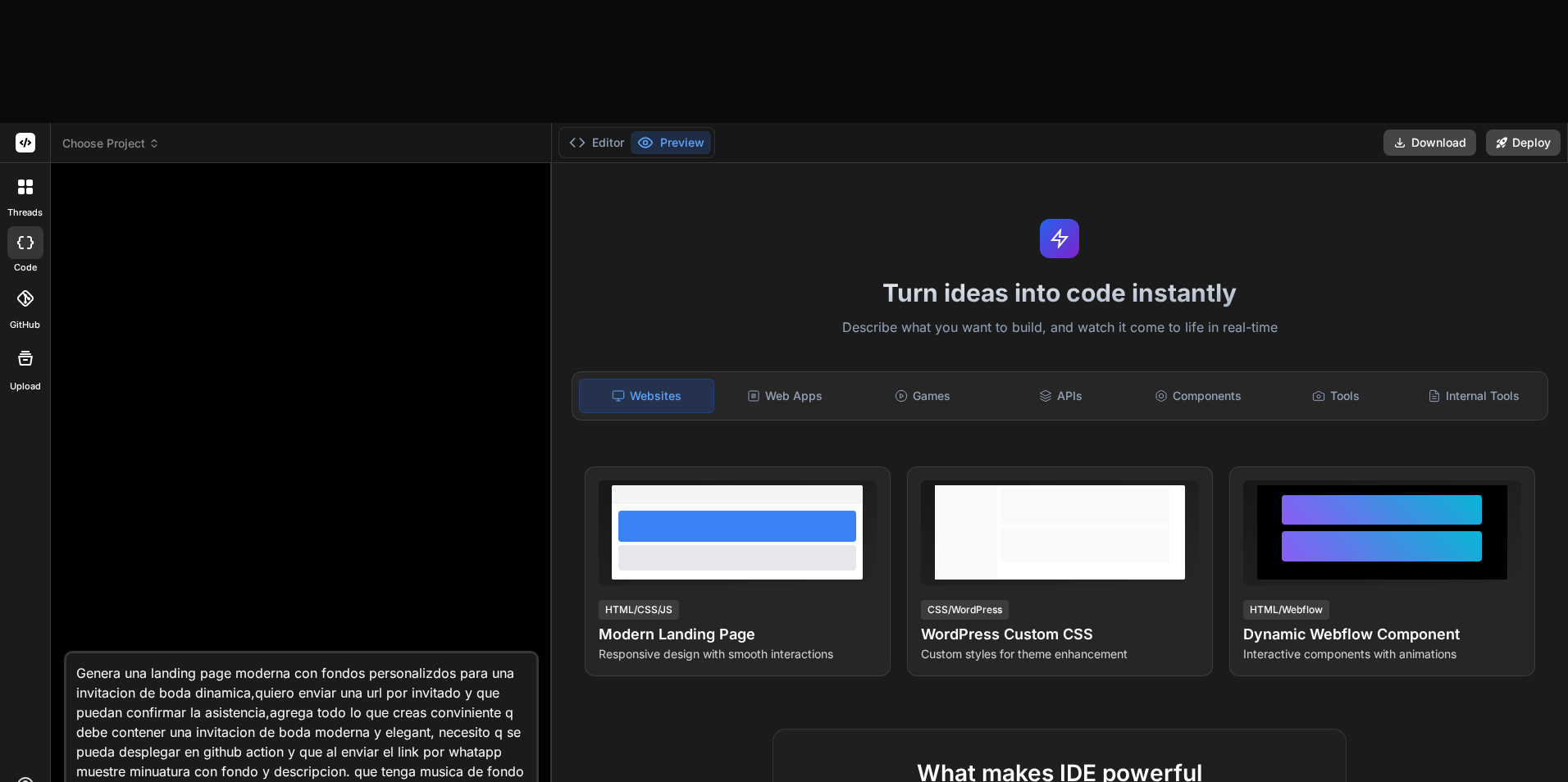
type textarea "Genera una landing page moderna con fondos personalizdos para una invitacion de…"
click at [292, 653] on textarea "Genera una landing page moderna con fondos personalizdos para una invitacion de…" at bounding box center [301, 737] width 470 height 167
type textarea "x"
type textarea "Genera una landing page moderna con fondos personalizdos para una invitacion de…"
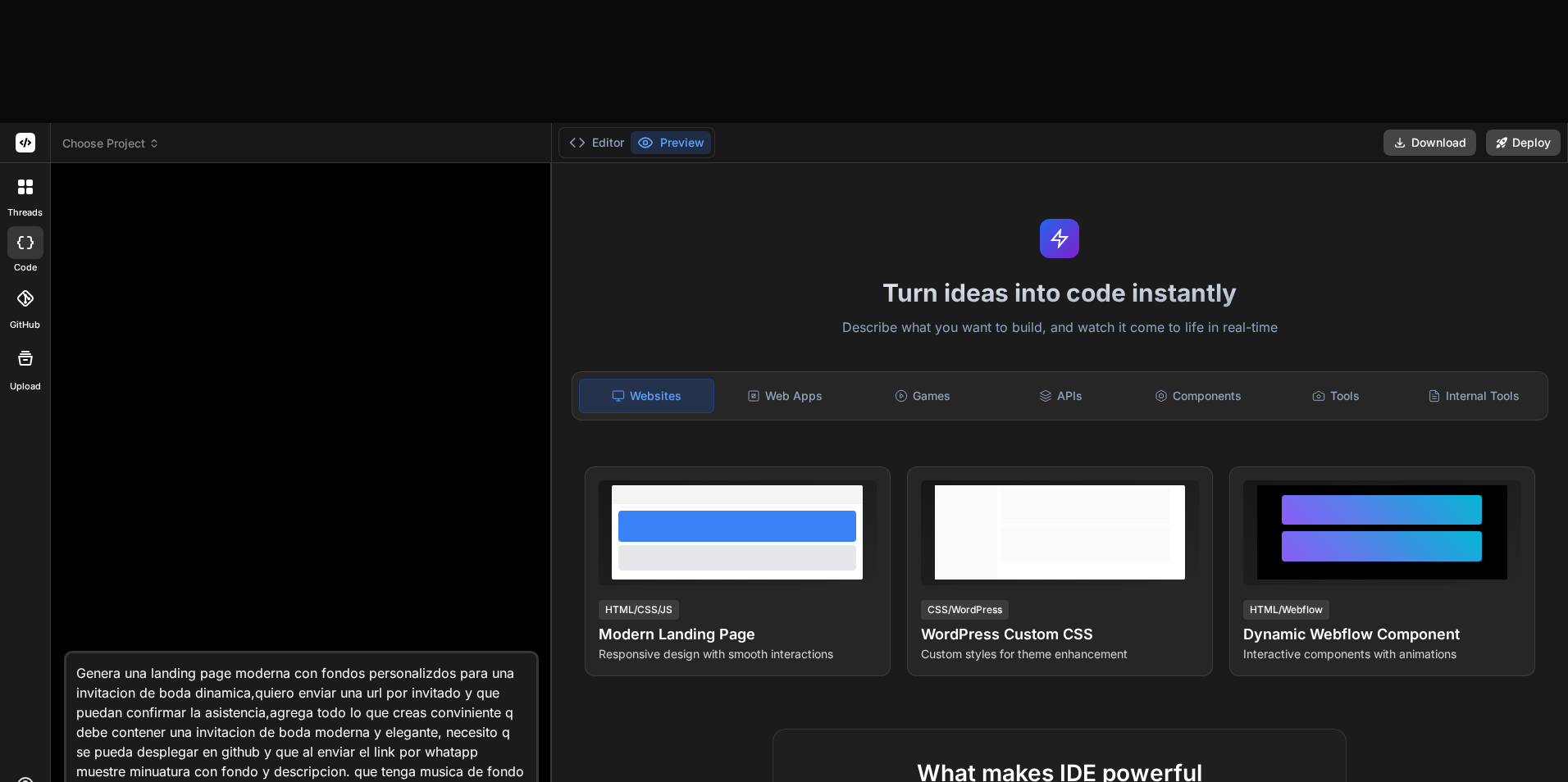
type textarea "x"
type textarea "Genera una landing page moderna con fondos personalizdos para una invitacion de…"
type textarea "x"
type textarea "Genera una landing page moderna con fondos personalizdos para una invitacion de…"
type textarea "x"
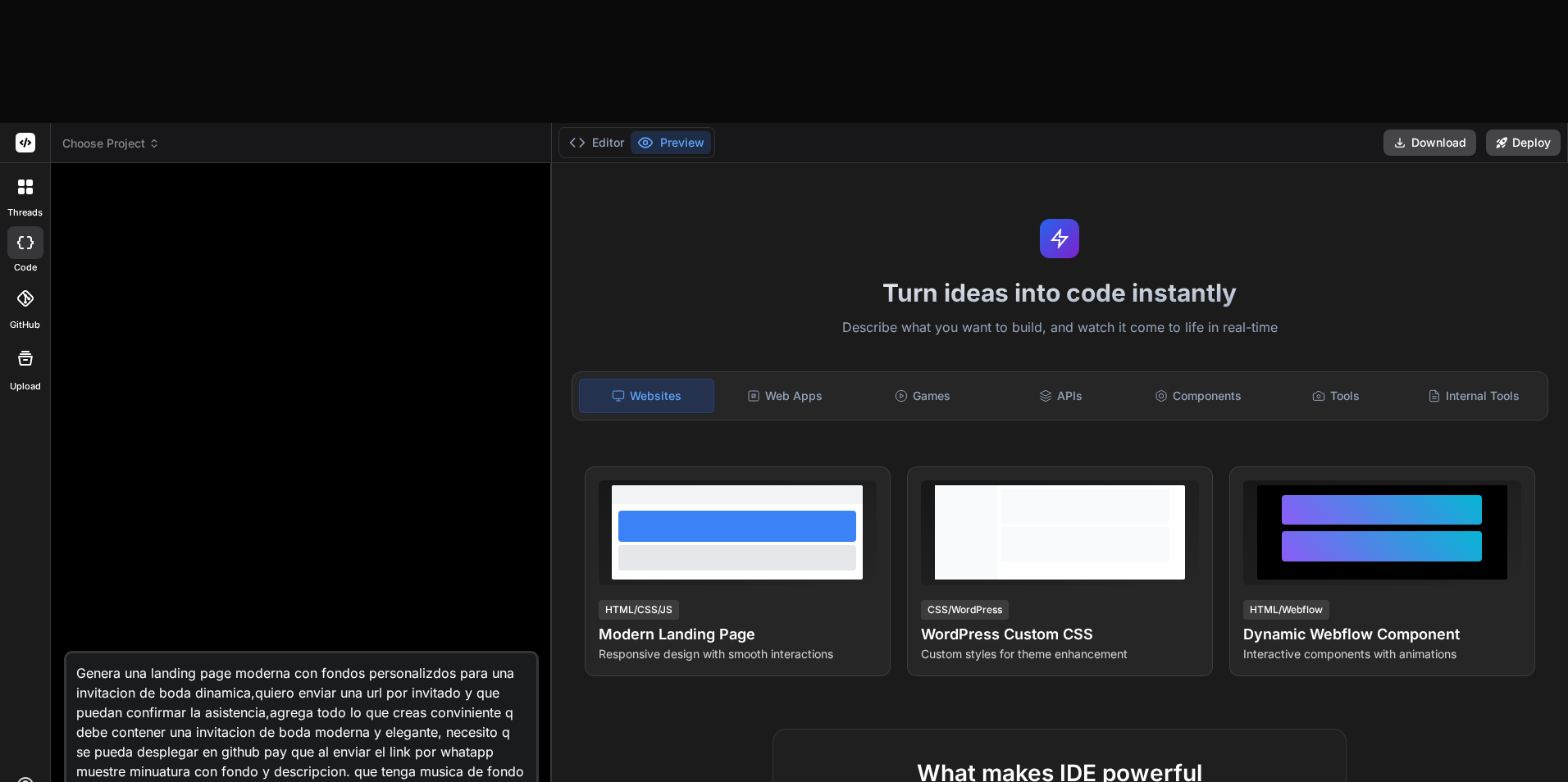
type textarea "Genera una landing page moderna con fondos personalizdos para una invitacion de…"
type textarea "x"
type textarea "Genera una landing page moderna con fondos personalizdos para una invitacion de…"
type textarea "x"
type textarea "Genera una landing page moderna con fondos personalizdos para una invitacion de…"
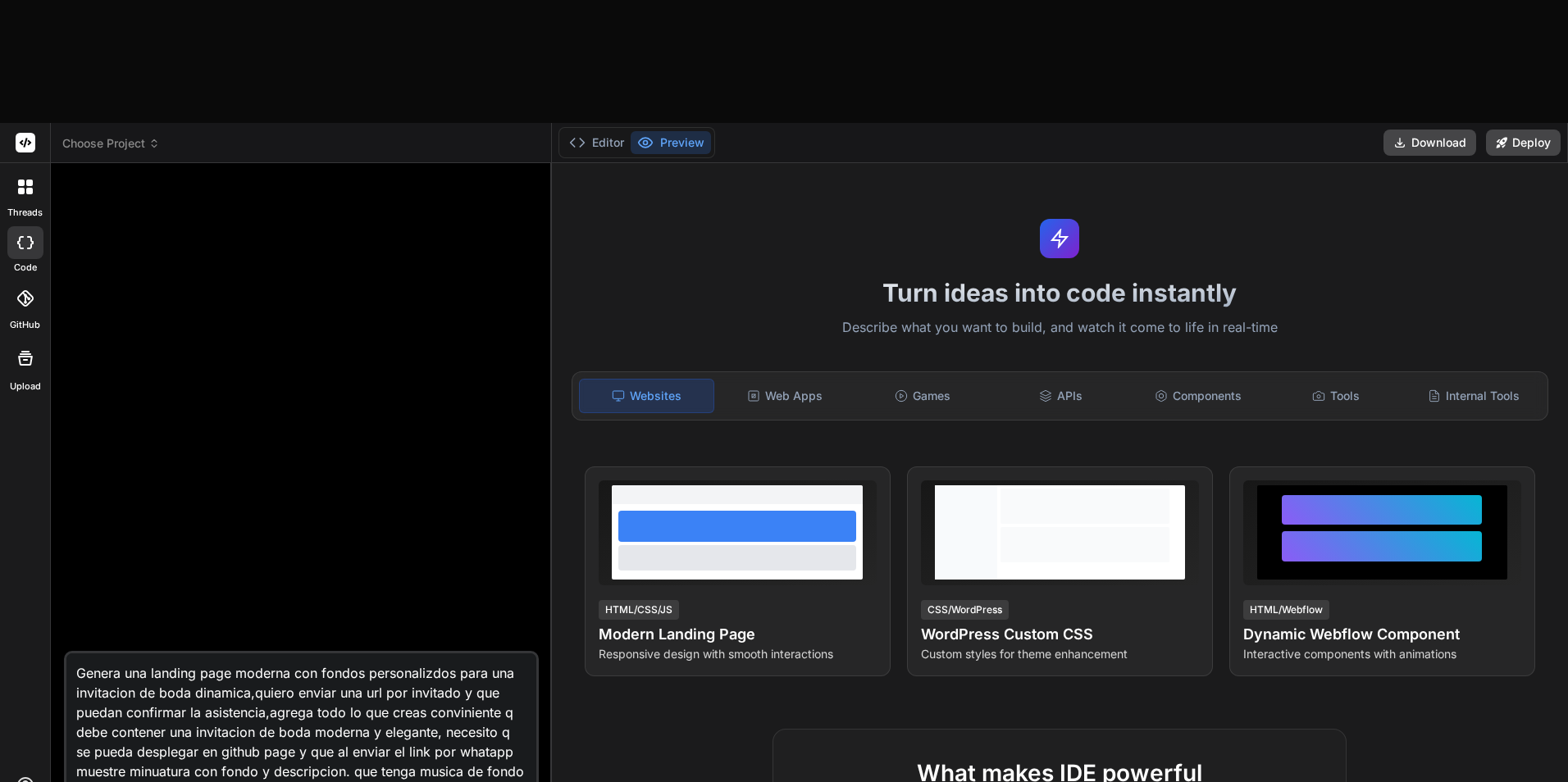
click at [331, 692] on textarea "Genera una landing page moderna con fondos personalizdos para una invitacion de…" at bounding box center [301, 737] width 470 height 167
type textarea "x"
type textarea "Genera una landing page moderna con fondos personalizdos para una invitacion de…"
type textarea "x"
type textarea "Genera una landing page moderna con fondos personalizdos para una invitacion de…"
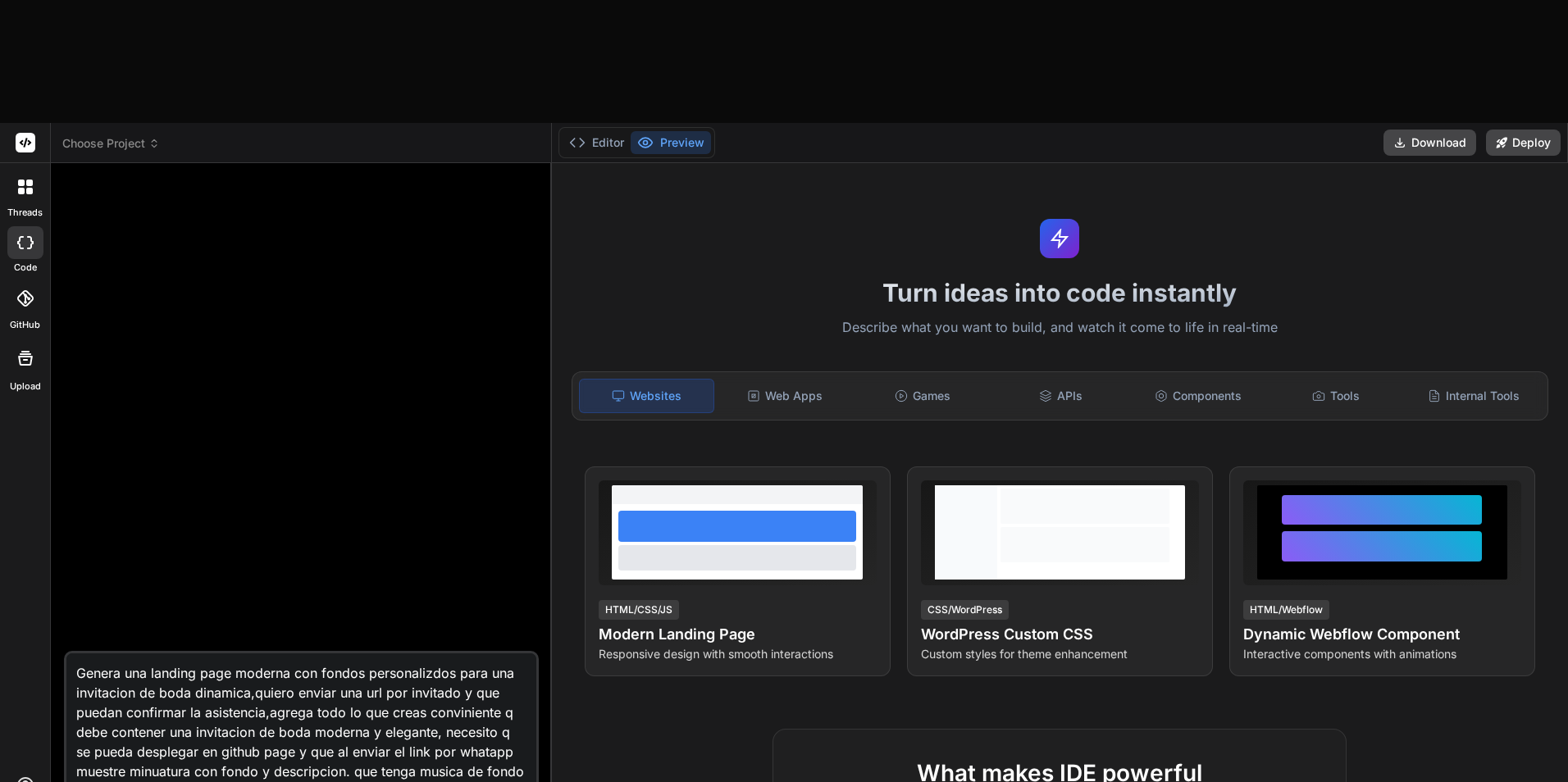
type textarea "x"
type textarea "Genera una landing page moderna con fondos personalizdos para una invitacion de…"
type textarea "x"
type textarea "Genera una landing page moderna con fondos personalizdos para una invitacion de…"
type textarea "x"
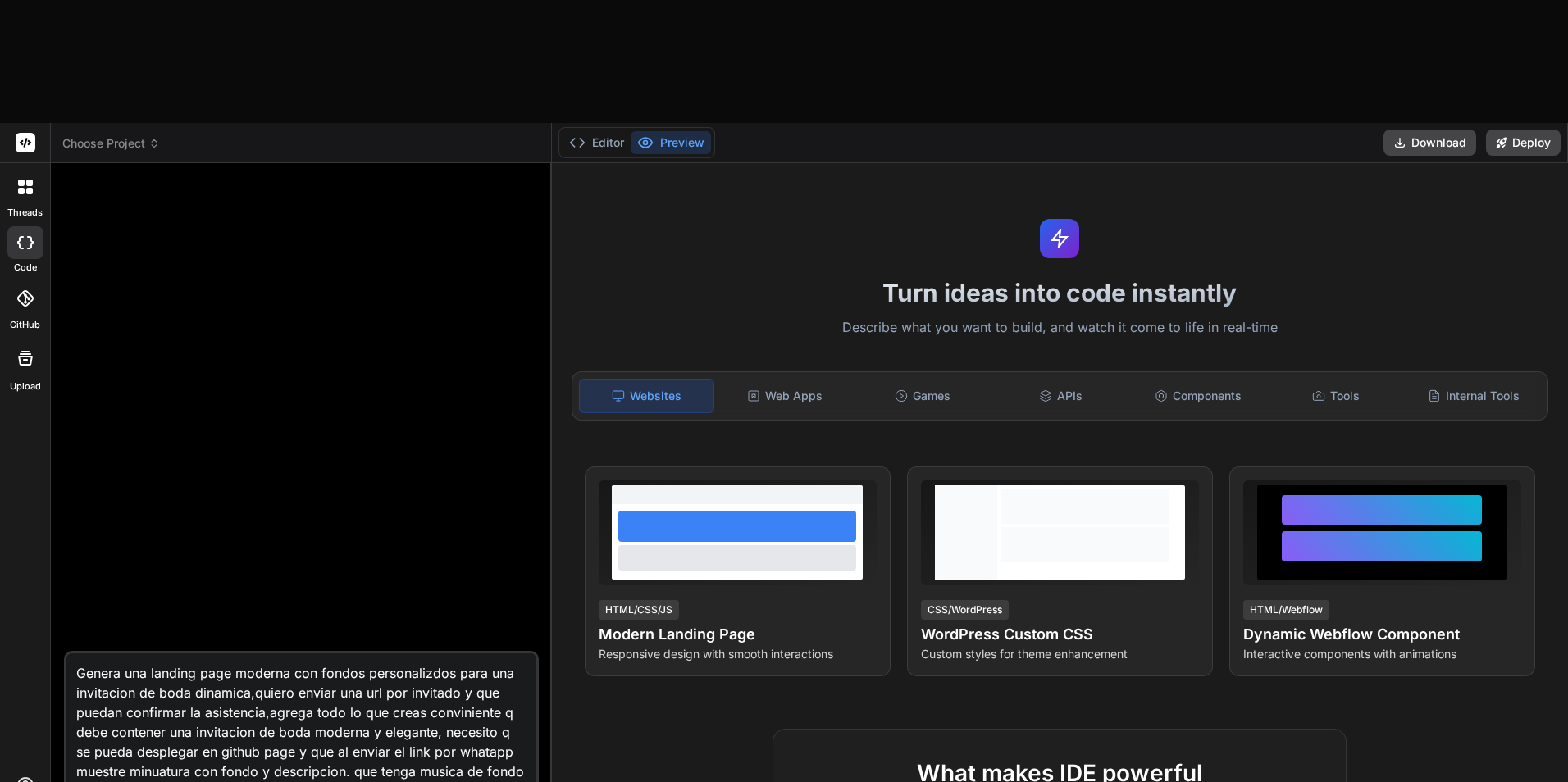
type textarea "Genera una landing page moderna con fondos personalizdos para una invitacion de…"
type textarea "x"
type textarea "Genera una landing page moderna con fondos personalizdos para una invitacion de…"
type textarea "x"
type textarea "Genera una landing page moderna con fondos personalizdos para una invitacion de…"
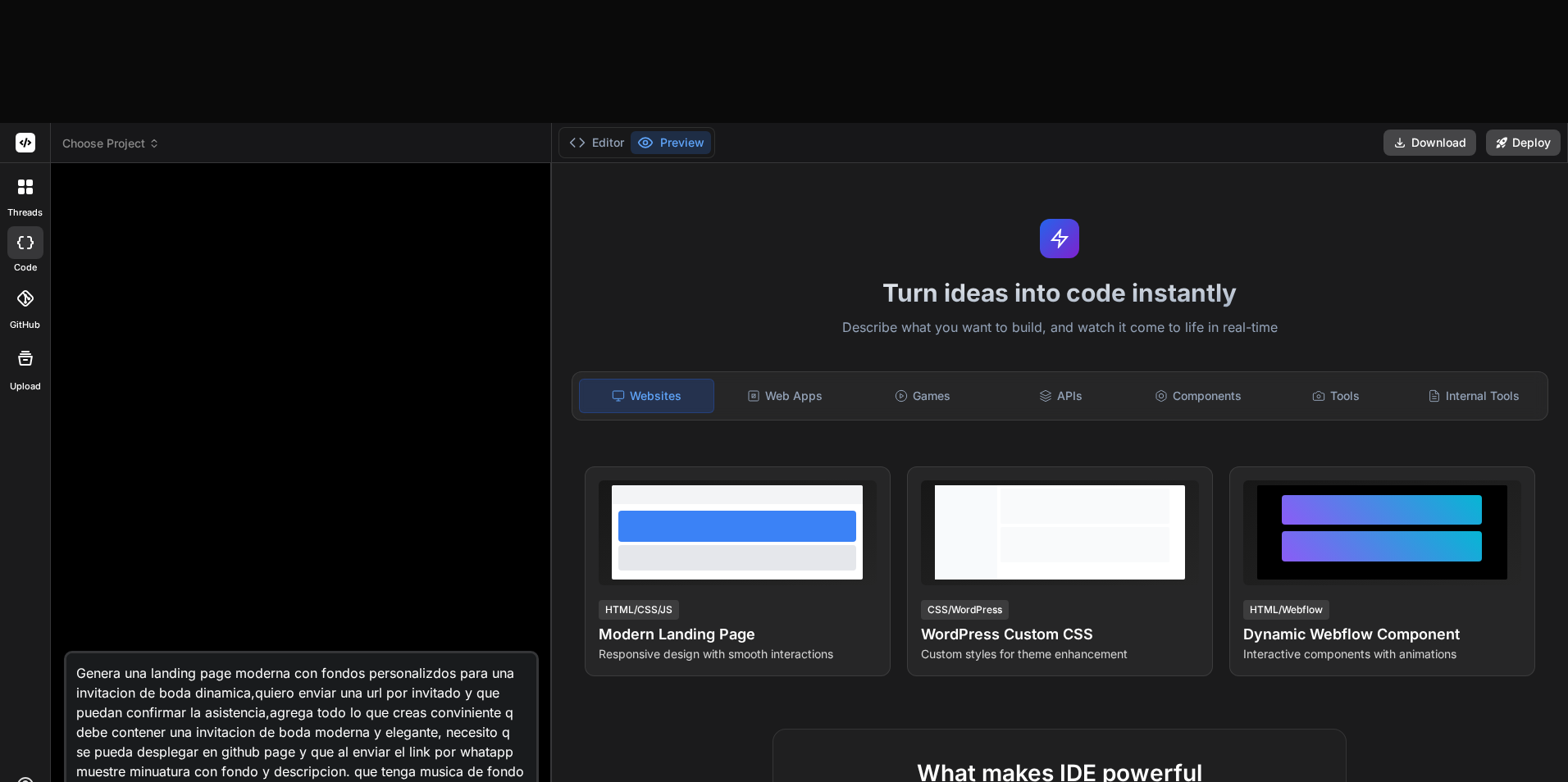
type textarea "x"
type textarea "Genera una landing page moderna con fondos personalizdos para una invitacion de…"
type textarea "x"
type textarea "Genera una landing page moderna con fondos personalizdos para una invitacion de…"
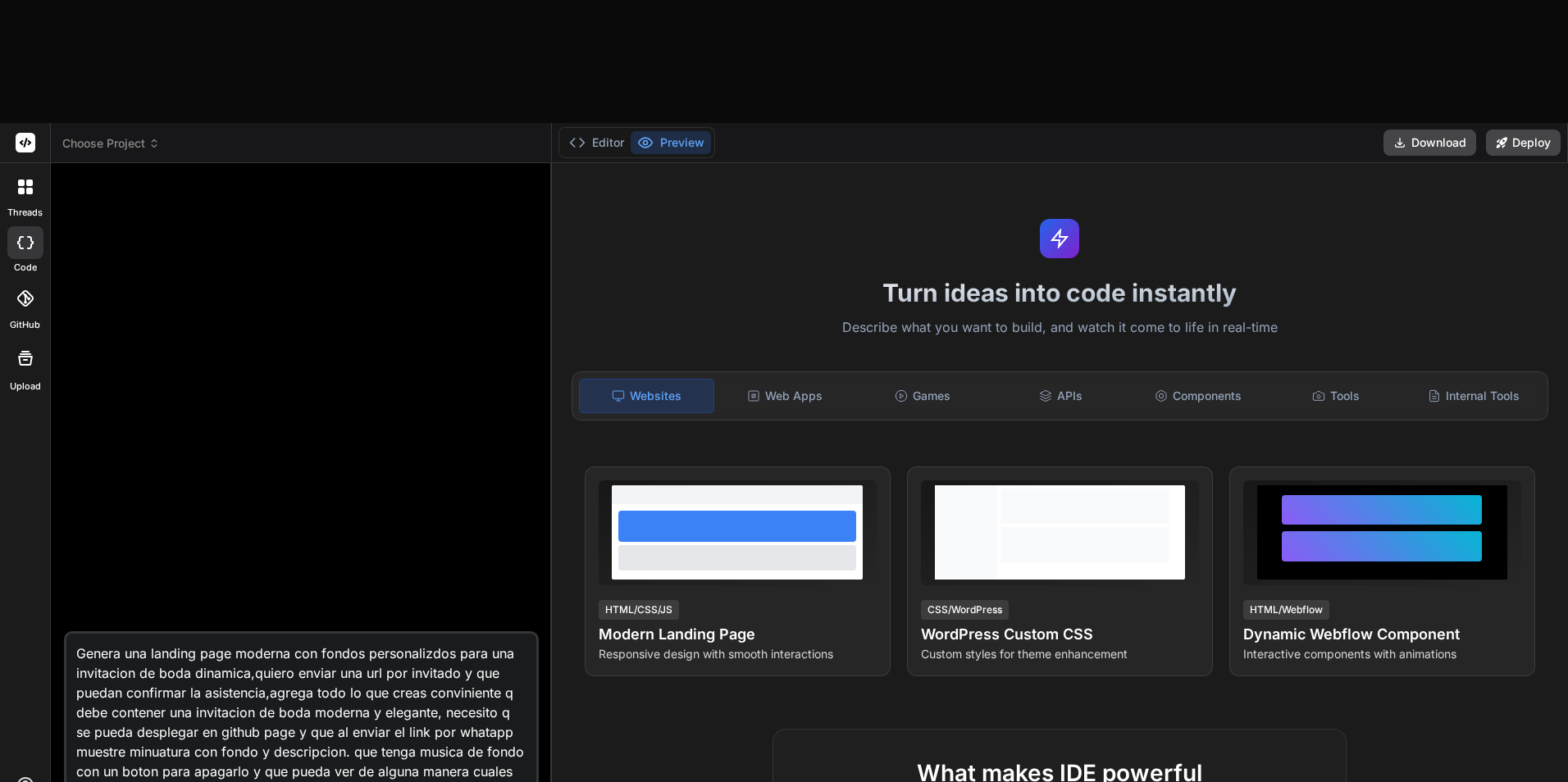
scroll to position [2, 0]
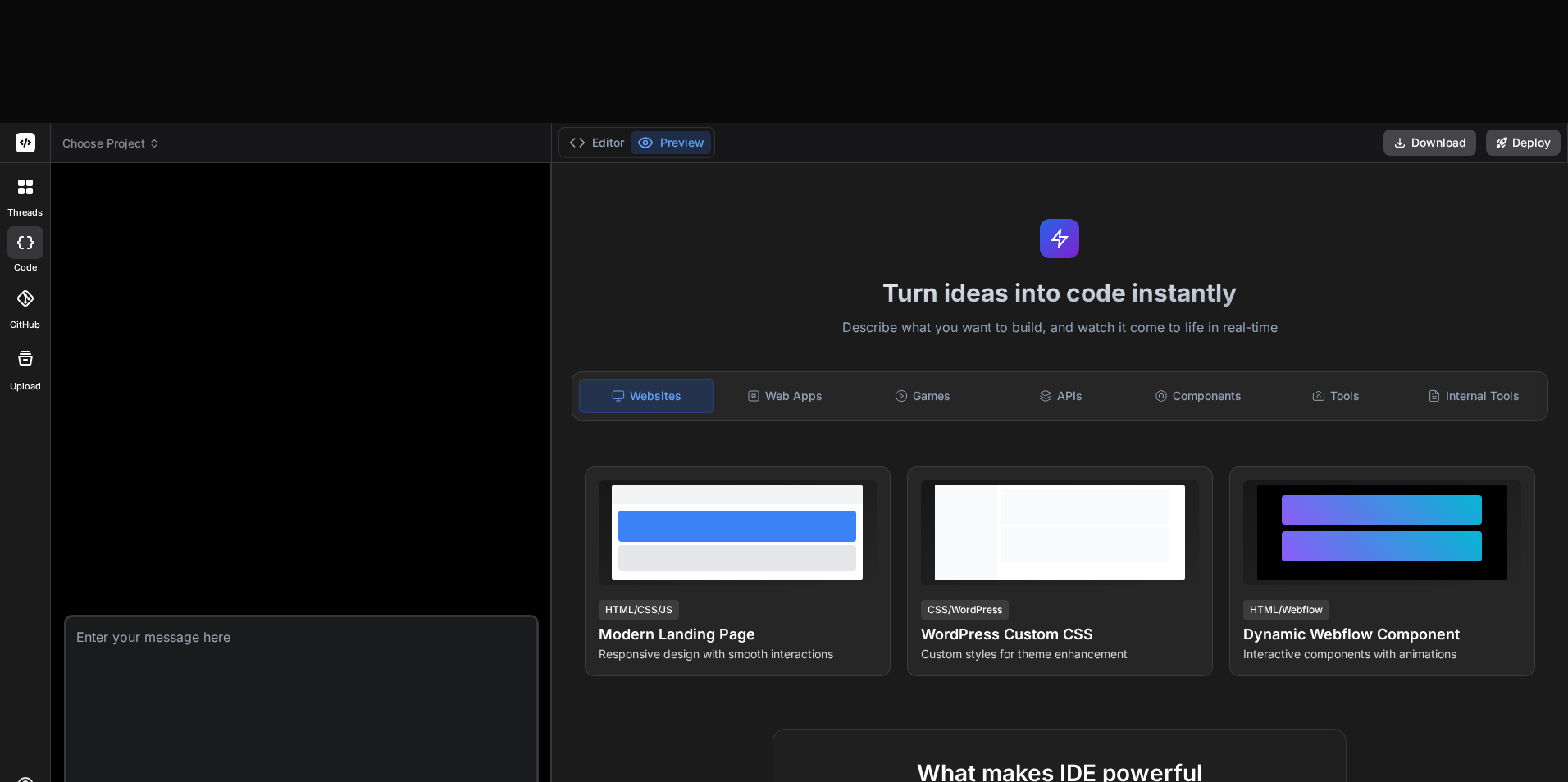
scroll to position [0, 0]
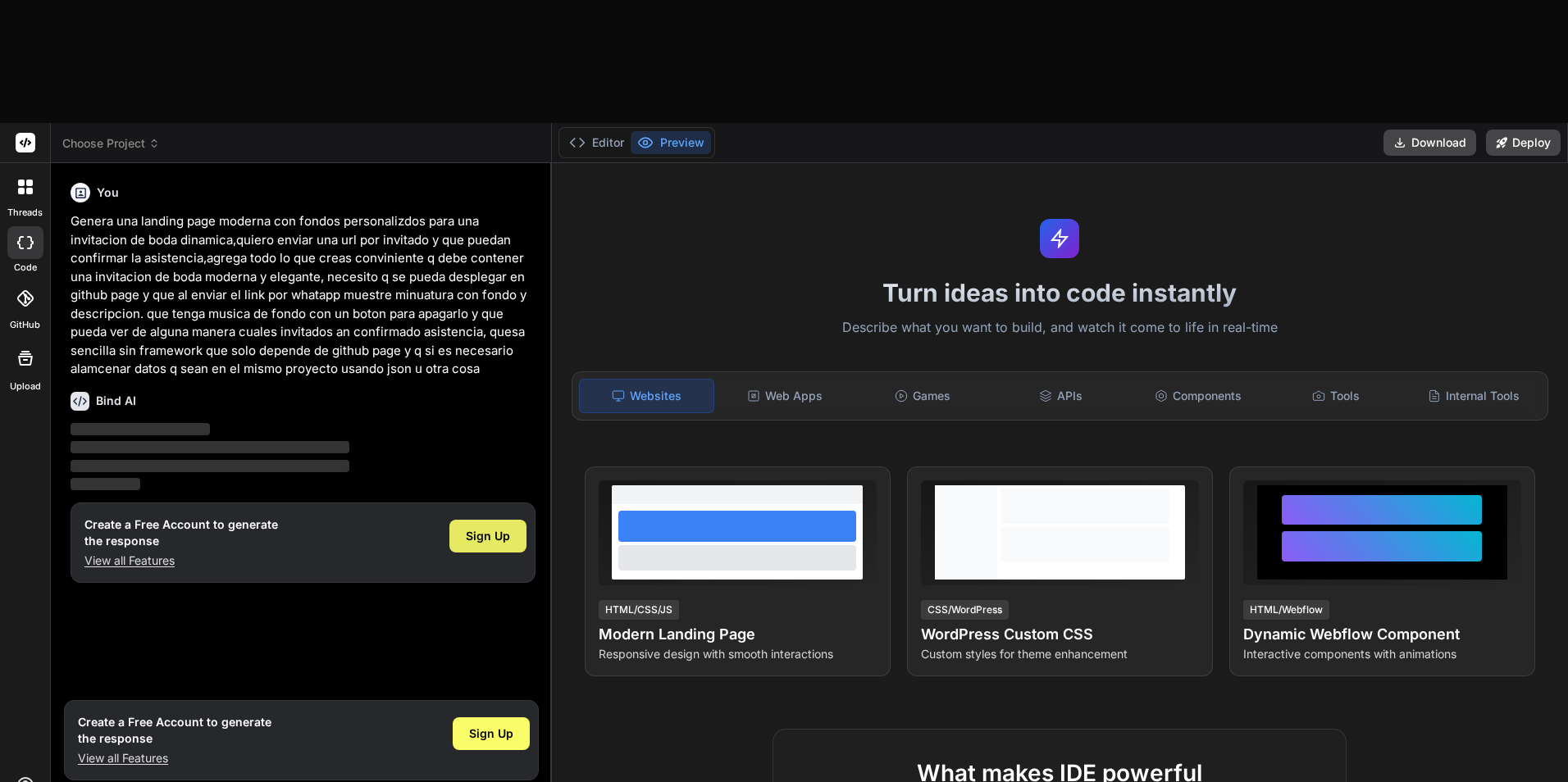
click at [495, 528] on span "Sign Up" at bounding box center [488, 536] width 44 height 16
click at [321, 212] on p "Genera una landing page moderna con fondos personalizdos para una invitacion de…" at bounding box center [303, 295] width 465 height 166
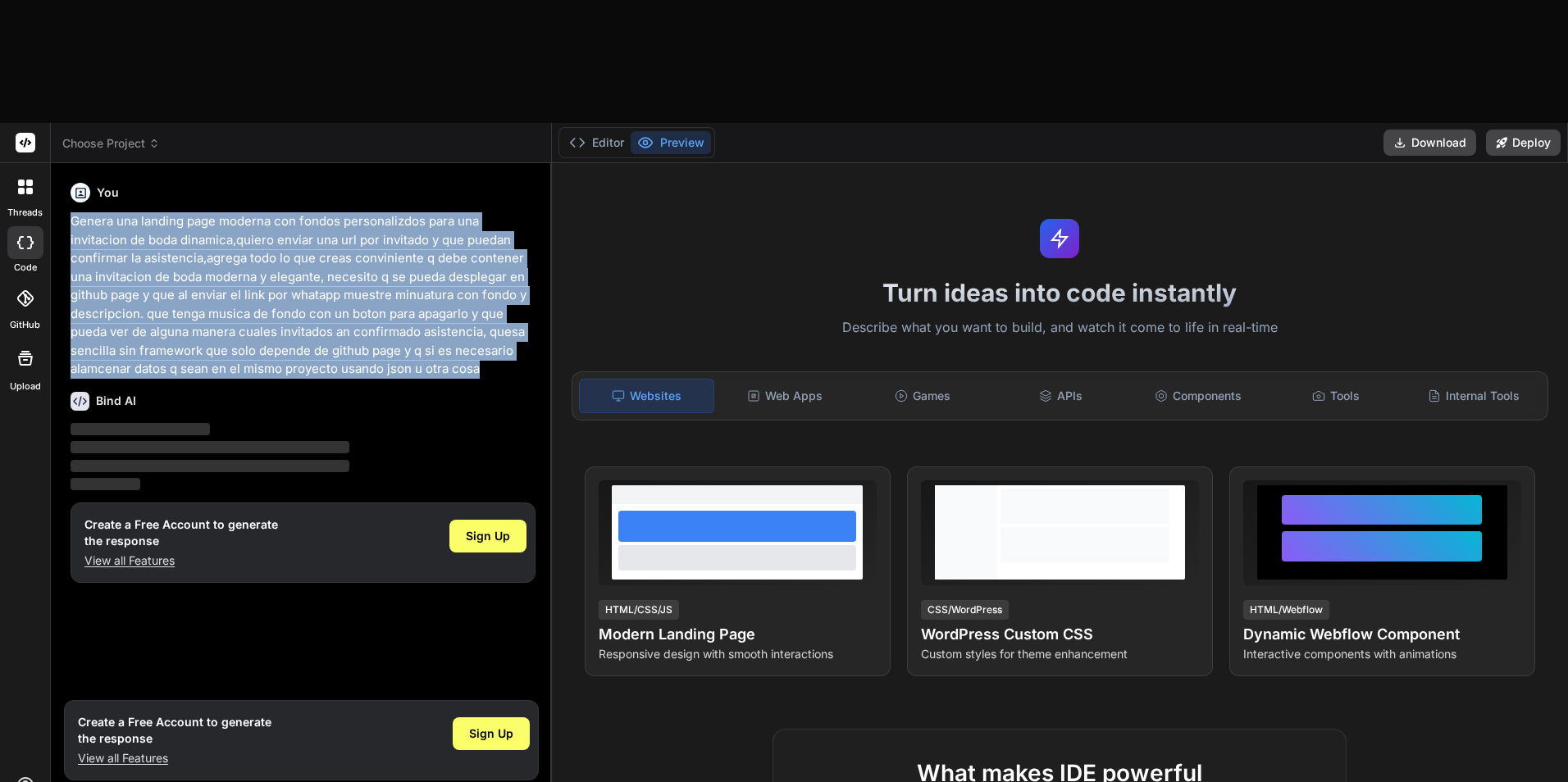
drag, startPoint x: 485, startPoint y: 246, endPoint x: 72, endPoint y: 103, distance: 437.1
click at [72, 212] on p "Genera una landing page moderna con fondos personalizdos para una invitacion de…" at bounding box center [303, 295] width 465 height 166
copy p "Genera una landing page moderna con fondos personalizdos para una invitacion de…"
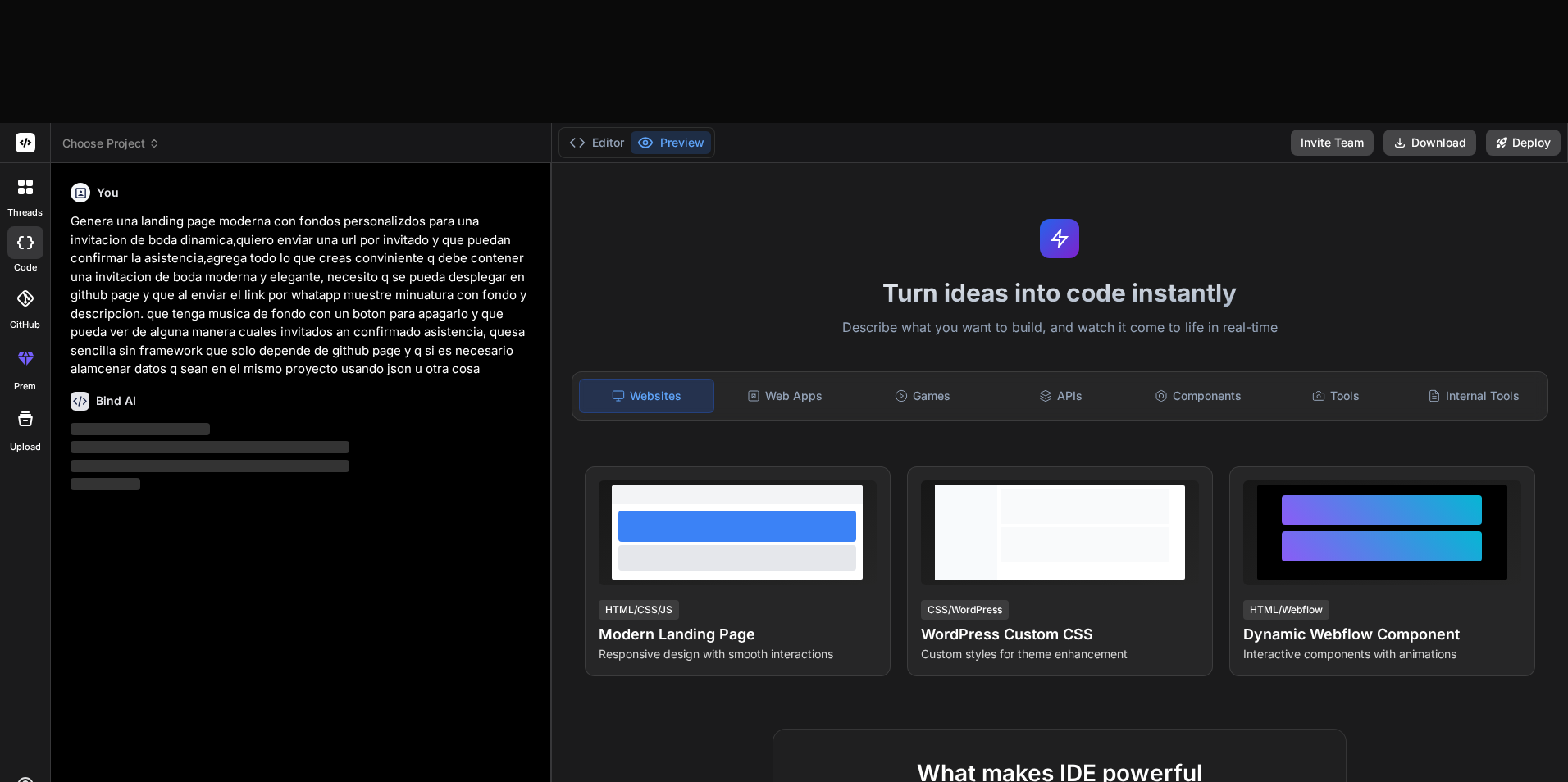
click at [304, 469] on div "You Genera una landing page moderna con fondos personalizdos para una invitacio…" at bounding box center [303, 483] width 472 height 612
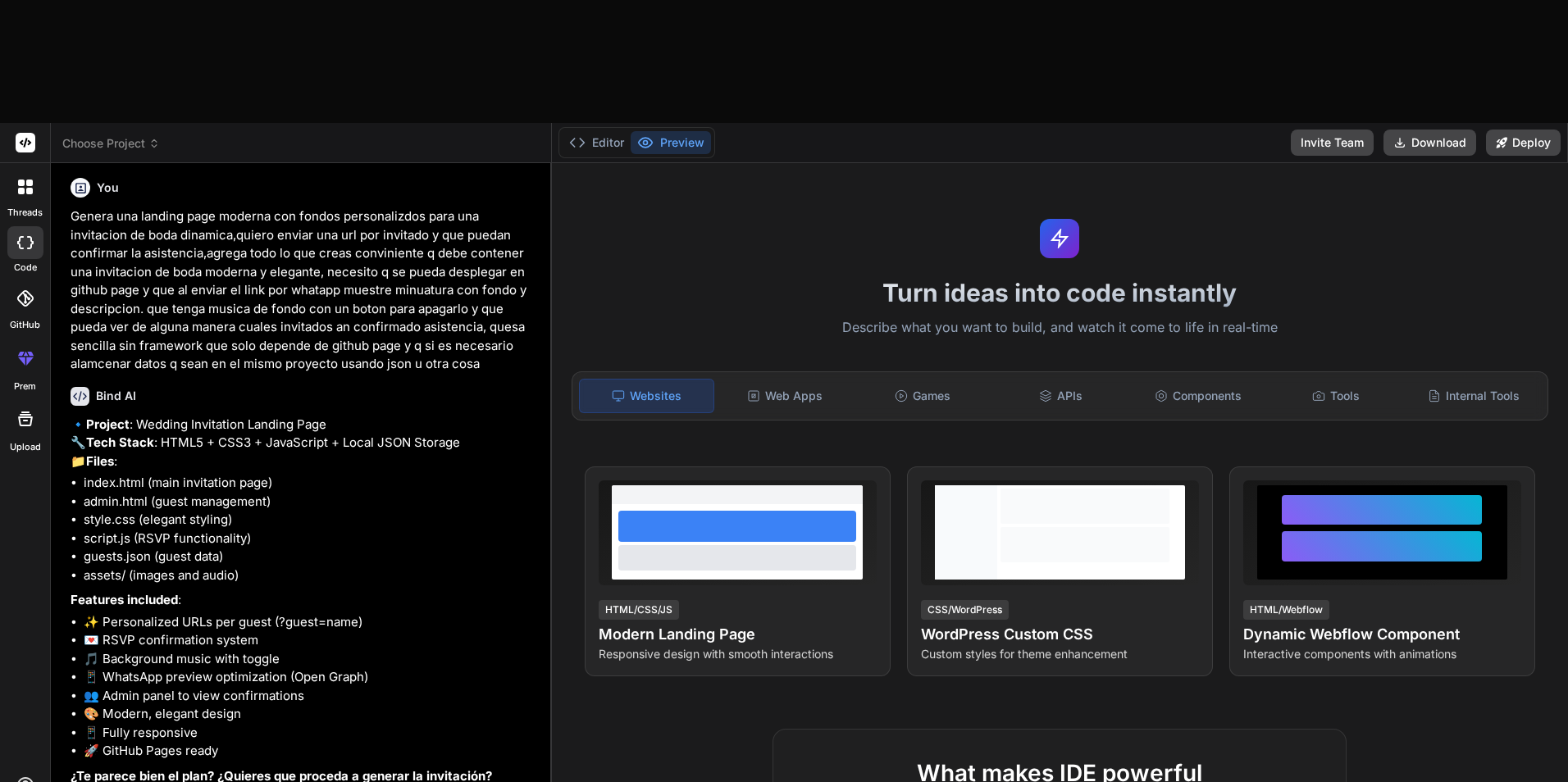
scroll to position [42, 0]
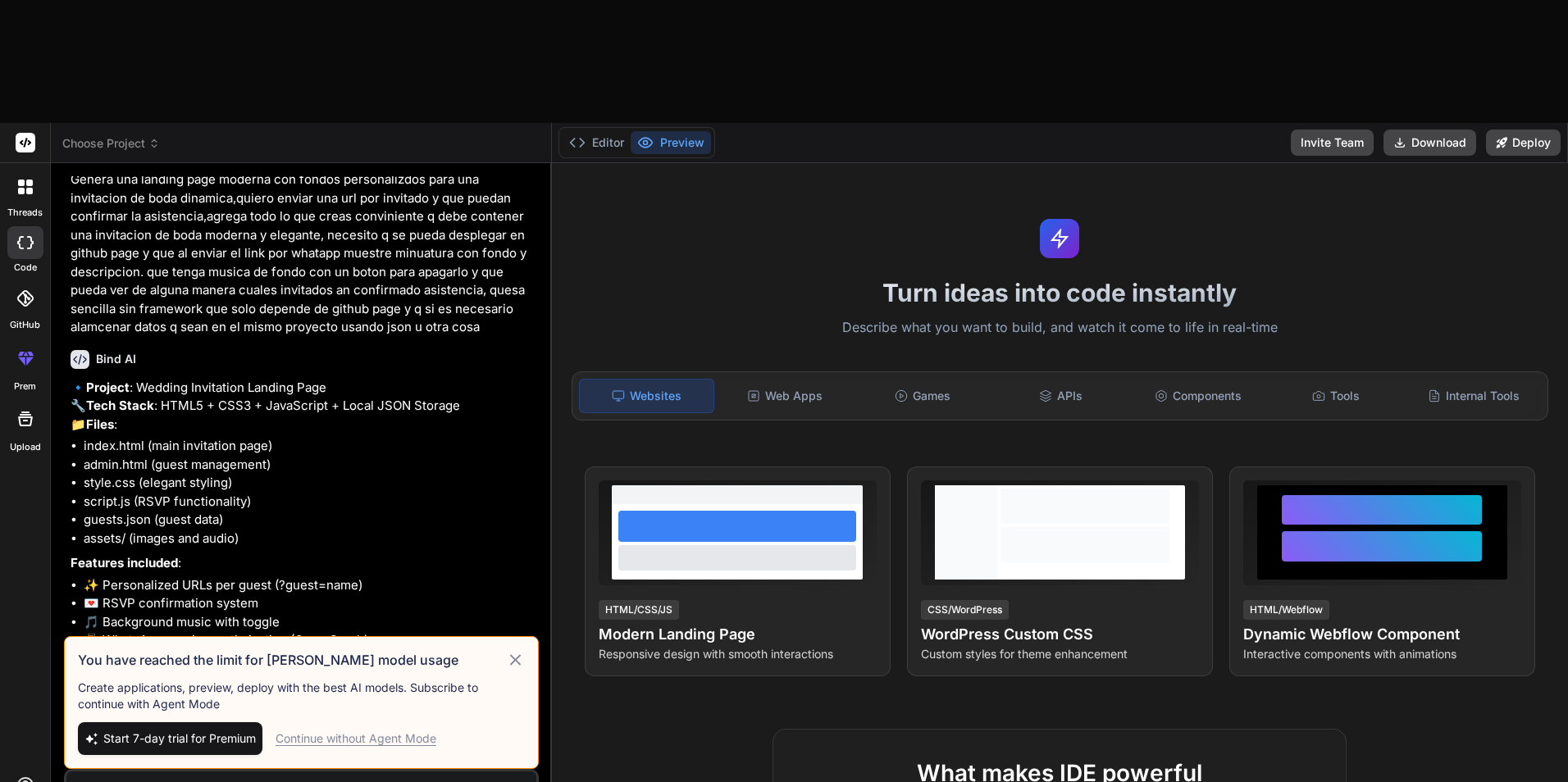
click at [397, 731] on div "Continue without Agent Mode" at bounding box center [356, 739] width 160 height 16
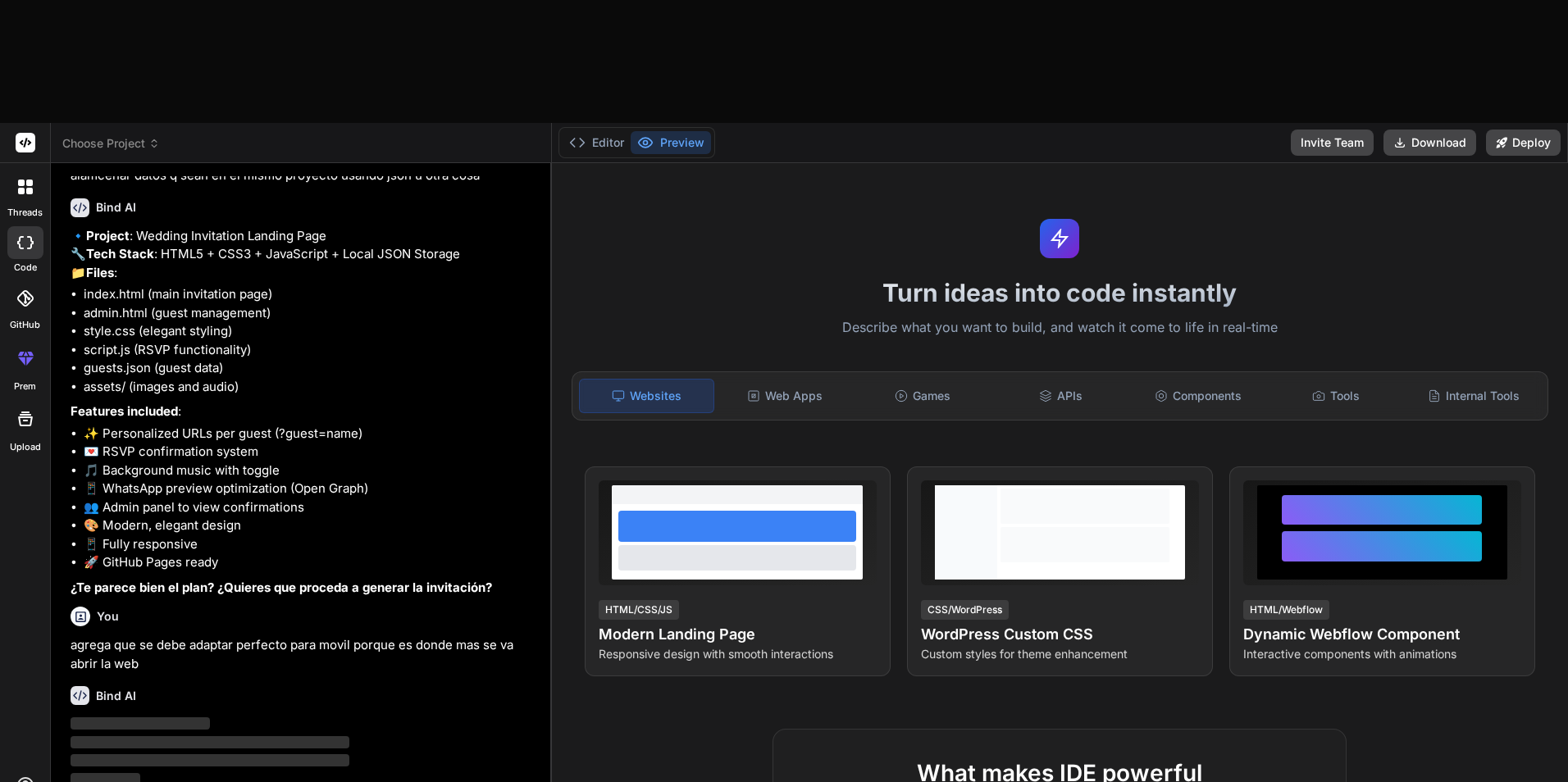
scroll to position [230, 0]
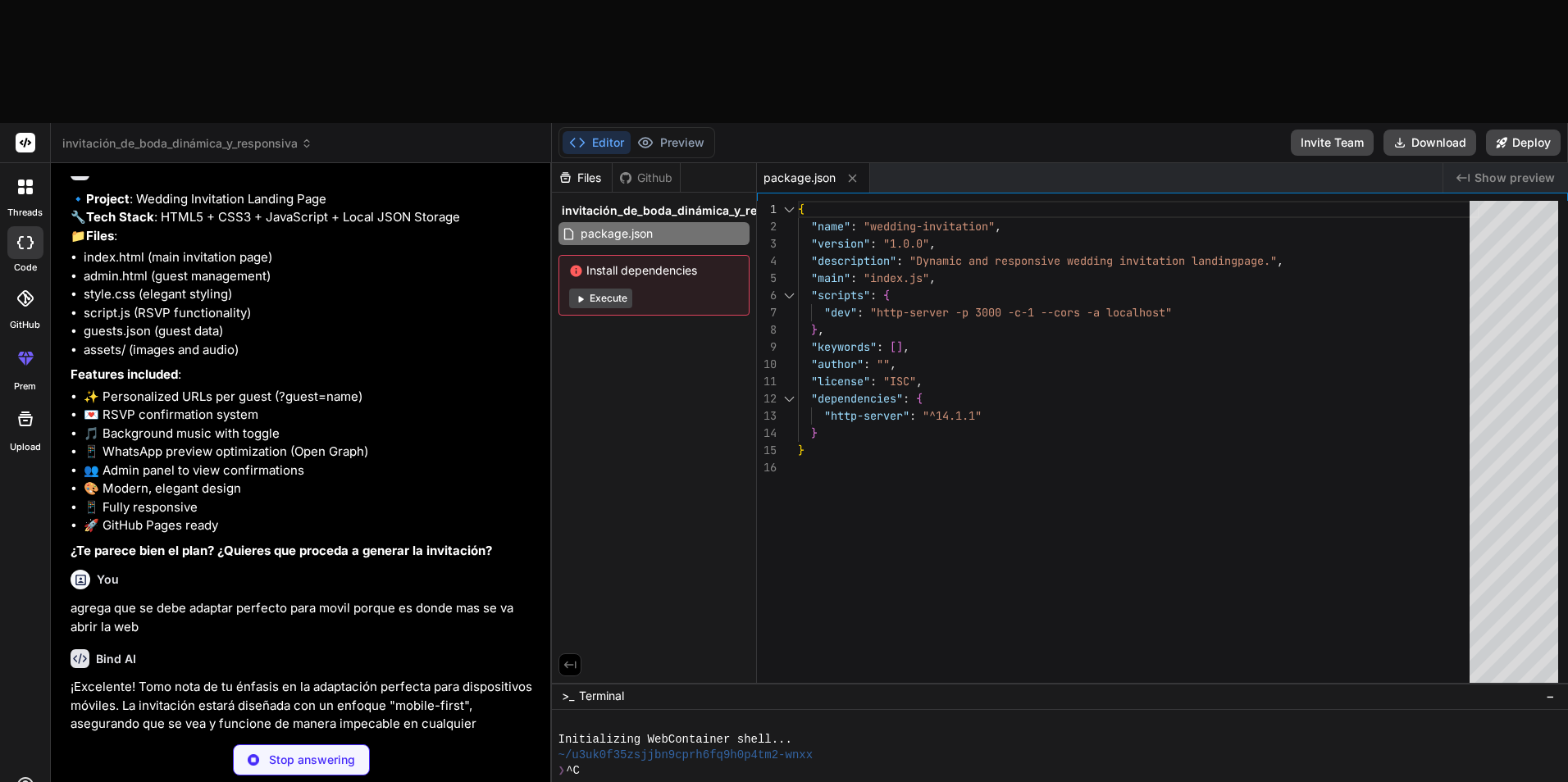
drag, startPoint x: 603, startPoint y: 171, endPoint x: 603, endPoint y: 191, distance: 20.0
click at [603, 289] on button "Execute" at bounding box center [600, 298] width 63 height 20
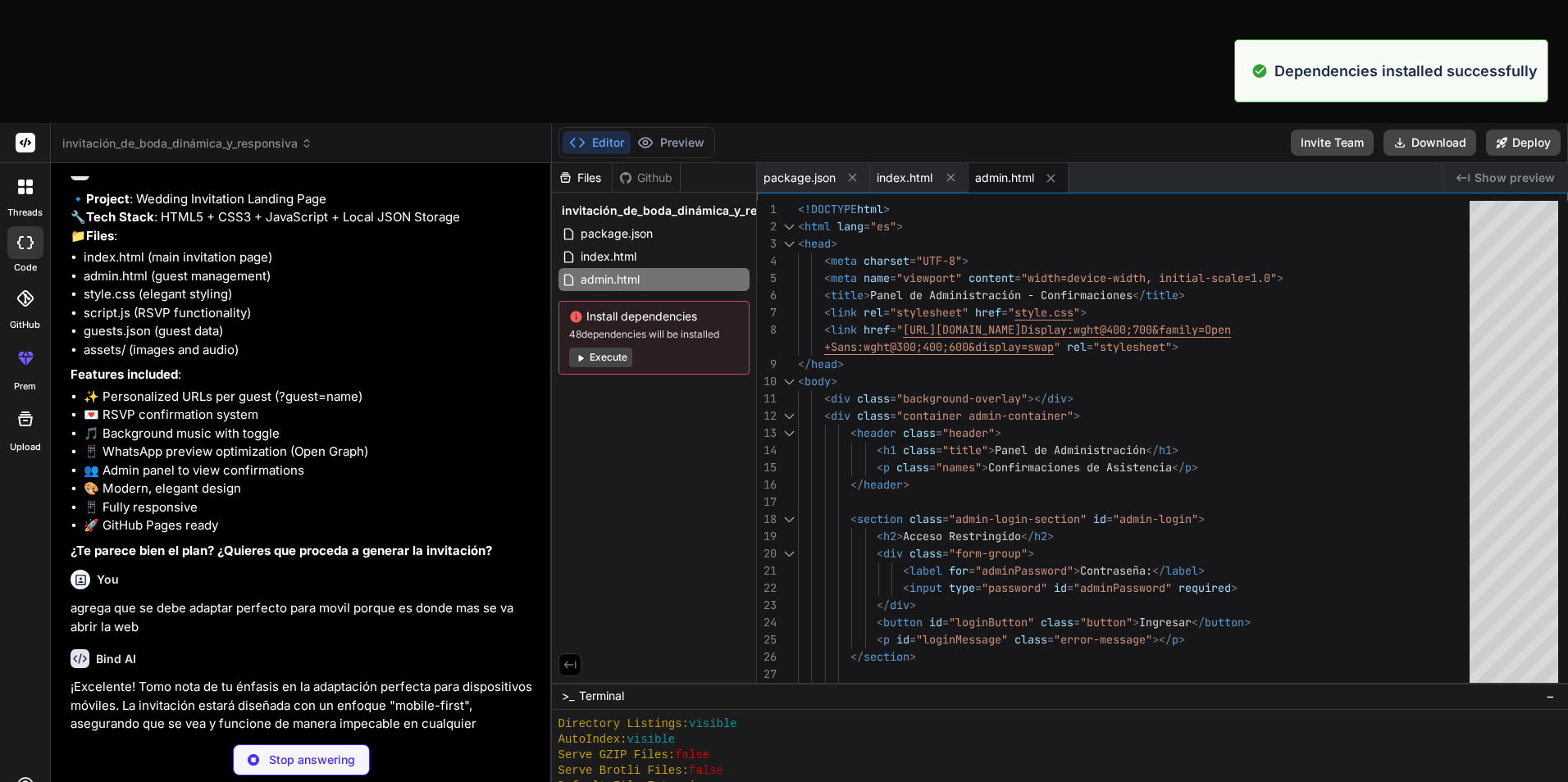
scroll to position [701, 0]
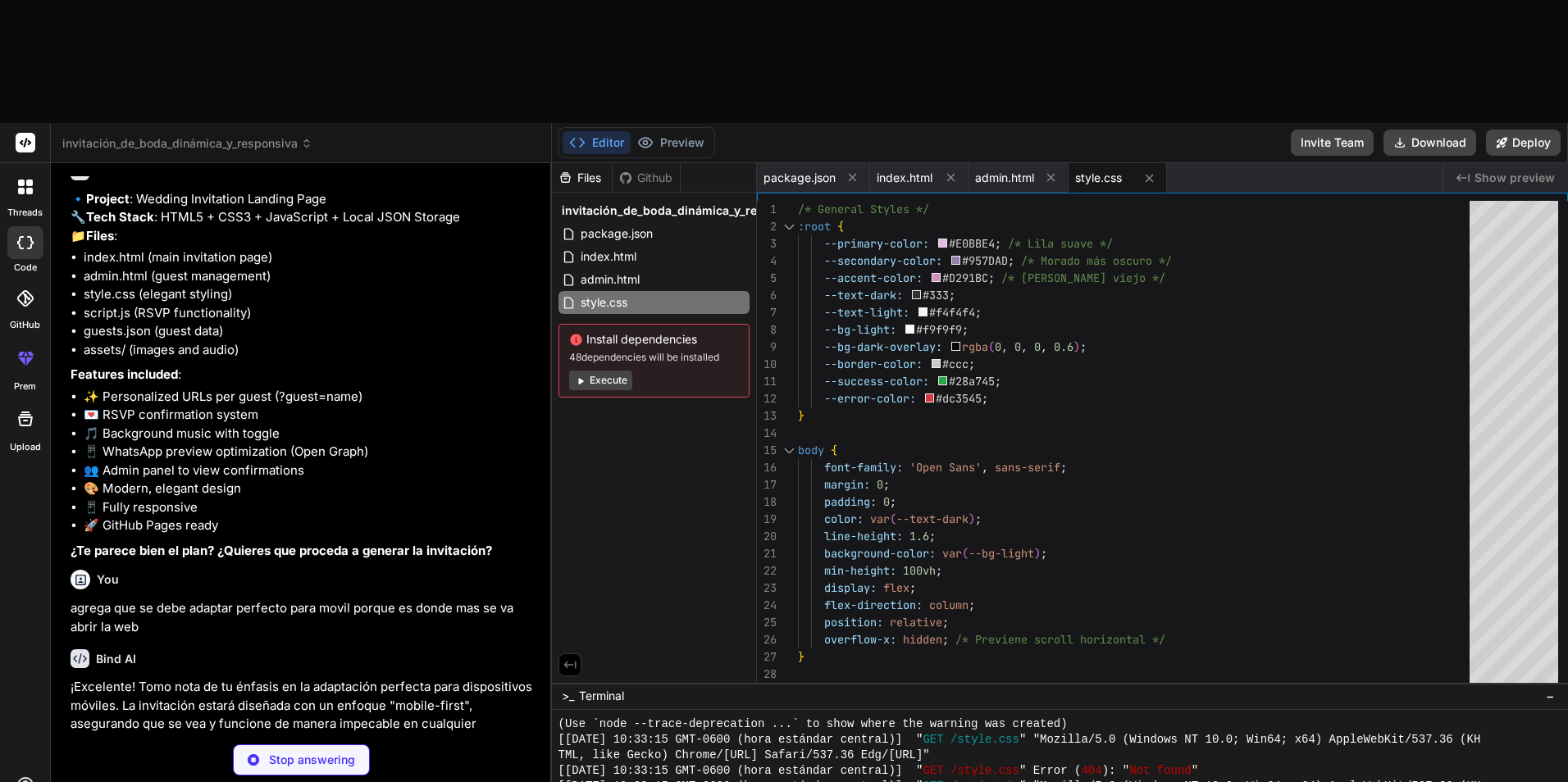
click at [593, 371] on button "Execute" at bounding box center [600, 380] width 63 height 20
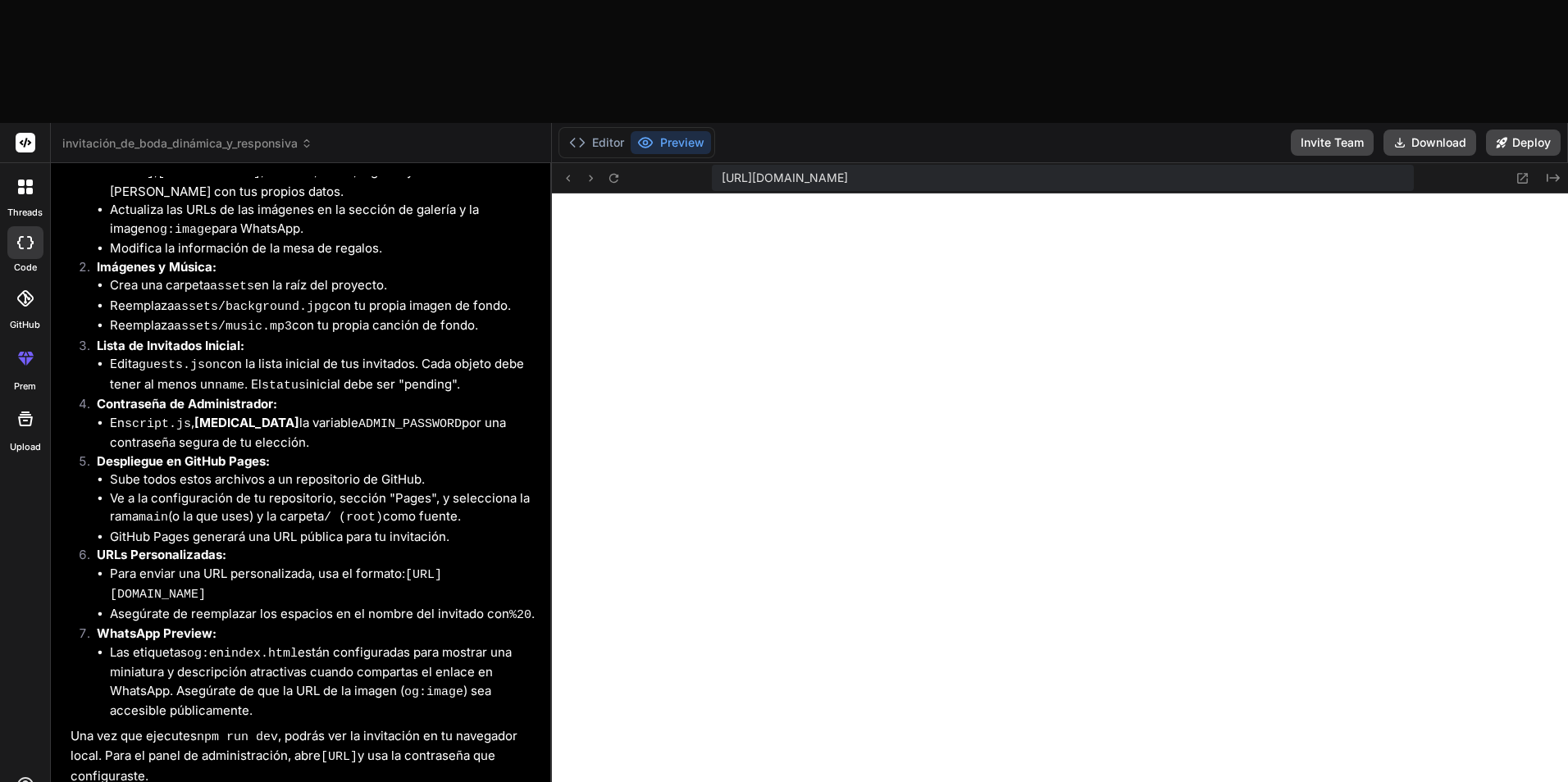
scroll to position [1349, 0]
paste textarea "https://www.mi-convite.net/eduardo-mellanie?p=QW5hIEd1YWRhbHVwZSBHdXRpZXJyZXo-M…"
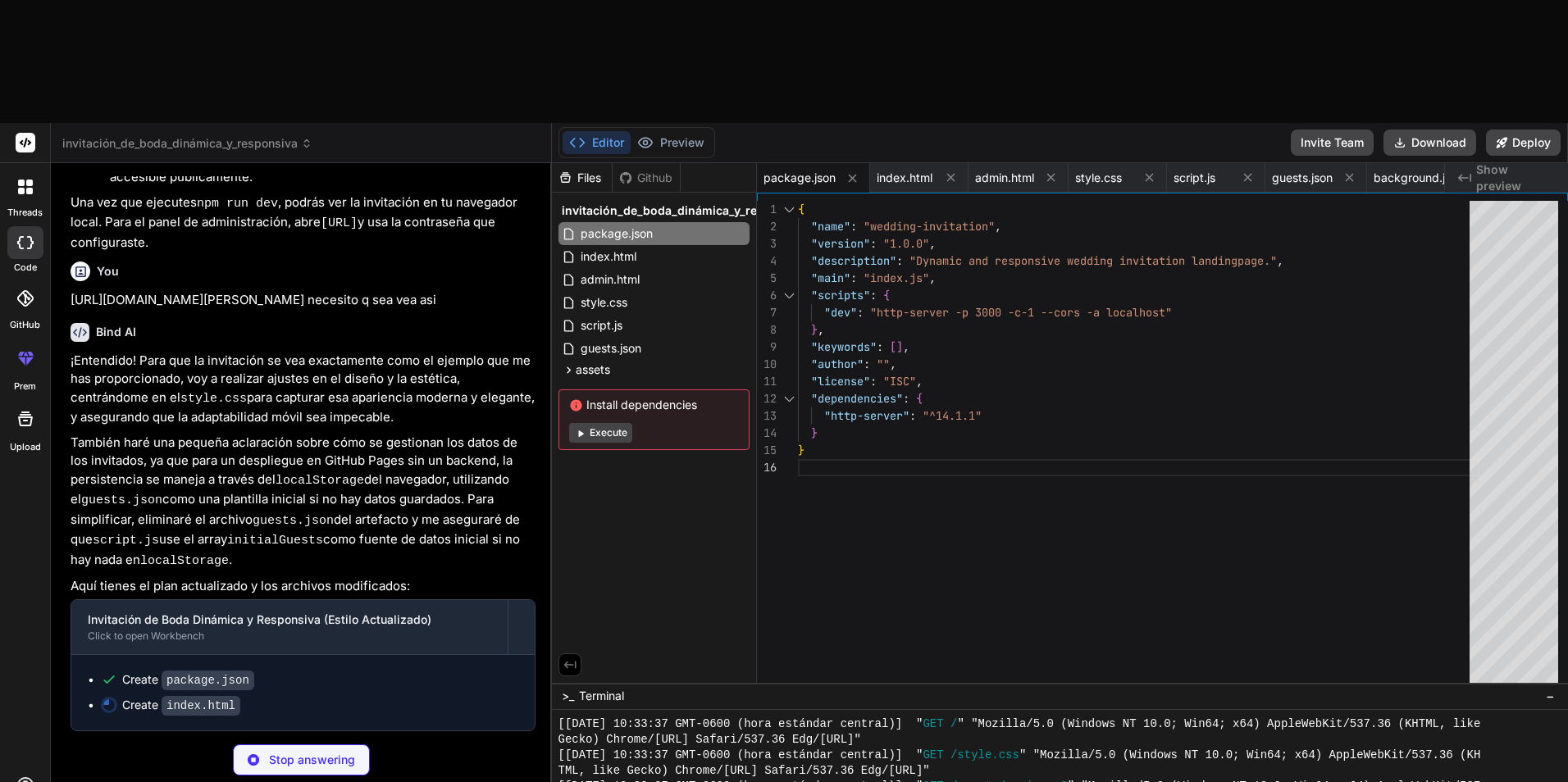
scroll to position [1909, 0]
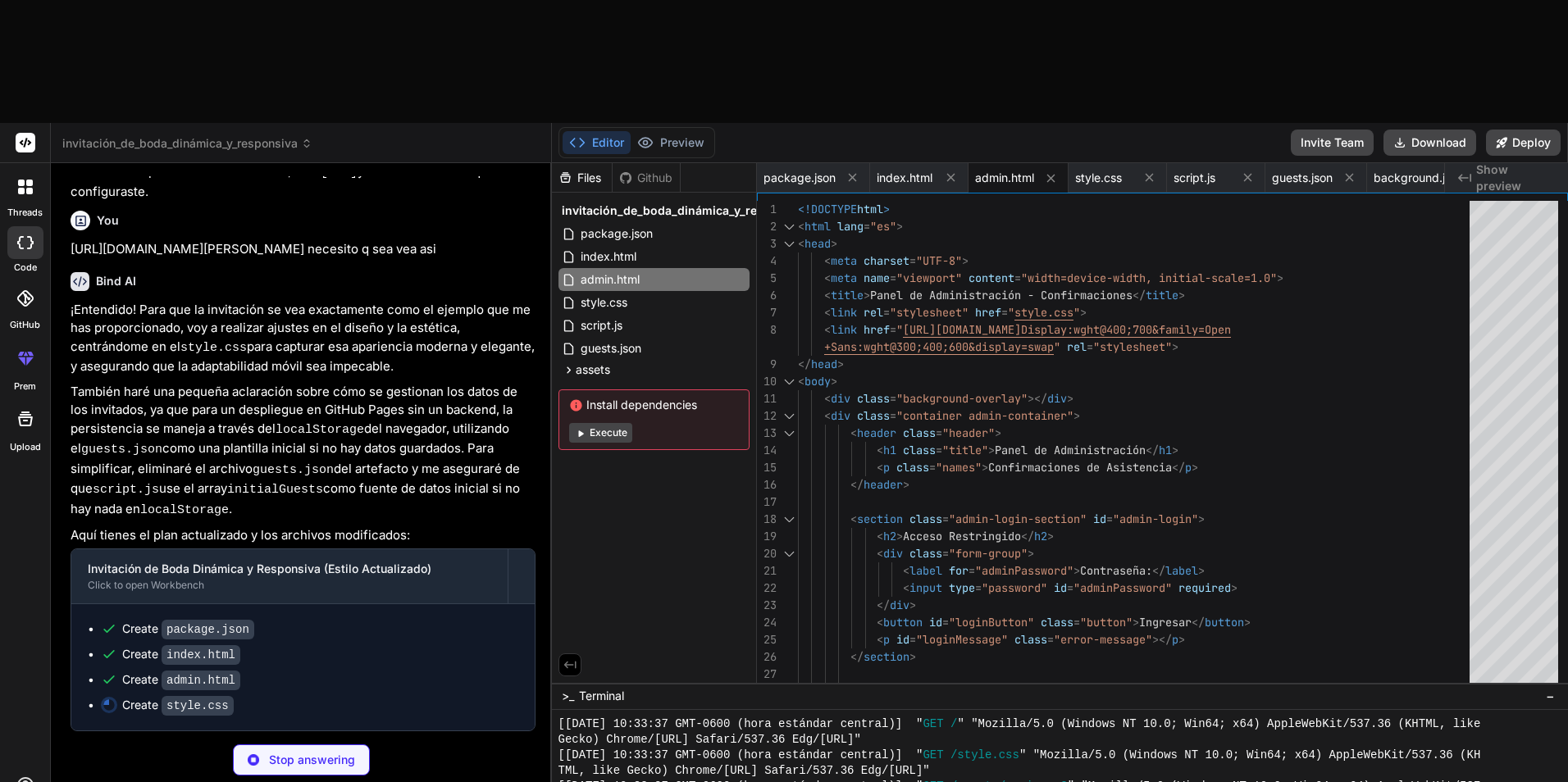
click at [600, 423] on button "Execute" at bounding box center [600, 432] width 63 height 20
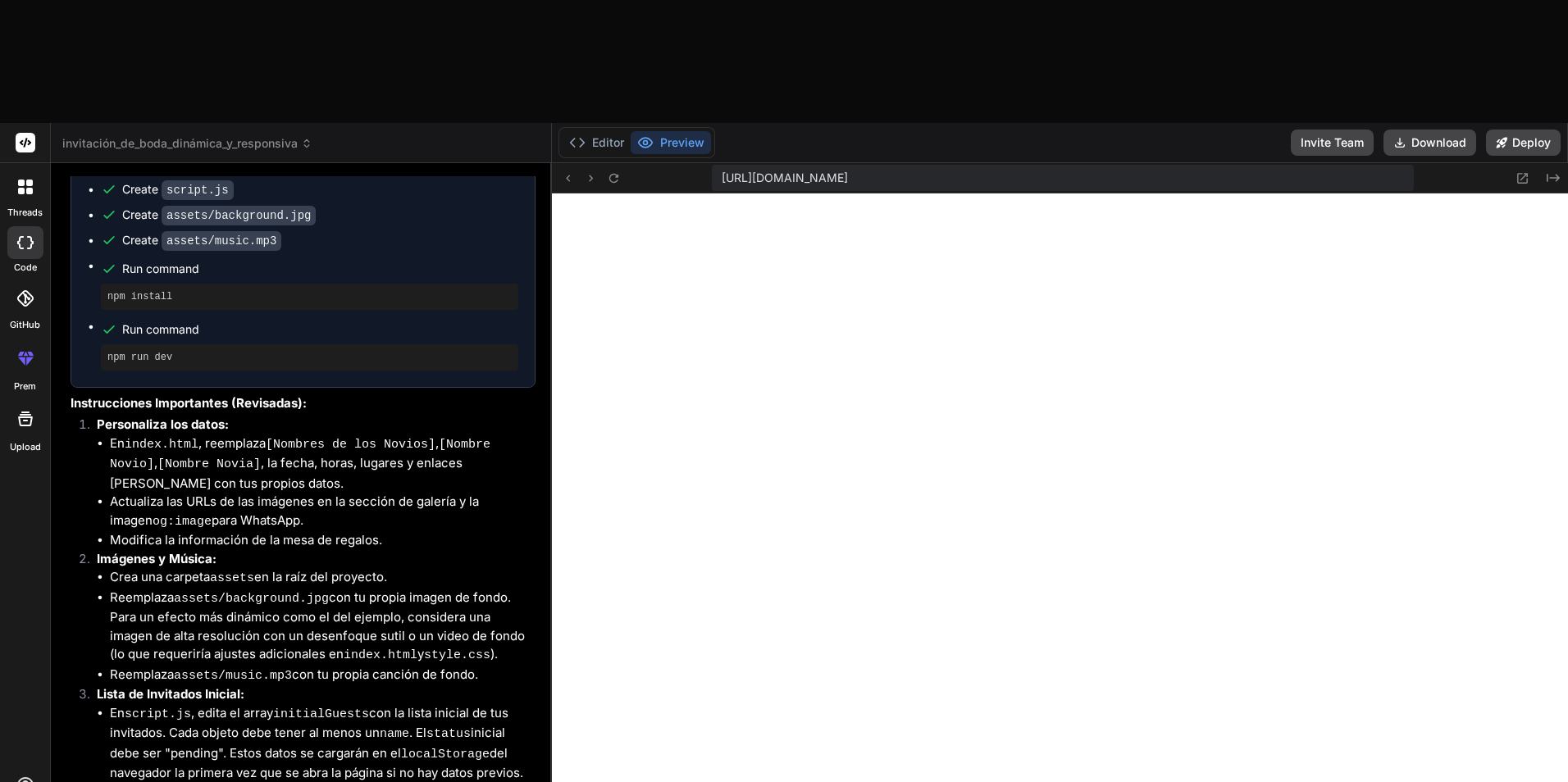
scroll to position [2549, 0]
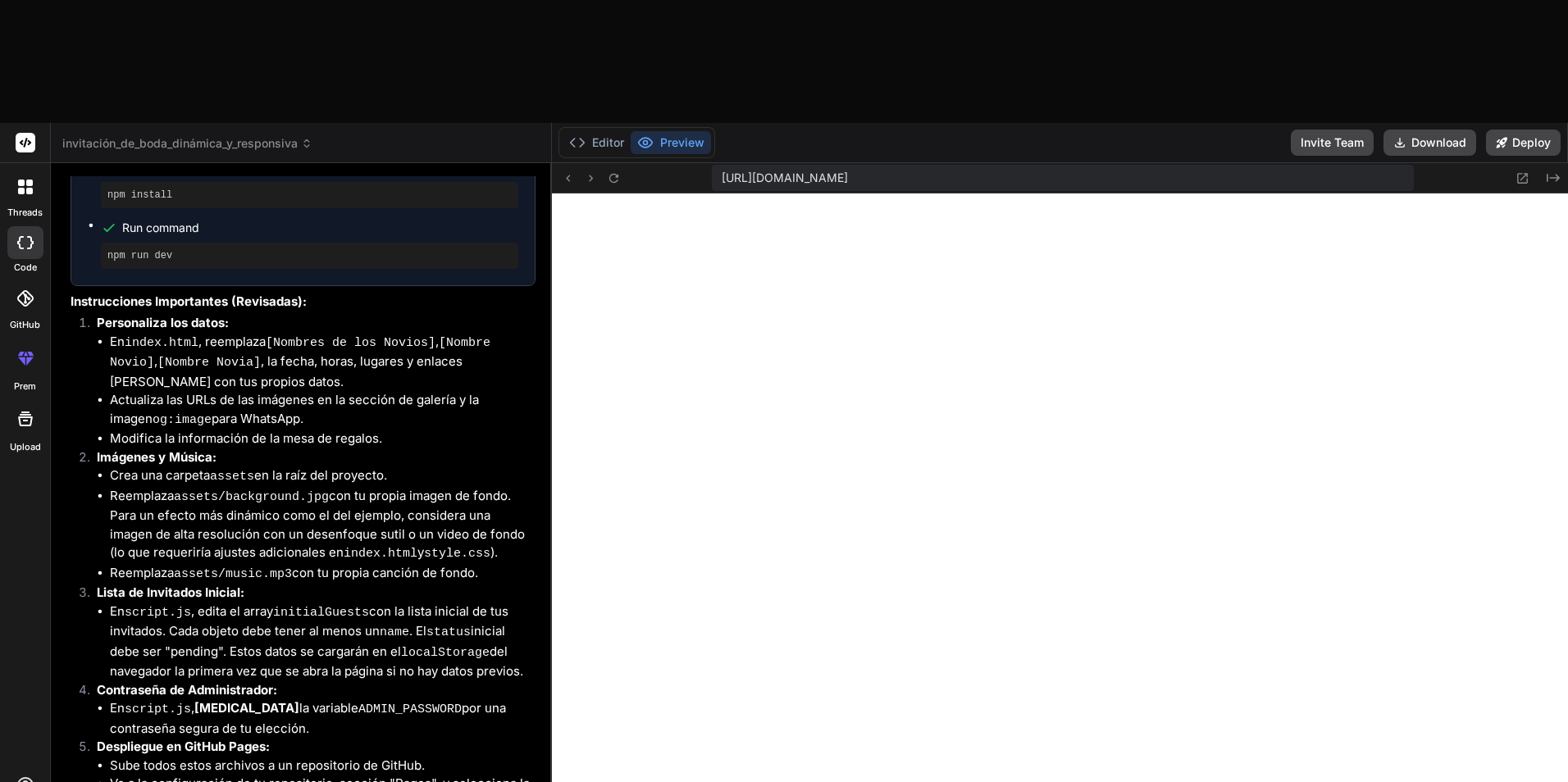
click at [30, 188] on icon at bounding box center [30, 191] width 7 height 7
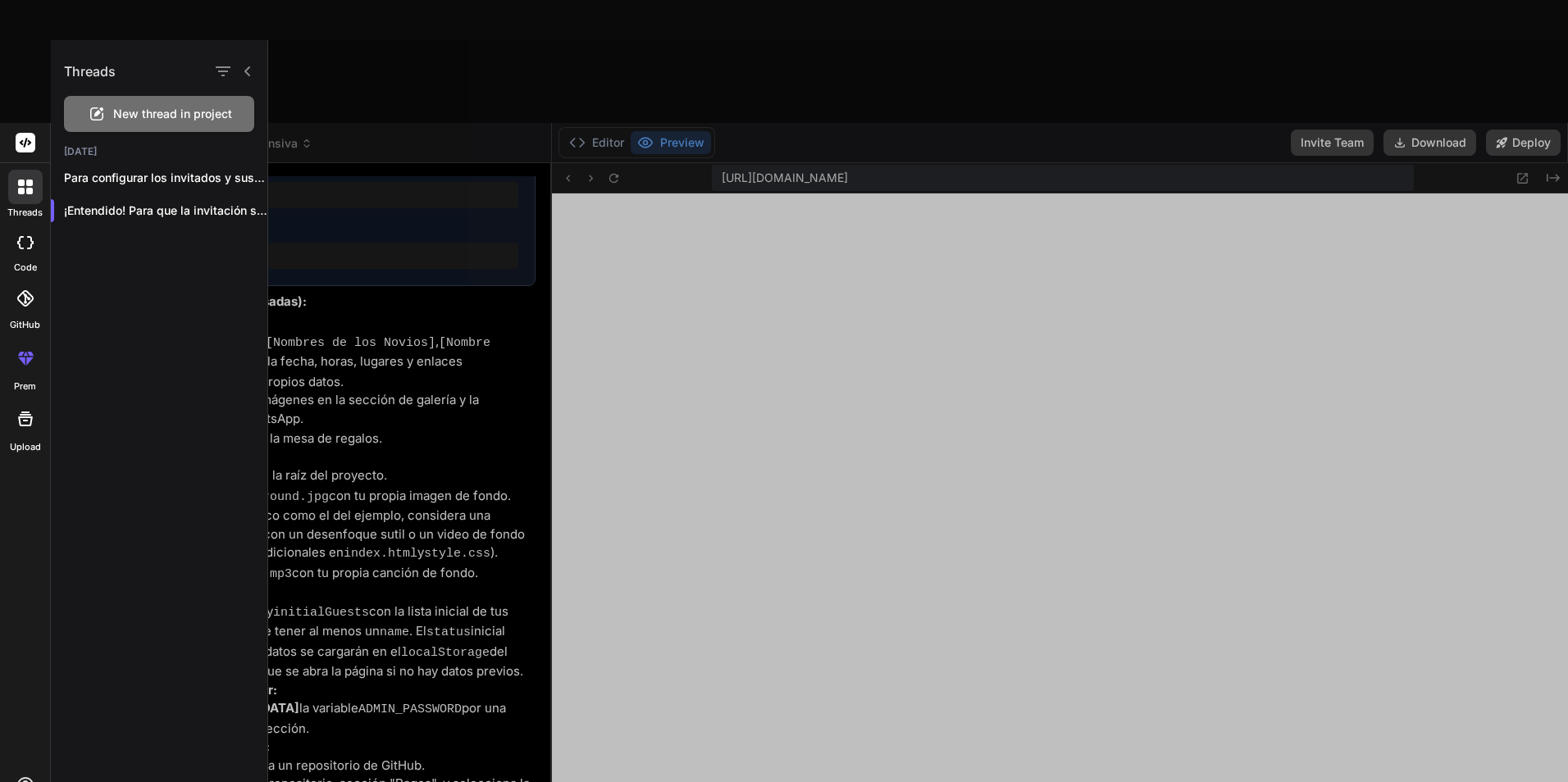
click at [26, 236] on icon at bounding box center [25, 242] width 16 height 13
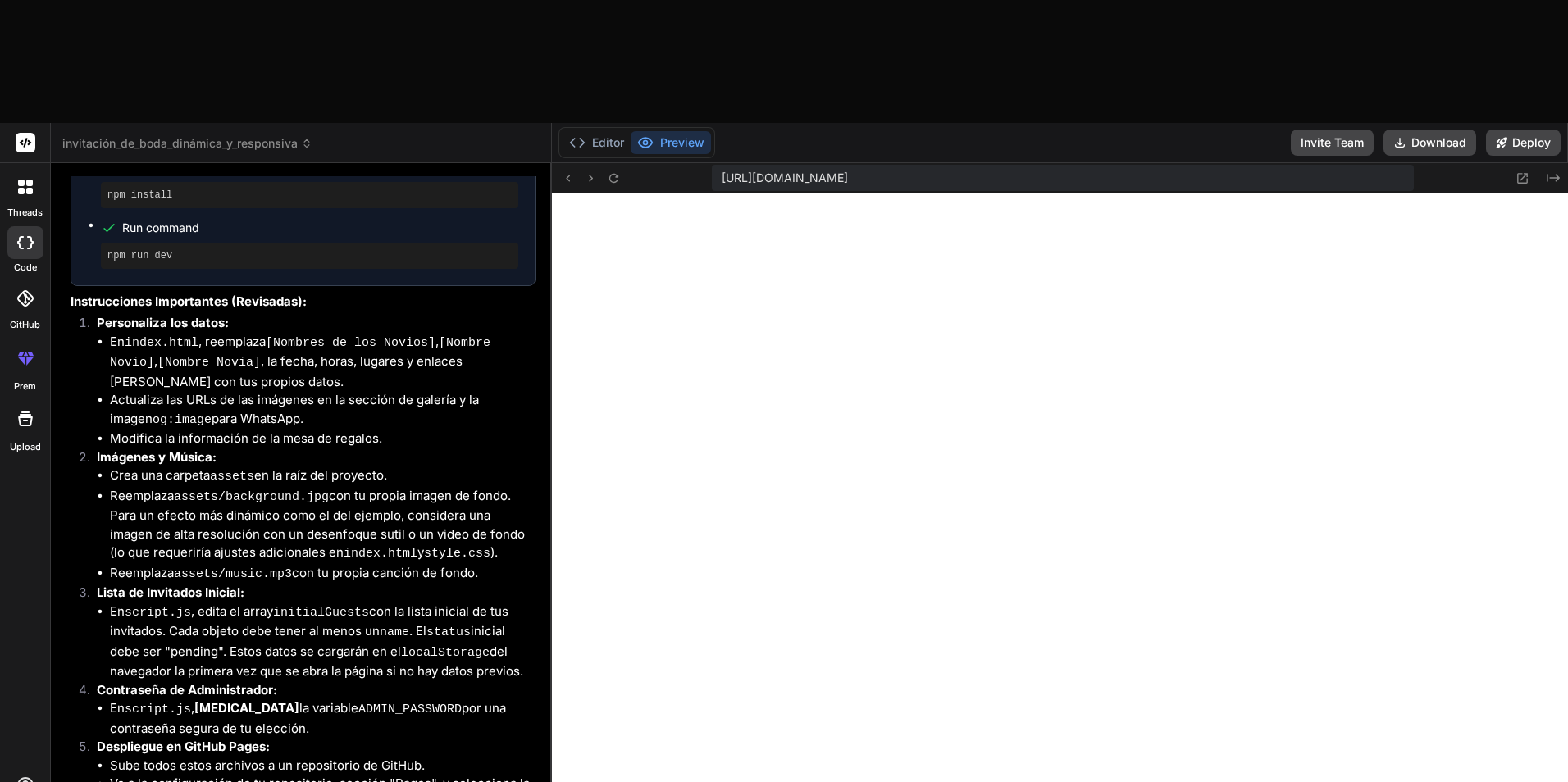
click at [26, 236] on icon at bounding box center [25, 242] width 16 height 13
click at [226, 449] on li "Imágenes y Música: Crea una carpeta assets en la raíz del proyecto. Reemplaza a…" at bounding box center [310, 517] width 452 height 136
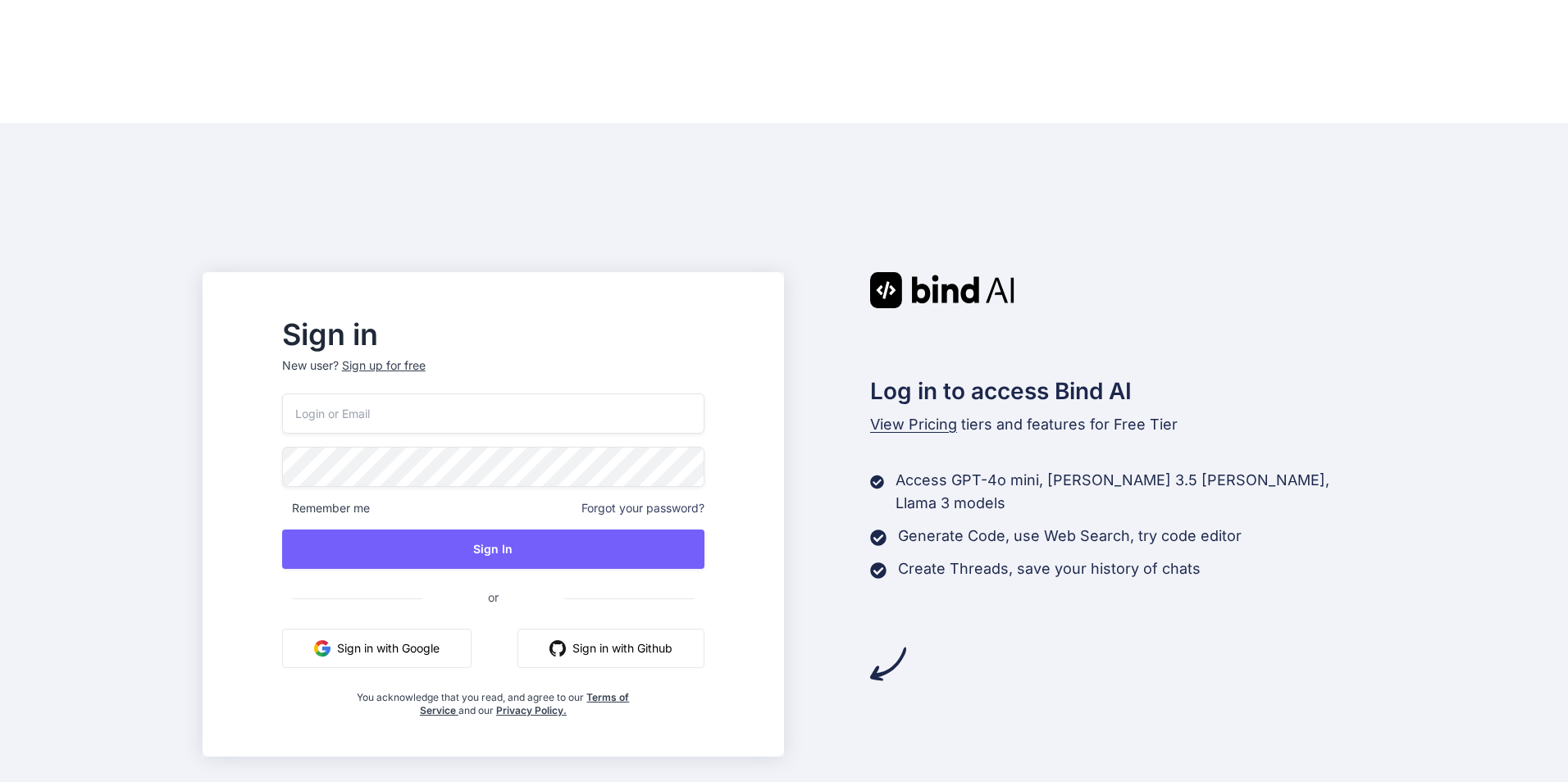
click at [409, 629] on button "Sign in with Google" at bounding box center [377, 649] width 189 height 39
